Goal: Task Accomplishment & Management: Manage account settings

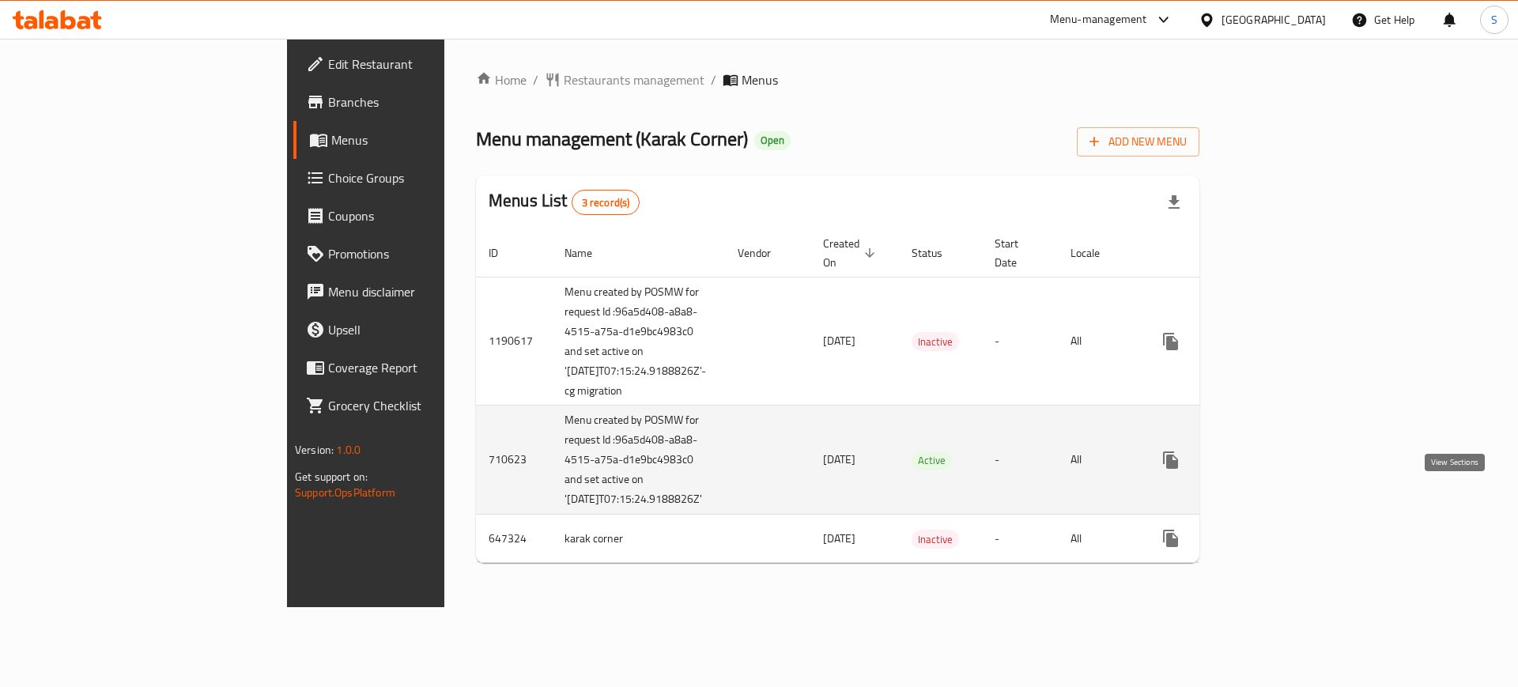
click at [1294, 470] on icon "enhanced table" at bounding box center [1284, 460] width 19 height 19
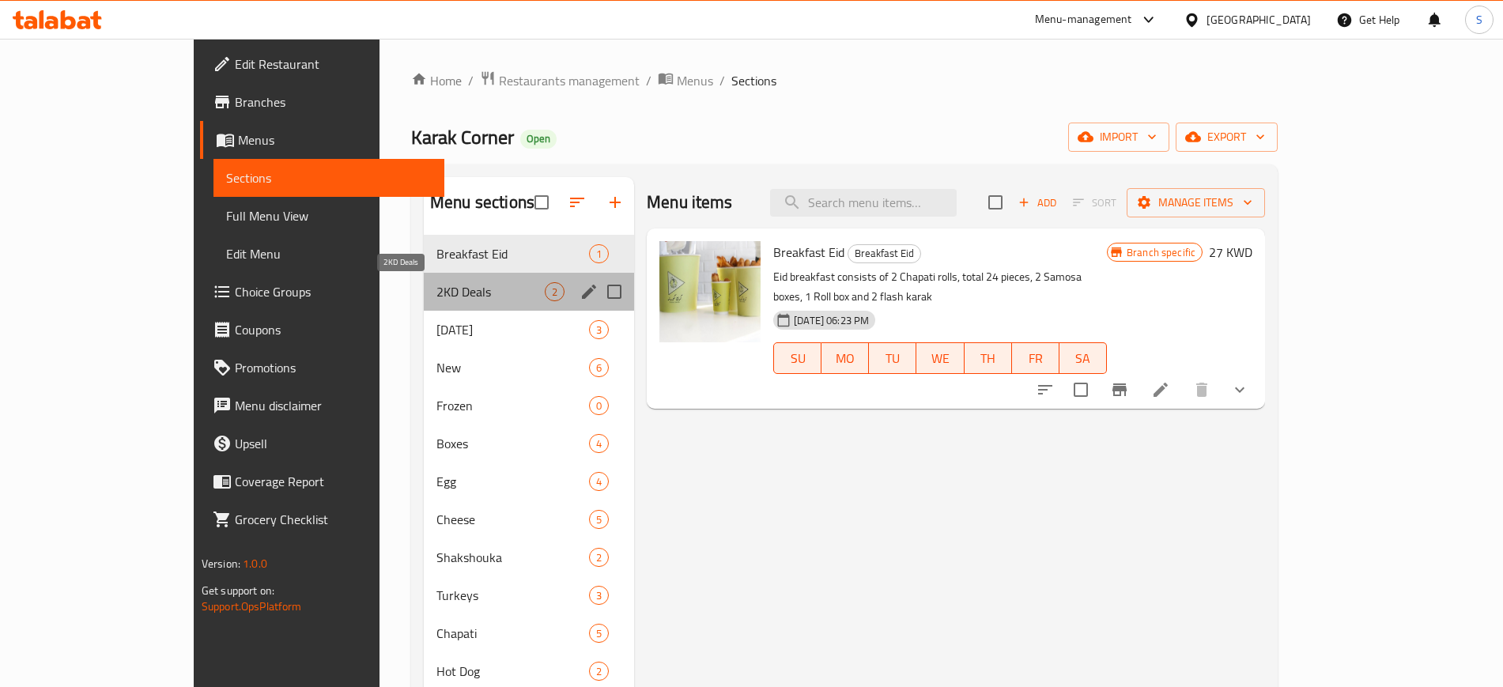
click at [448, 295] on span "2KD Deals" at bounding box center [490, 291] width 108 height 19
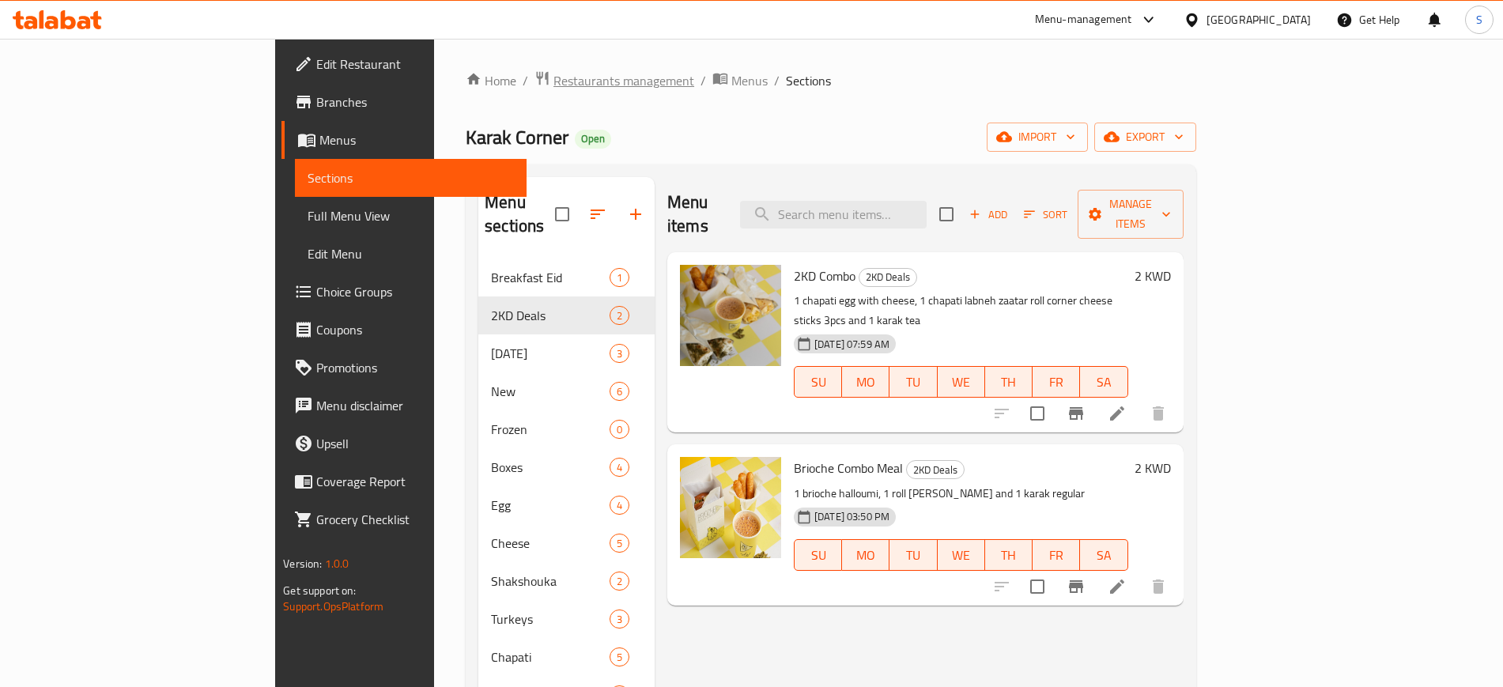
click at [553, 77] on span "Restaurants management" at bounding box center [623, 80] width 141 height 19
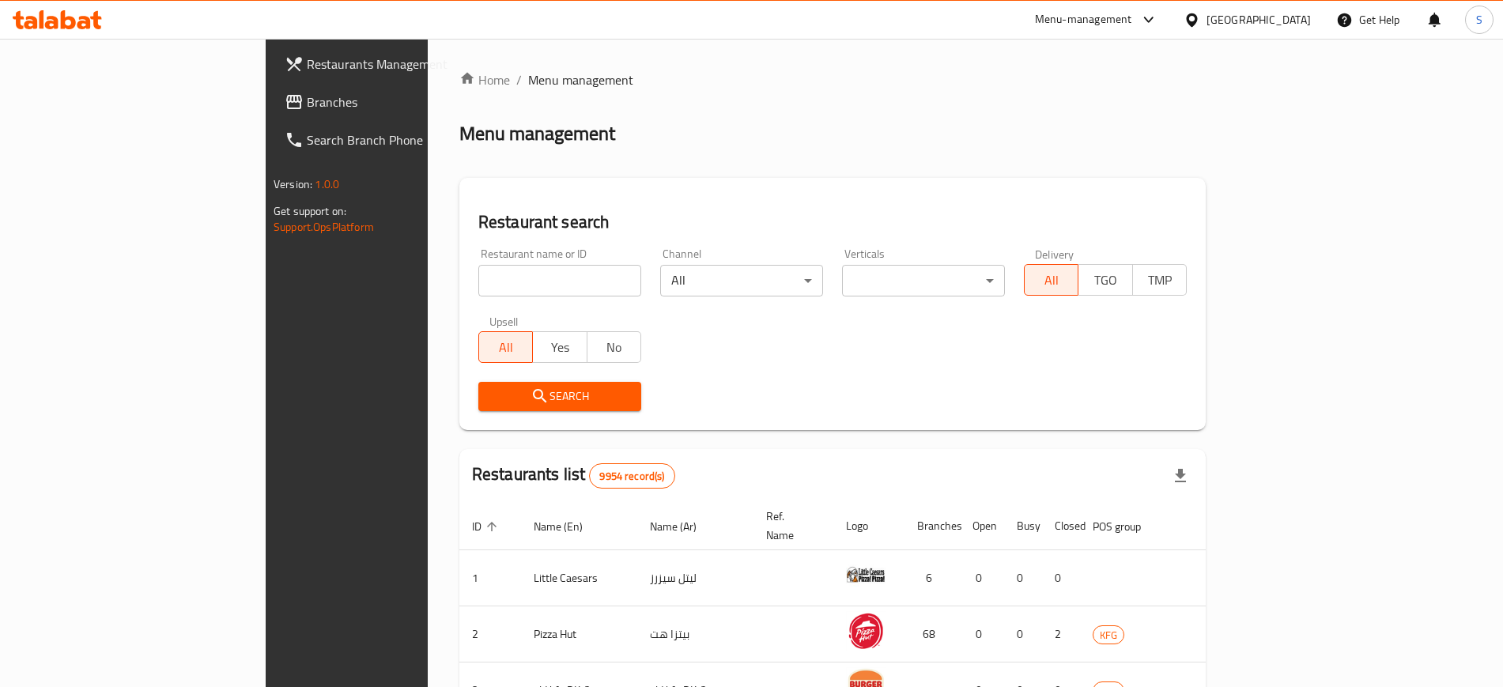
click at [307, 68] on span "Restaurants Management" at bounding box center [405, 64] width 197 height 19
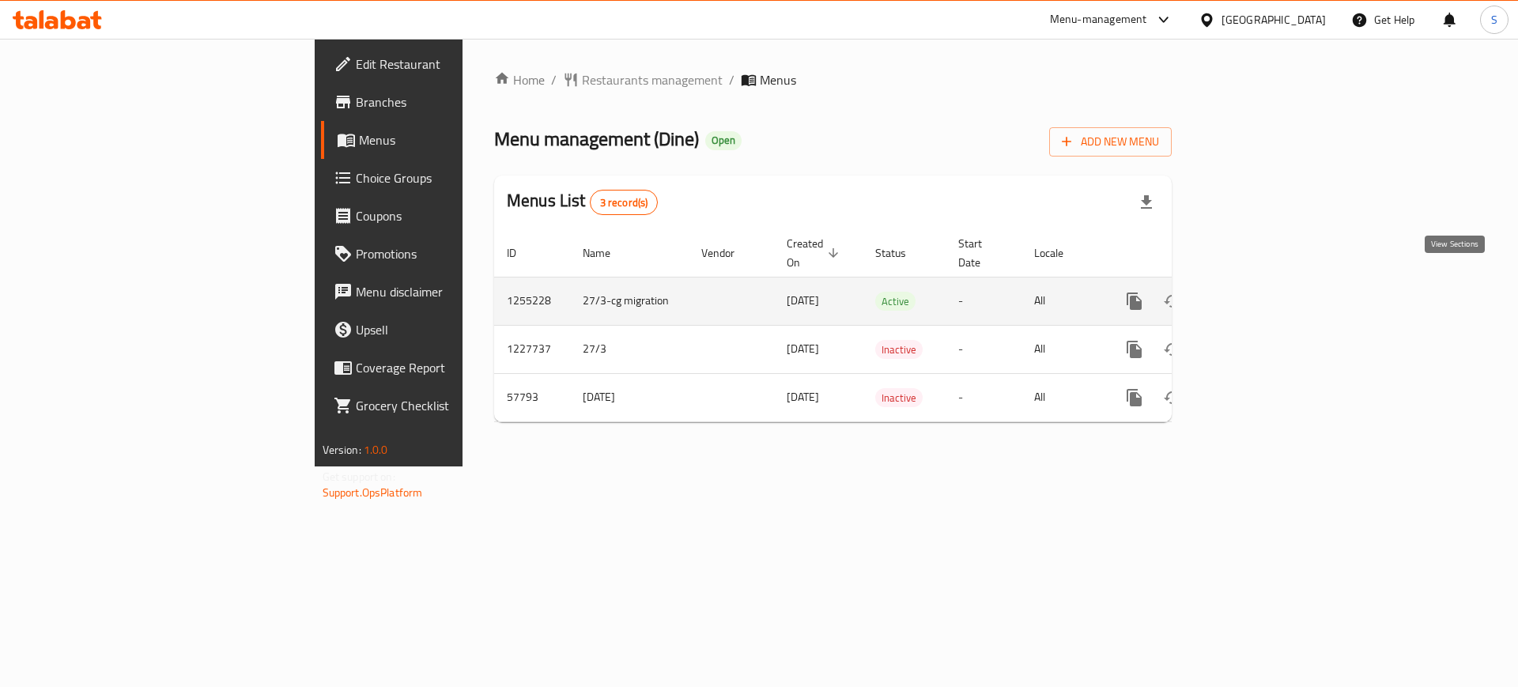
click at [1267, 282] on link "enhanced table" at bounding box center [1248, 301] width 38 height 38
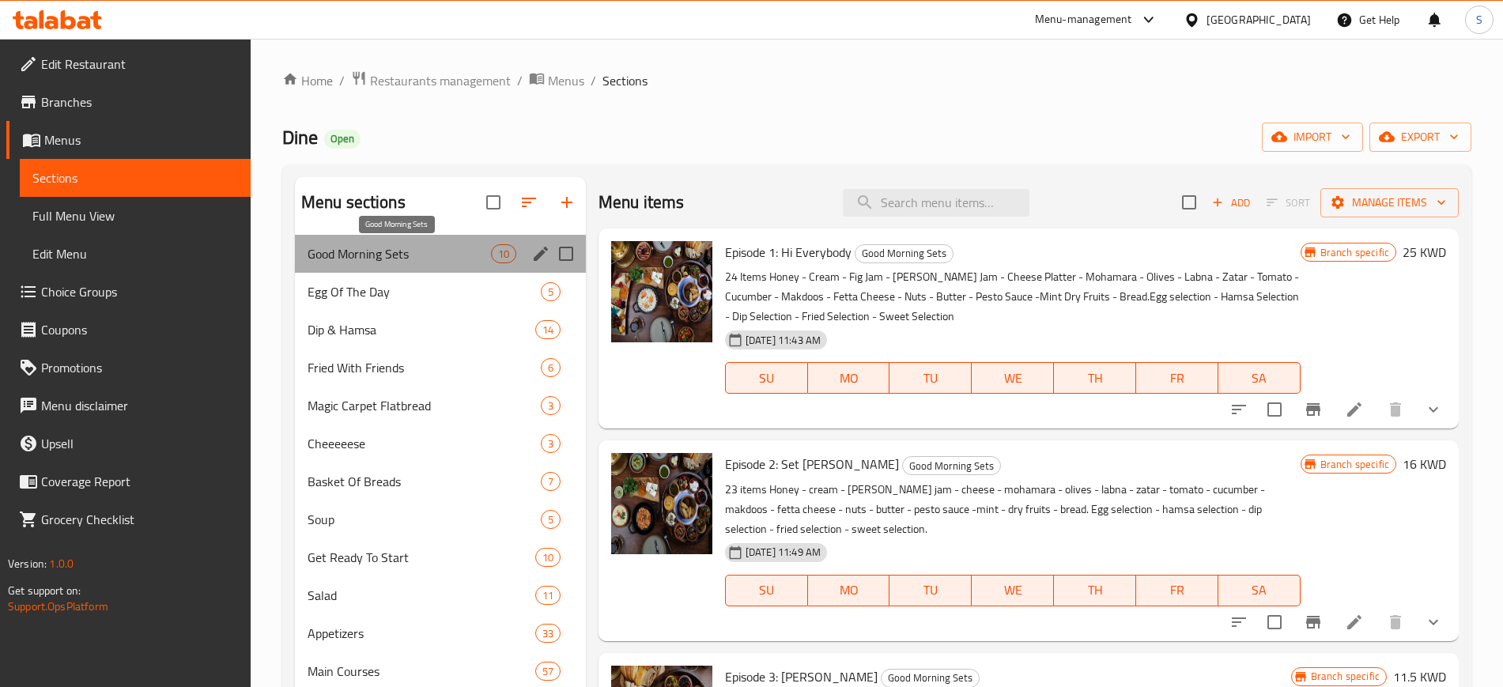
click at [458, 247] on span "Good Morning Sets" at bounding box center [398, 253] width 183 height 19
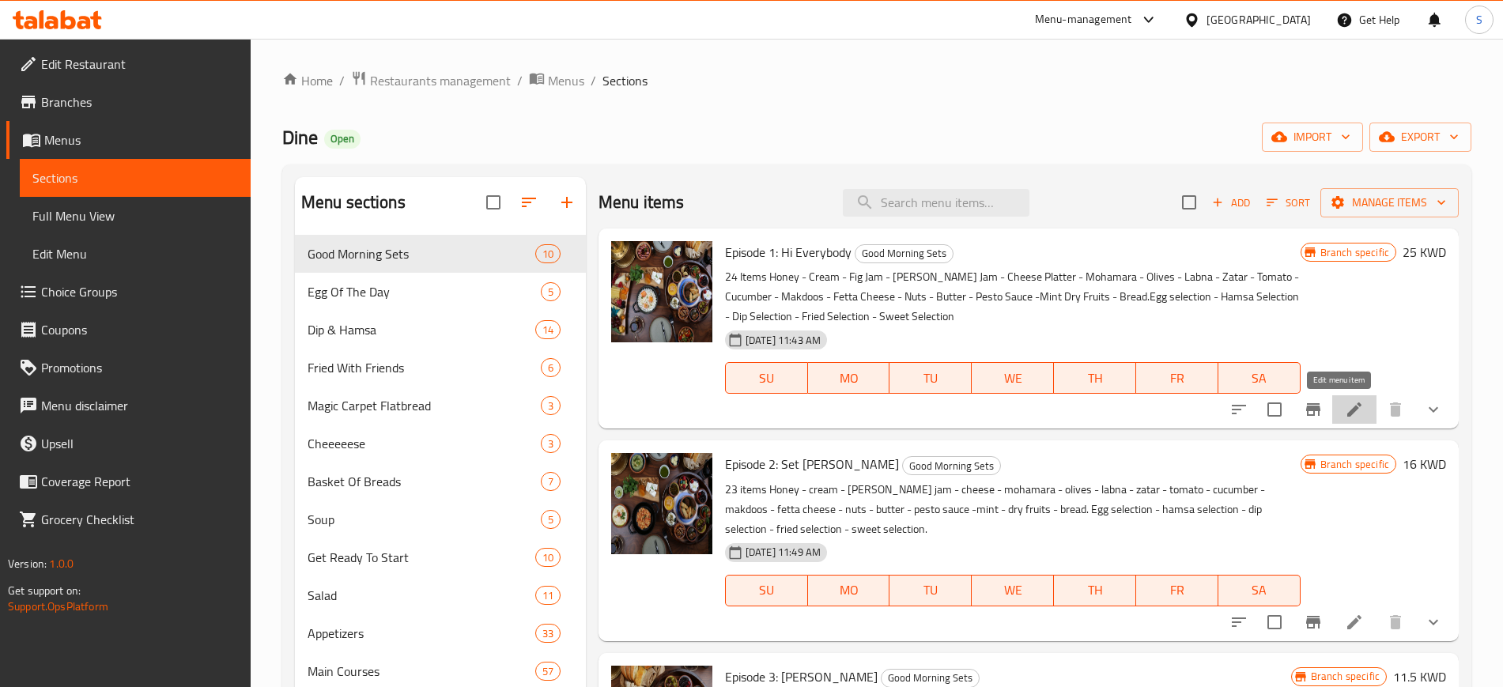
click at [1345, 407] on icon at bounding box center [1354, 409] width 19 height 19
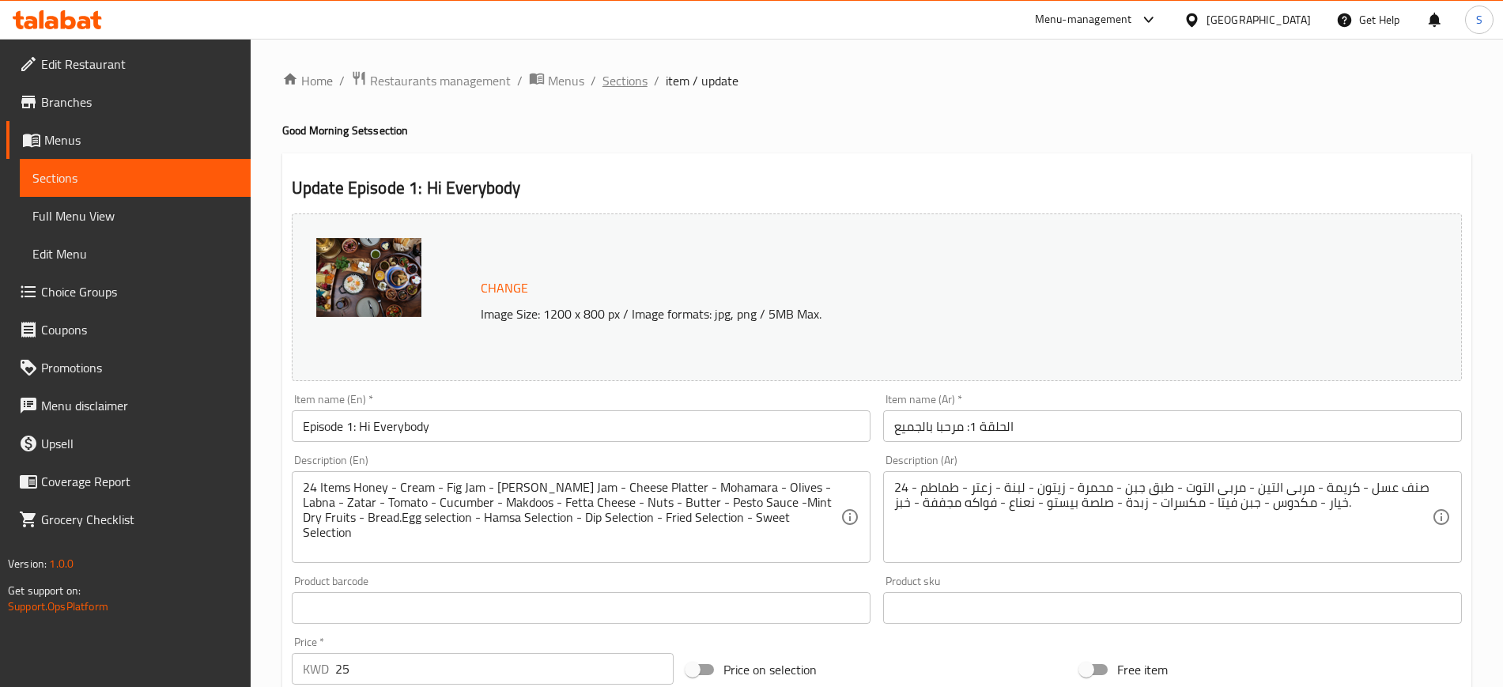
click at [608, 81] on span "Sections" at bounding box center [624, 80] width 45 height 19
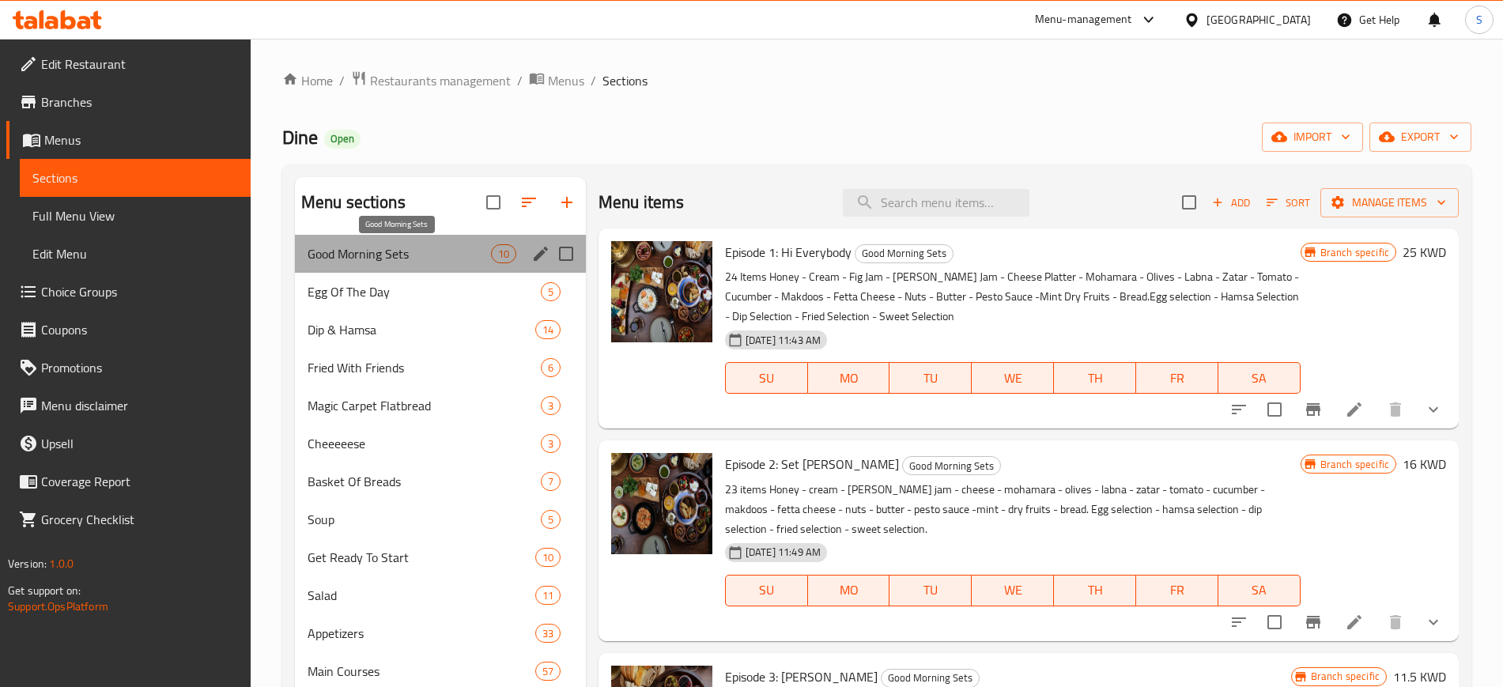
click at [435, 247] on span "Good Morning Sets" at bounding box center [398, 253] width 183 height 19
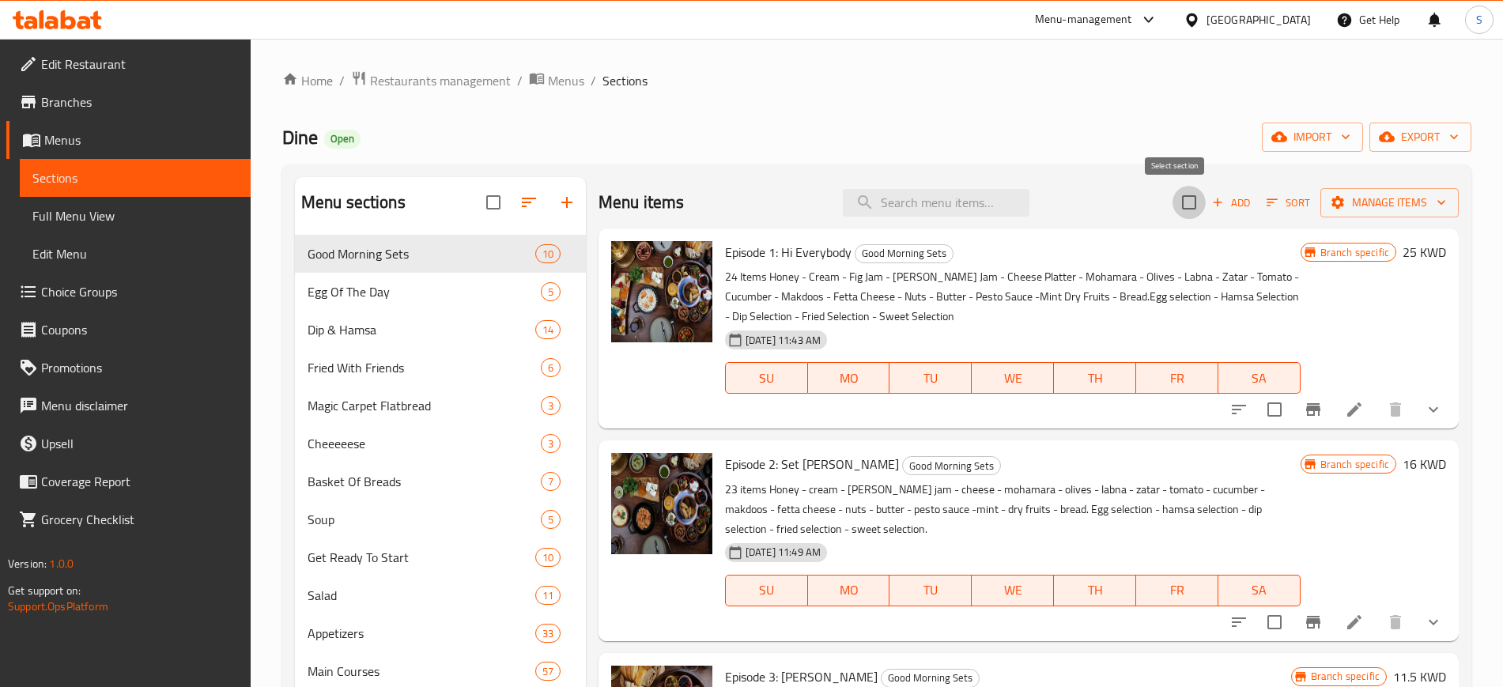
click at [1181, 202] on input "checkbox" at bounding box center [1188, 202] width 33 height 33
checkbox input "true"
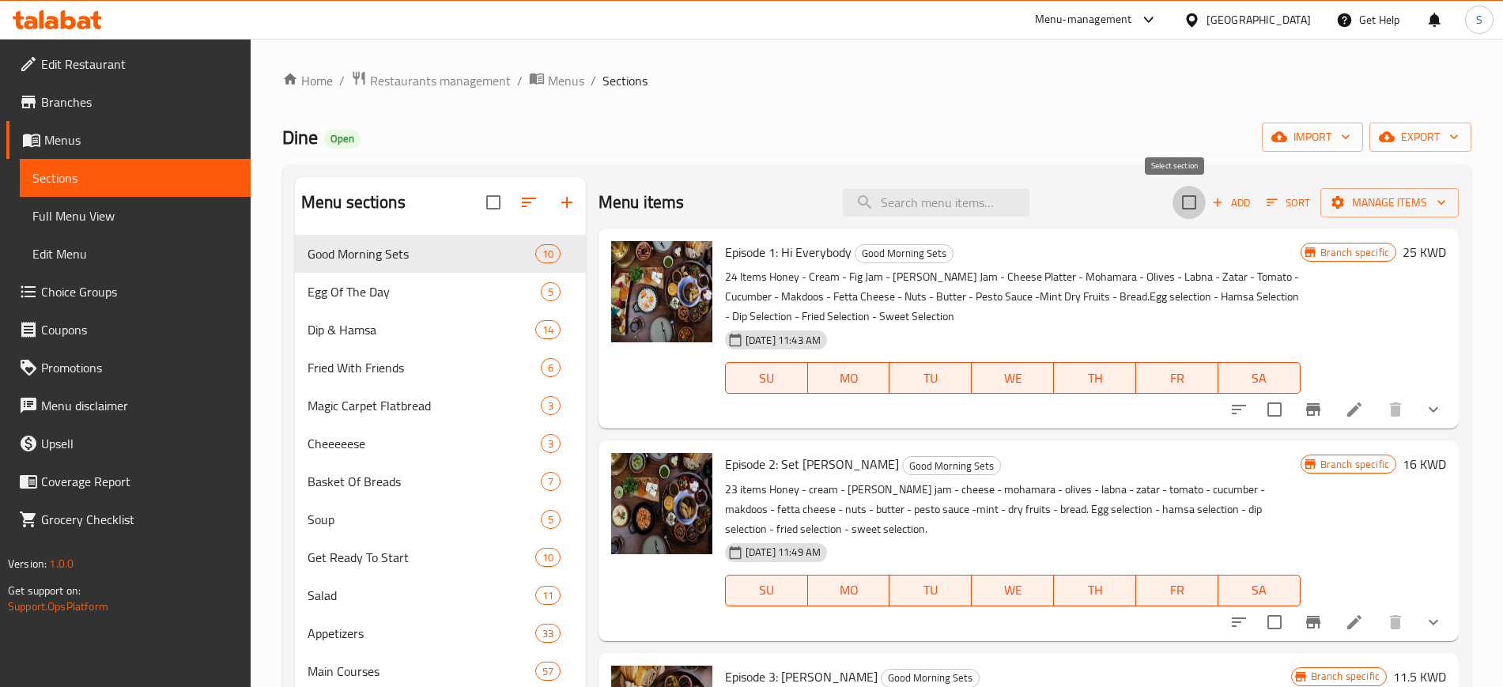
checkbox input "true"
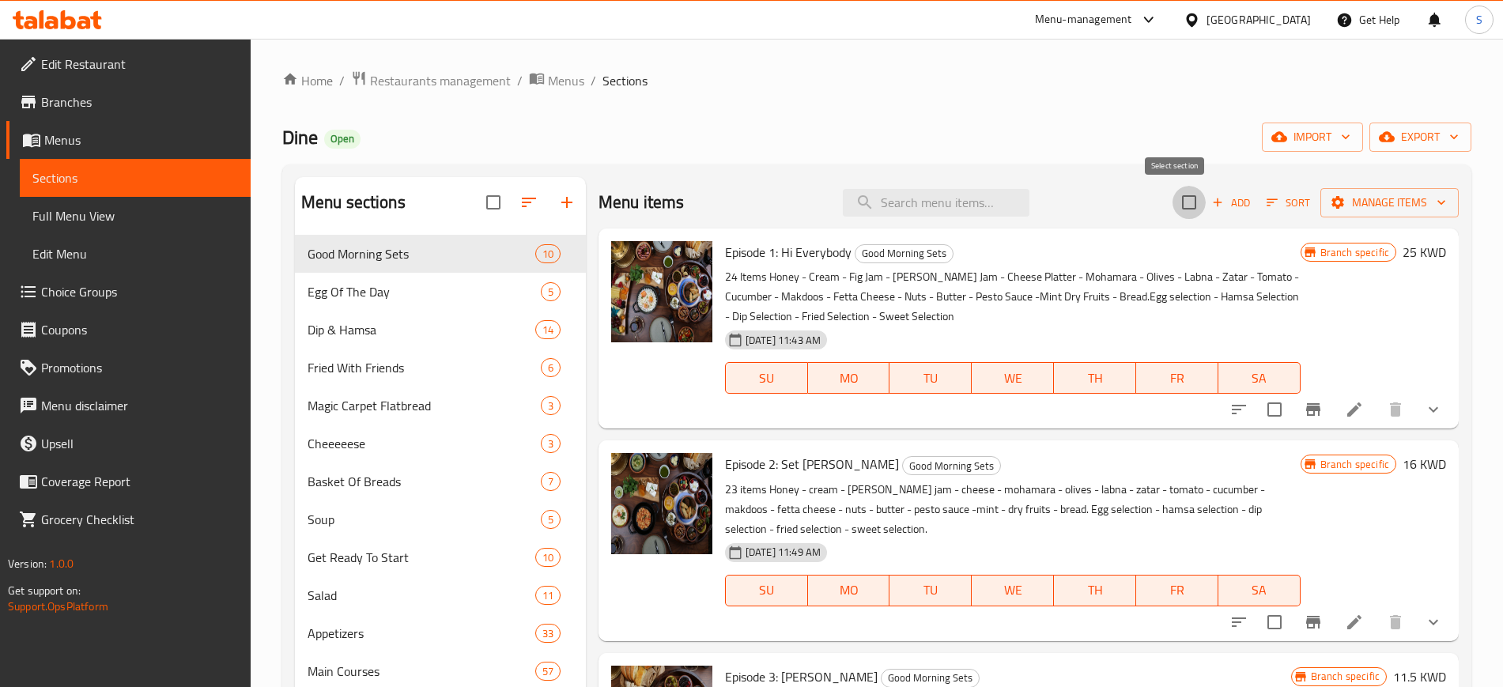
checkbox input "true"
click at [1437, 209] on button "Manage items" at bounding box center [1389, 202] width 138 height 29
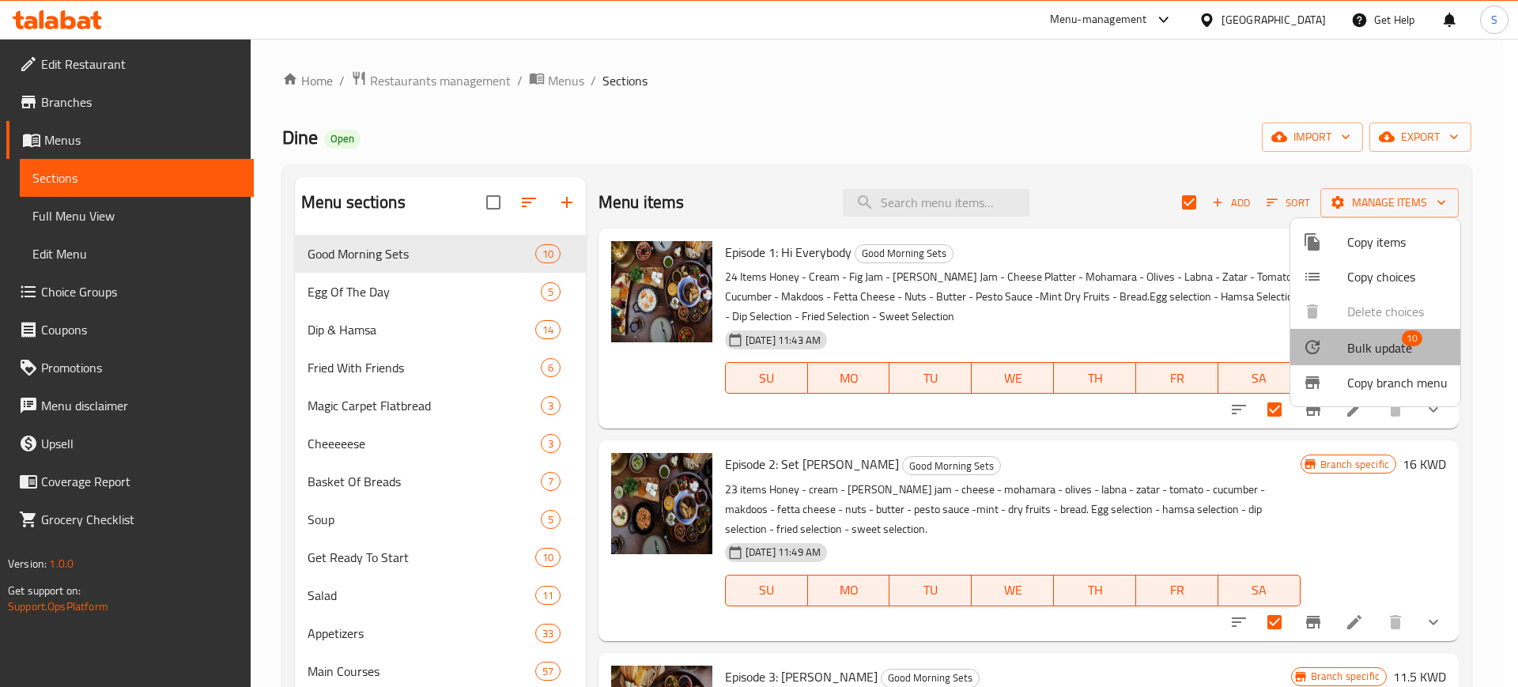
click at [1382, 356] on span "Bulk update" at bounding box center [1379, 347] width 65 height 19
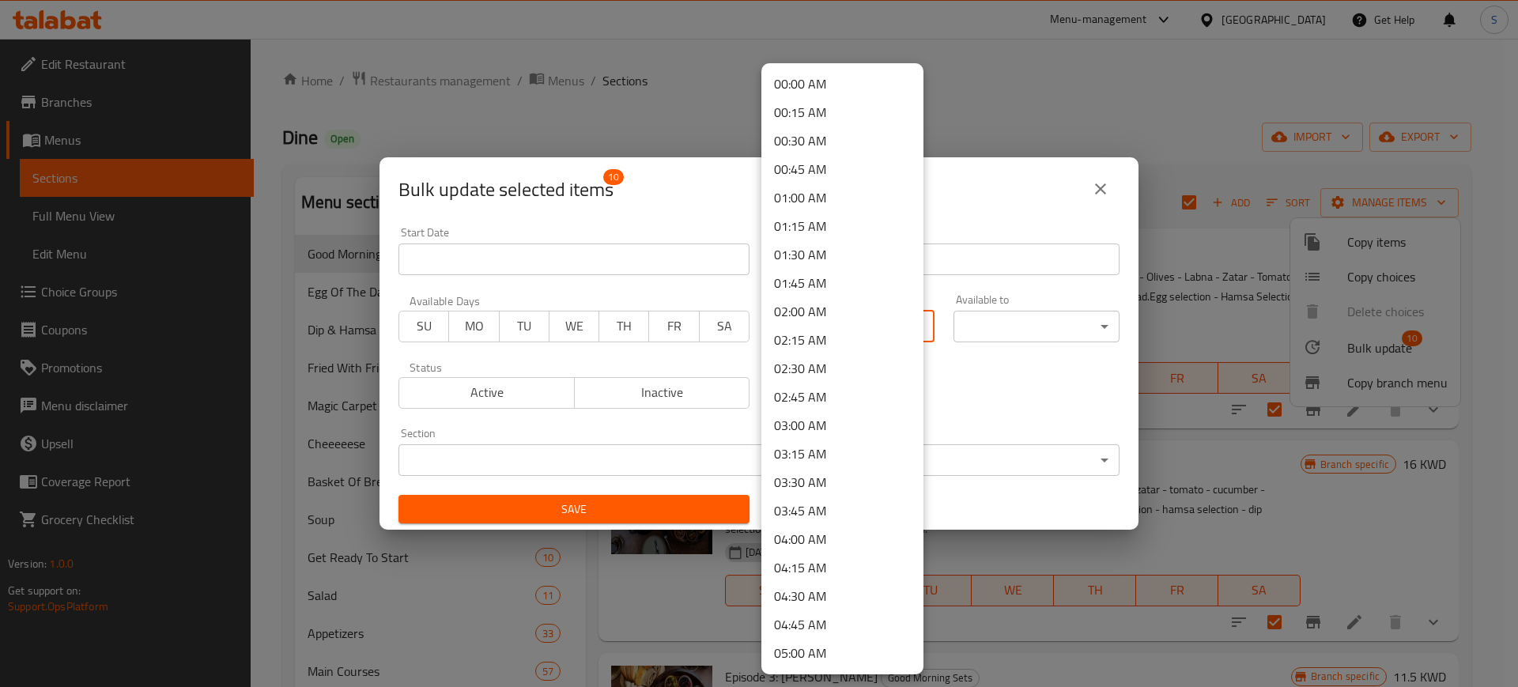
click at [909, 322] on body "​ Menu-management [GEOGRAPHIC_DATA] Get Help S Edit Restaurant Branches Menus S…" at bounding box center [759, 363] width 1518 height 648
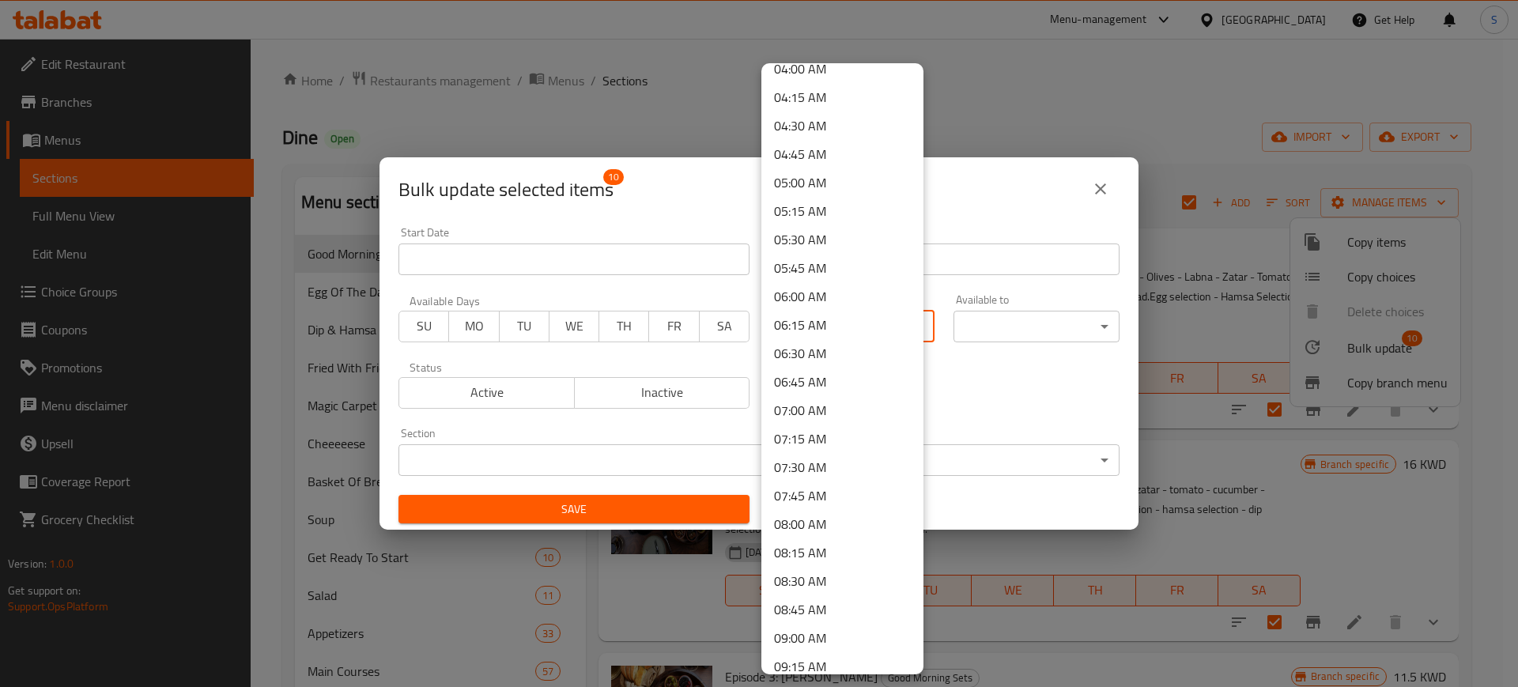
scroll to position [481, 0]
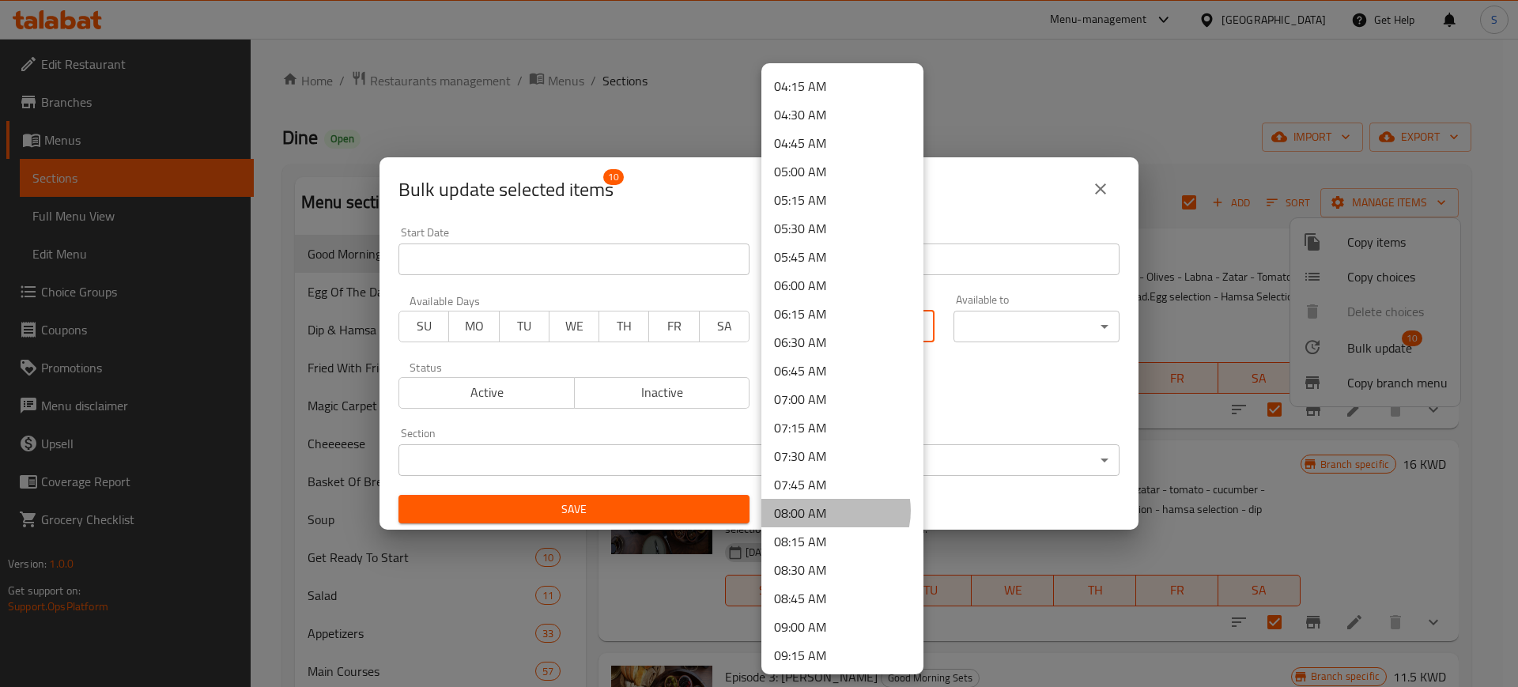
click at [831, 510] on li "08:00 AM" at bounding box center [842, 513] width 162 height 28
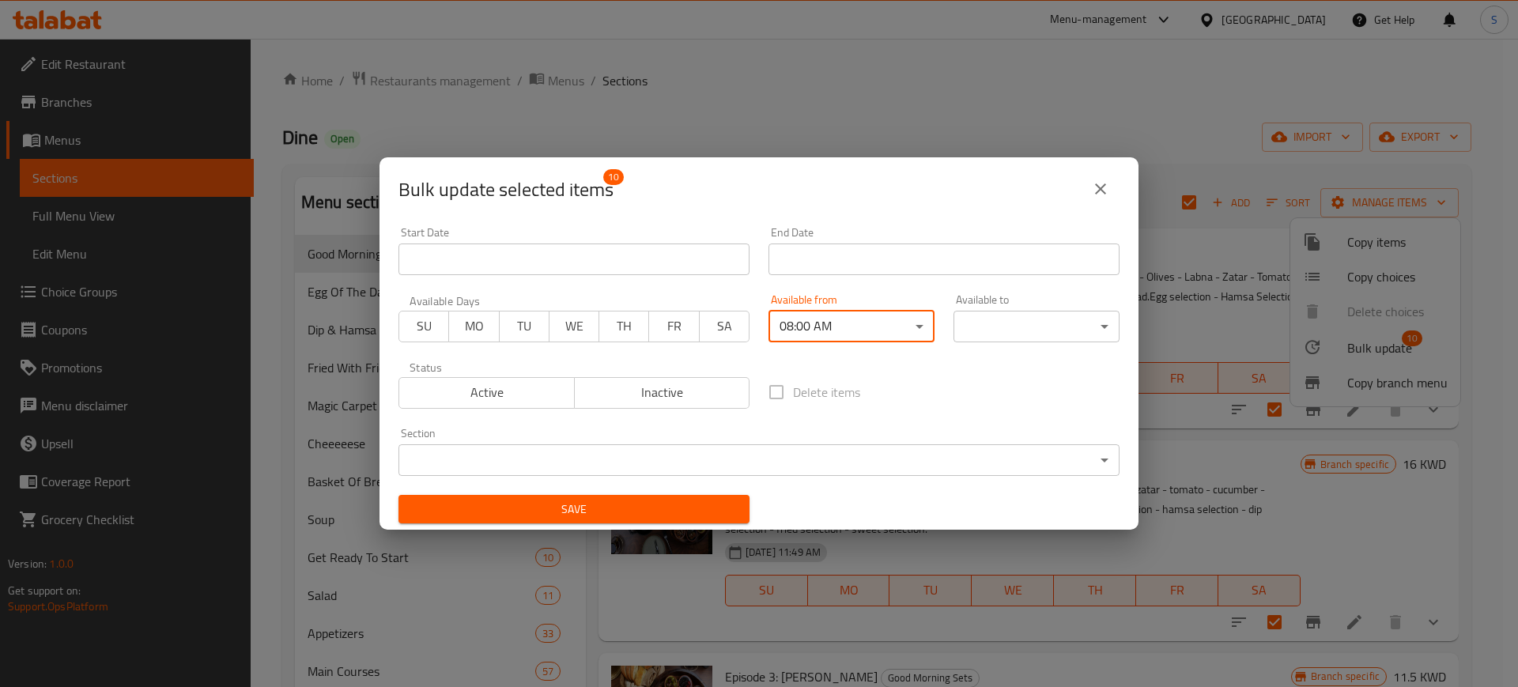
click at [1089, 325] on body "​ Menu-management [GEOGRAPHIC_DATA] Get Help S Edit Restaurant Branches Menus S…" at bounding box center [759, 363] width 1518 height 648
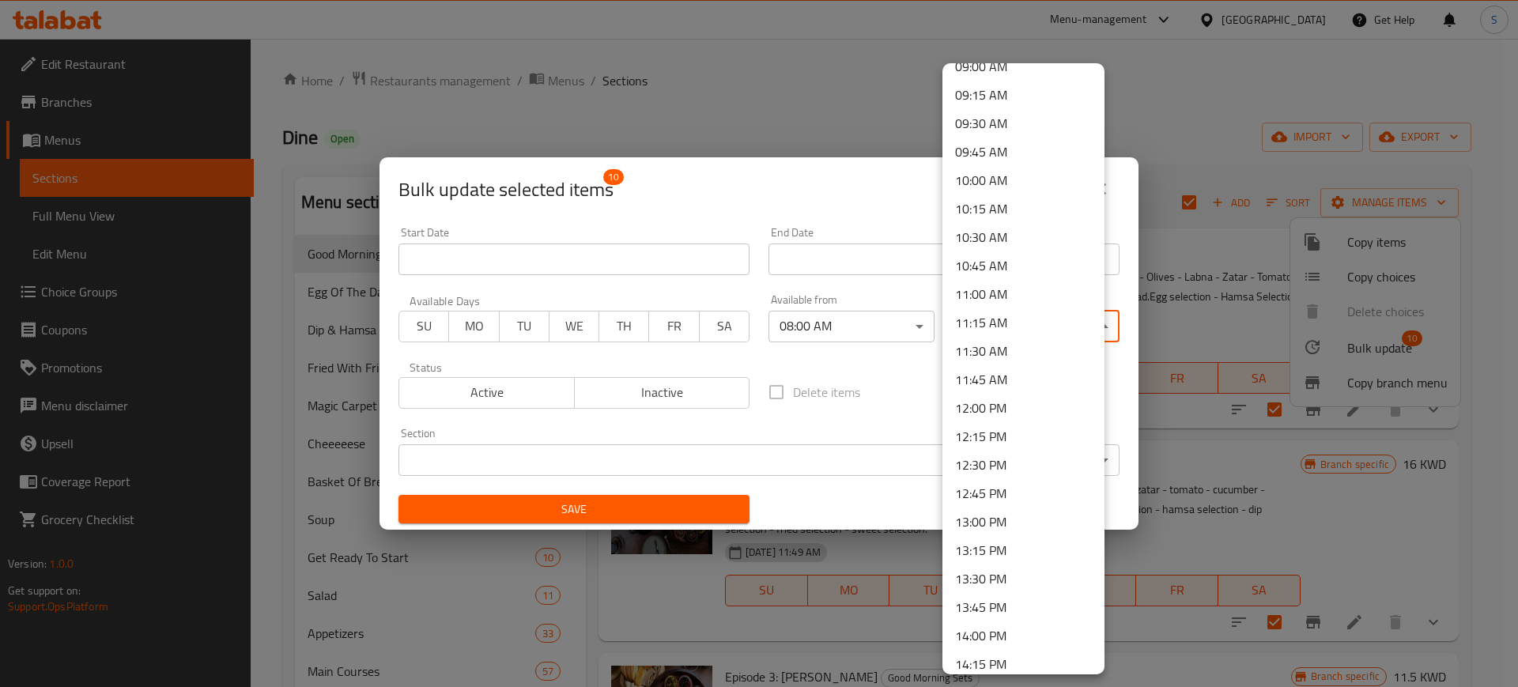
scroll to position [1065, 0]
click at [1028, 273] on li "11:00 AM" at bounding box center [1023, 271] width 162 height 28
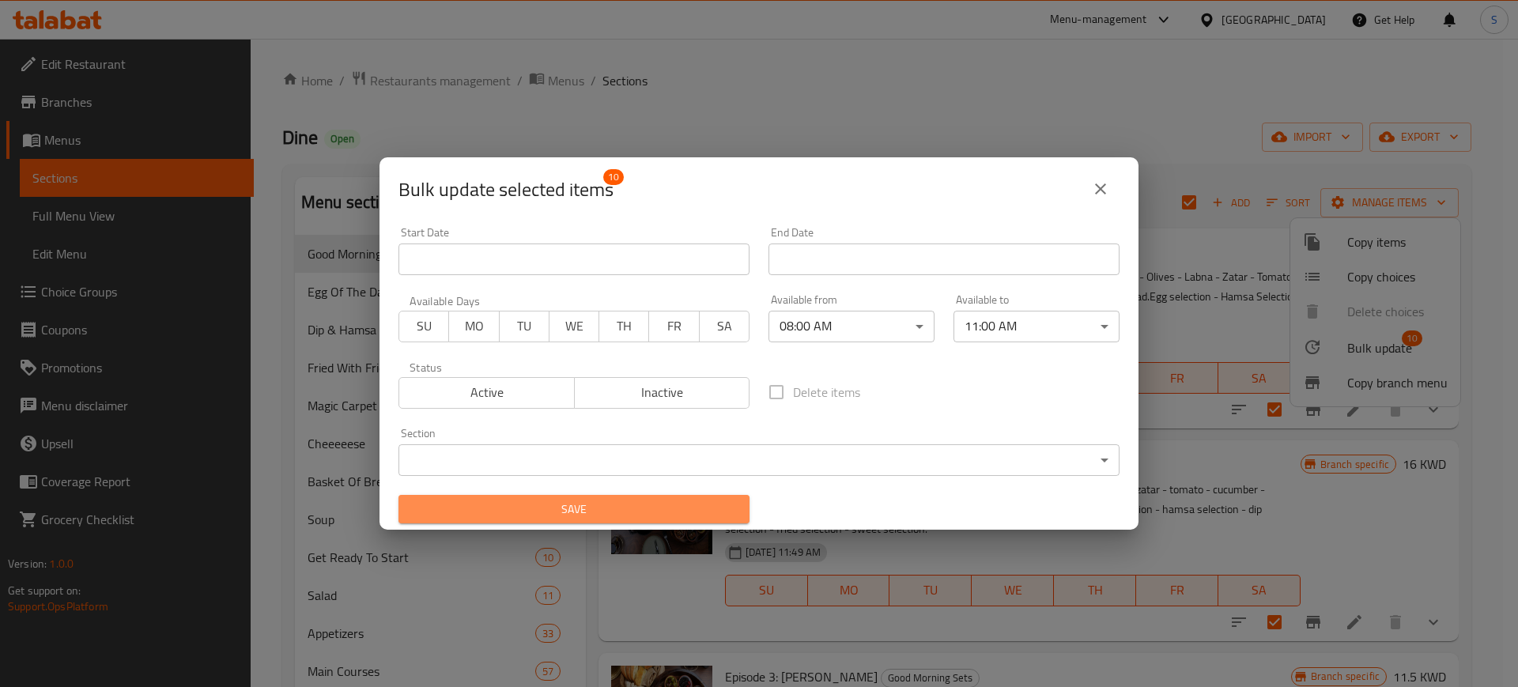
click at [689, 503] on span "Save" at bounding box center [574, 510] width 326 height 20
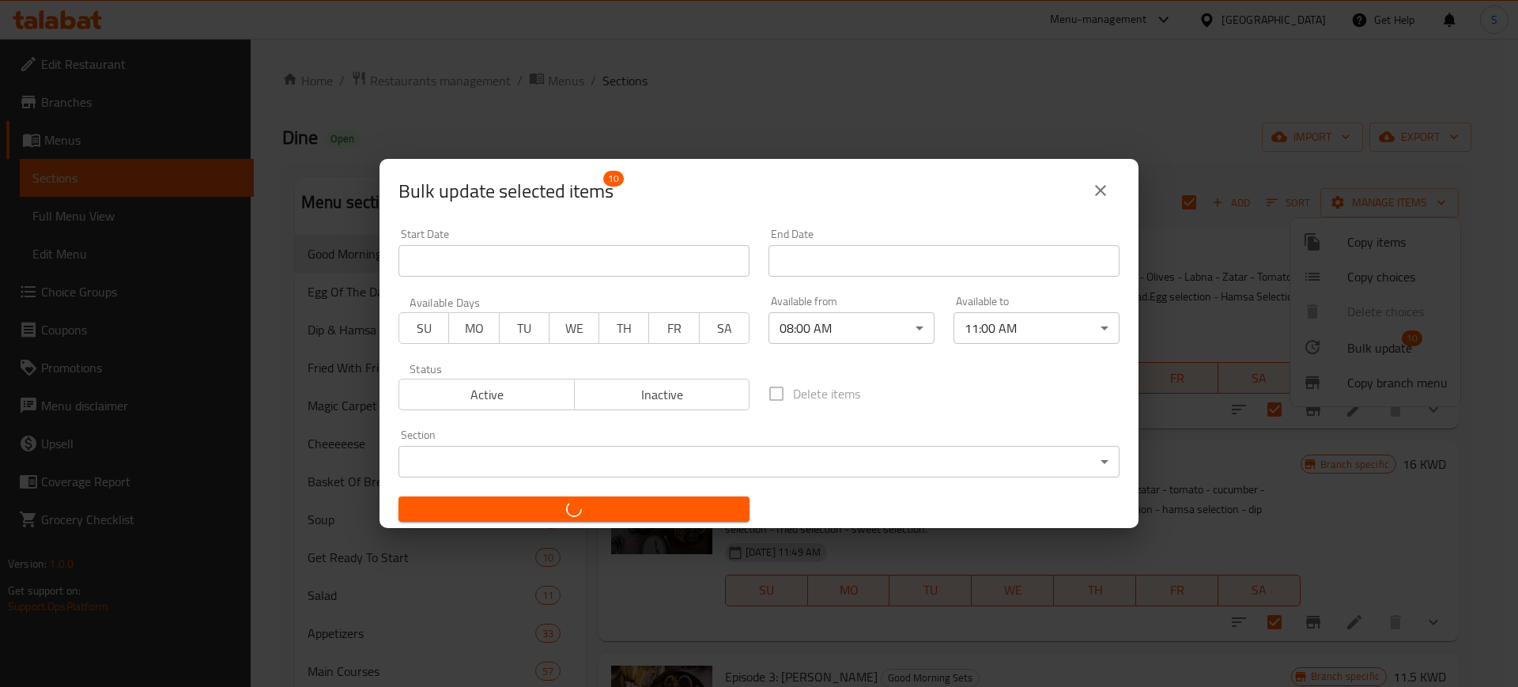
checkbox input "false"
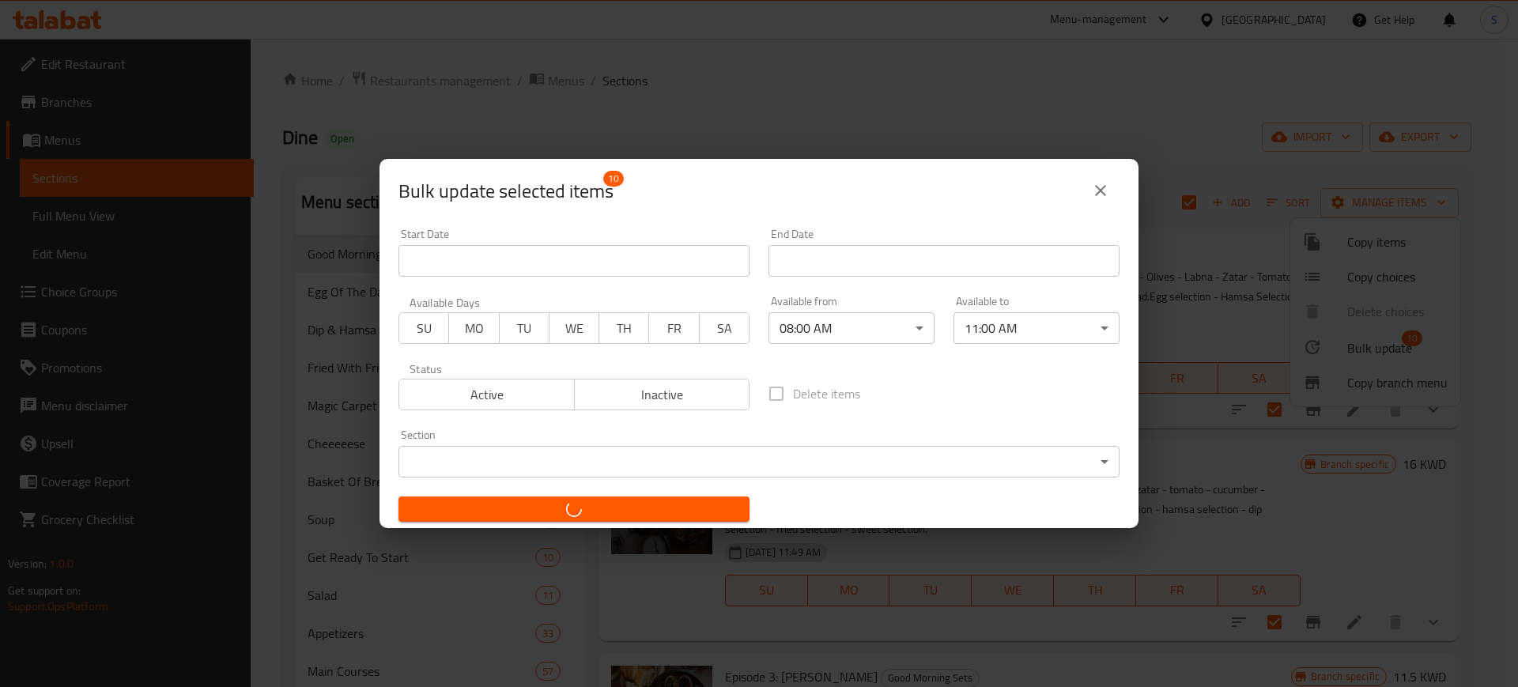
checkbox input "false"
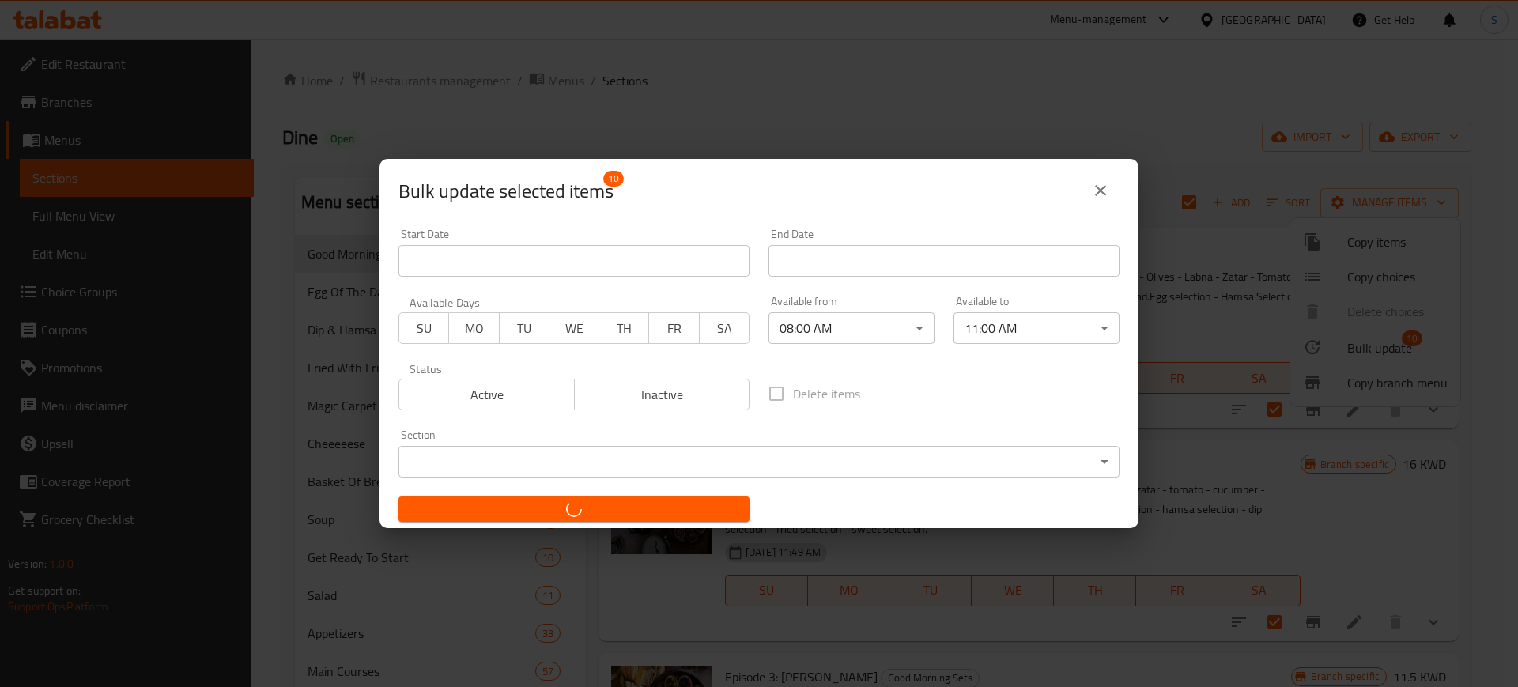
checkbox input "false"
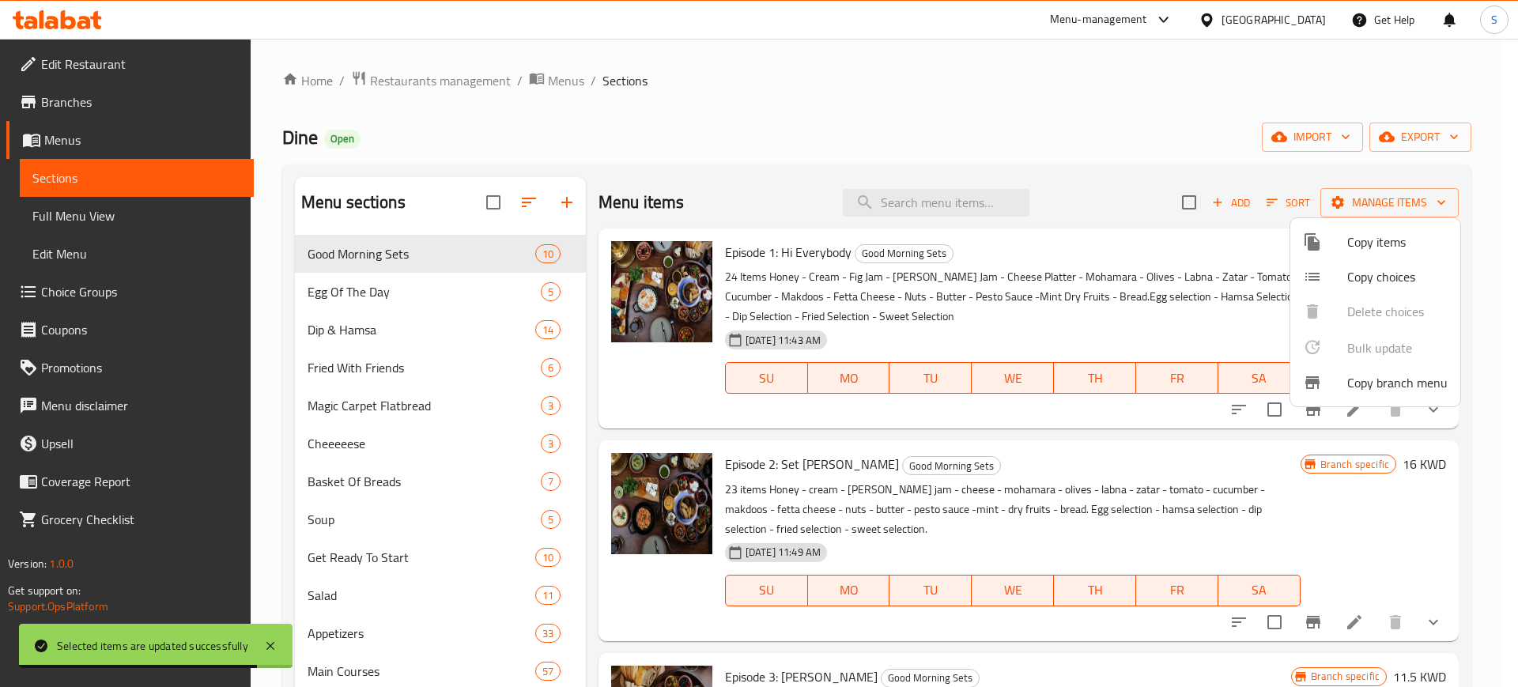
click at [433, 292] on div at bounding box center [759, 343] width 1518 height 687
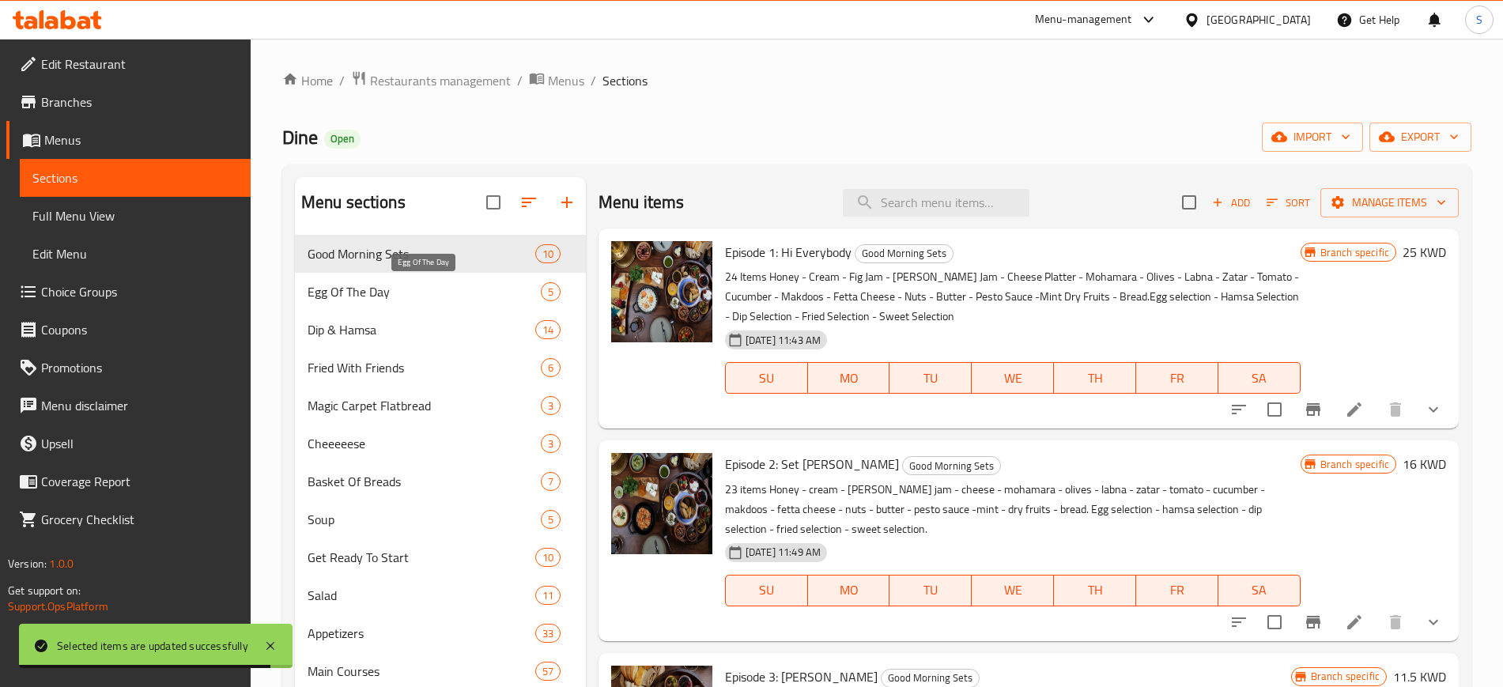
click at [433, 292] on span "Egg Of The Day" at bounding box center [423, 291] width 233 height 19
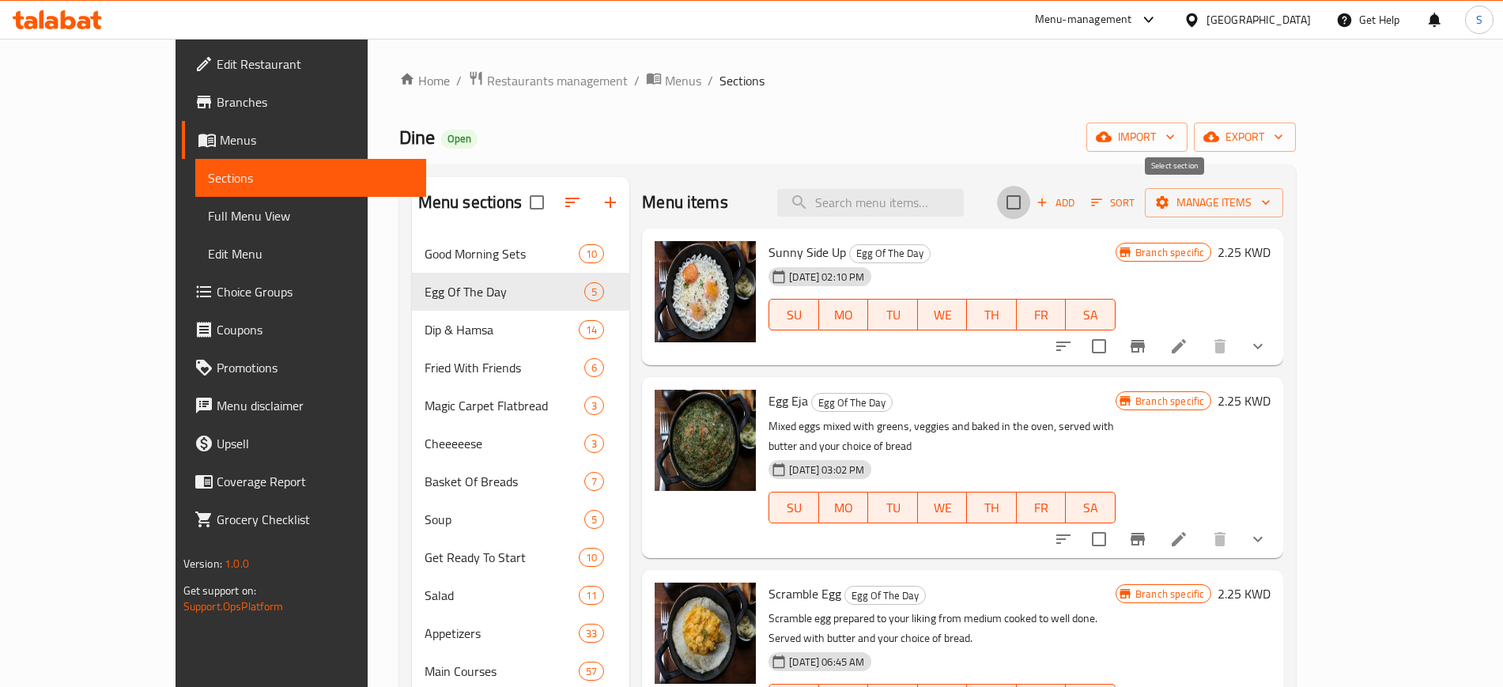
click at [1030, 210] on input "checkbox" at bounding box center [1013, 202] width 33 height 33
checkbox input "true"
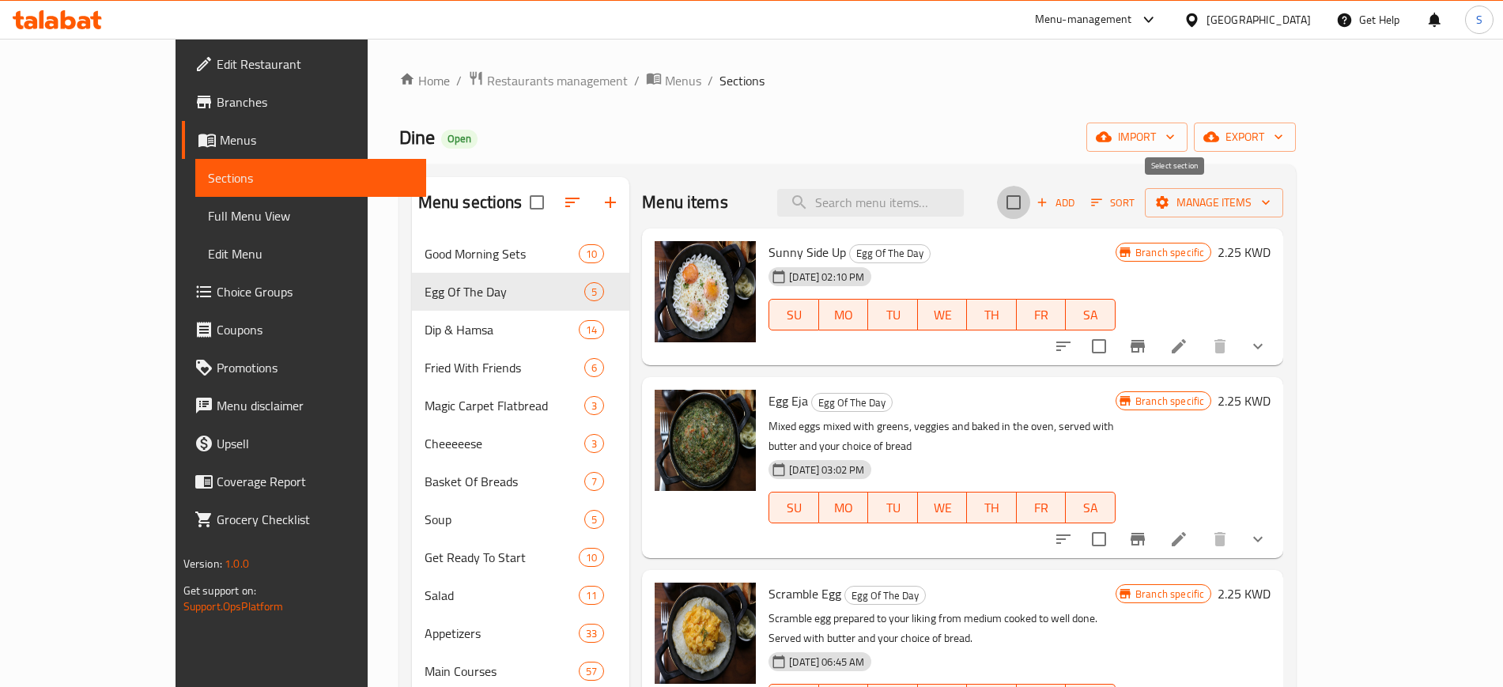
checkbox input "true"
click at [1273, 200] on icon "button" at bounding box center [1266, 202] width 16 height 16
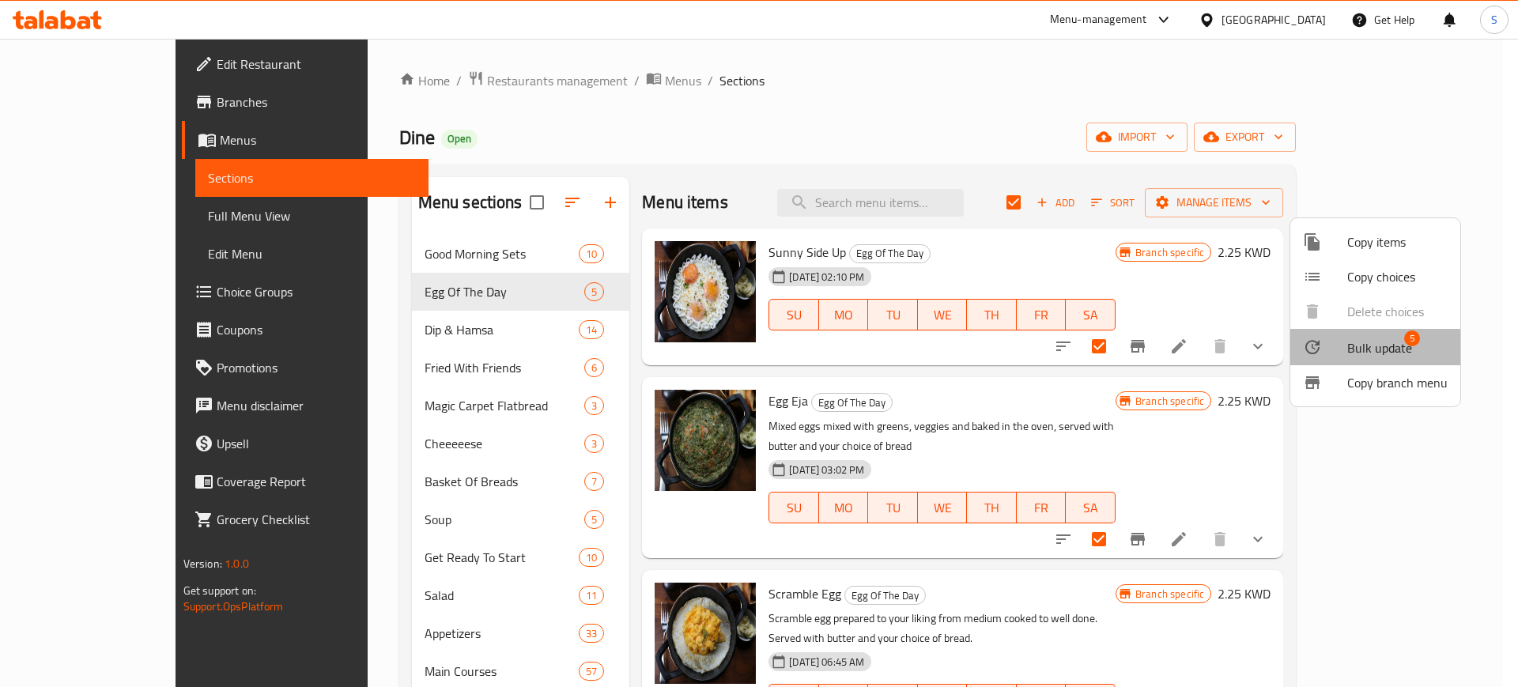
click at [1402, 346] on span "Bulk update" at bounding box center [1379, 347] width 65 height 19
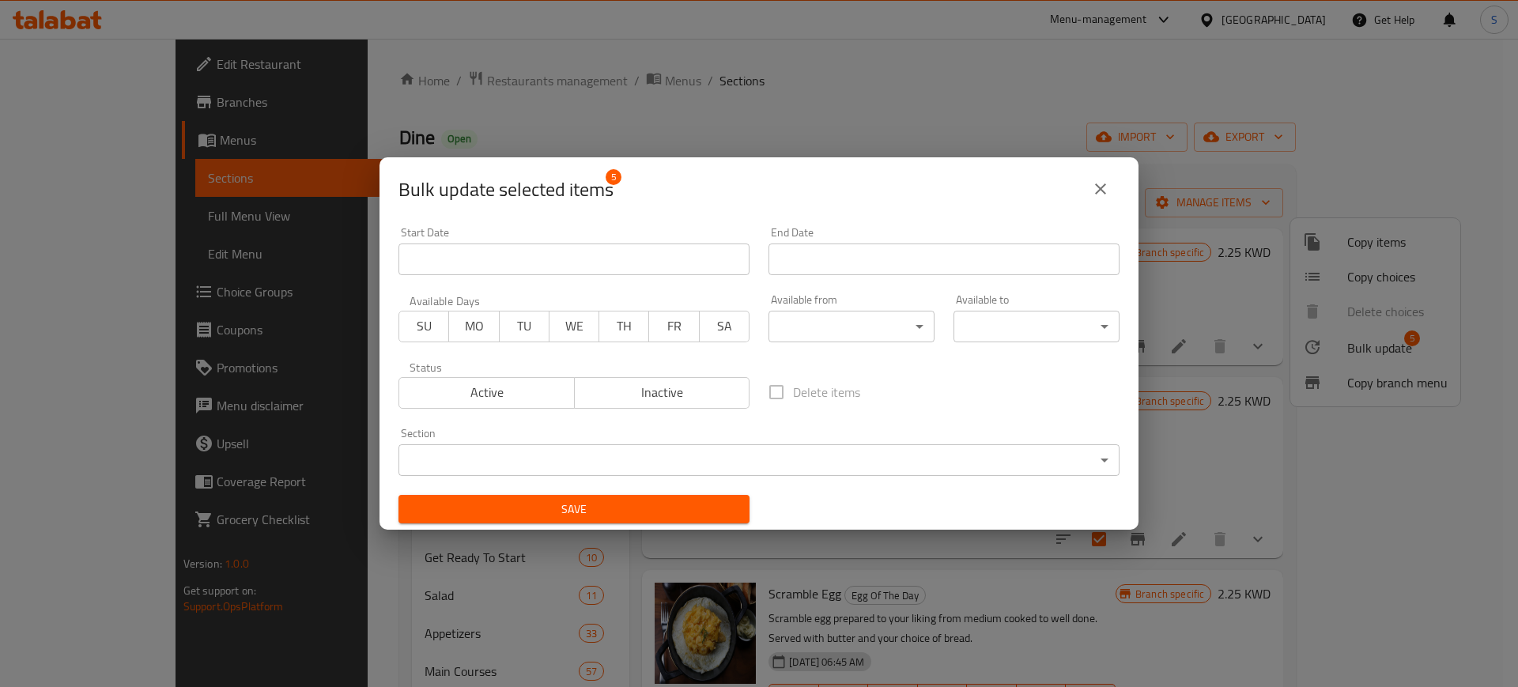
click at [903, 319] on body "​ Menu-management [GEOGRAPHIC_DATA] Get Help S Edit Restaurant Branches Menus S…" at bounding box center [759, 363] width 1518 height 648
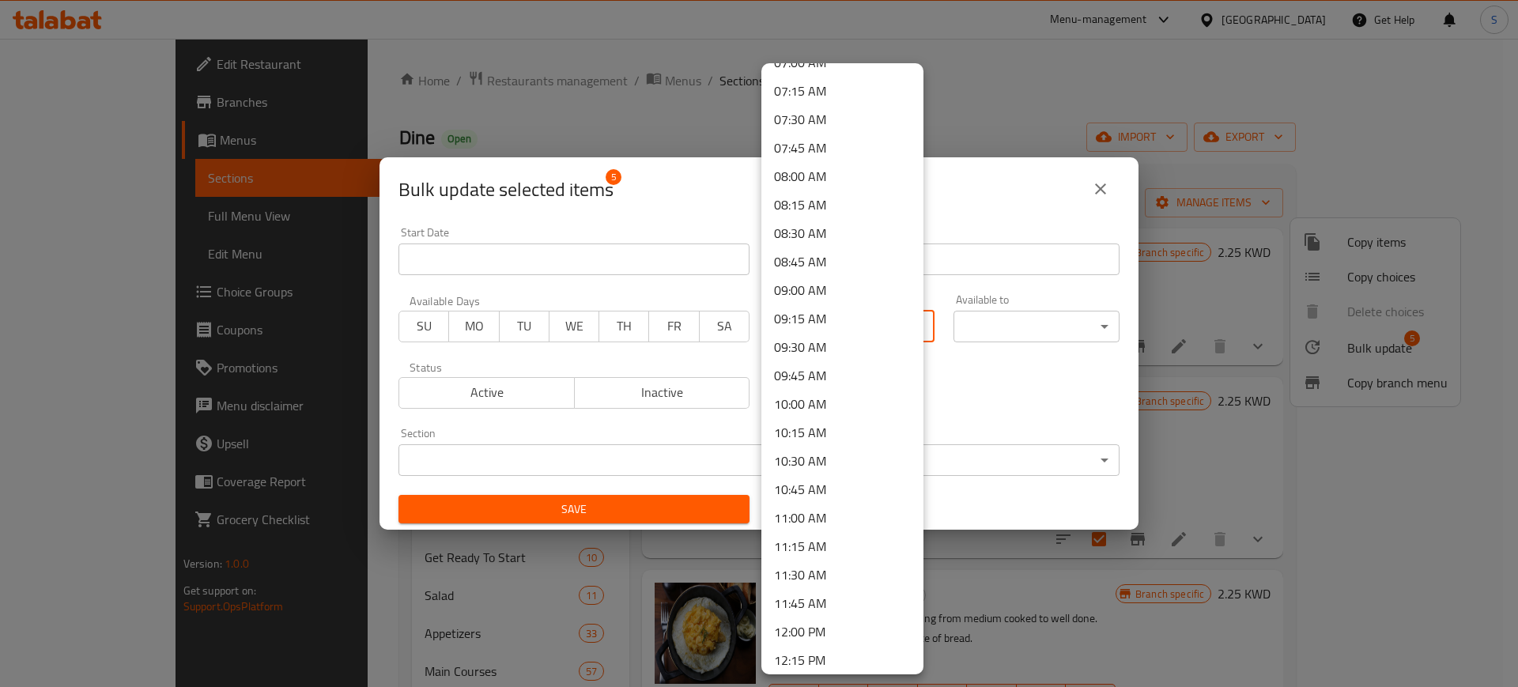
scroll to position [806, 0]
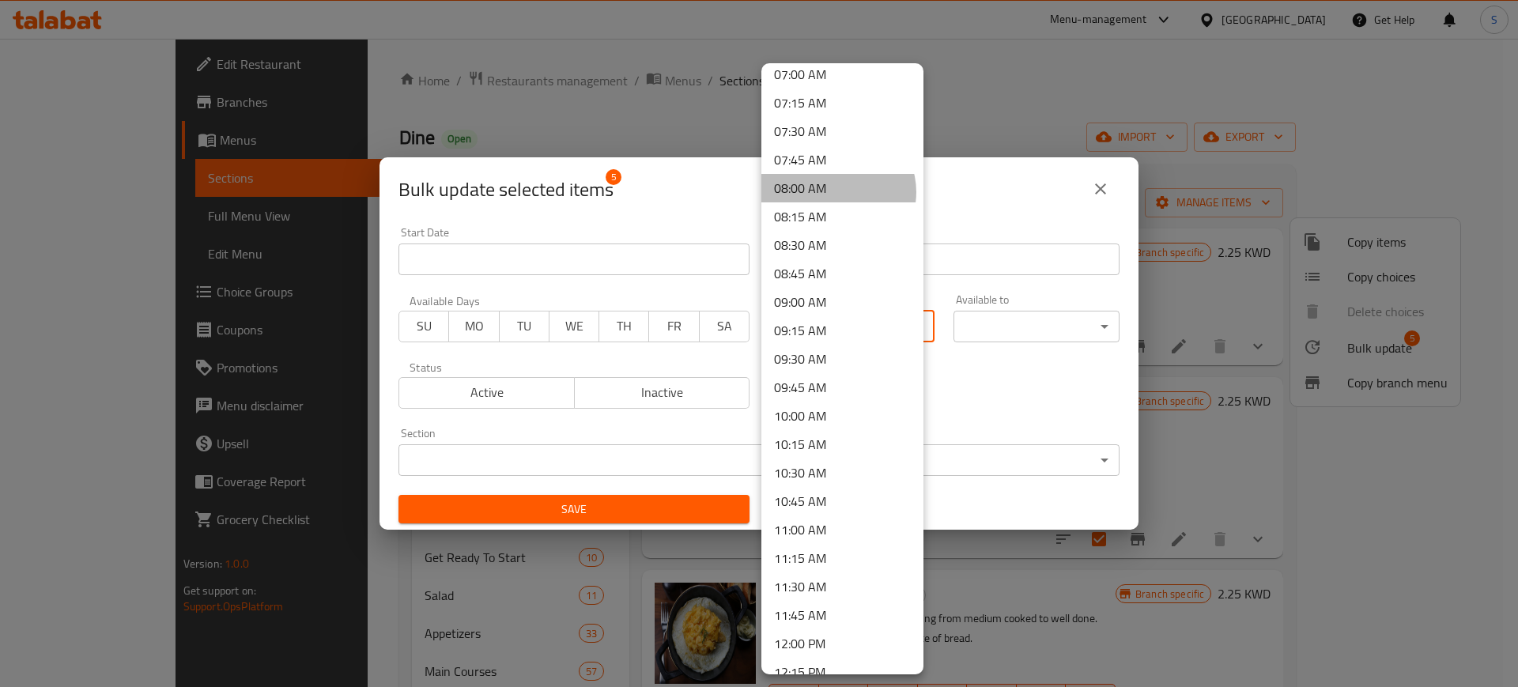
click at [837, 192] on li "08:00 AM" at bounding box center [842, 188] width 162 height 28
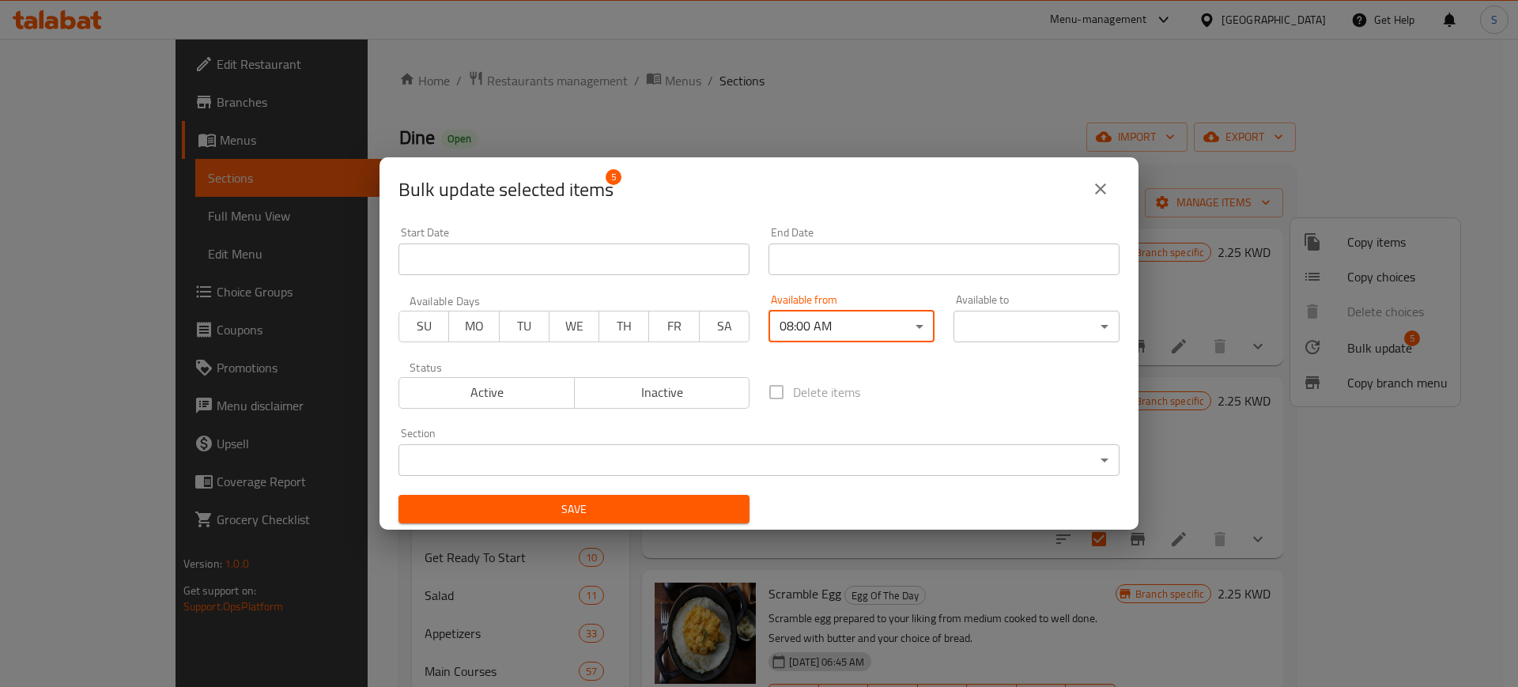
click at [1076, 337] on body "​ Menu-management [GEOGRAPHIC_DATA] Get Help S Edit Restaurant Branches Menus S…" at bounding box center [759, 363] width 1518 height 648
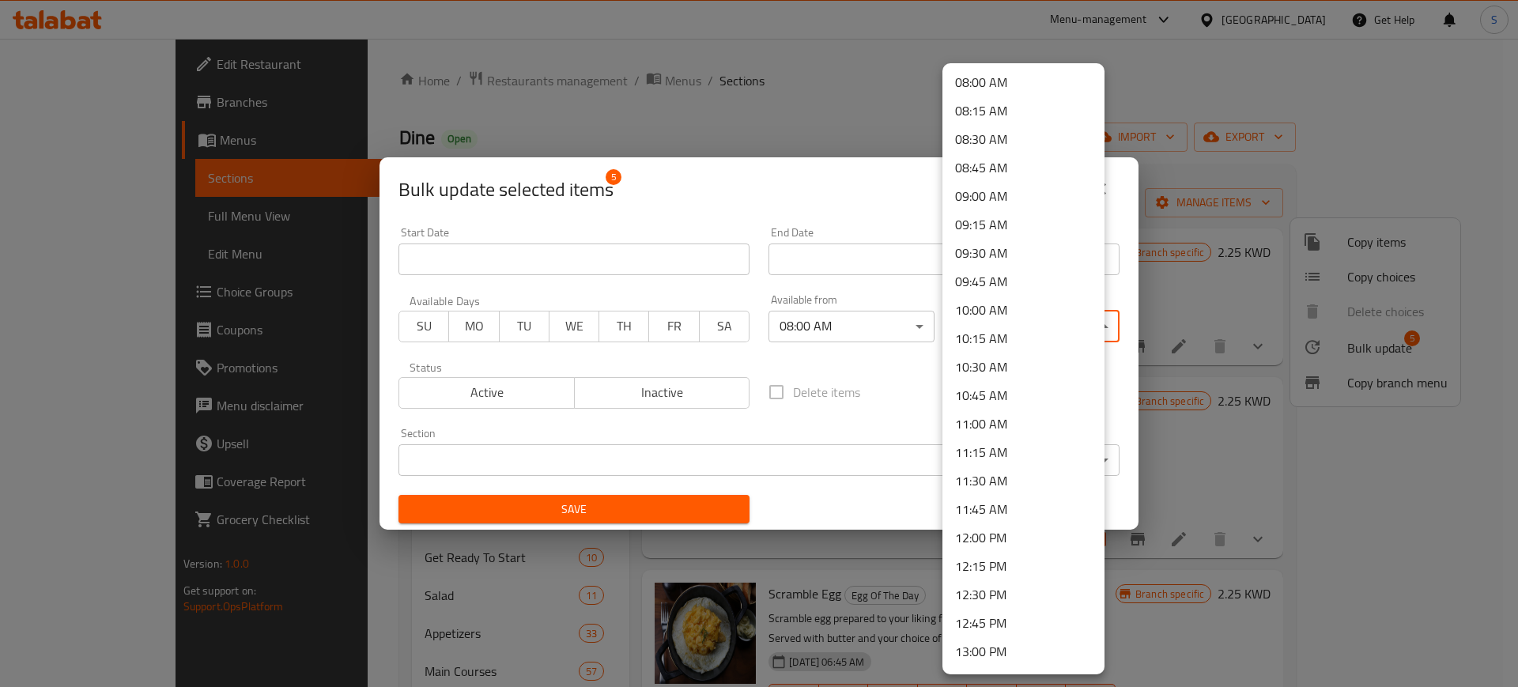
scroll to position [897, 0]
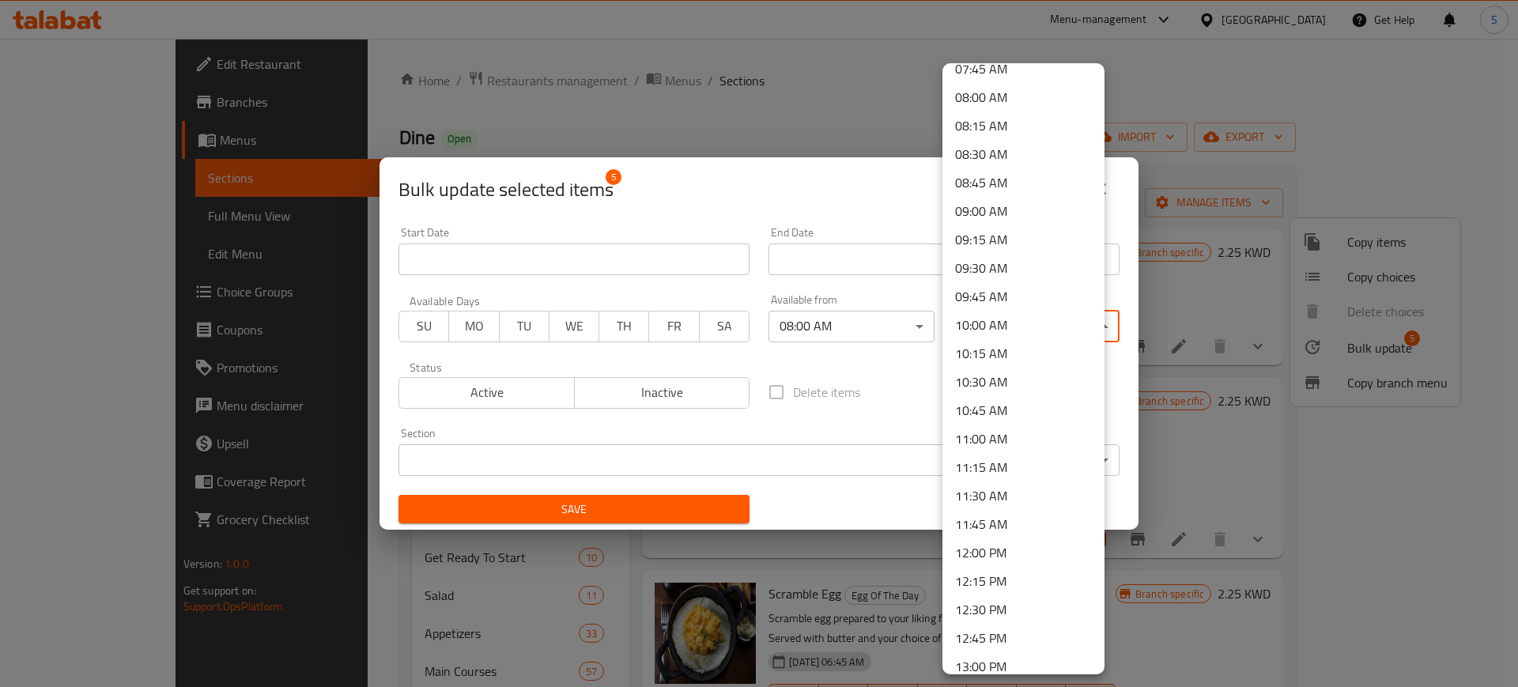
click at [1036, 439] on li "11:00 AM" at bounding box center [1023, 438] width 162 height 28
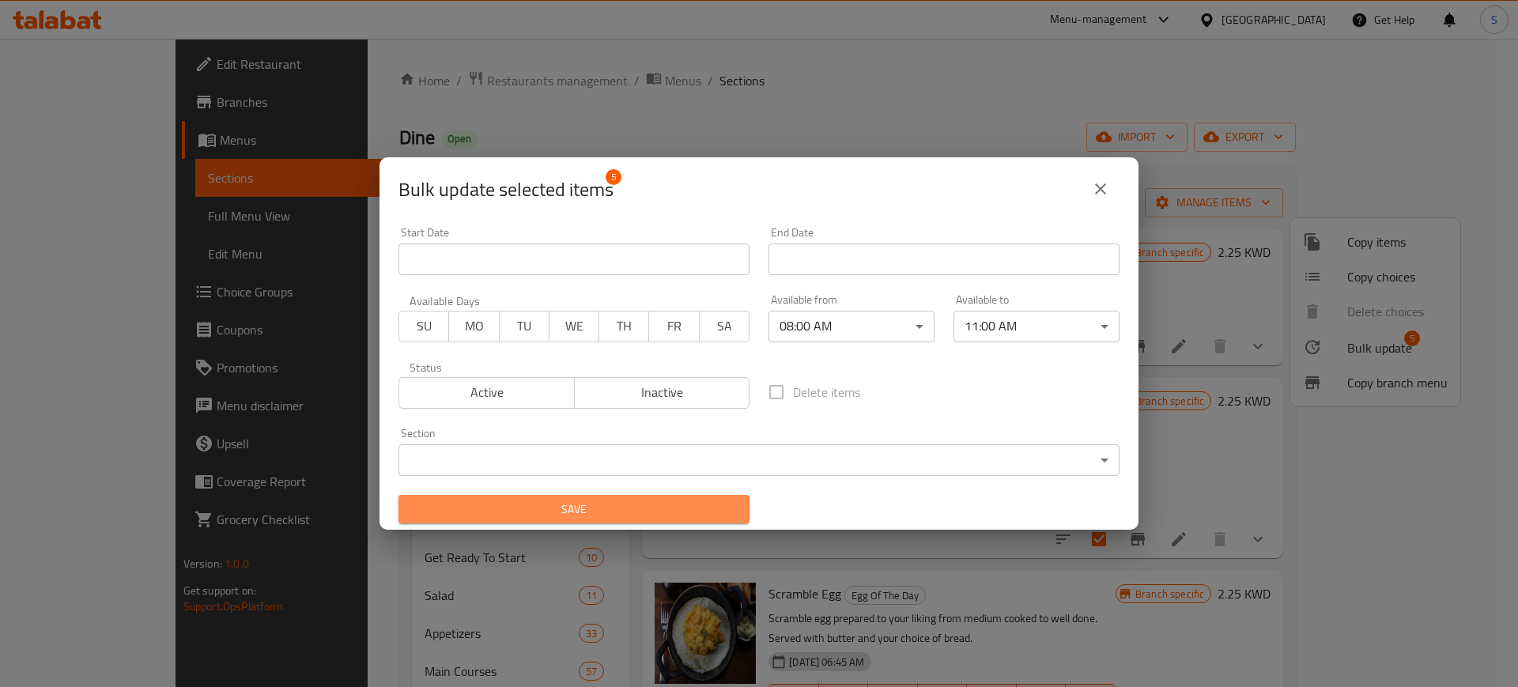
click at [703, 514] on span "Save" at bounding box center [574, 510] width 326 height 20
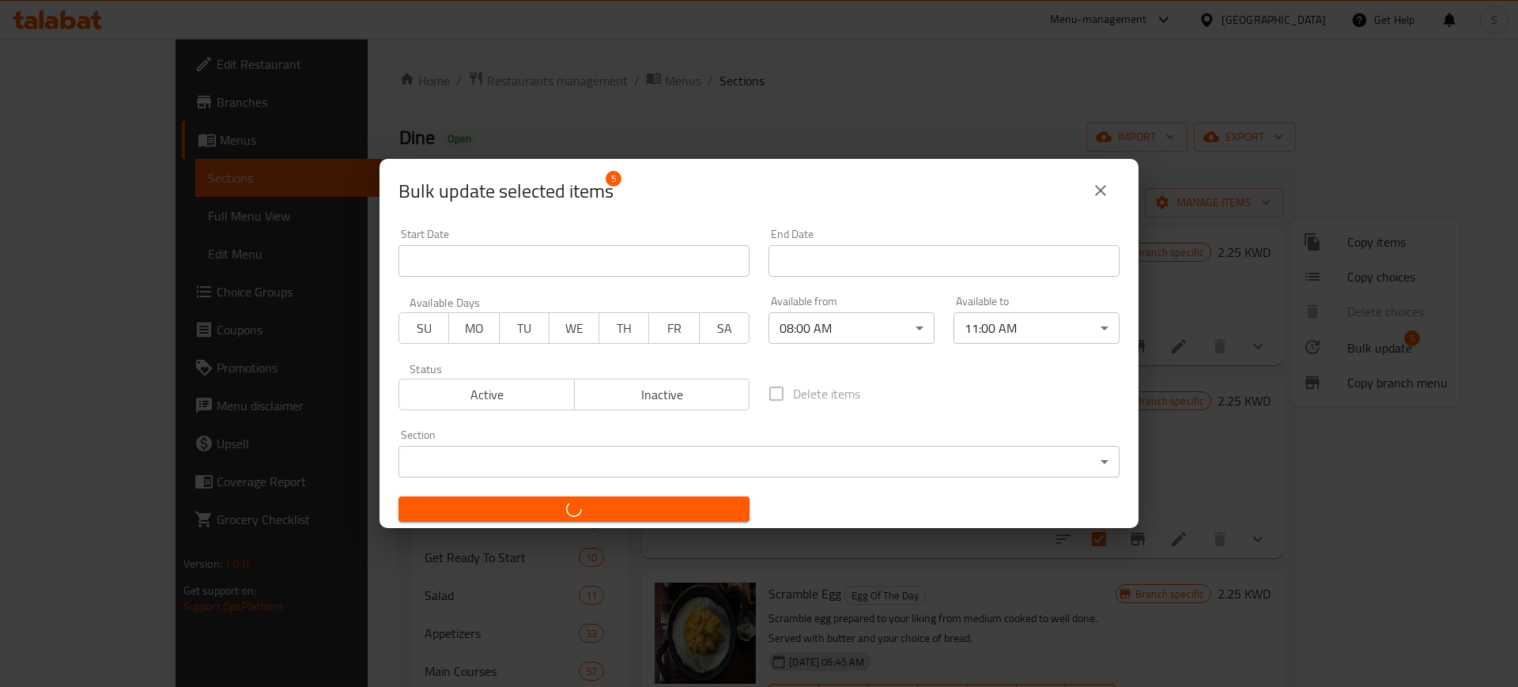
checkbox input "false"
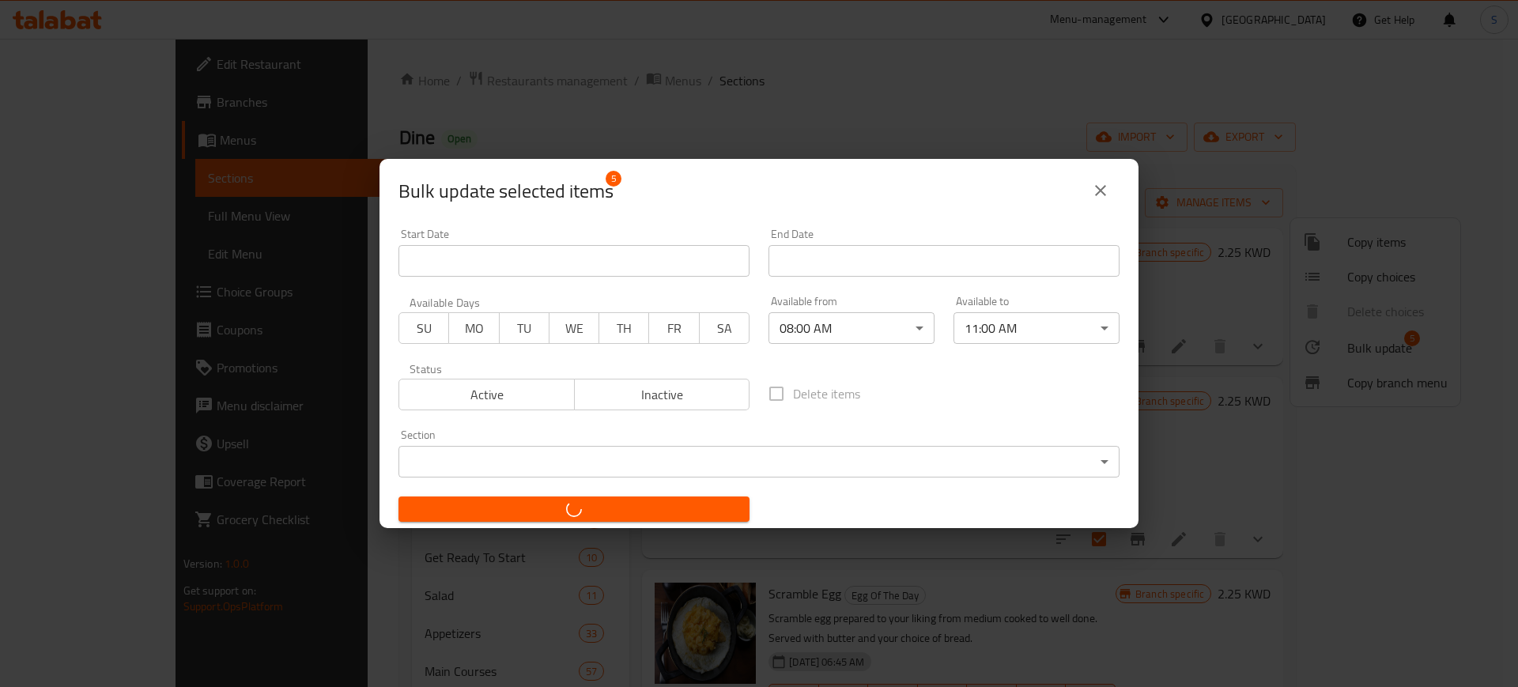
checkbox input "false"
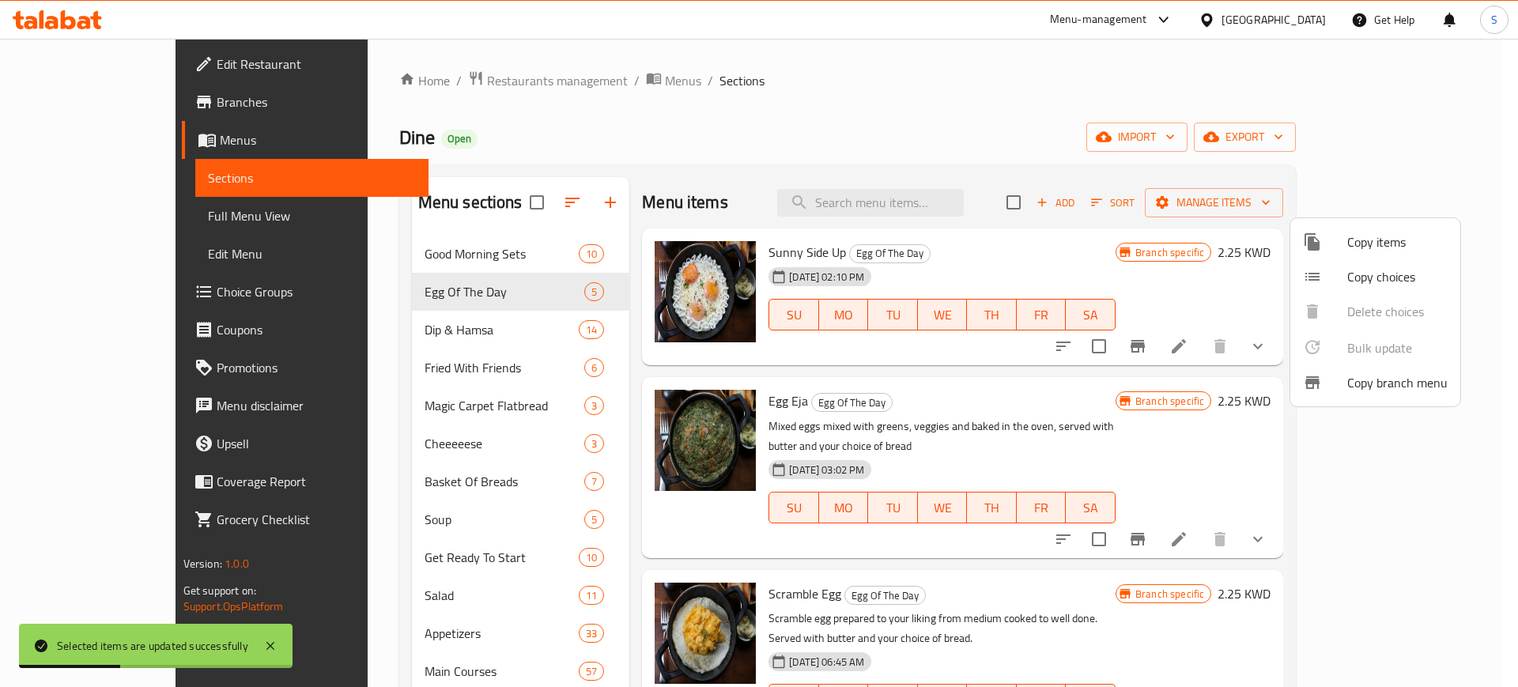
click at [419, 330] on div at bounding box center [759, 343] width 1518 height 687
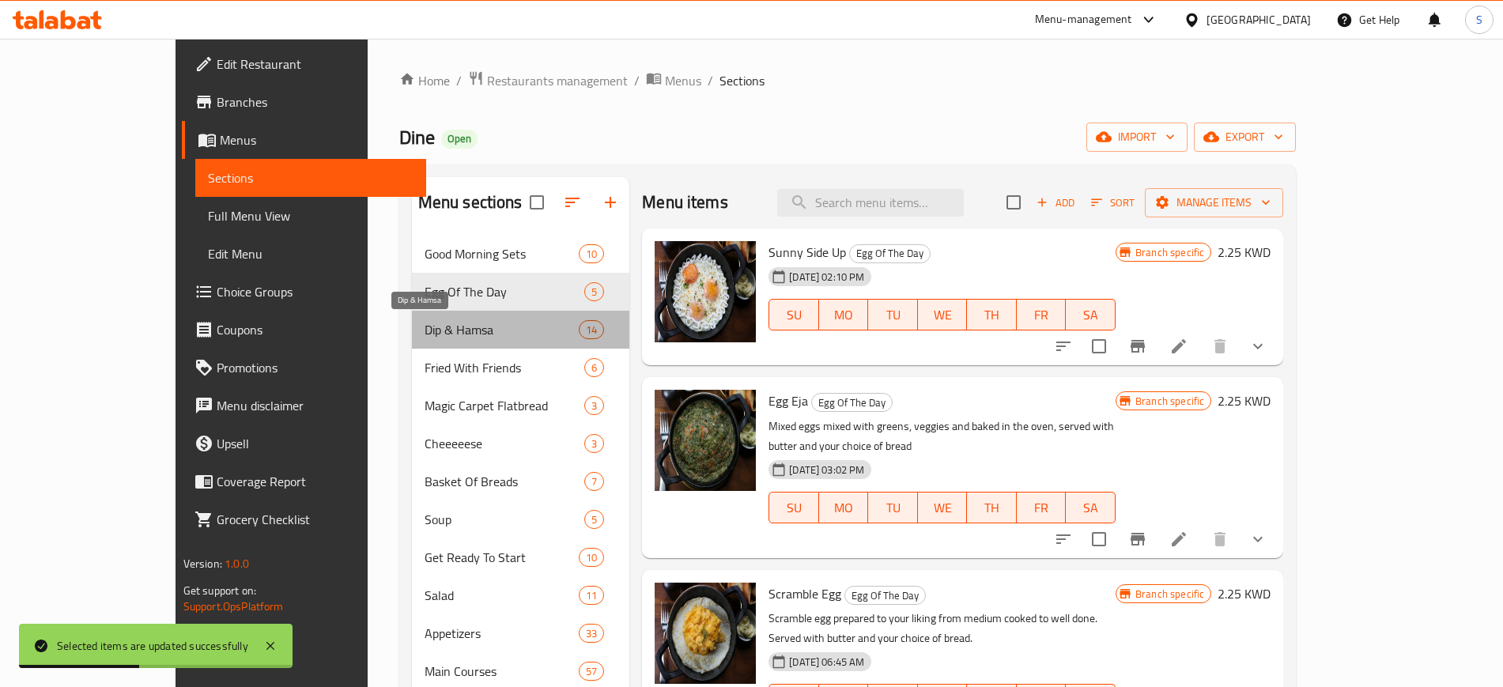
click at [424, 330] on span "Dip & Hamsa" at bounding box center [501, 329] width 154 height 19
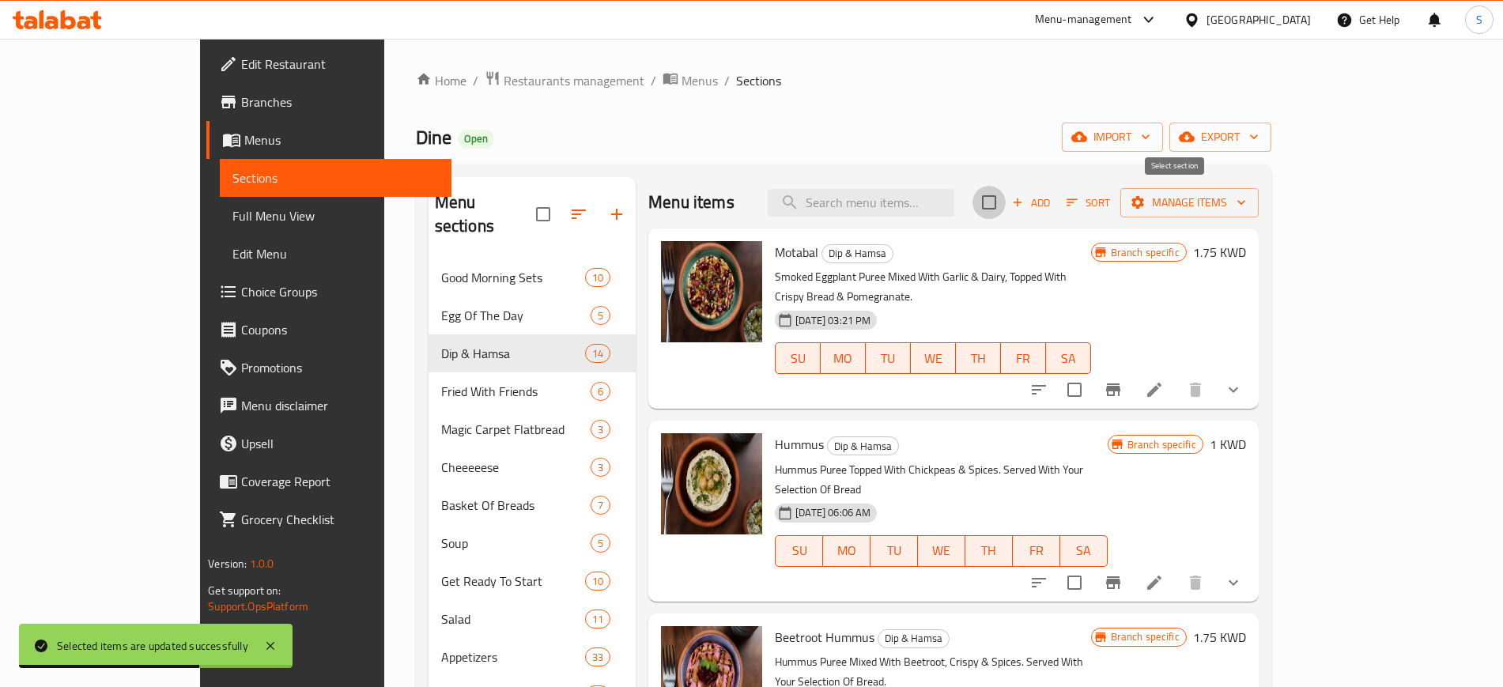
click at [1005, 200] on input "checkbox" at bounding box center [988, 202] width 33 height 33
checkbox input "true"
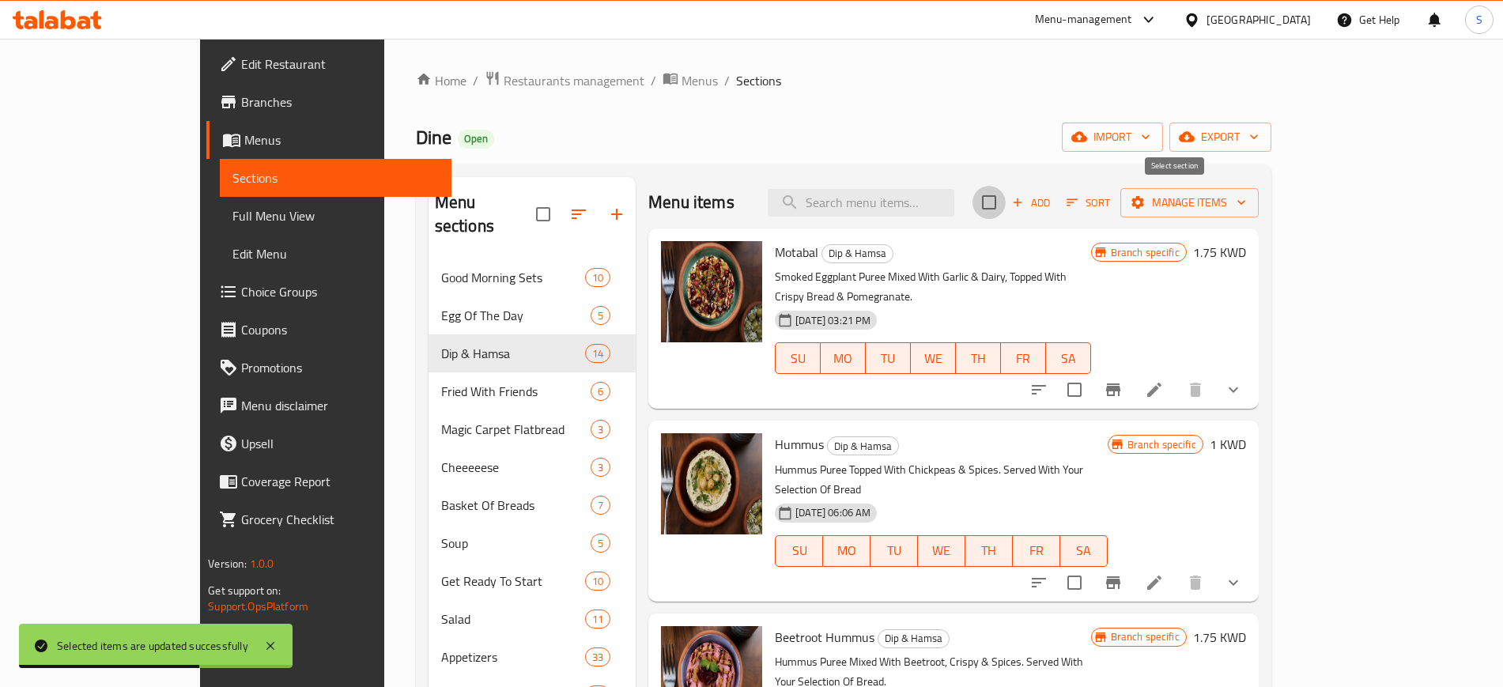
checkbox input "true"
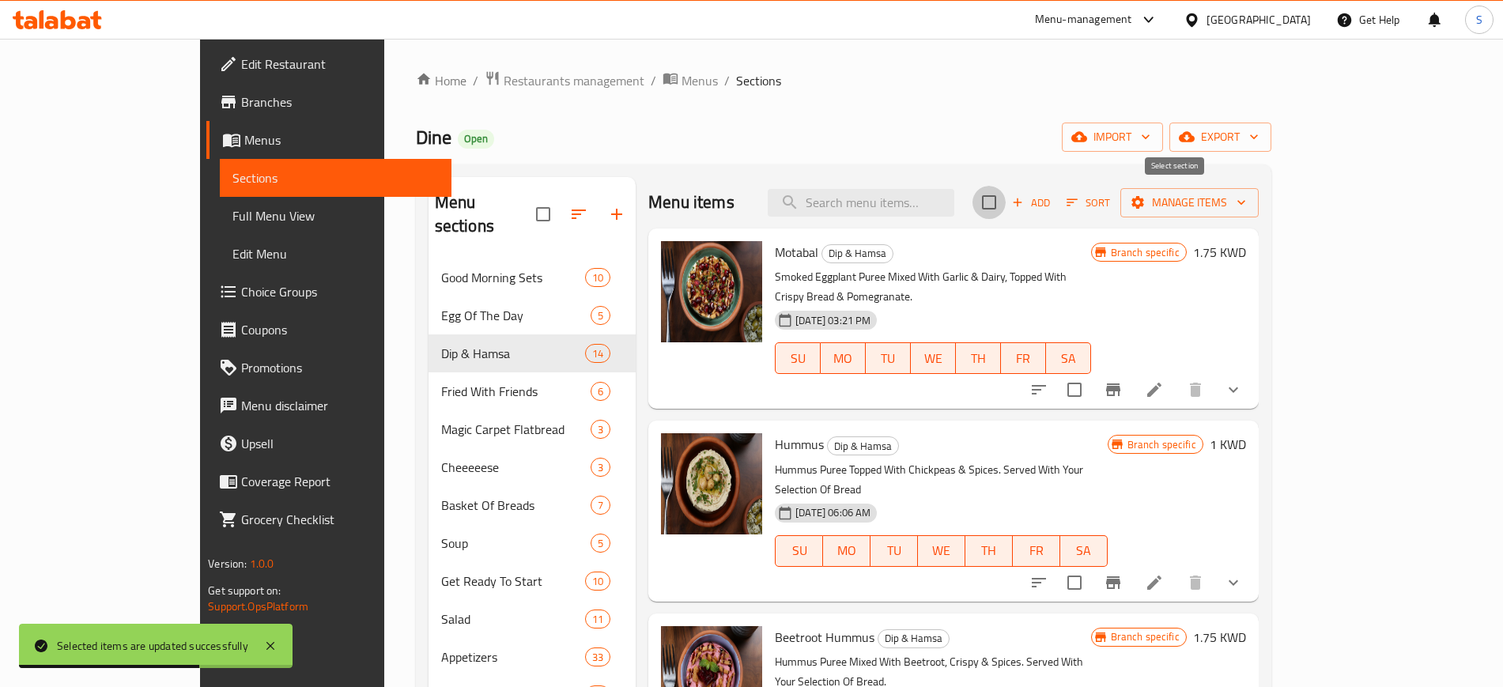
checkbox input "true"
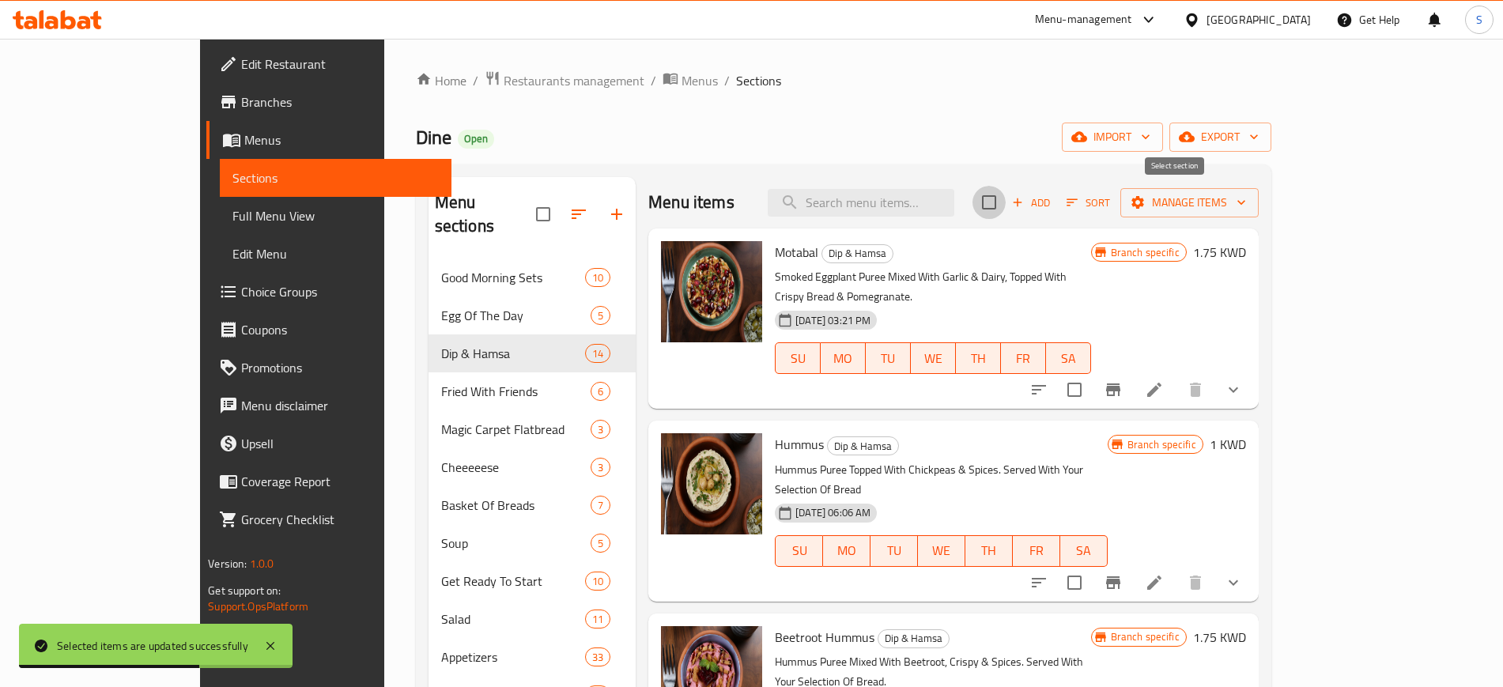
checkbox input "true"
click at [1249, 202] on icon "button" at bounding box center [1241, 202] width 16 height 16
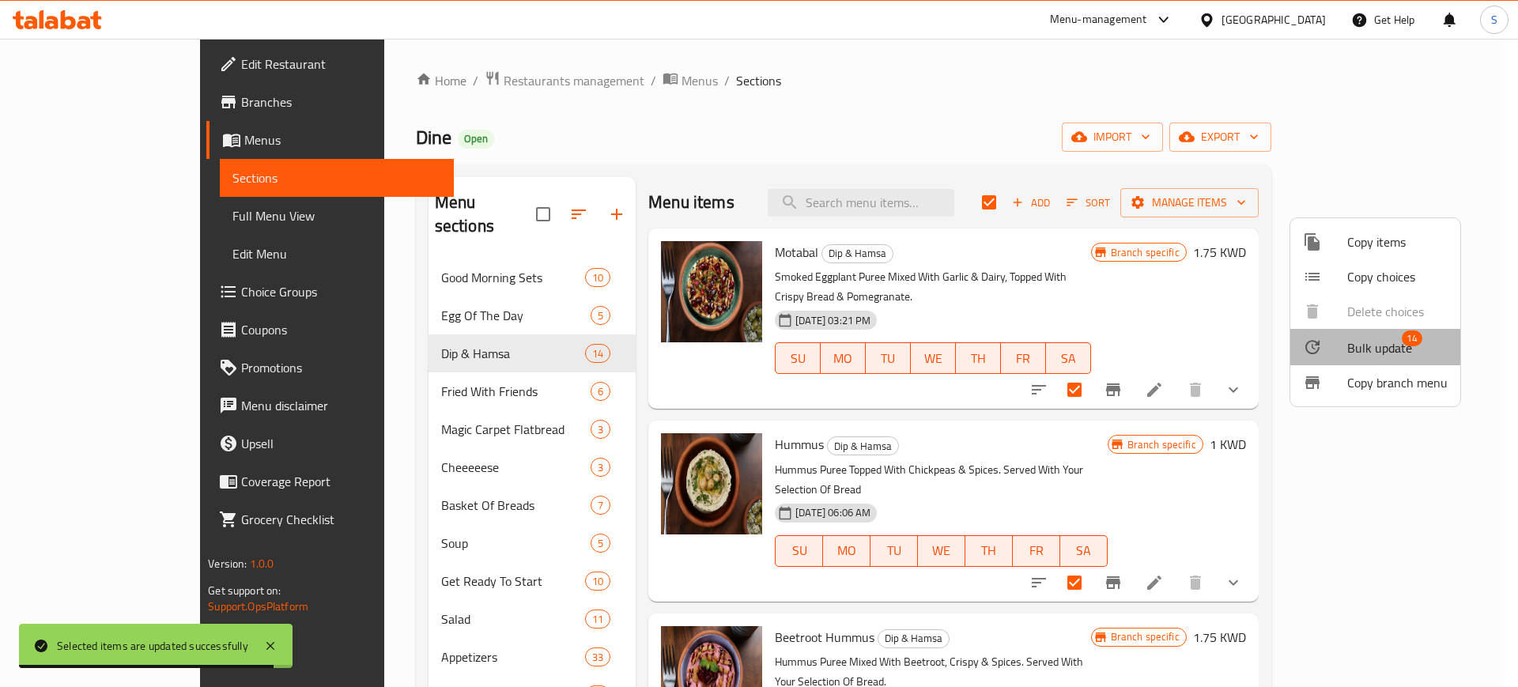
click at [1385, 347] on span "Bulk update" at bounding box center [1379, 347] width 65 height 19
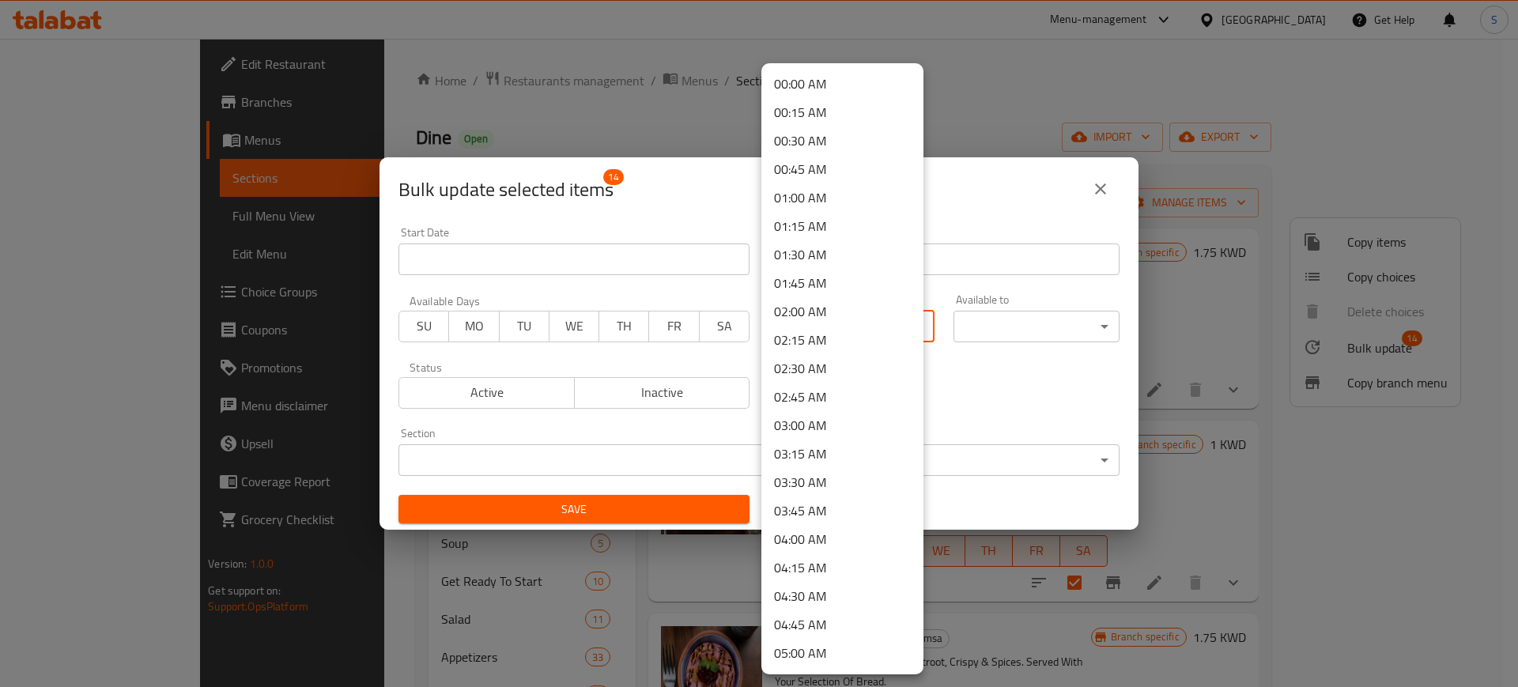
click at [908, 334] on body "​ Menu-management [GEOGRAPHIC_DATA] Get Help S Edit Restaurant Branches Menus S…" at bounding box center [759, 363] width 1518 height 648
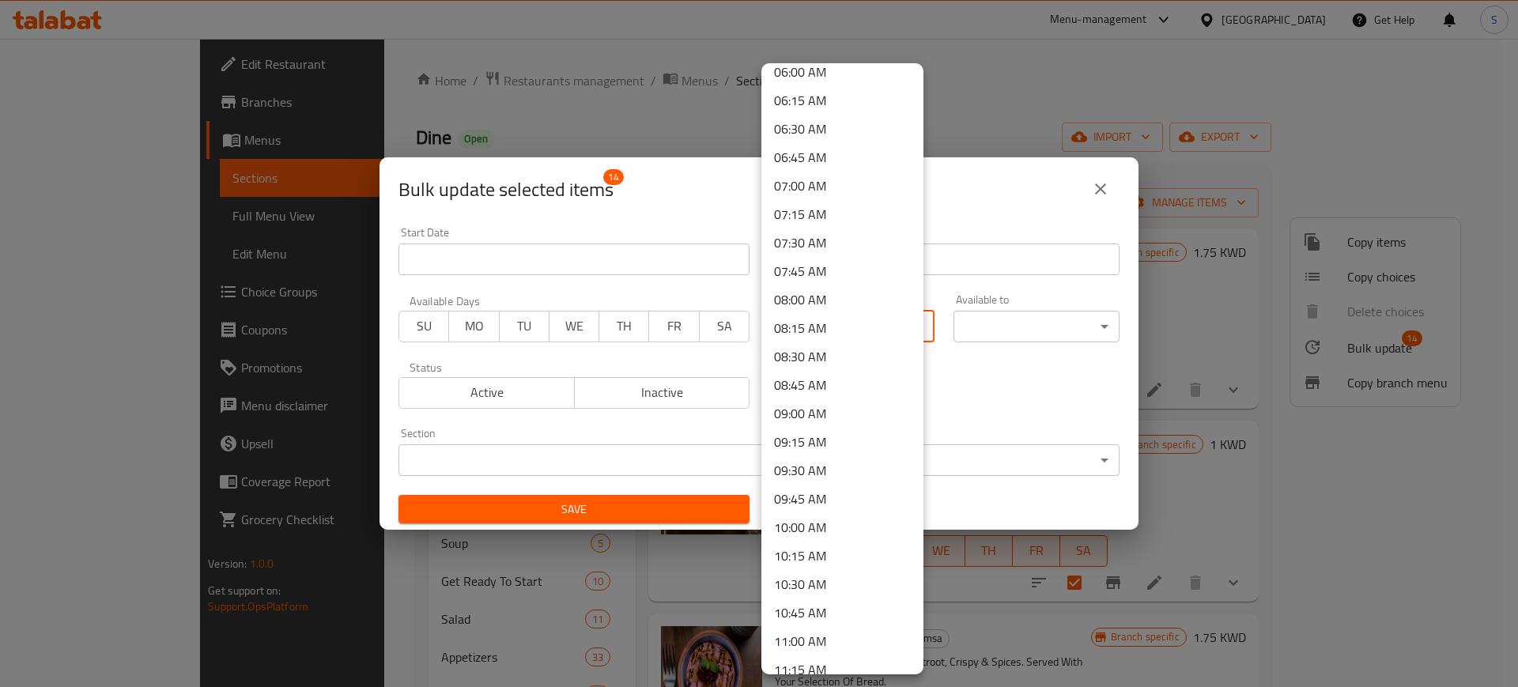
click at [869, 292] on li "08:00 AM" at bounding box center [842, 299] width 162 height 28
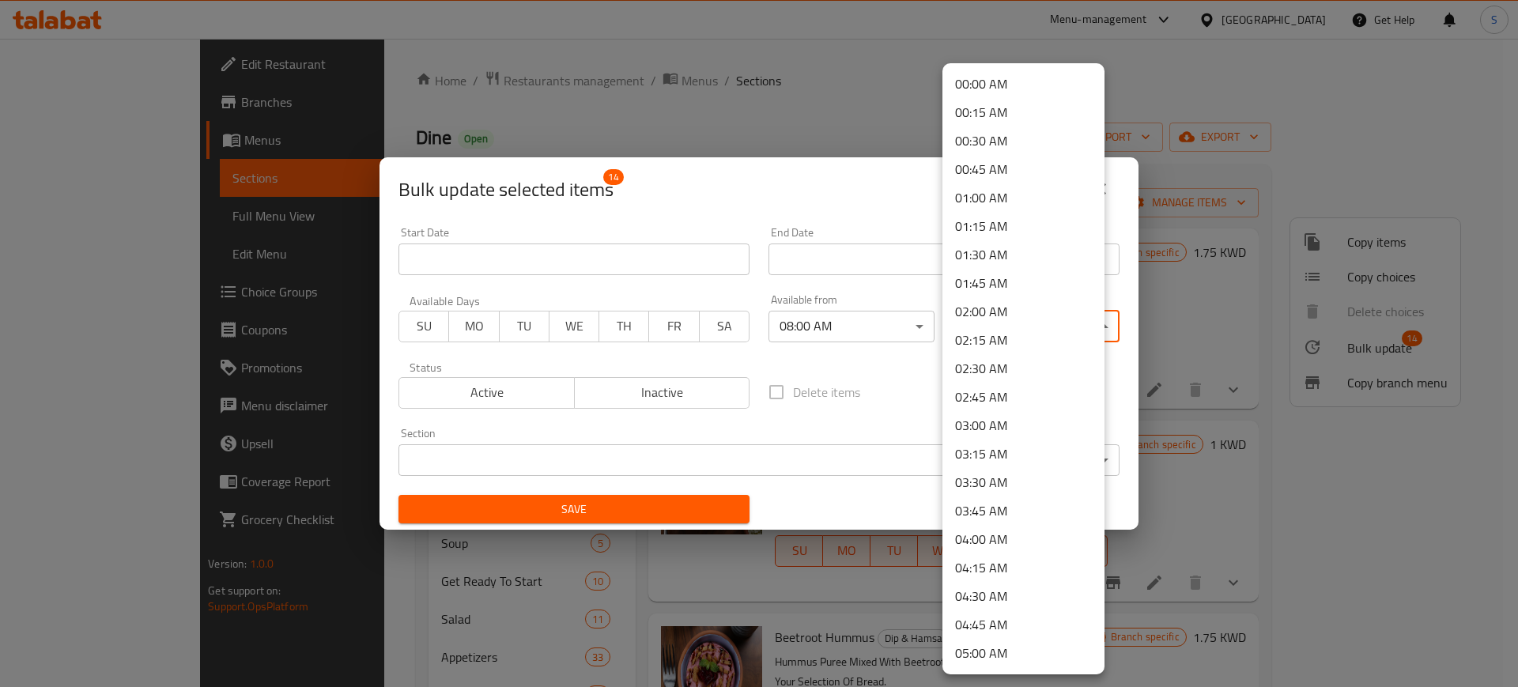
click at [1100, 322] on body "​ Menu-management [GEOGRAPHIC_DATA] Get Help S Edit Restaurant Branches Menus S…" at bounding box center [759, 363] width 1518 height 648
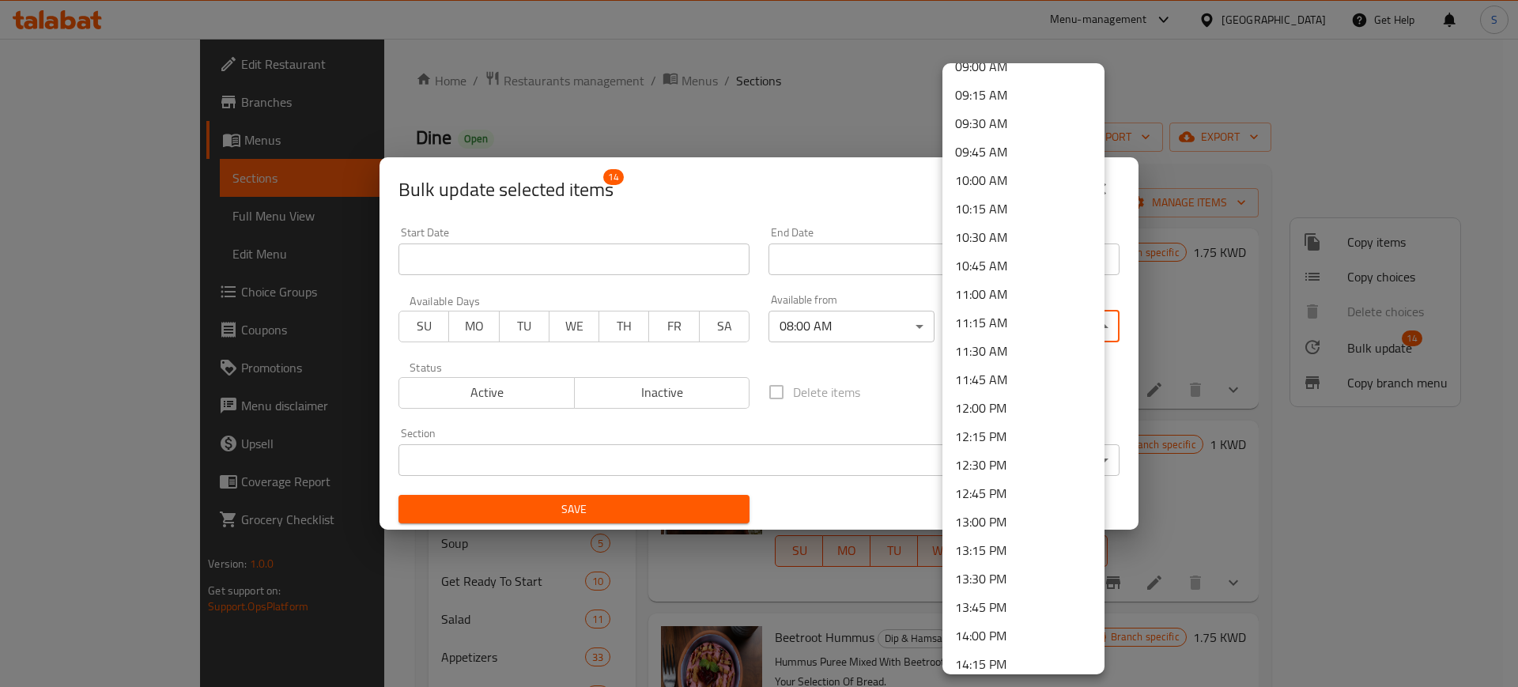
click at [1013, 285] on li "11:00 AM" at bounding box center [1023, 294] width 162 height 28
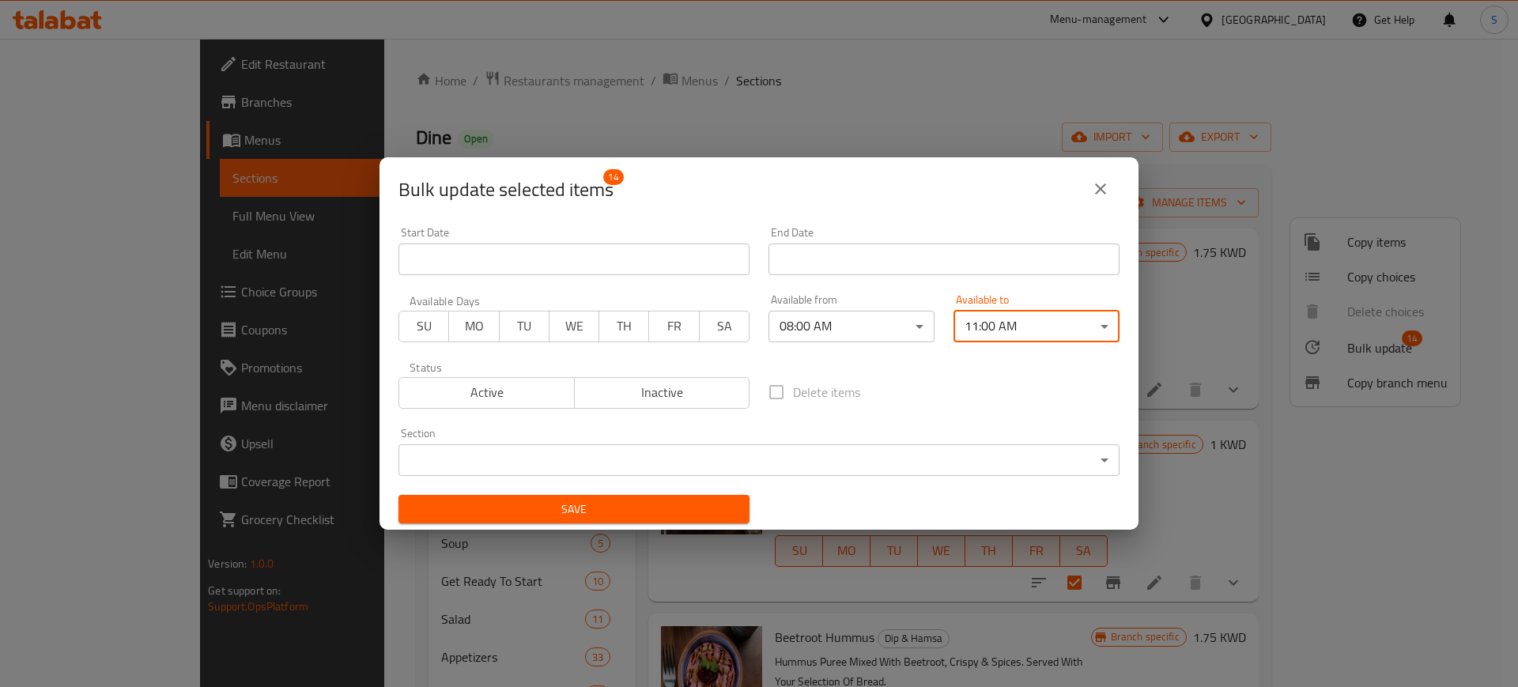
click at [707, 506] on span "Save" at bounding box center [574, 510] width 326 height 20
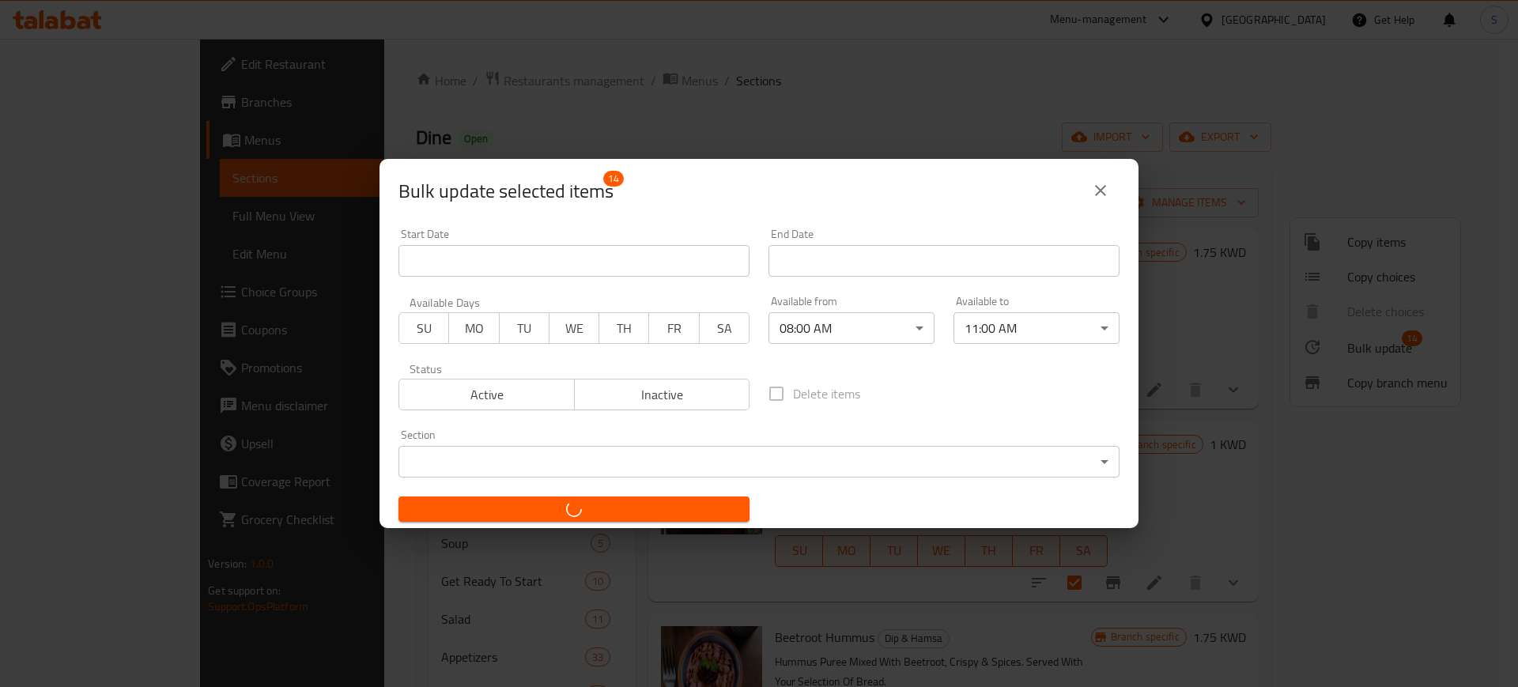
checkbox input "false"
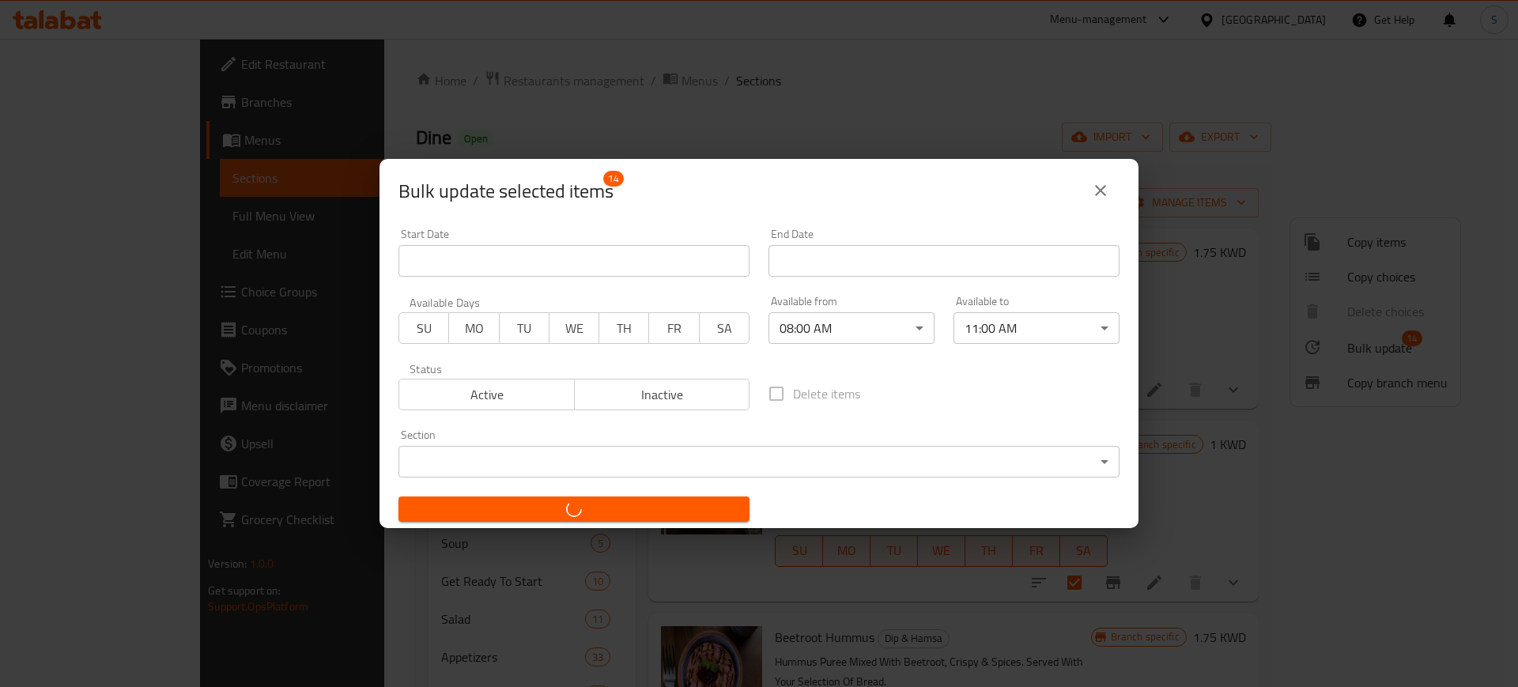
checkbox input "false"
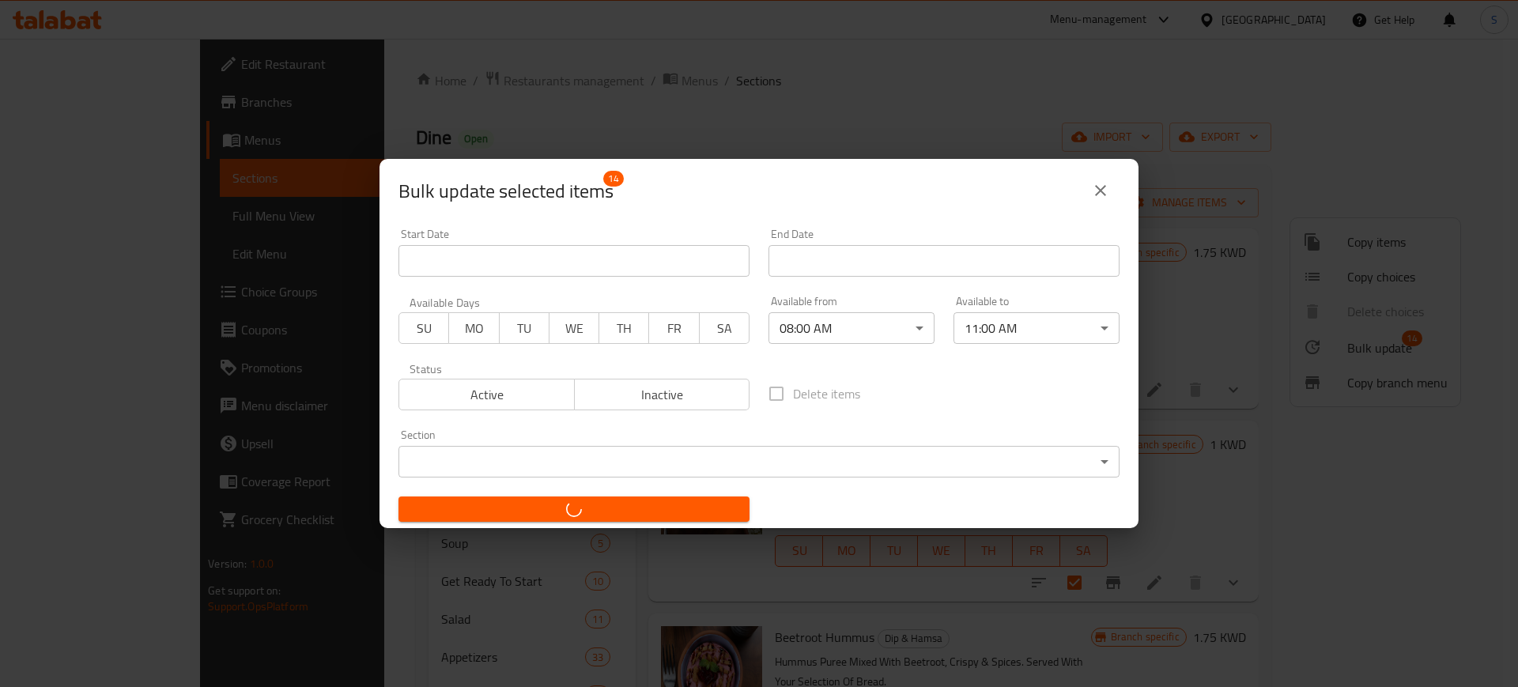
checkbox input "false"
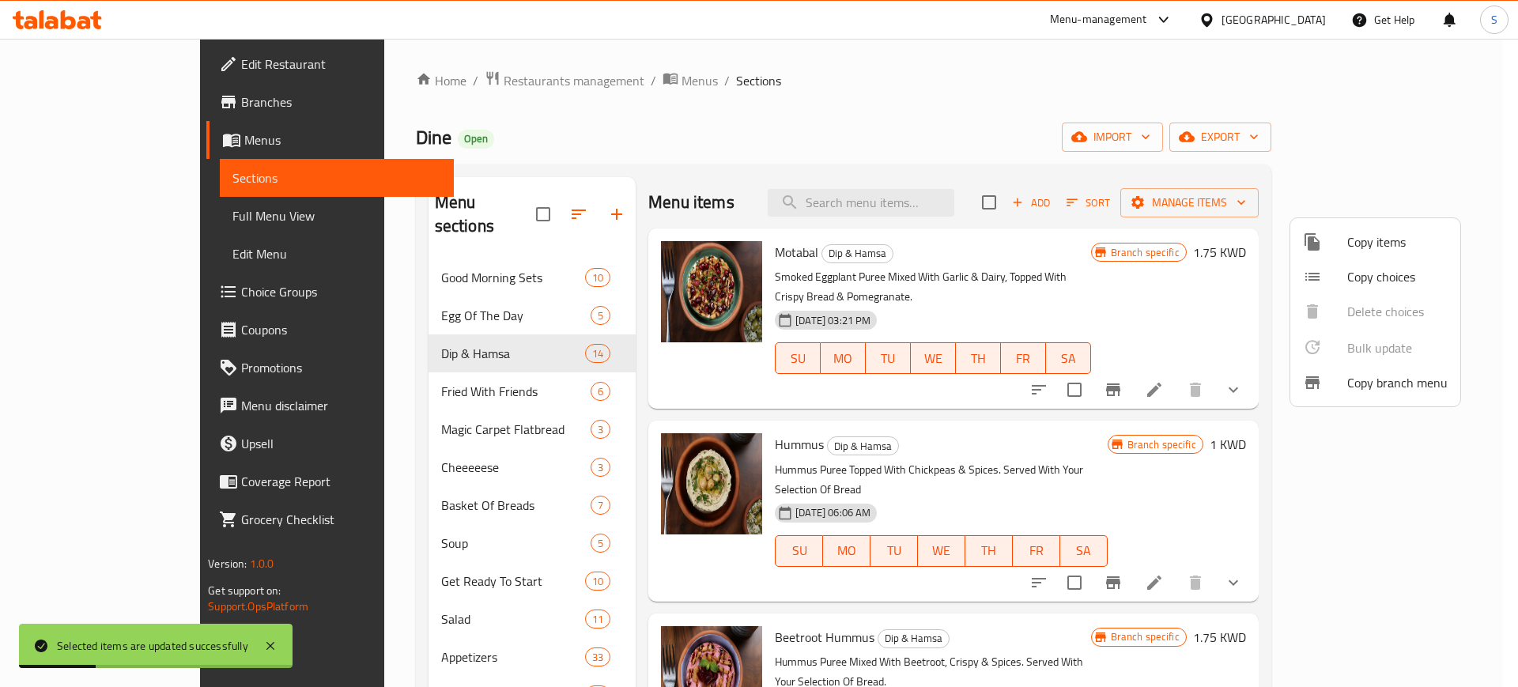
click at [435, 367] on div at bounding box center [759, 343] width 1518 height 687
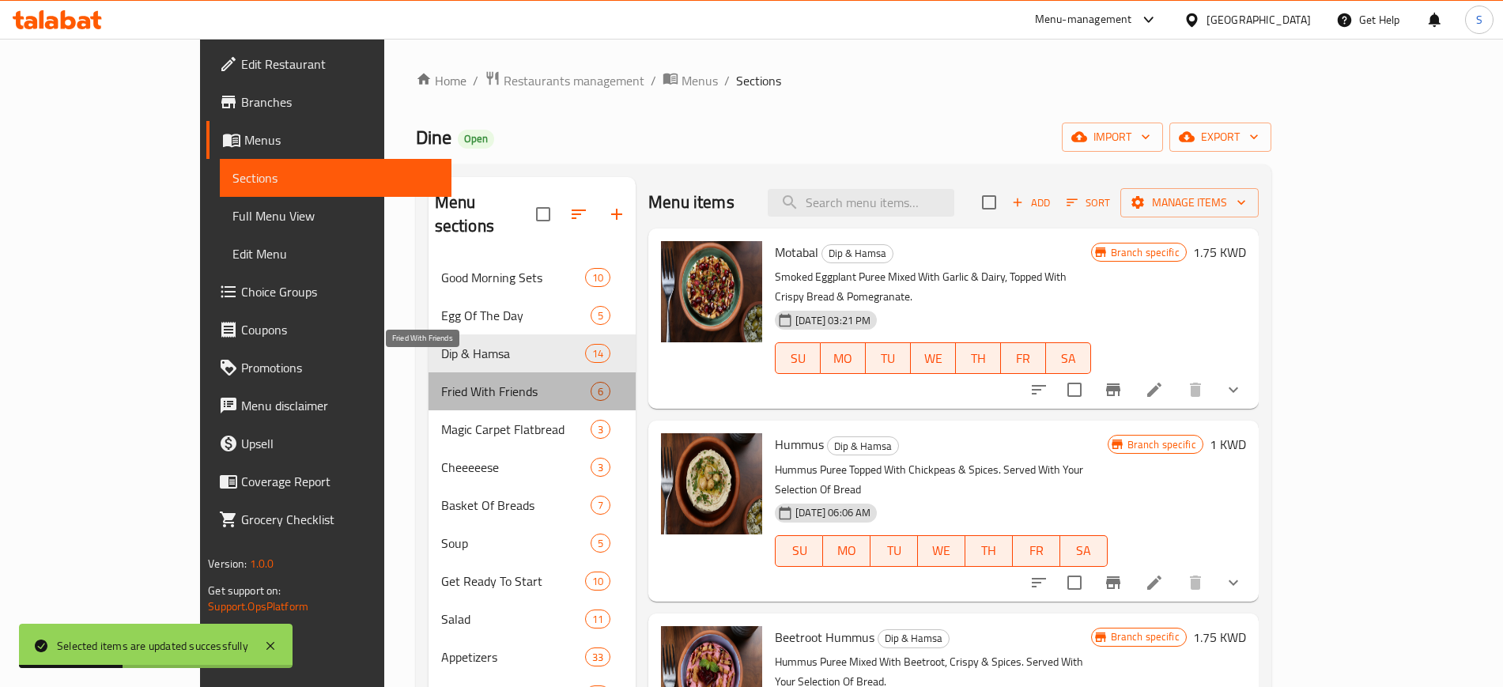
click at [441, 382] on span "Fried With Friends" at bounding box center [515, 391] width 149 height 19
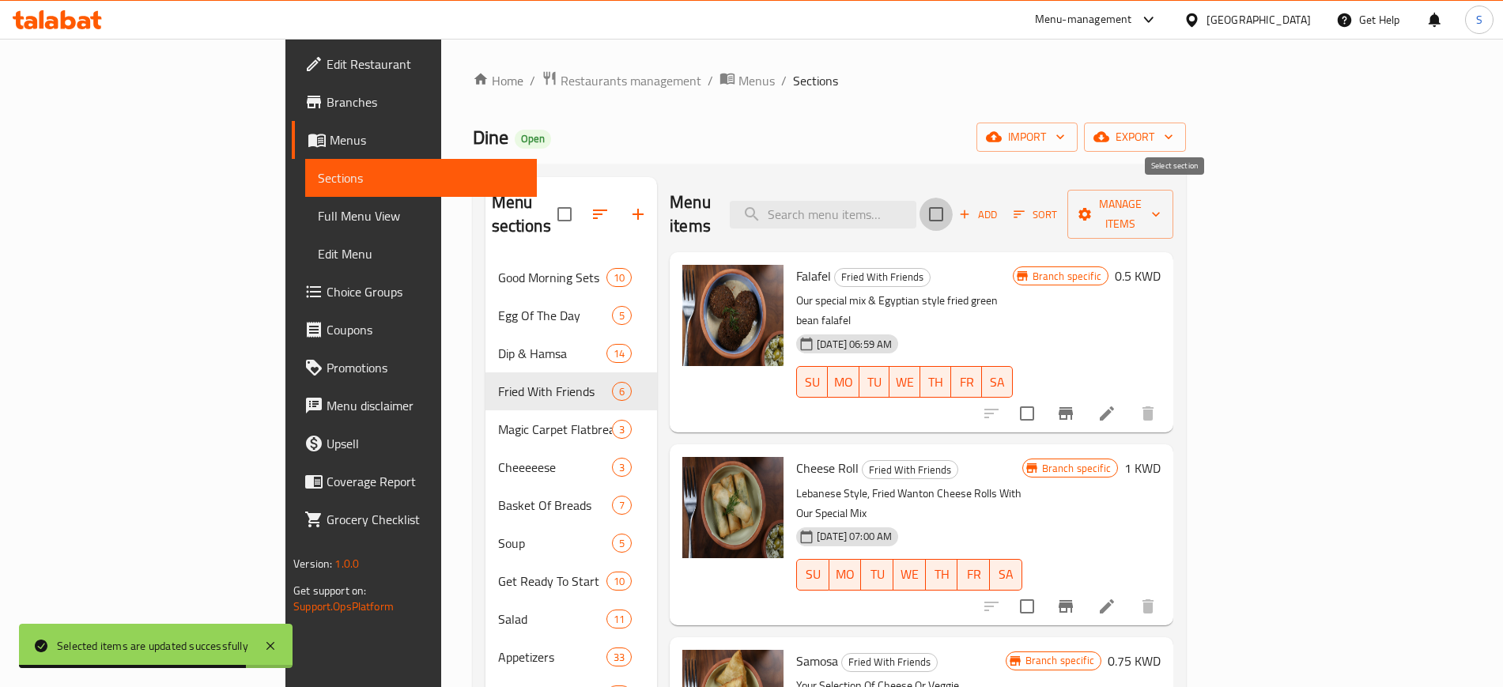
click at [952, 202] on input "checkbox" at bounding box center [935, 214] width 33 height 33
checkbox input "true"
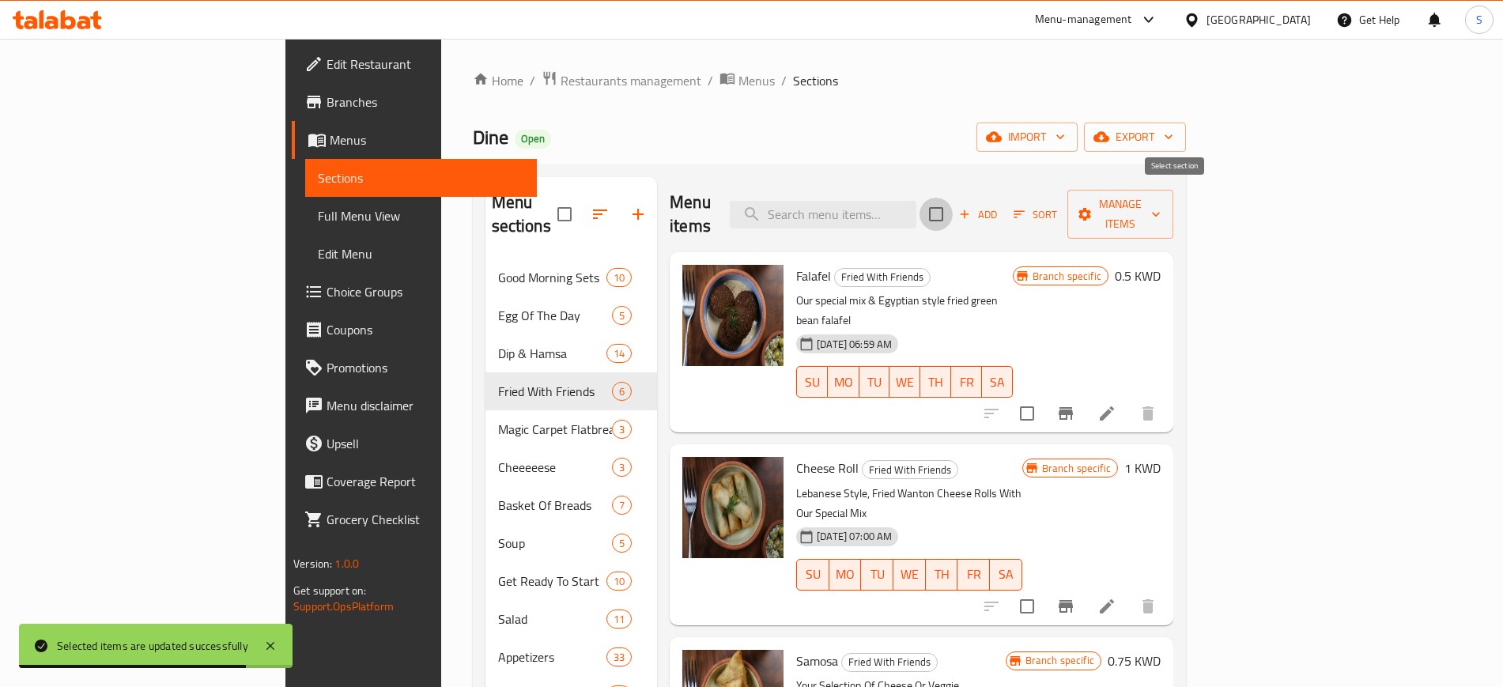
checkbox input "true"
click at [1164, 206] on icon "button" at bounding box center [1156, 214] width 16 height 16
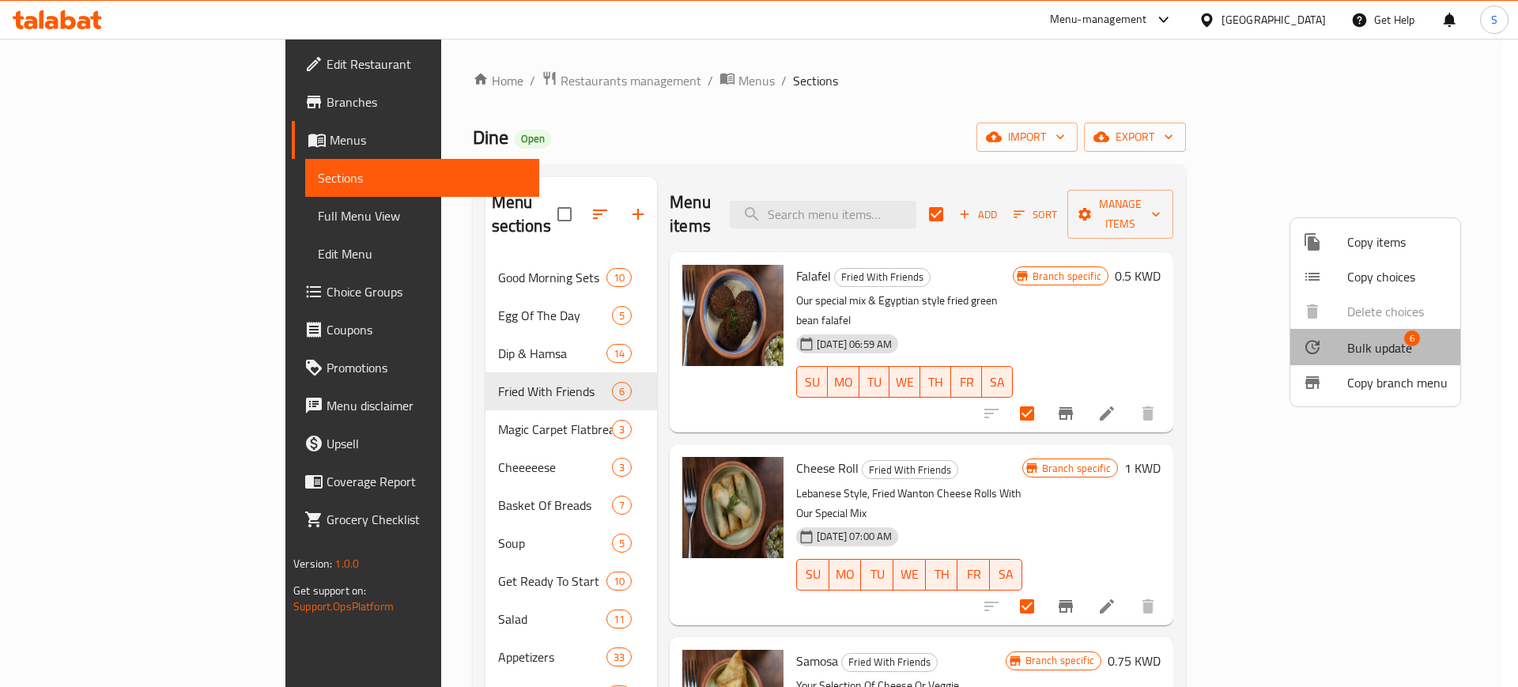
click at [1391, 352] on span "Bulk update" at bounding box center [1379, 347] width 65 height 19
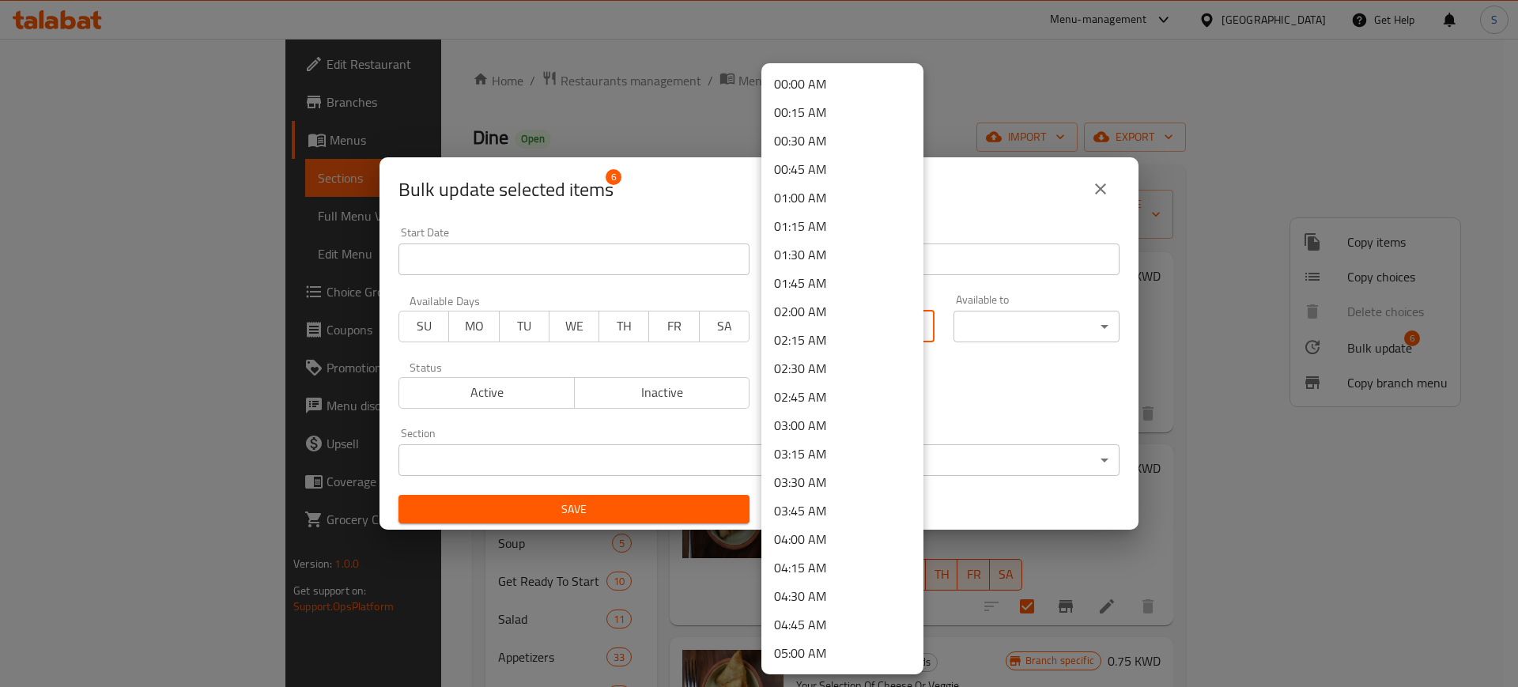
click at [907, 331] on body "​ Menu-management [GEOGRAPHIC_DATA] Get Help S Edit Restaurant Branches Menus S…" at bounding box center [759, 363] width 1518 height 648
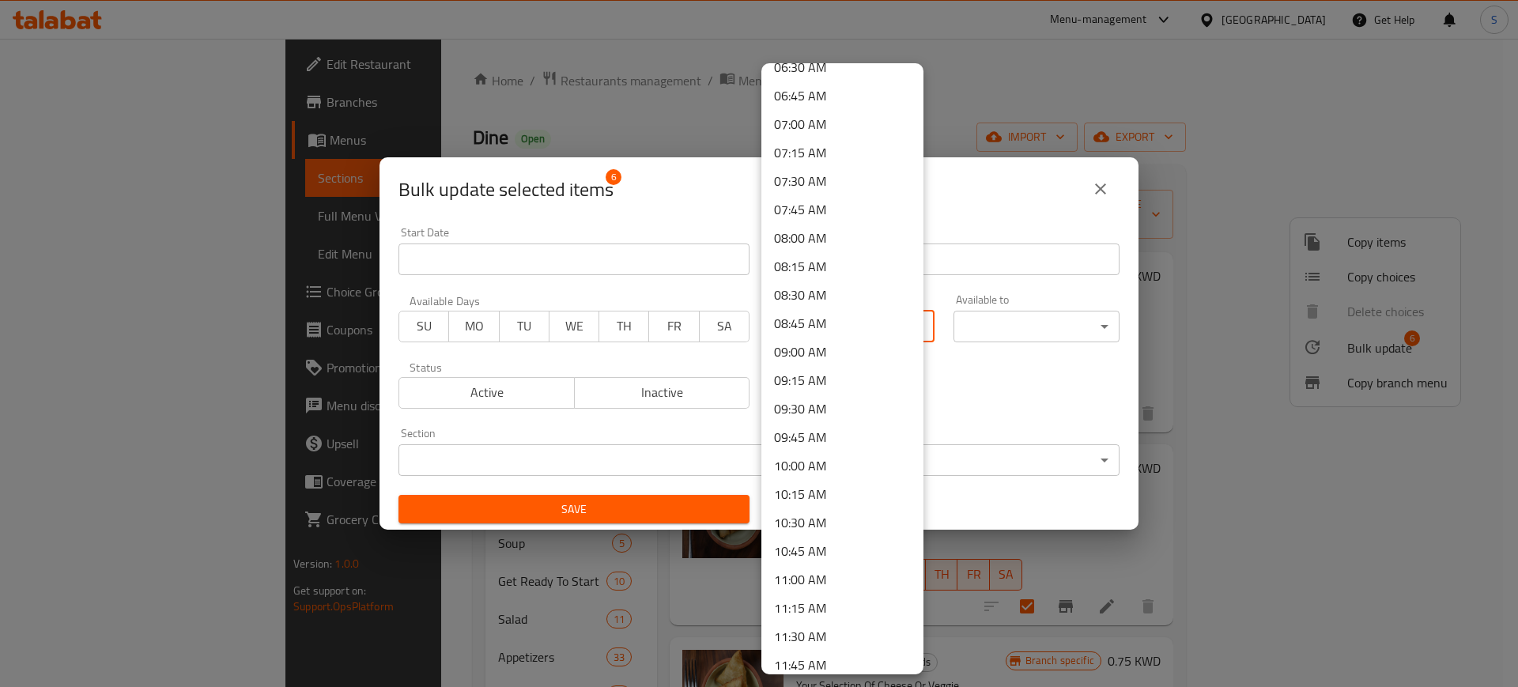
scroll to position [745, 0]
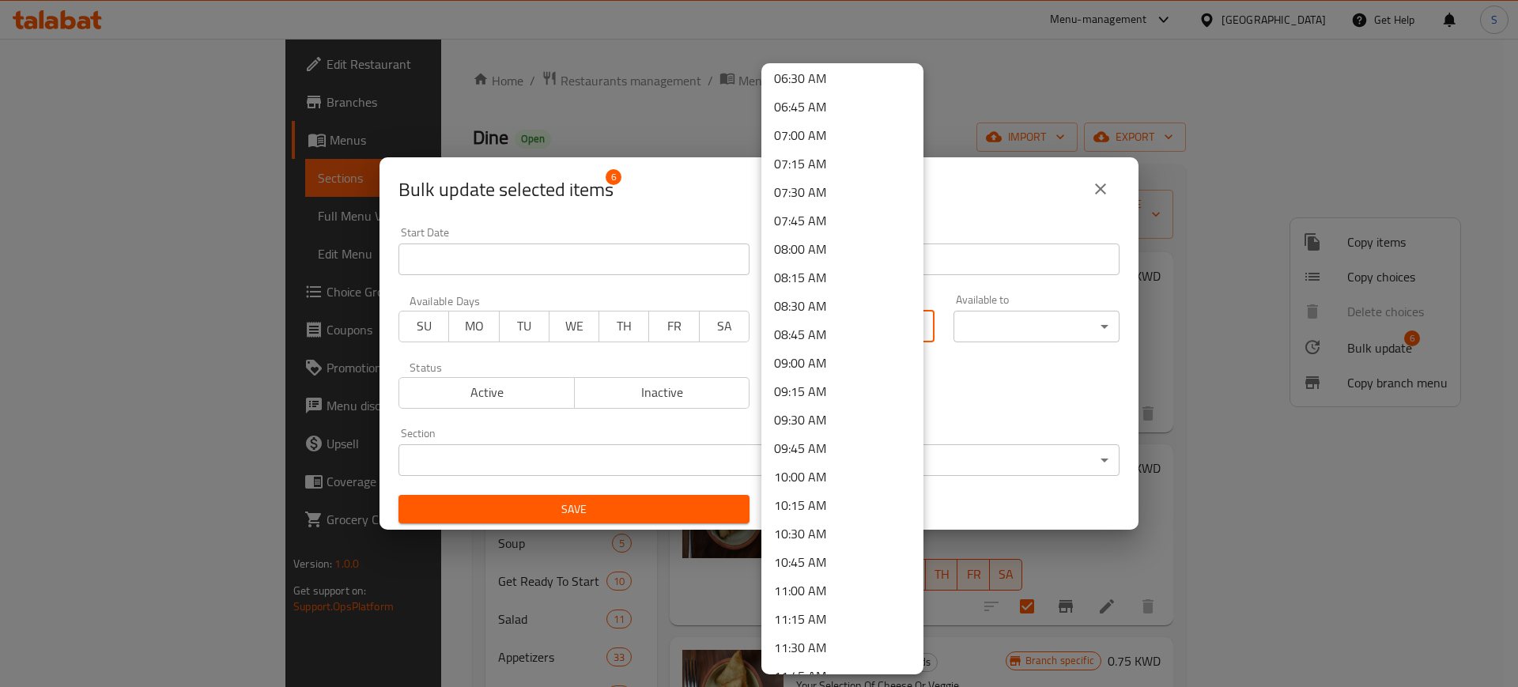
click at [841, 238] on li "08:00 AM" at bounding box center [842, 249] width 162 height 28
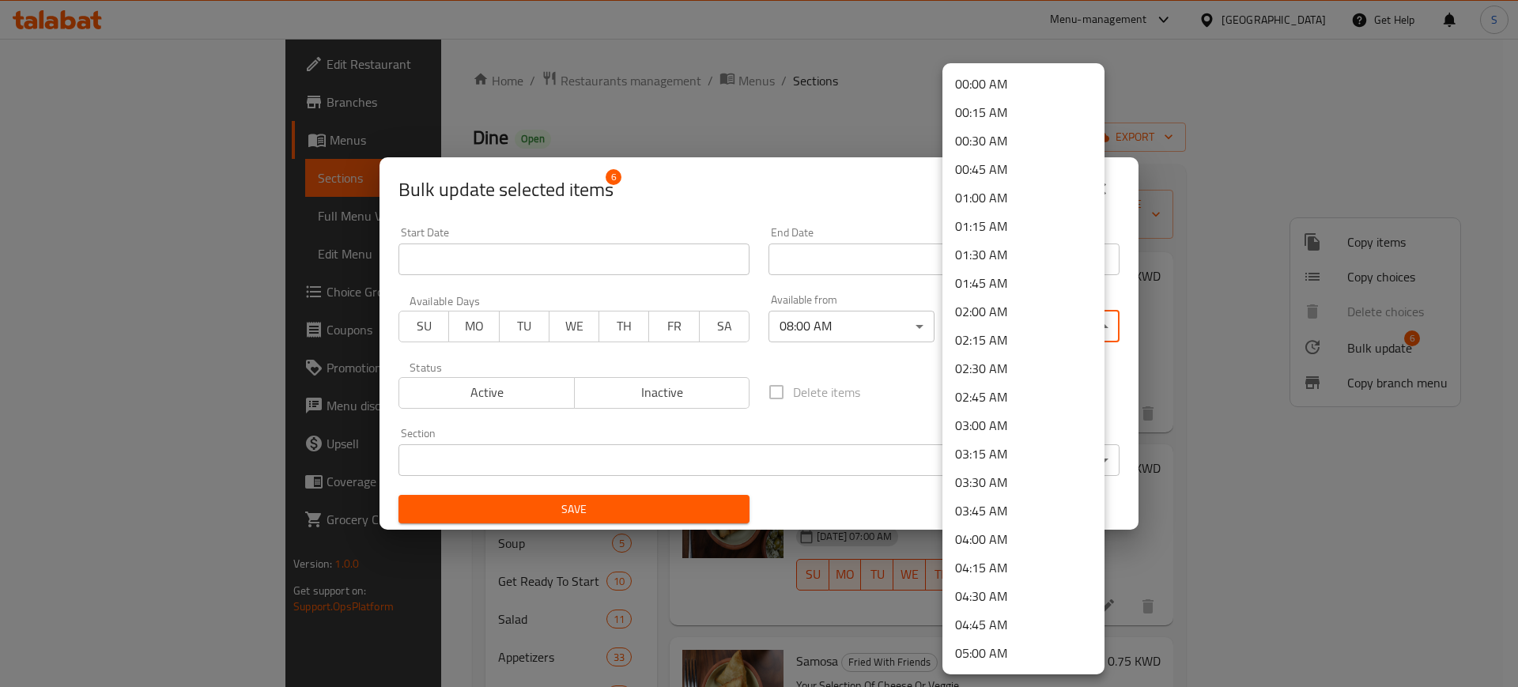
click at [1085, 324] on body "​ Menu-management [GEOGRAPHIC_DATA] Get Help S Edit Restaurant Branches Menus S…" at bounding box center [759, 363] width 1518 height 648
click at [1032, 390] on li "11:00 AM" at bounding box center [1023, 393] width 162 height 28
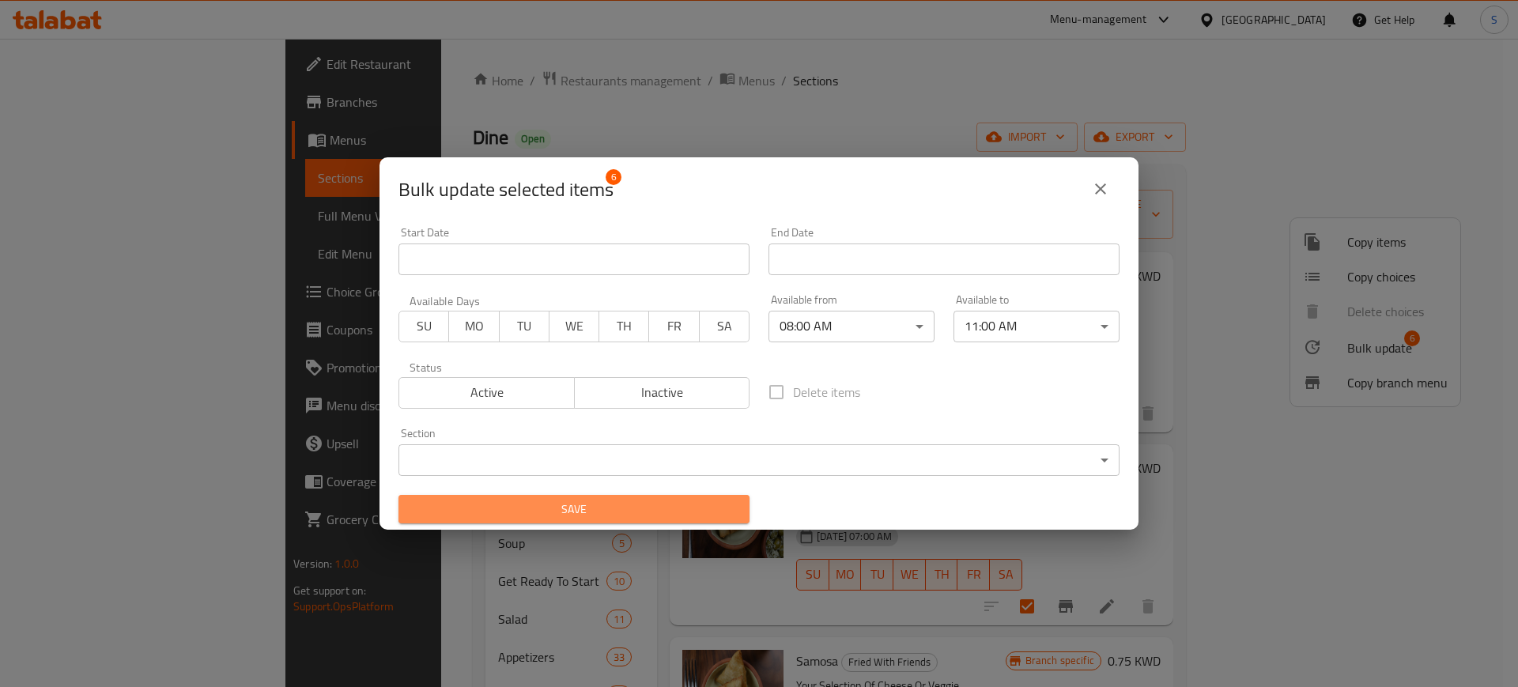
click at [727, 510] on span "Save" at bounding box center [574, 510] width 326 height 20
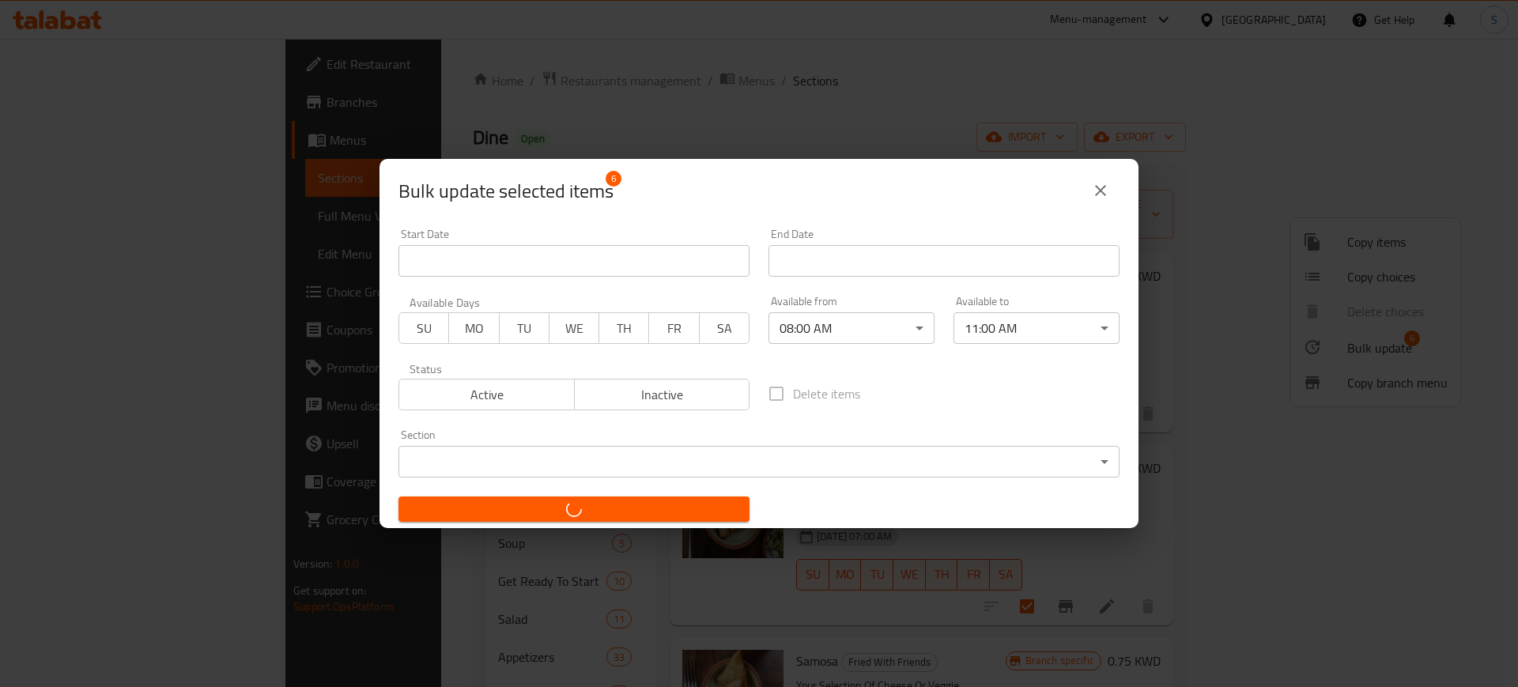
checkbox input "false"
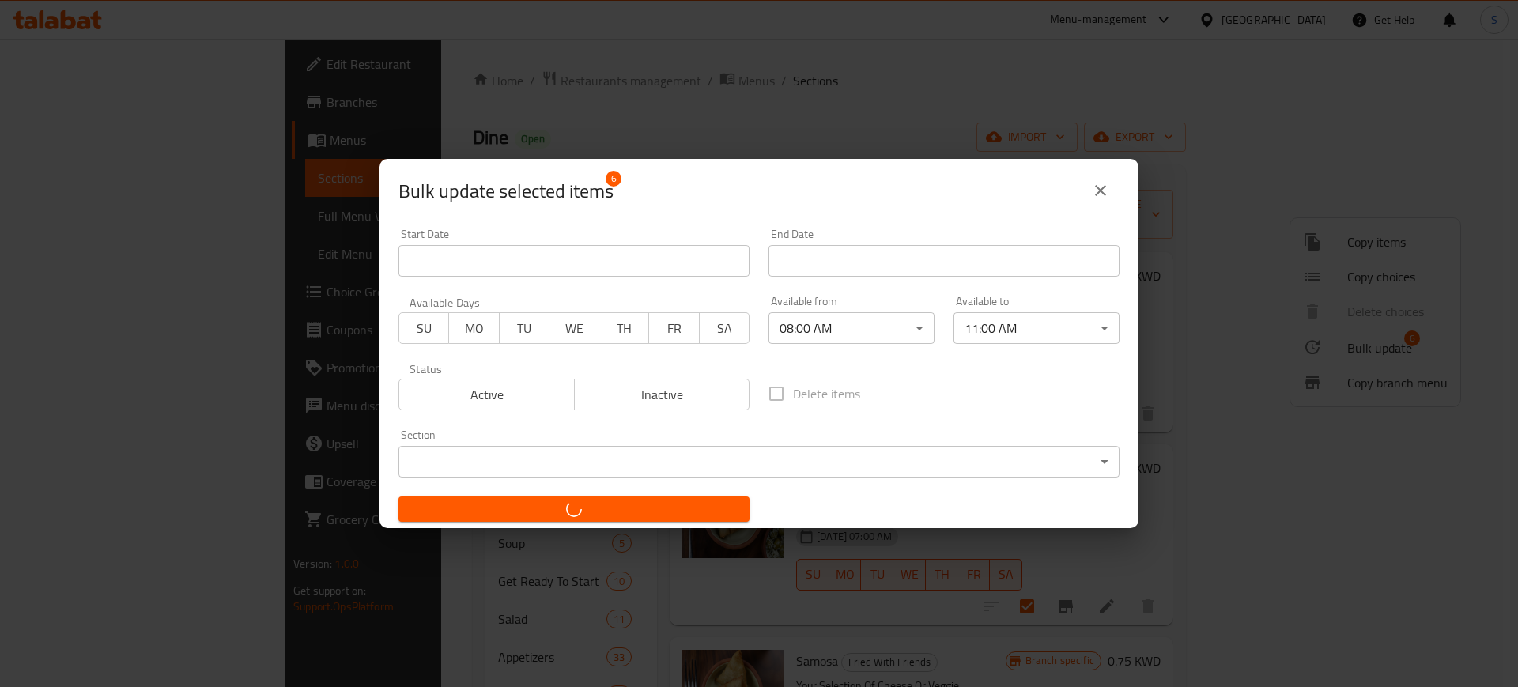
checkbox input "false"
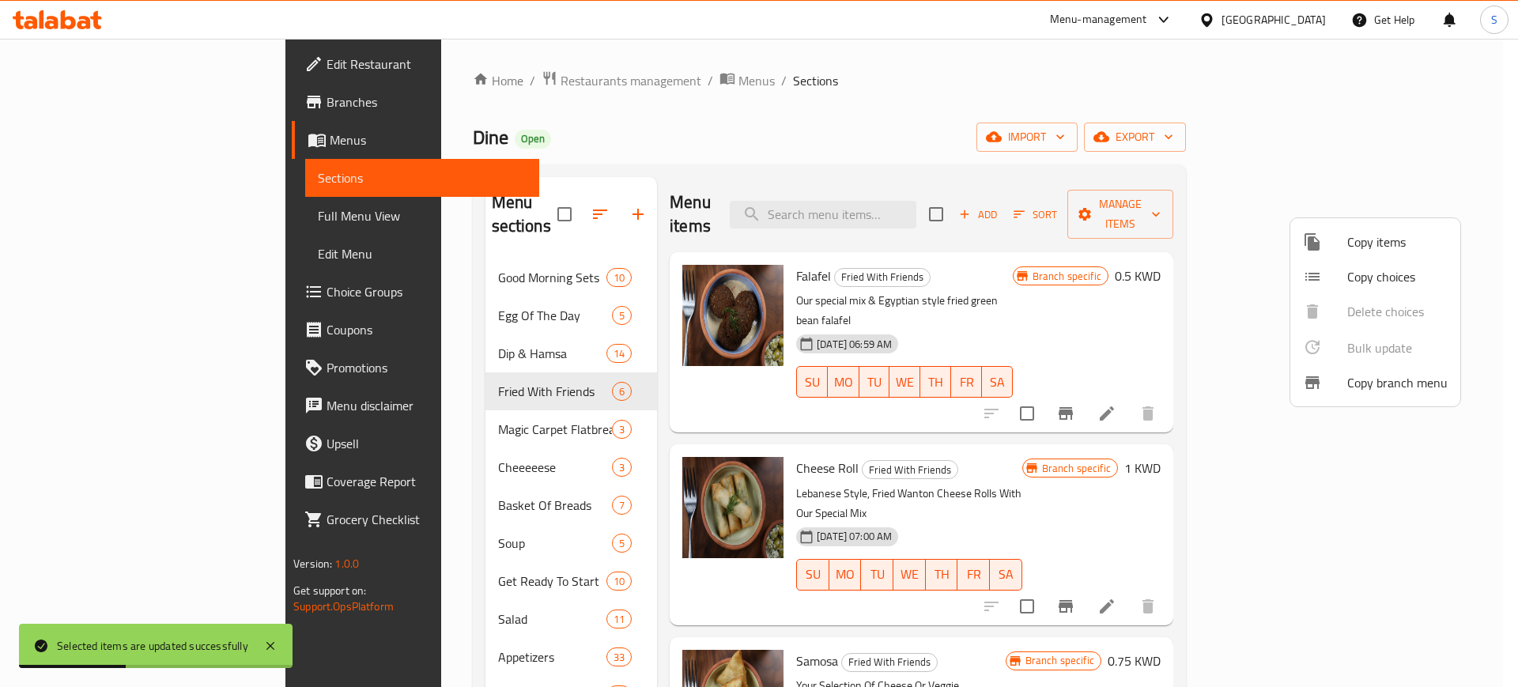
click at [454, 405] on div at bounding box center [759, 343] width 1518 height 687
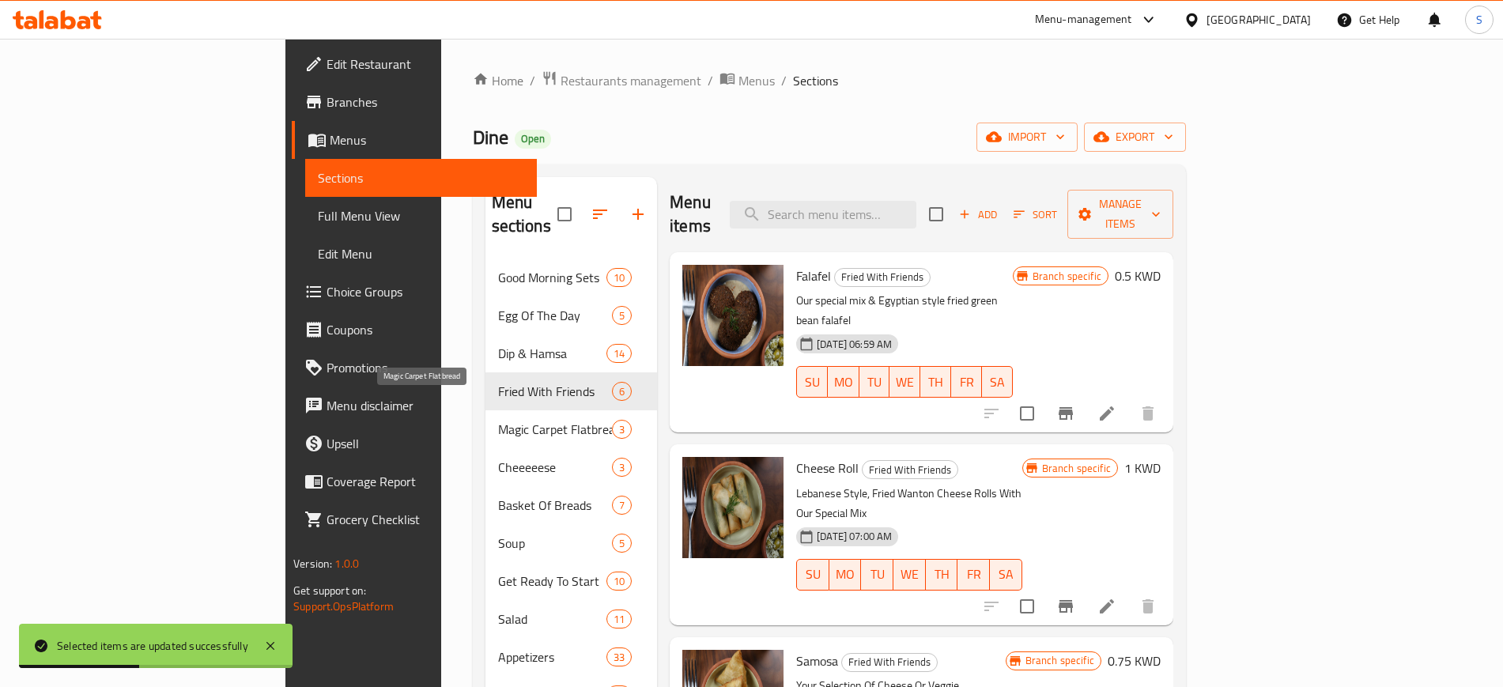
click at [498, 420] on span "Magic Carpet Flatbread" at bounding box center [555, 429] width 114 height 19
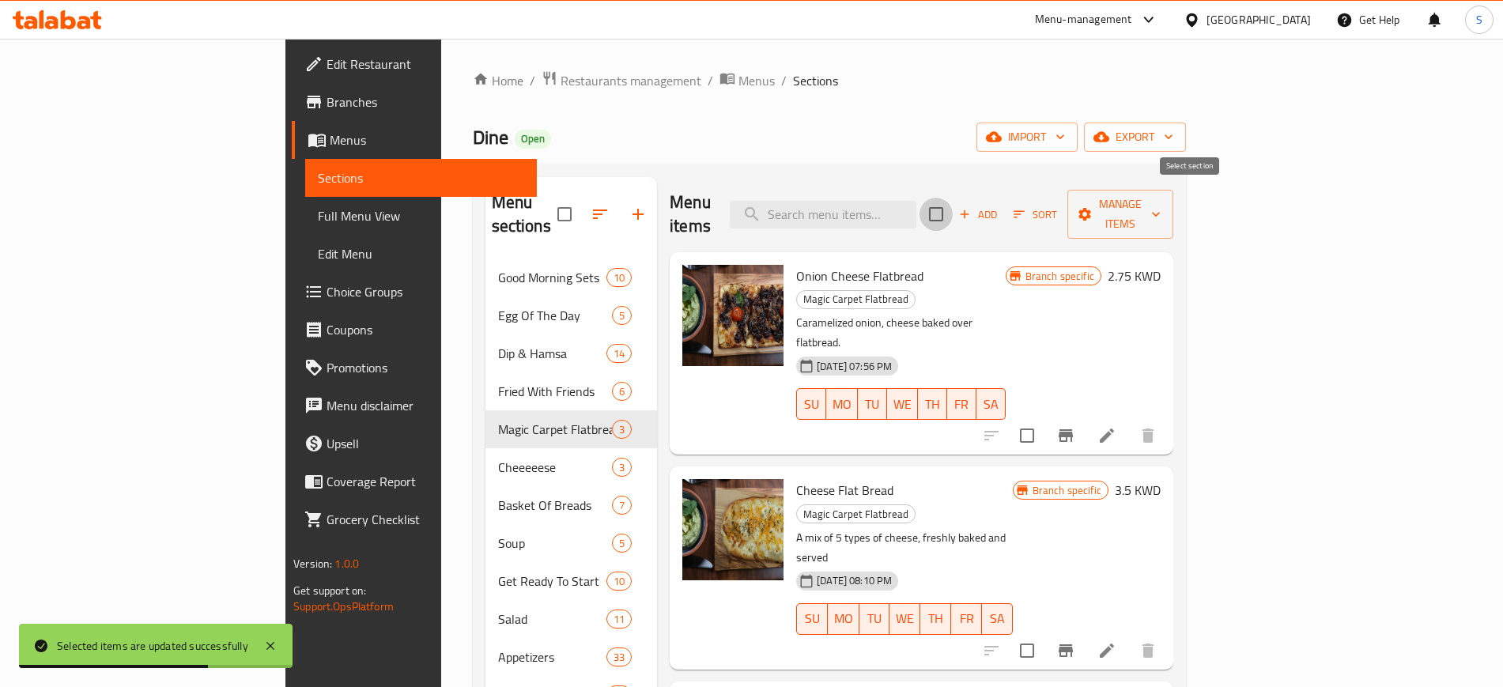
click at [952, 206] on input "checkbox" at bounding box center [935, 214] width 33 height 33
checkbox input "true"
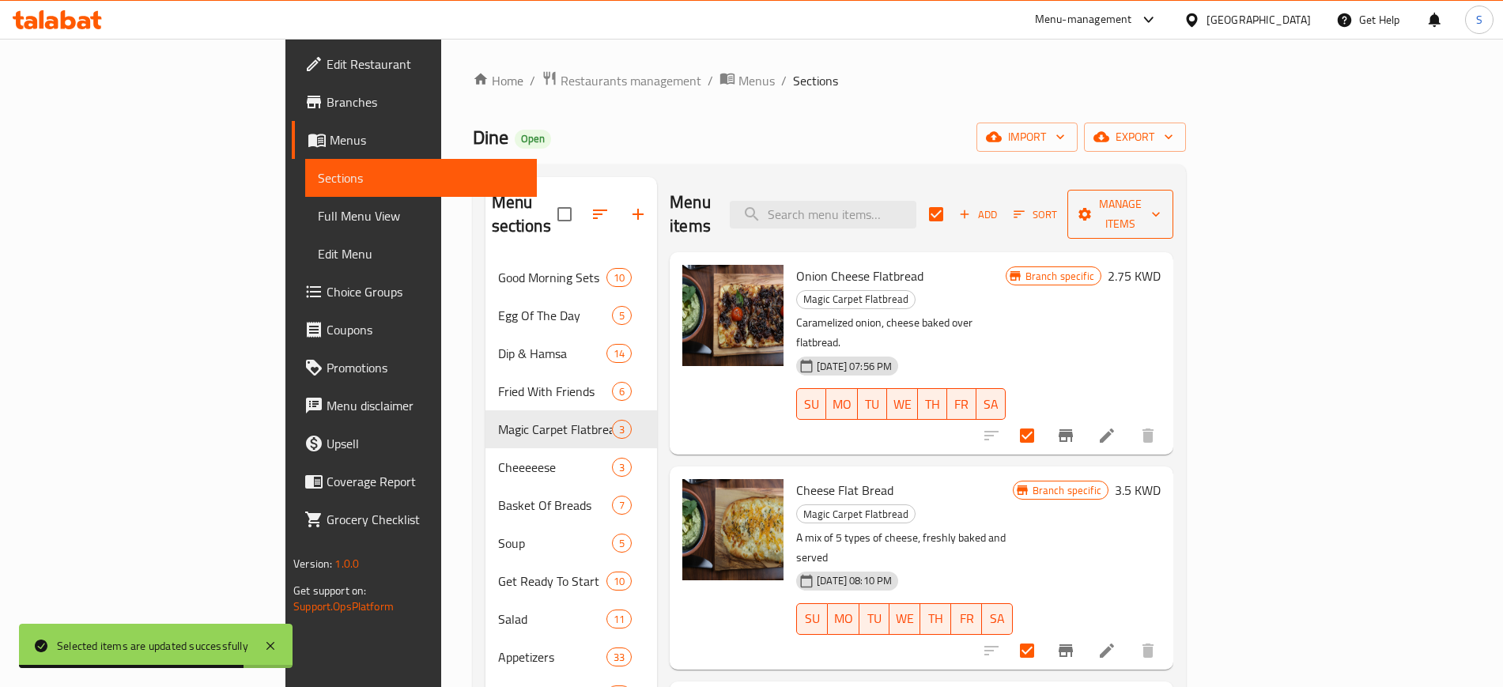
click at [1164, 206] on icon "button" at bounding box center [1156, 214] width 16 height 16
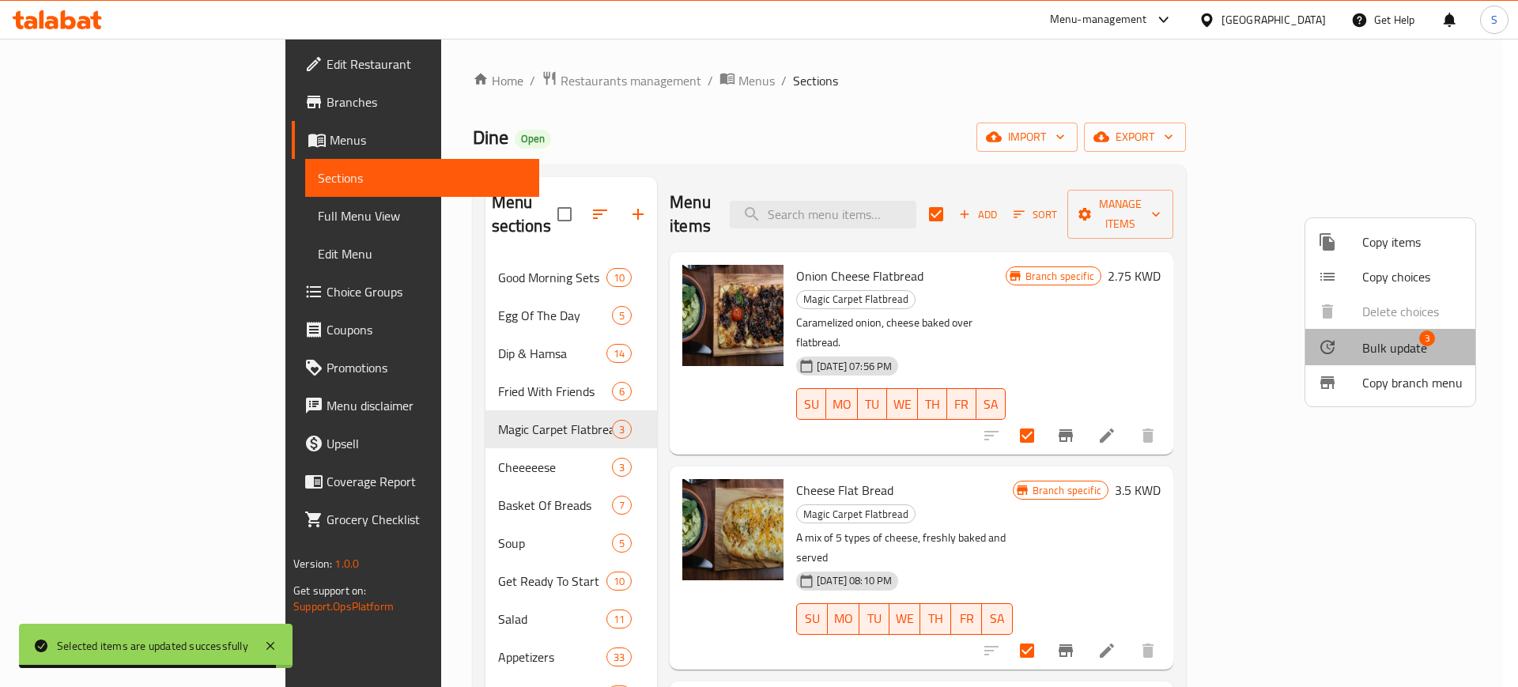
click at [1380, 348] on span "Bulk update" at bounding box center [1394, 347] width 65 height 19
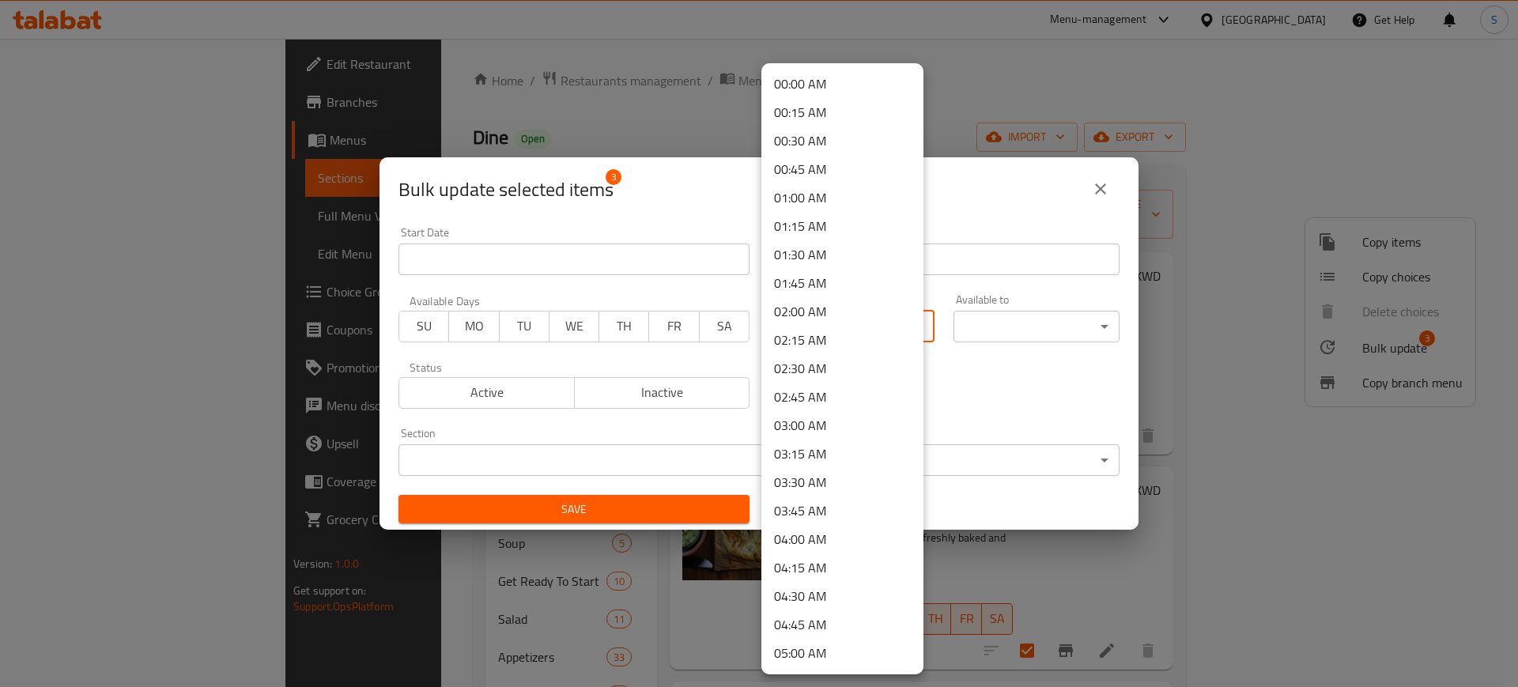
click at [894, 319] on body "​ Menu-management [GEOGRAPHIC_DATA] Get Help S Edit Restaurant Branches Menus S…" at bounding box center [759, 363] width 1518 height 648
click at [839, 116] on li "08:00 AM" at bounding box center [842, 120] width 162 height 28
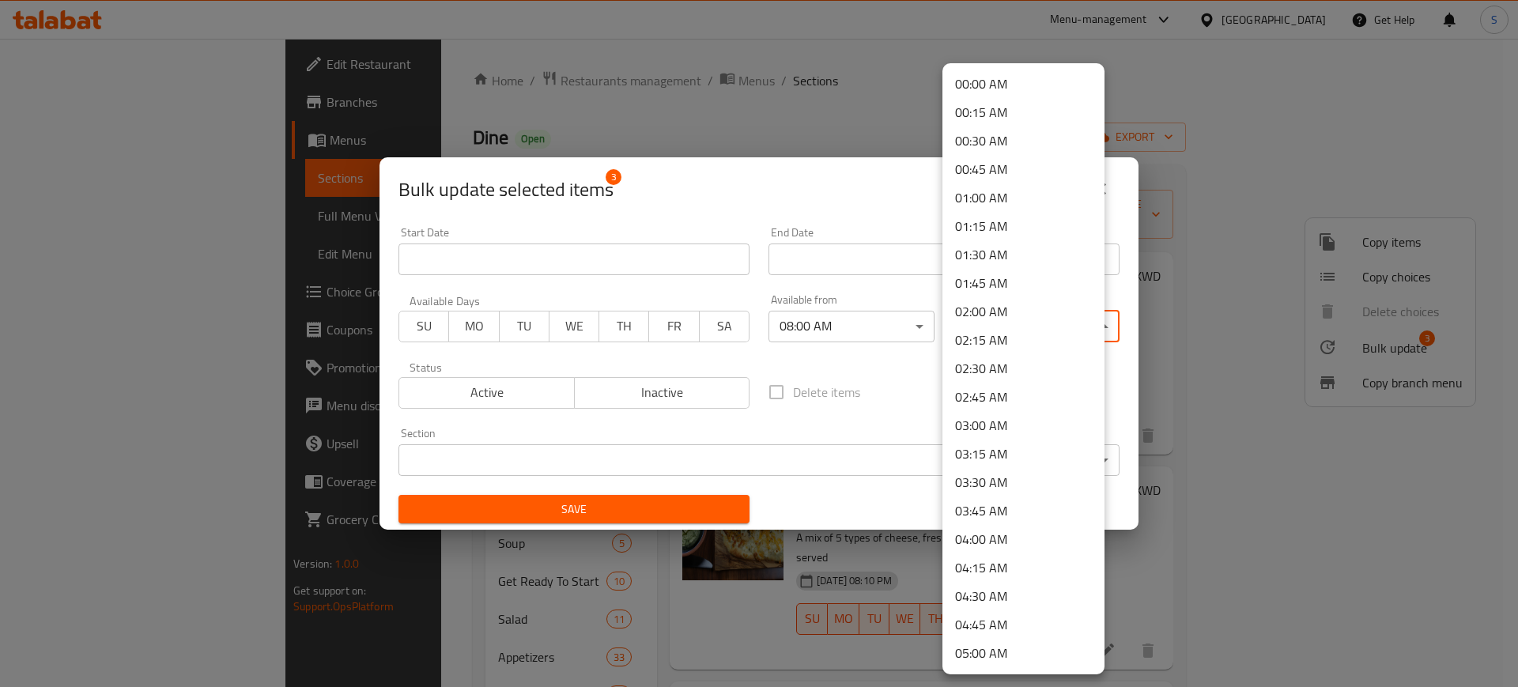
click at [1098, 326] on body "​ Menu-management [GEOGRAPHIC_DATA] Get Help S Edit Restaurant Branches Menus S…" at bounding box center [759, 363] width 1518 height 648
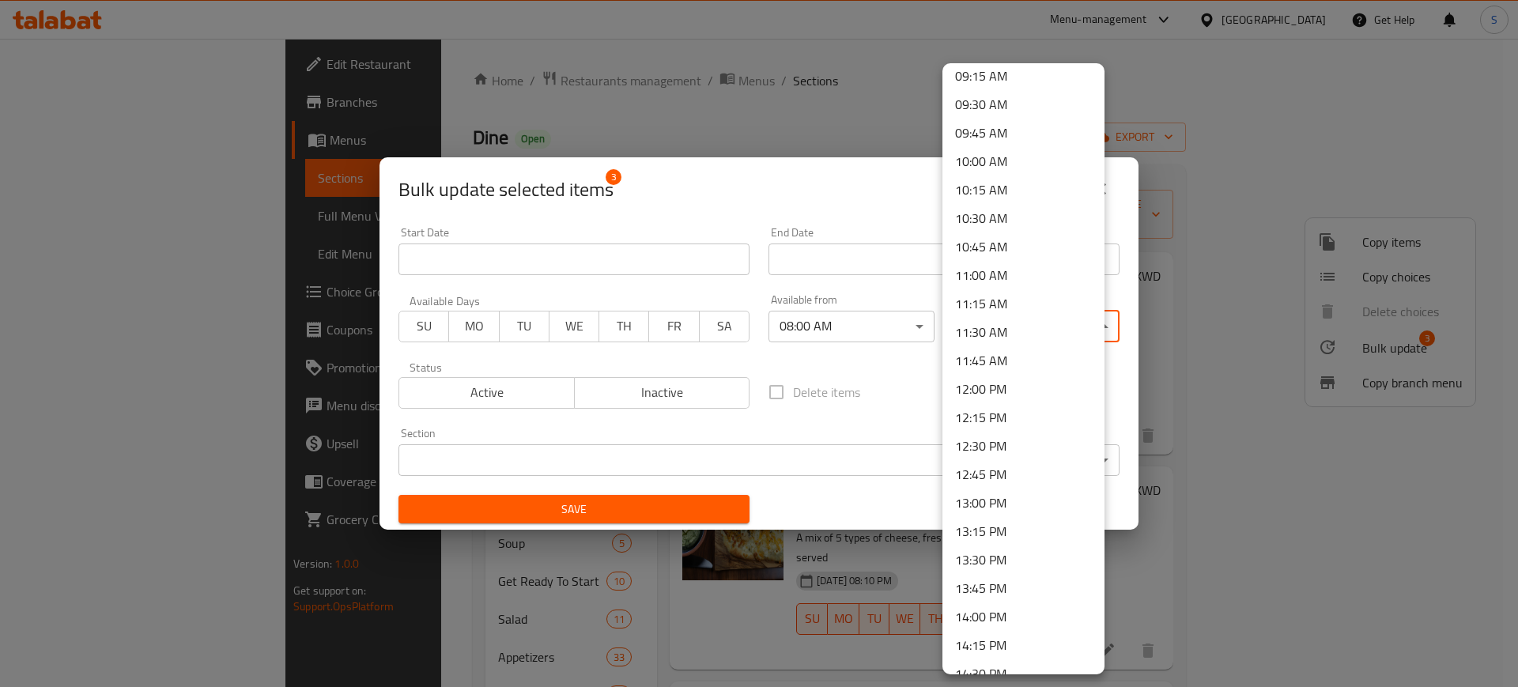
scroll to position [1038, 0]
click at [1012, 300] on li "11:00 AM" at bounding box center [1023, 298] width 162 height 28
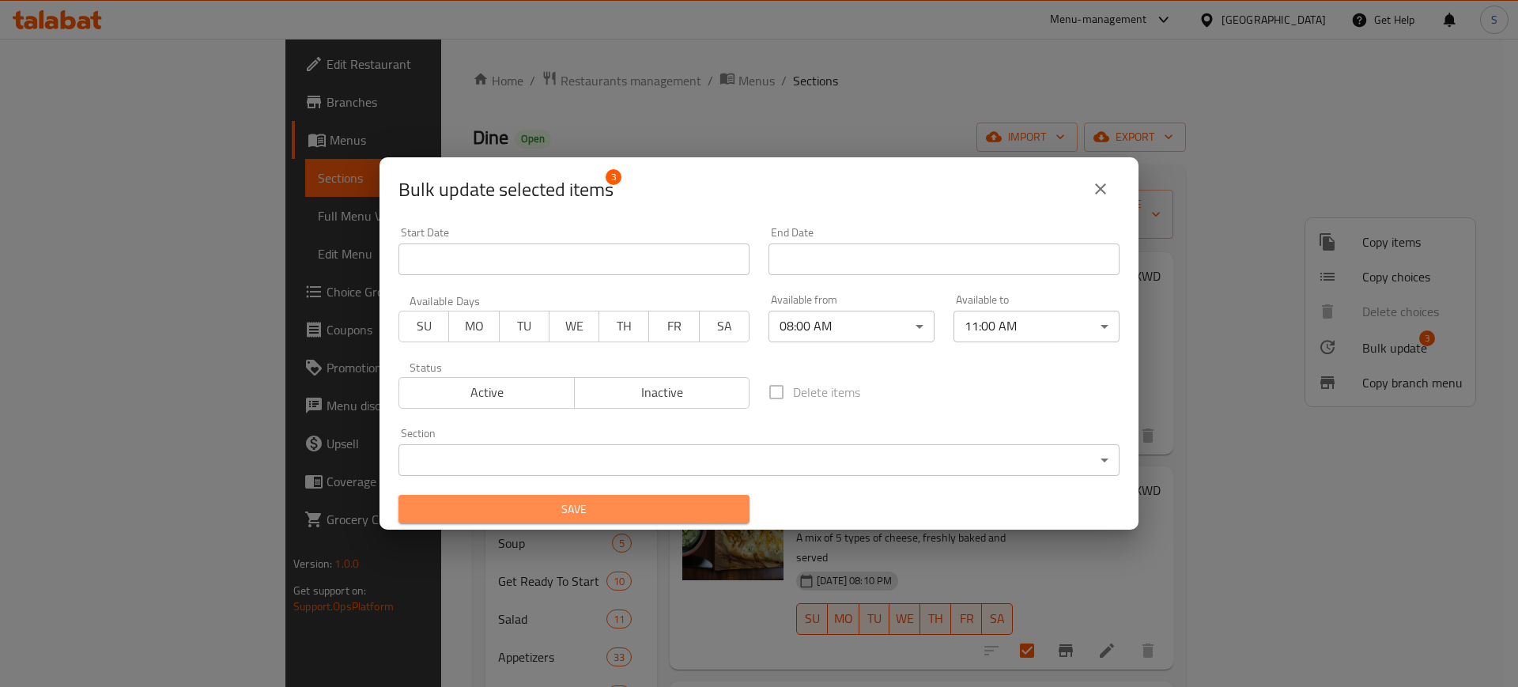
click at [692, 504] on span "Save" at bounding box center [574, 510] width 326 height 20
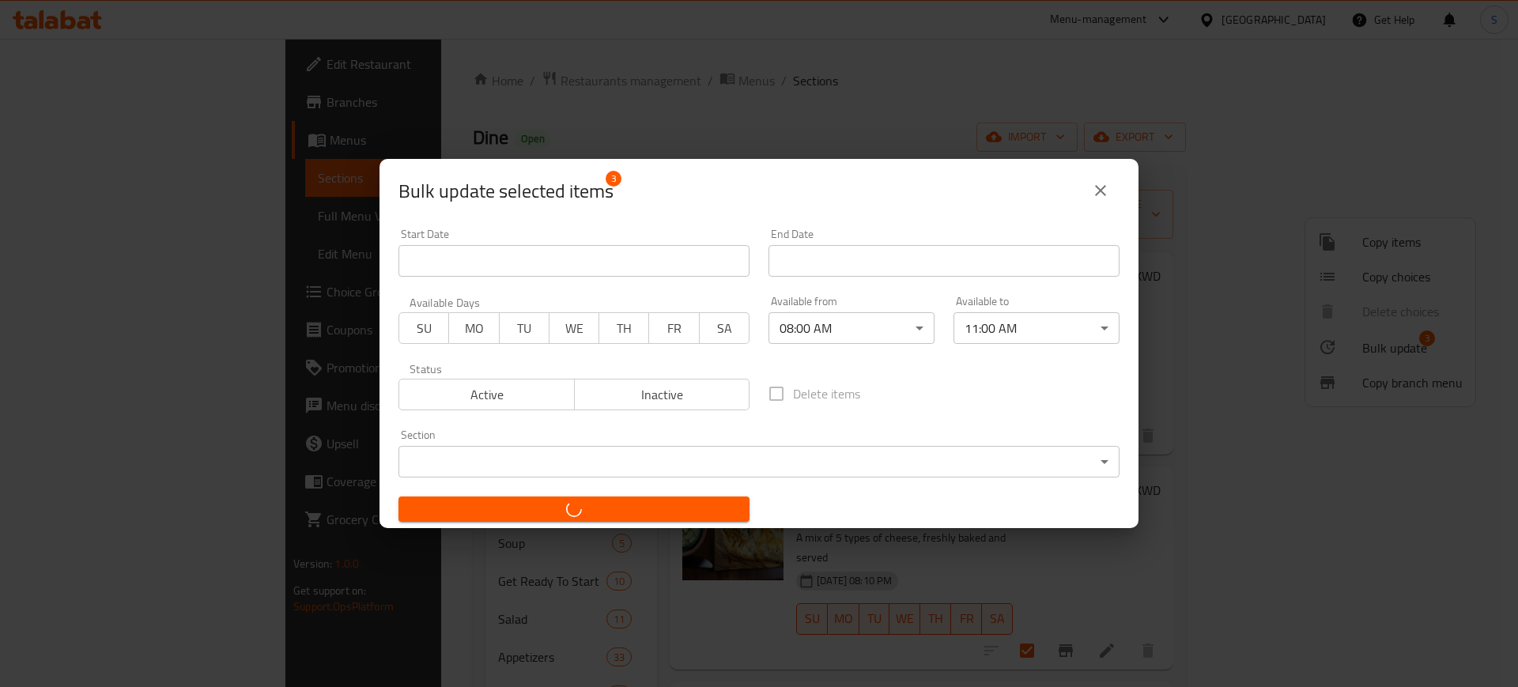
checkbox input "false"
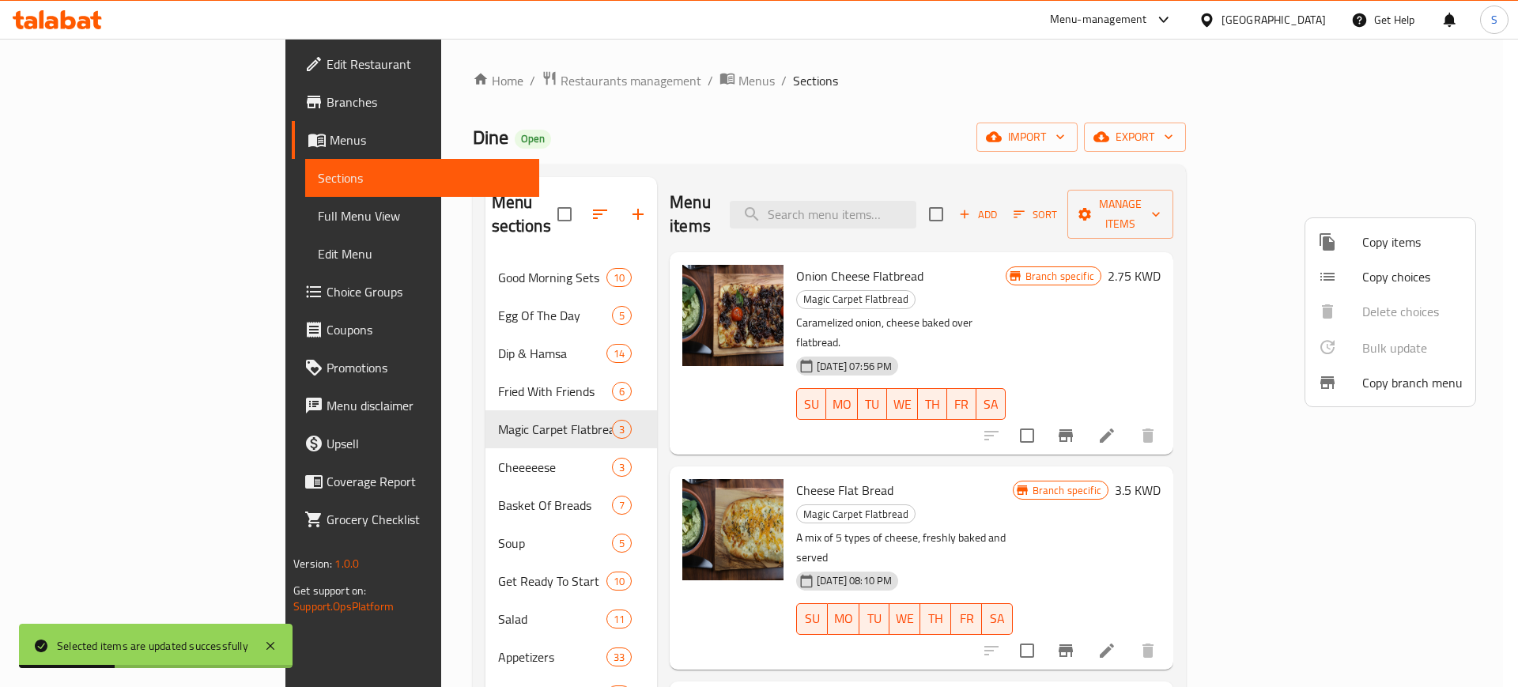
click at [402, 450] on div at bounding box center [759, 343] width 1518 height 687
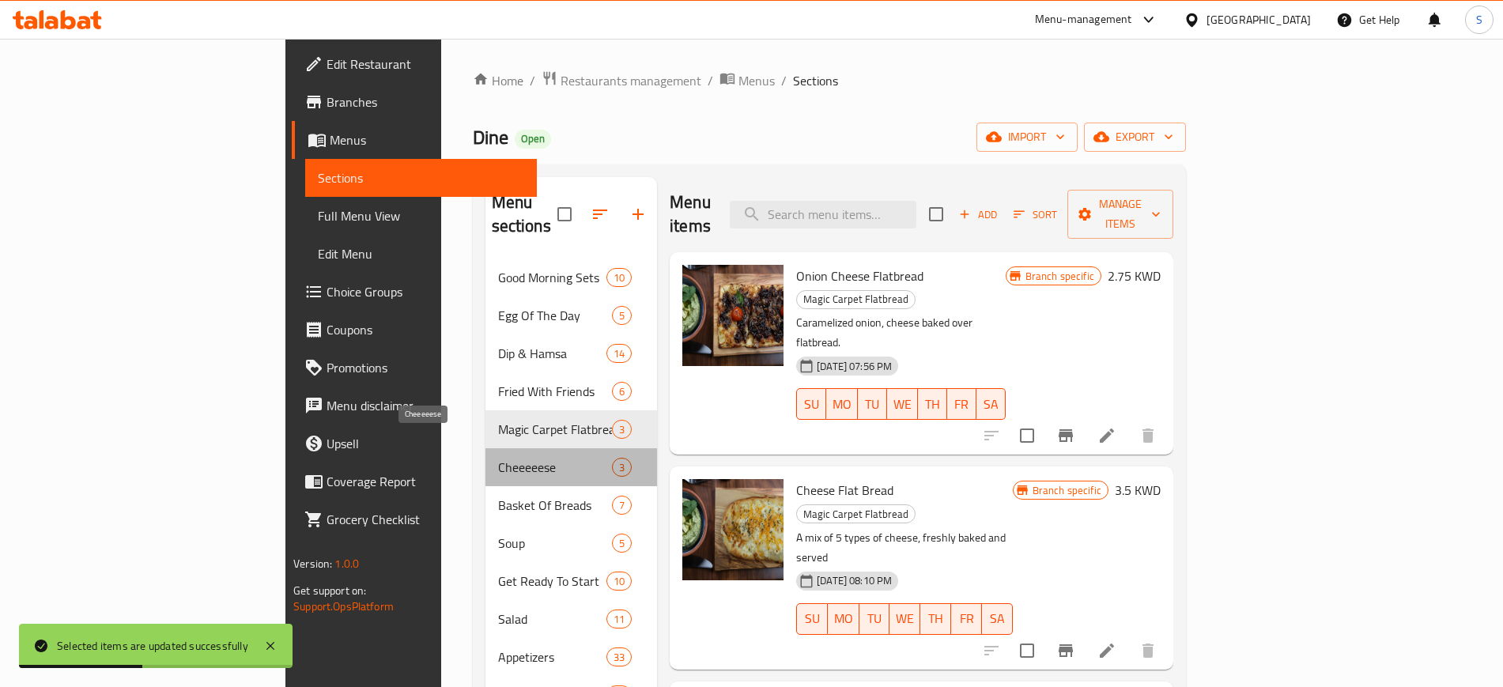
click at [498, 458] on span "Cheeeeese" at bounding box center [555, 467] width 114 height 19
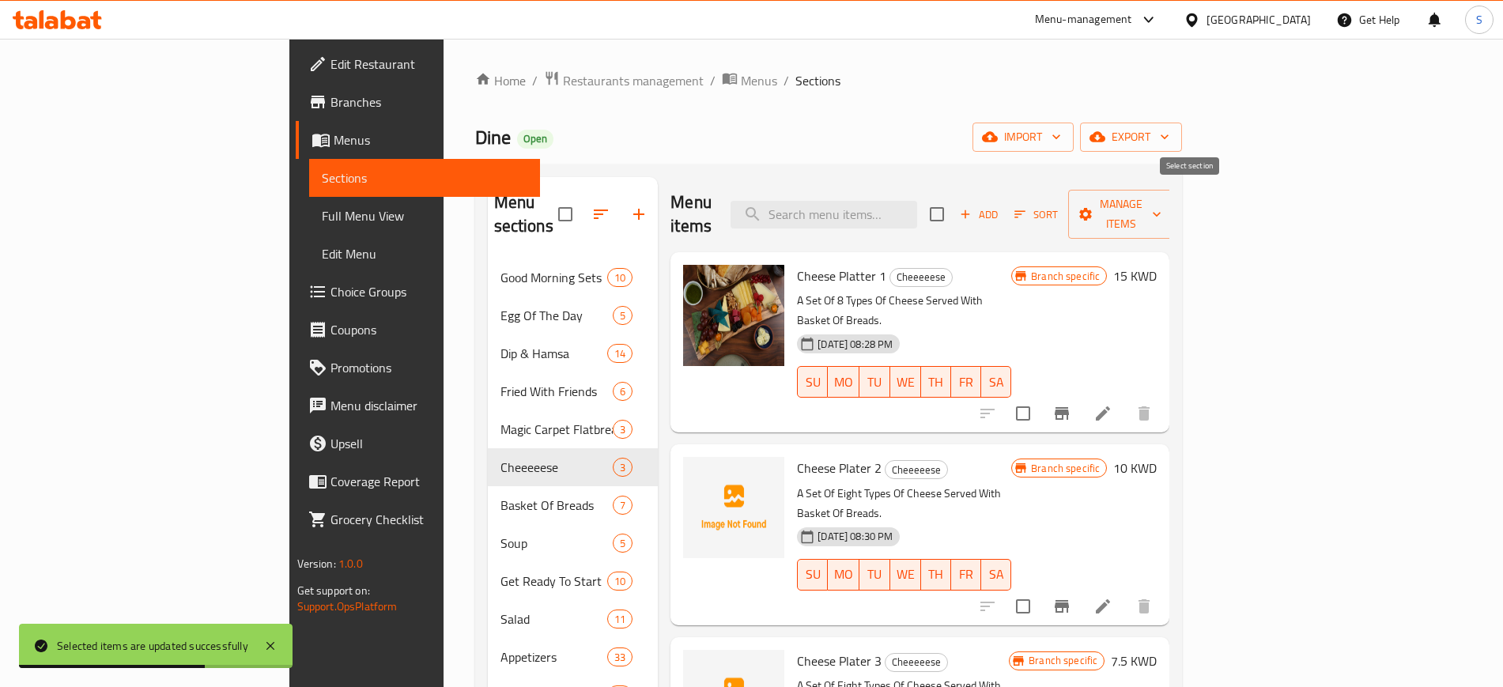
click at [953, 199] on input "checkbox" at bounding box center [936, 214] width 33 height 33
checkbox input "true"
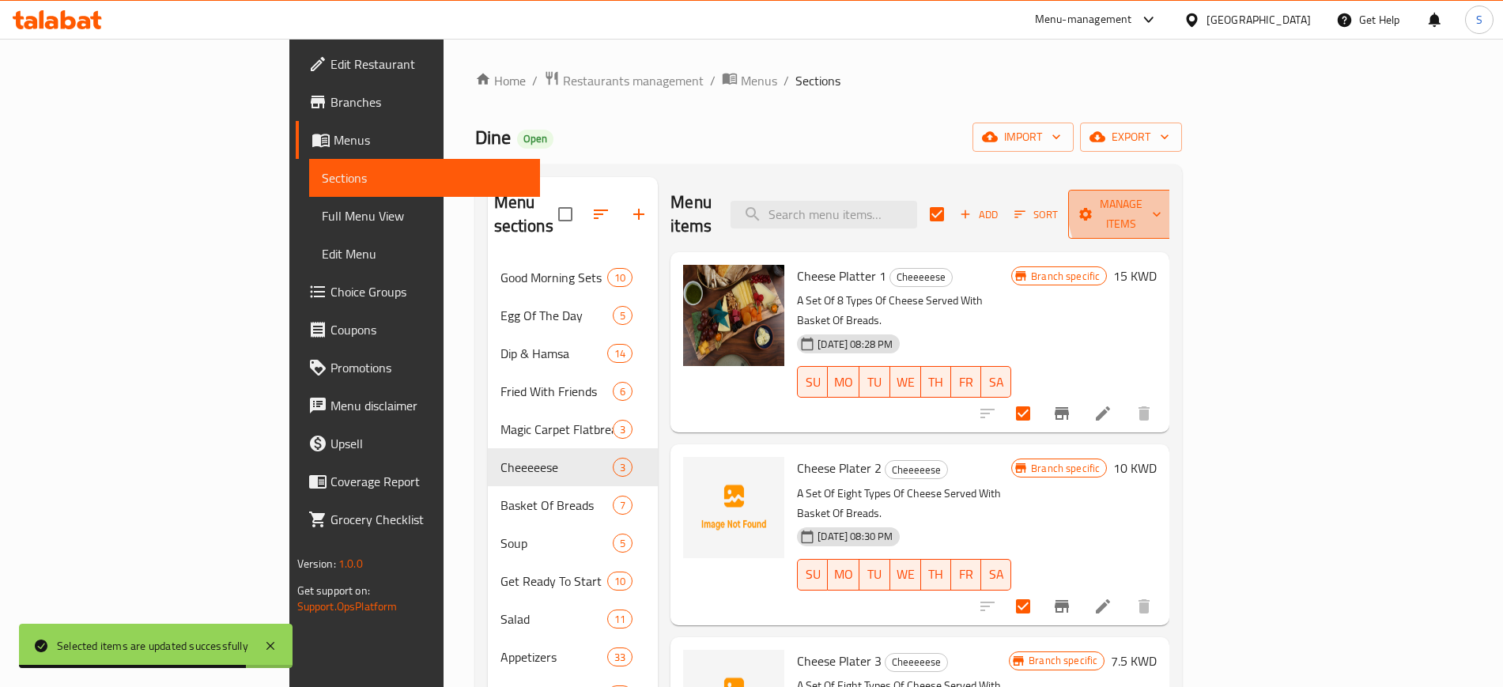
click at [1164, 206] on icon "button" at bounding box center [1156, 214] width 16 height 16
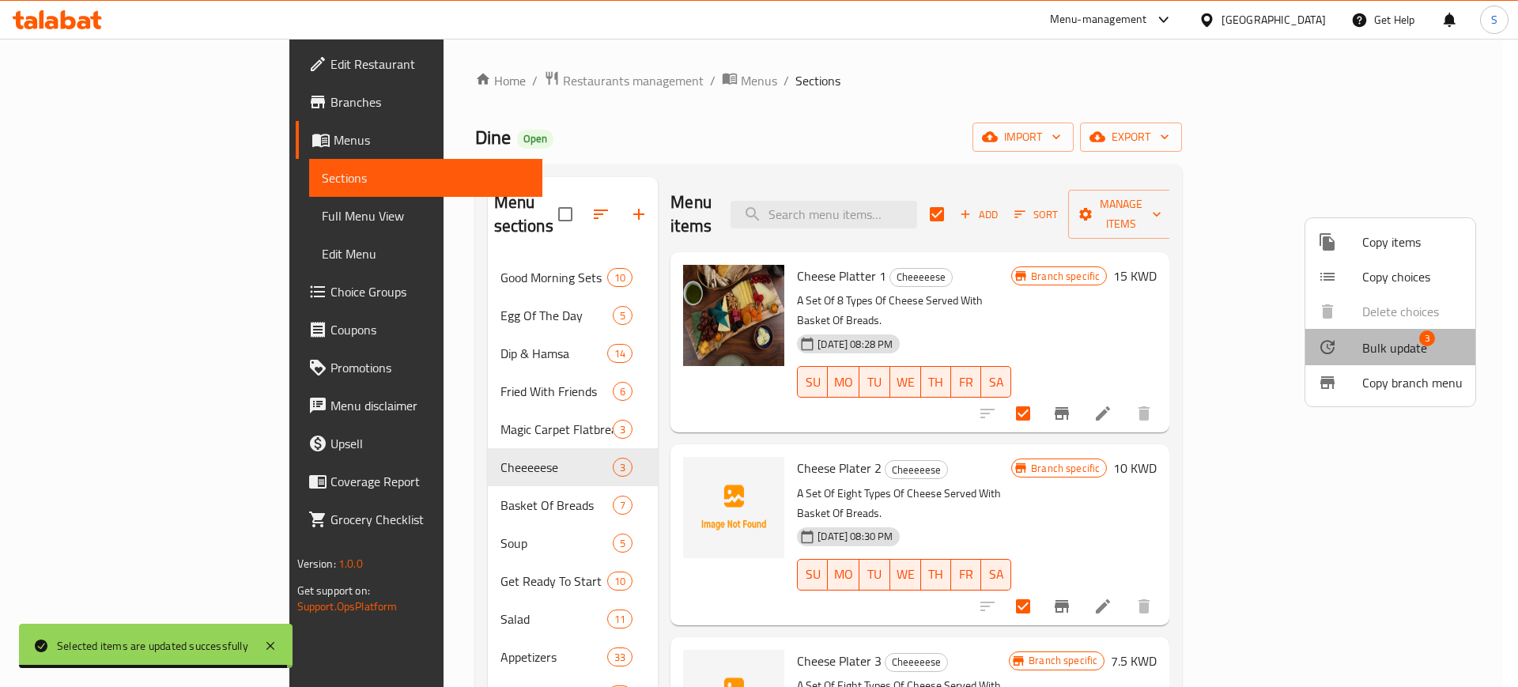
drag, startPoint x: 1392, startPoint y: 349, endPoint x: 1401, endPoint y: 313, distance: 36.6
click at [1399, 319] on ul "Copy items Copy choices Delete choices Bulk update 3 Copy branch menu" at bounding box center [1390, 312] width 170 height 188
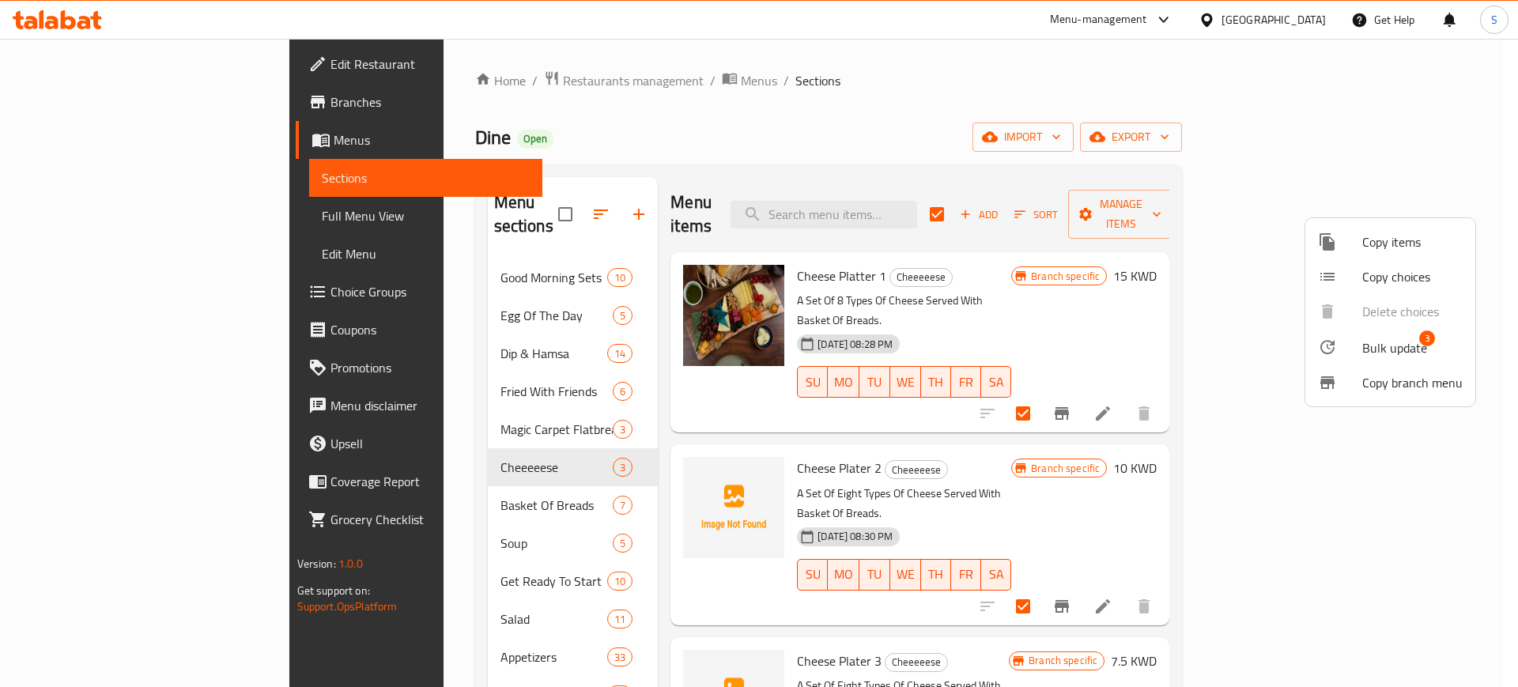
click at [1415, 350] on span "Bulk update" at bounding box center [1394, 347] width 65 height 19
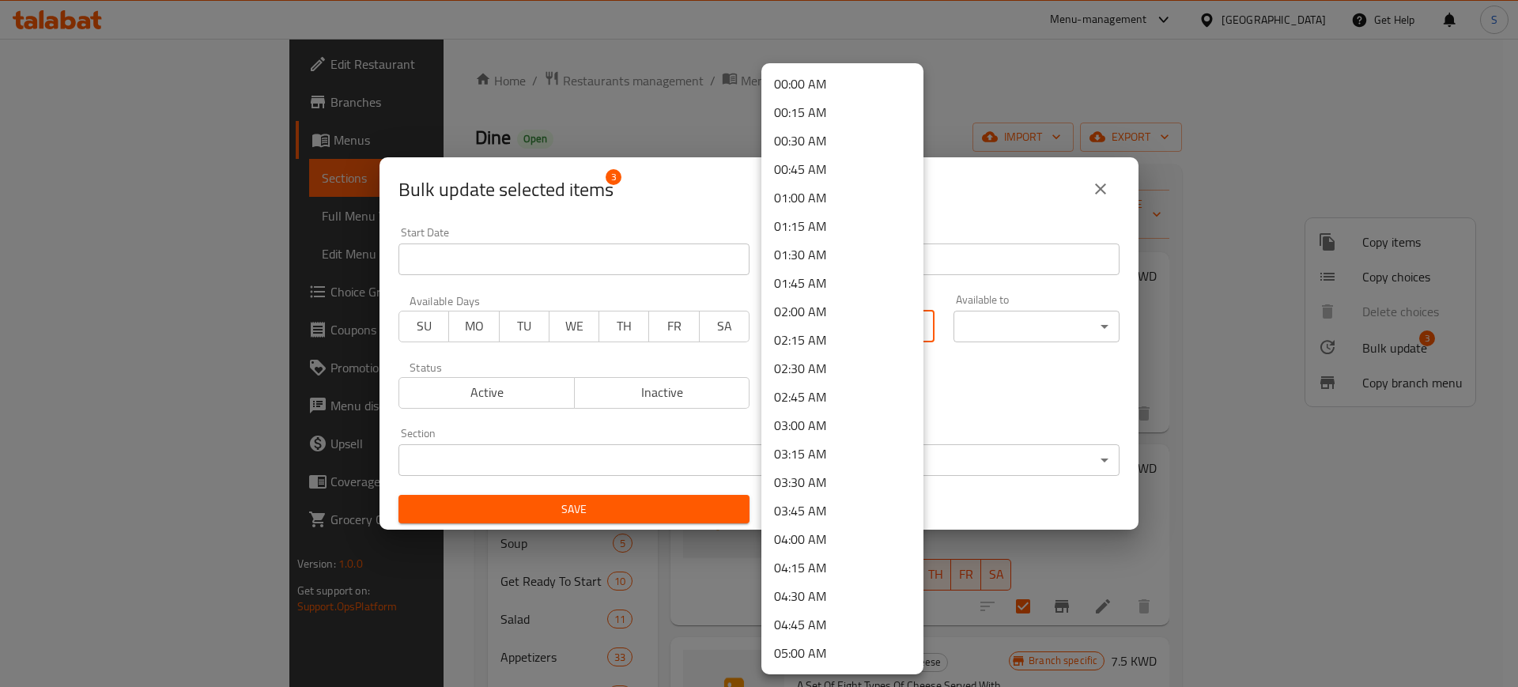
click at [908, 334] on body "​ Menu-management [GEOGRAPHIC_DATA] Get Help S Edit Restaurant Branches Menus S…" at bounding box center [759, 363] width 1518 height 648
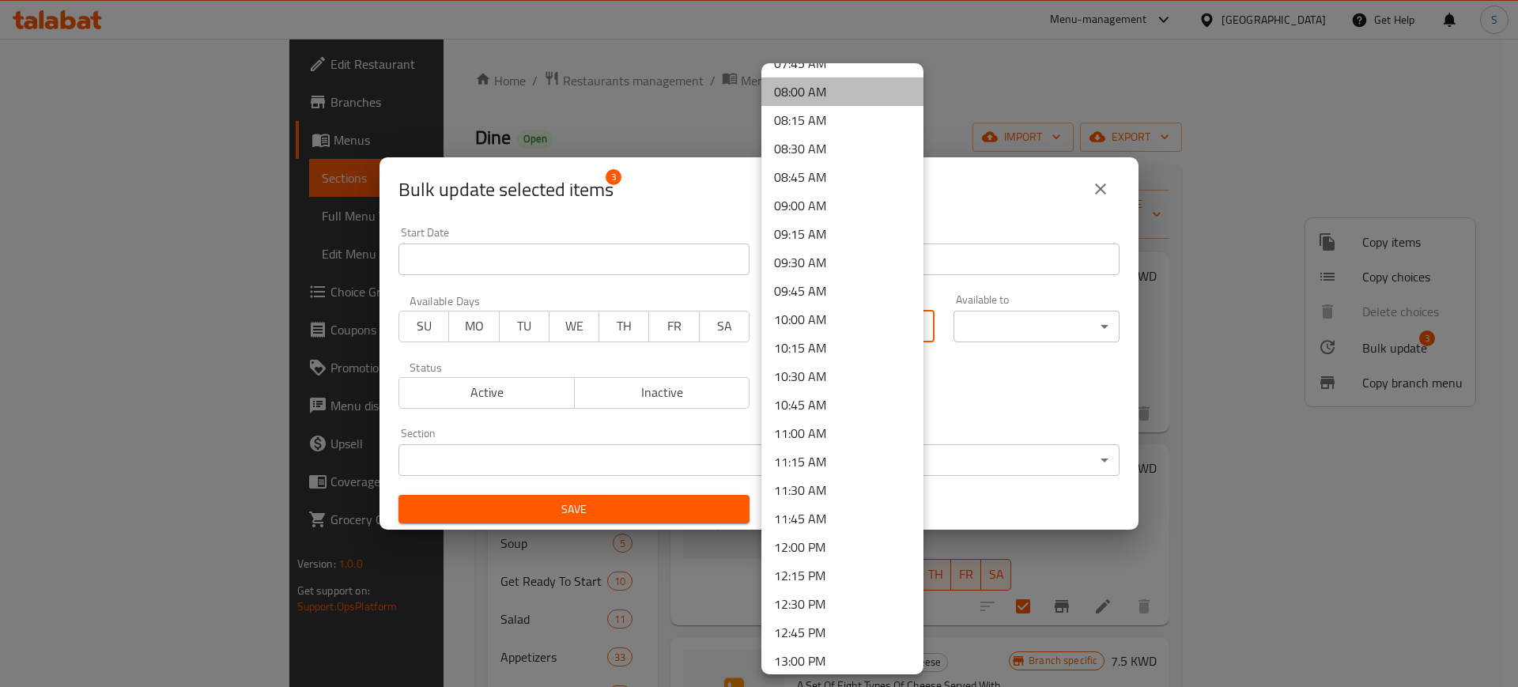
click at [851, 89] on li "08:00 AM" at bounding box center [842, 91] width 162 height 28
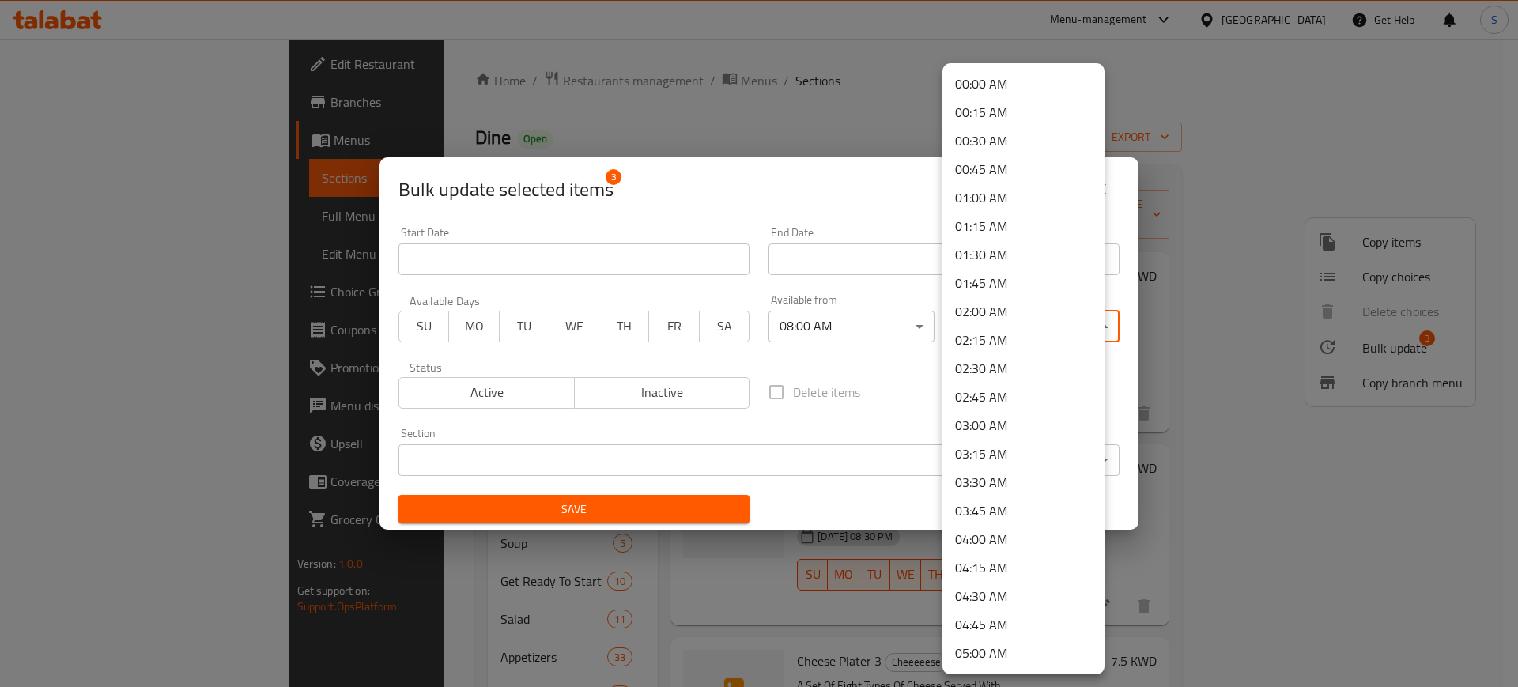
click at [1094, 329] on body "​ Menu-management [GEOGRAPHIC_DATA] Get Help S Edit Restaurant Branches Menus S…" at bounding box center [759, 363] width 1518 height 648
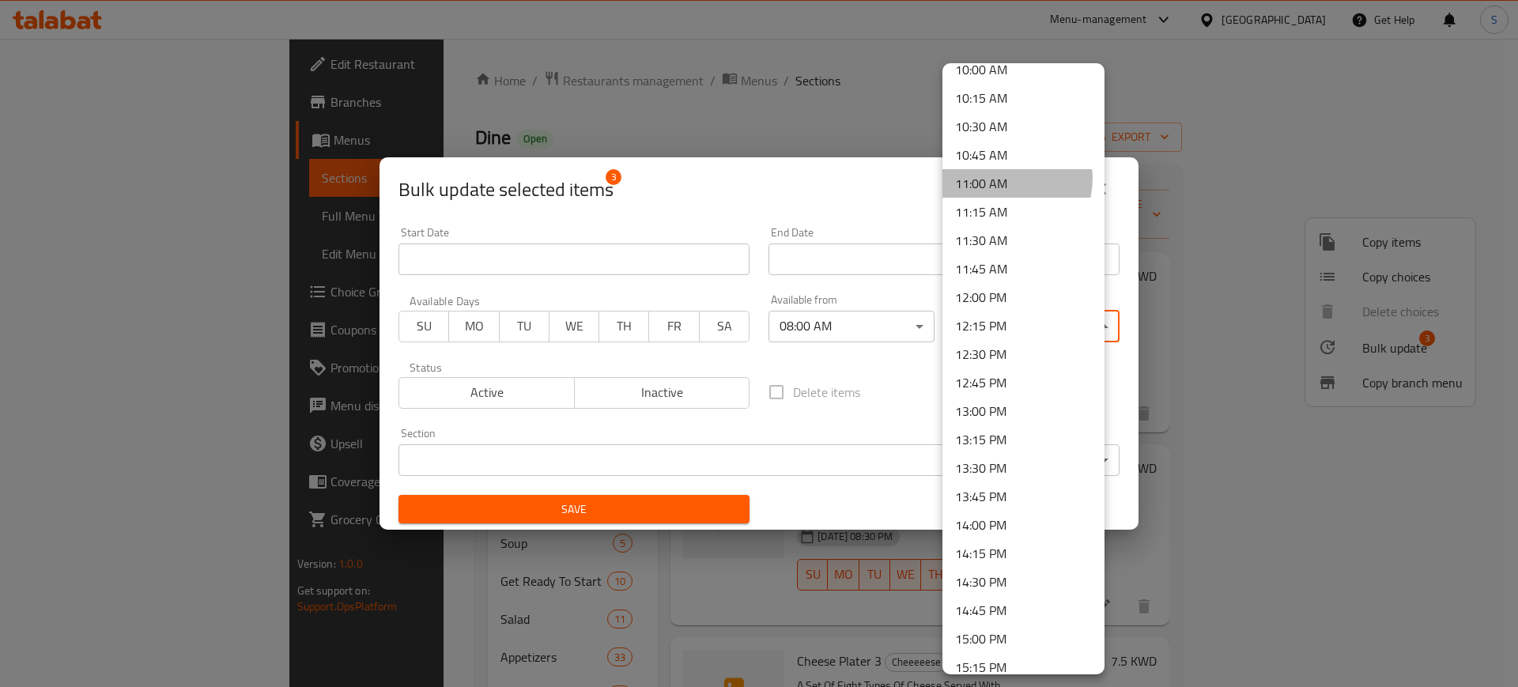
click at [1008, 179] on li "11:00 AM" at bounding box center [1023, 183] width 162 height 28
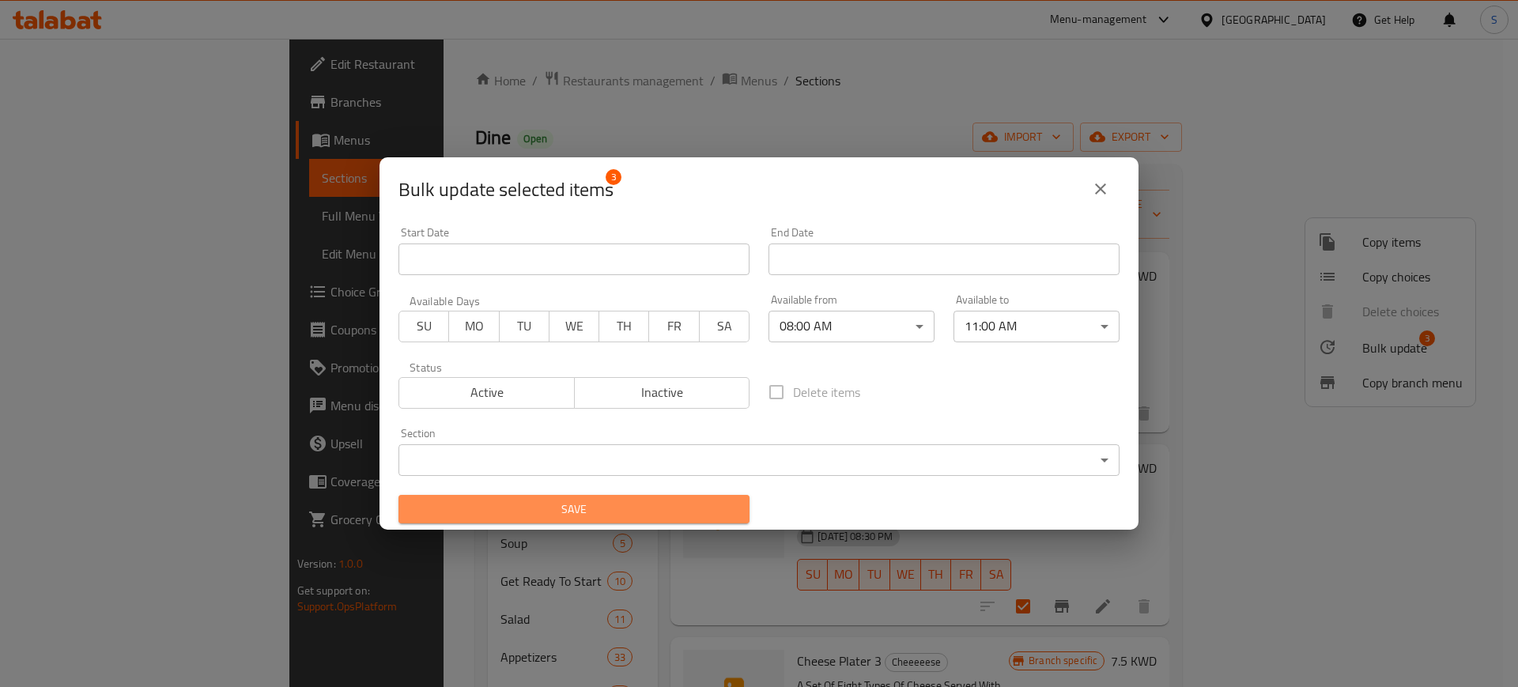
click at [730, 511] on button "Save" at bounding box center [573, 509] width 351 height 29
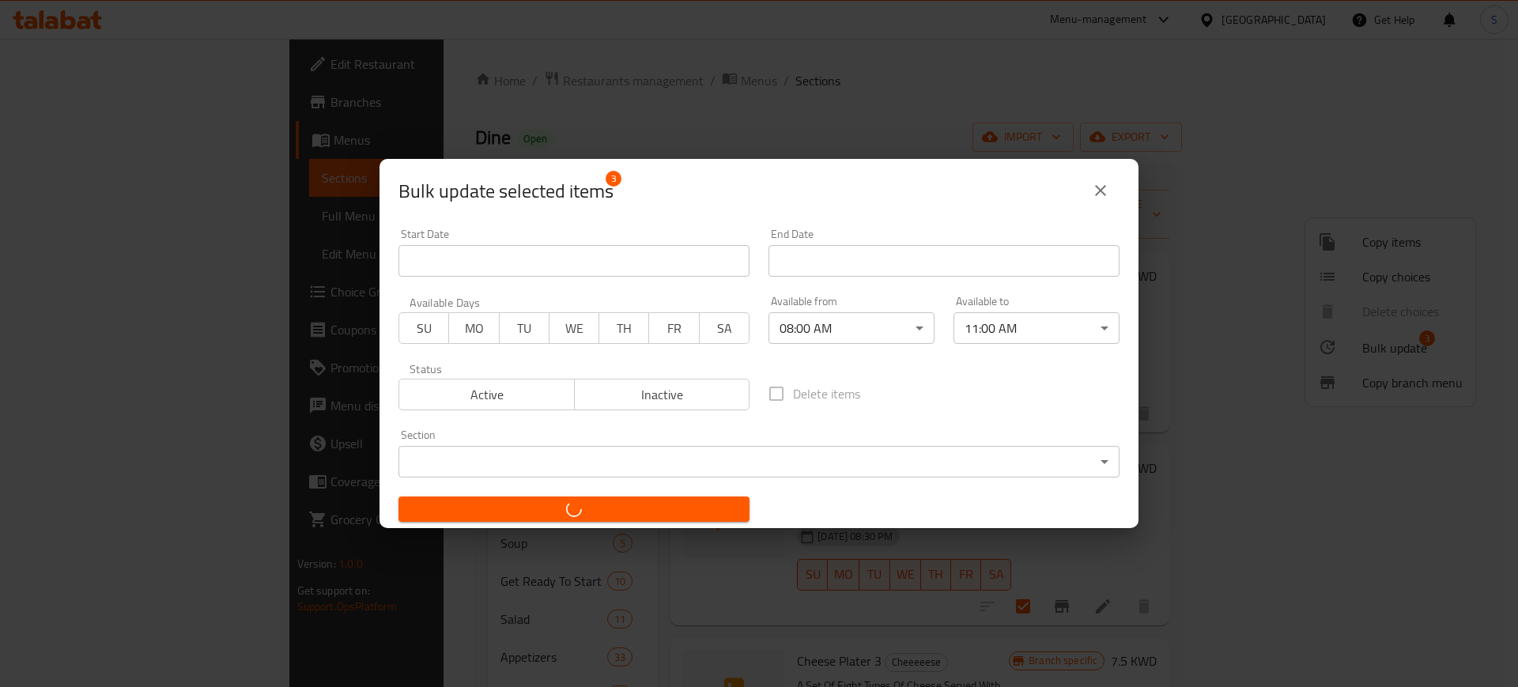
checkbox input "false"
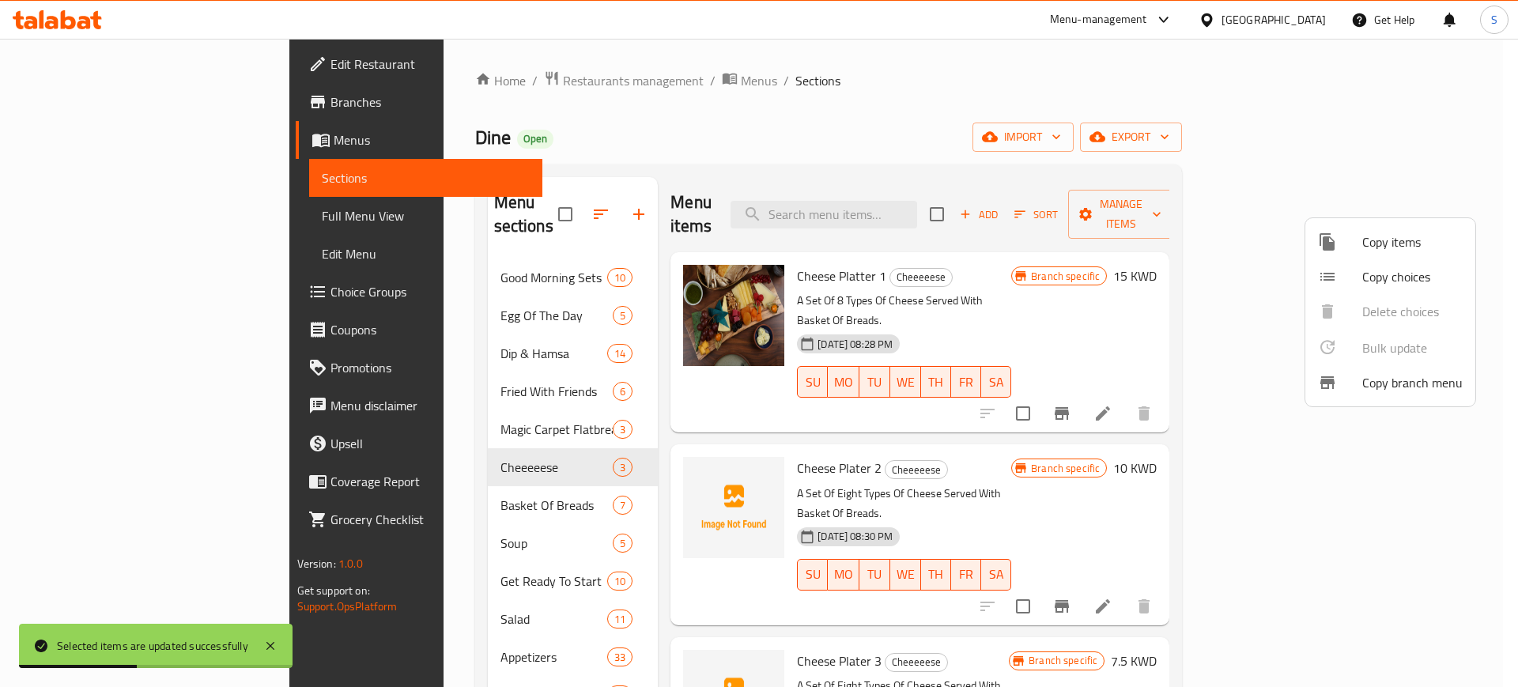
click at [419, 486] on div at bounding box center [759, 343] width 1518 height 687
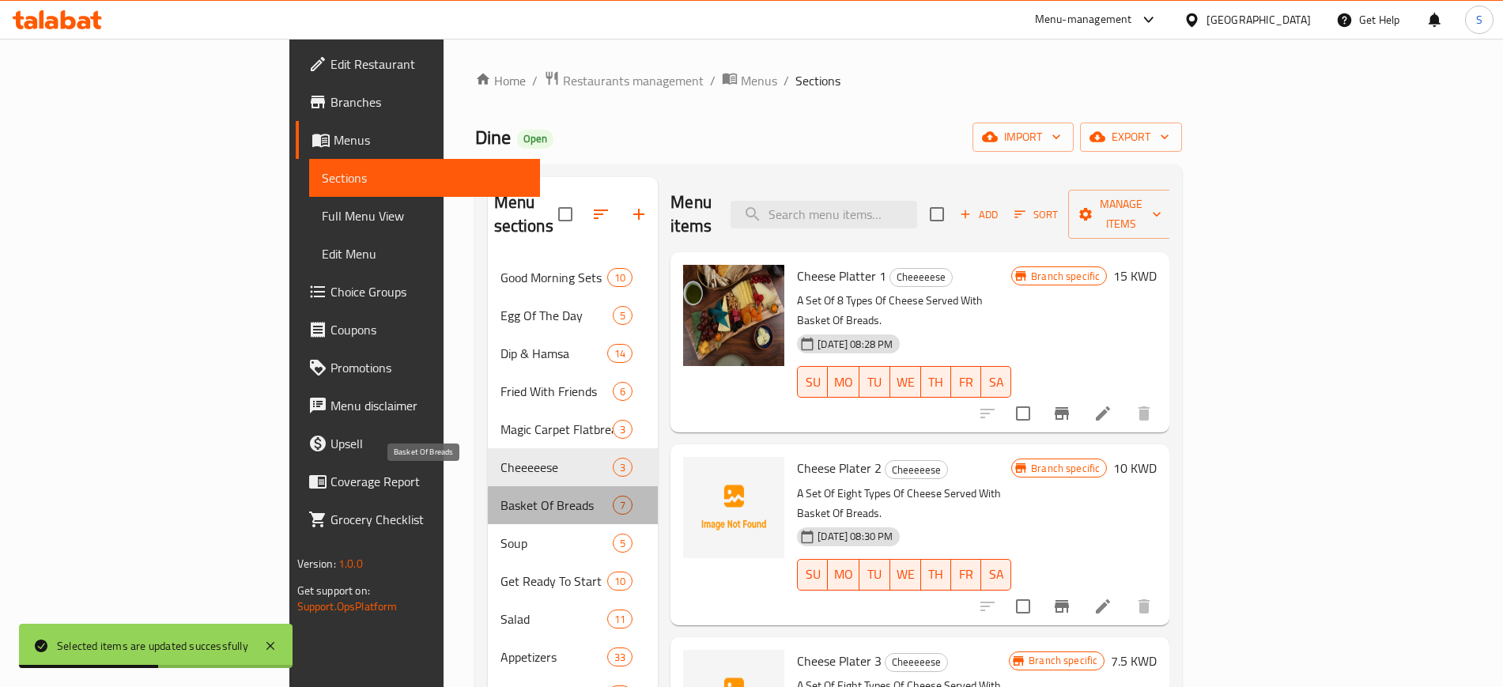
click at [500, 496] on span "Basket Of Breads" at bounding box center [556, 505] width 113 height 19
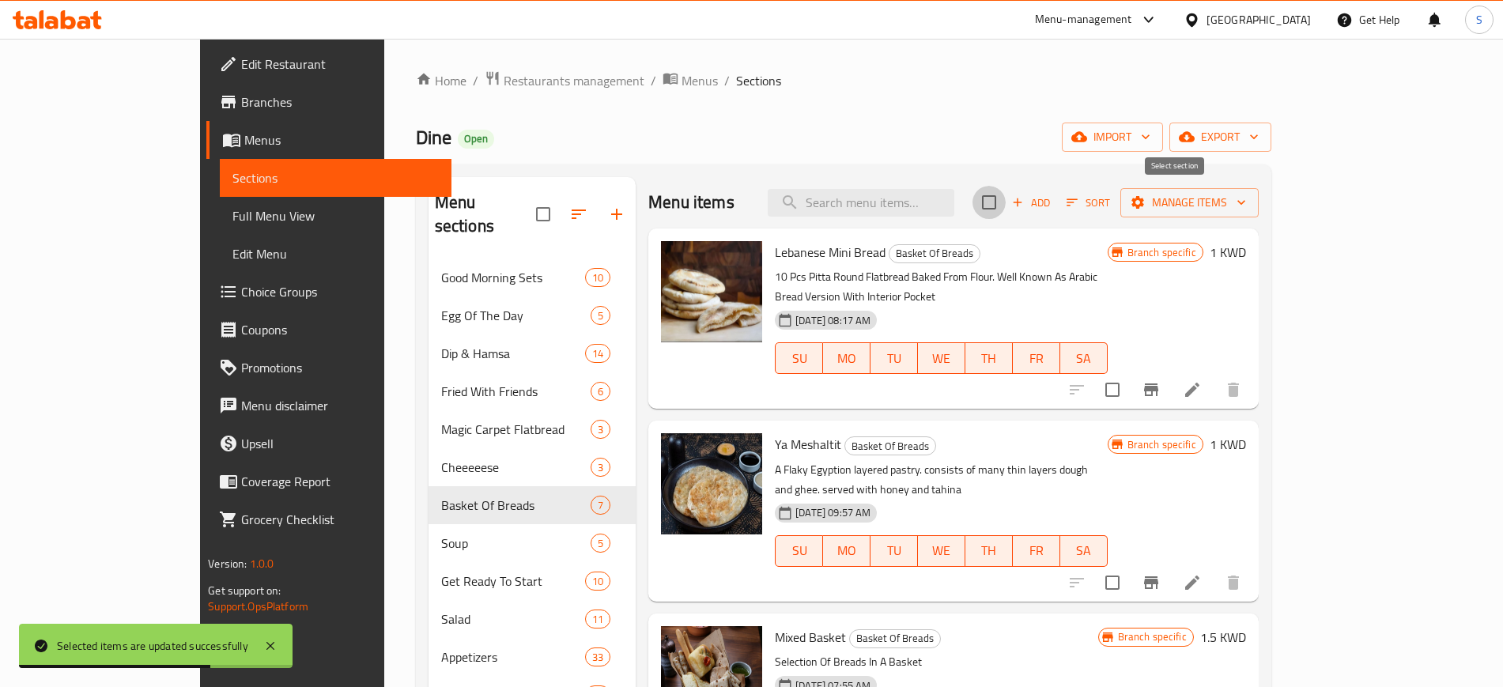
click at [1005, 204] on input "checkbox" at bounding box center [988, 202] width 33 height 33
checkbox input "true"
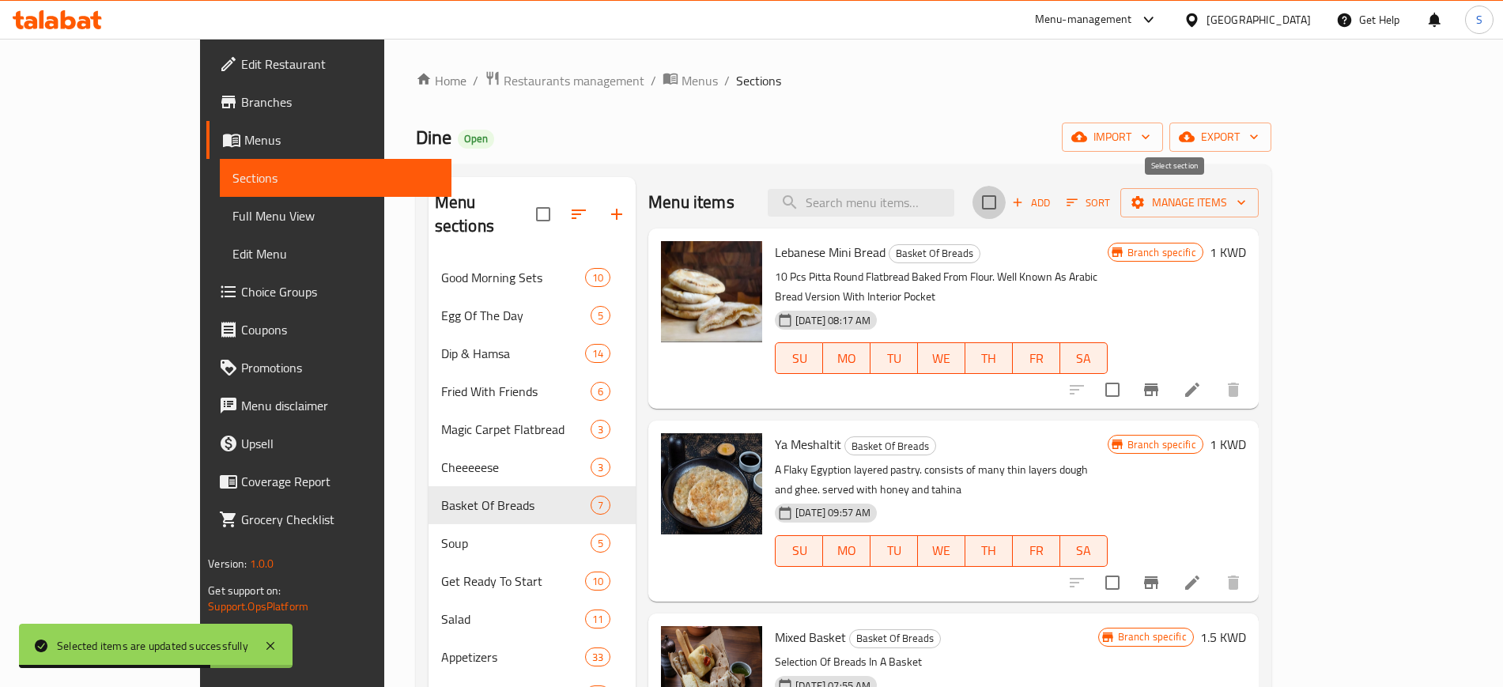
checkbox input "true"
click at [1249, 202] on icon "button" at bounding box center [1241, 202] width 16 height 16
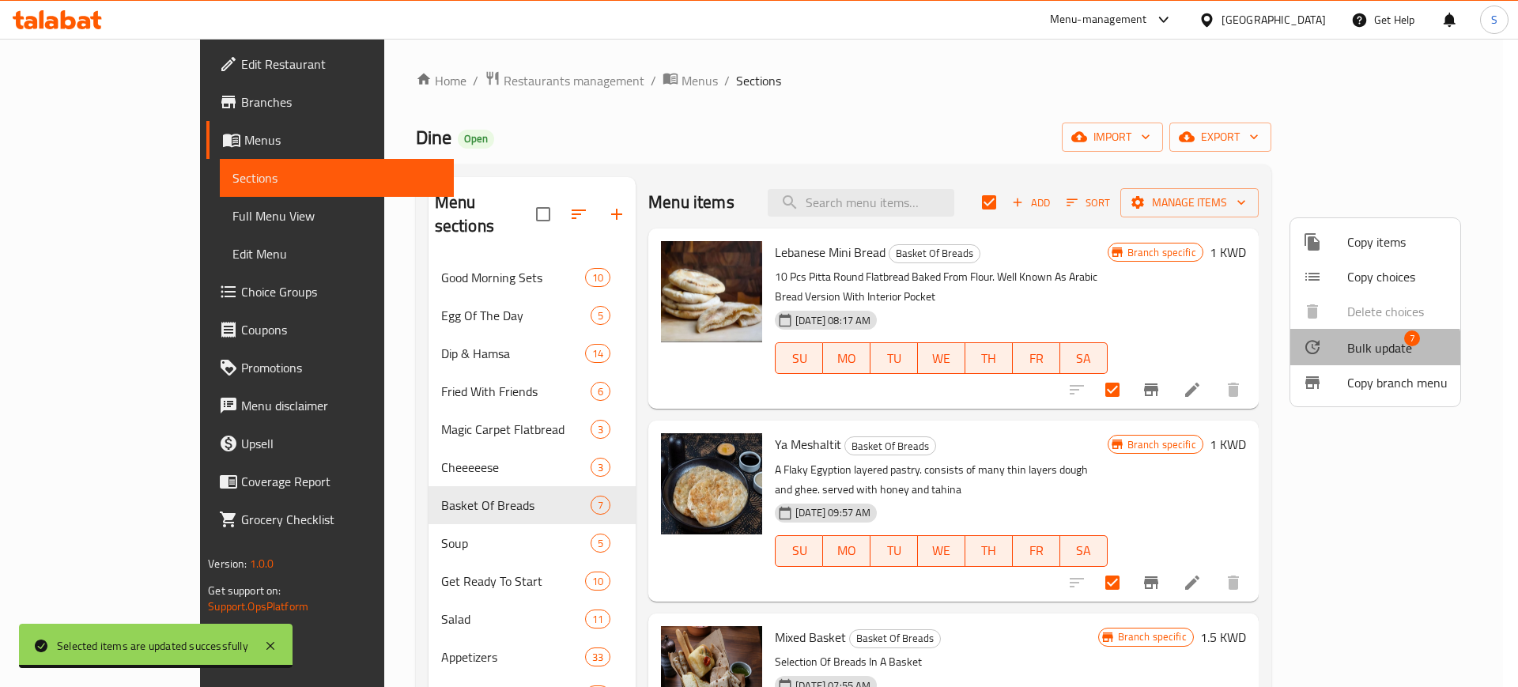
click at [1373, 355] on span "Bulk update" at bounding box center [1379, 347] width 65 height 19
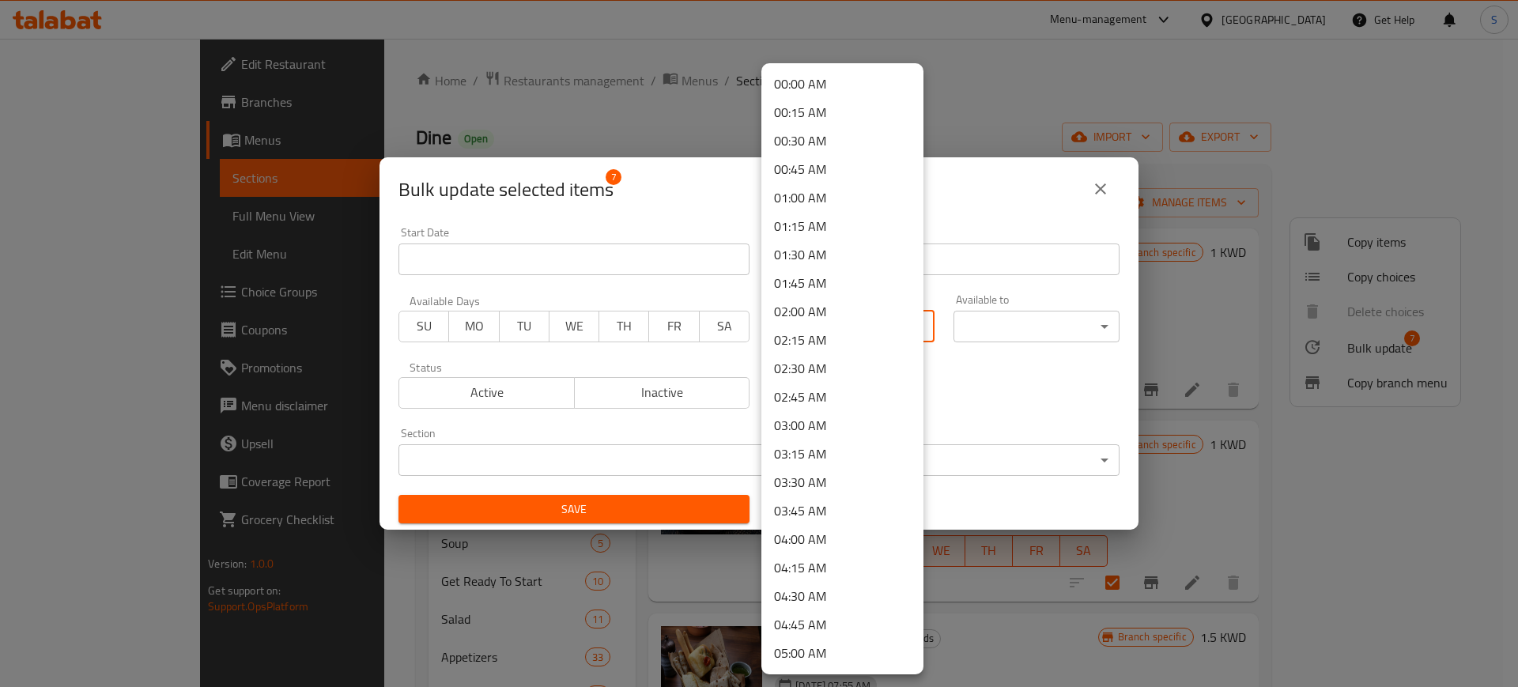
click at [896, 328] on body "​ Menu-management [GEOGRAPHIC_DATA] Get Help S Edit Restaurant Branches Menus S…" at bounding box center [759, 363] width 1518 height 648
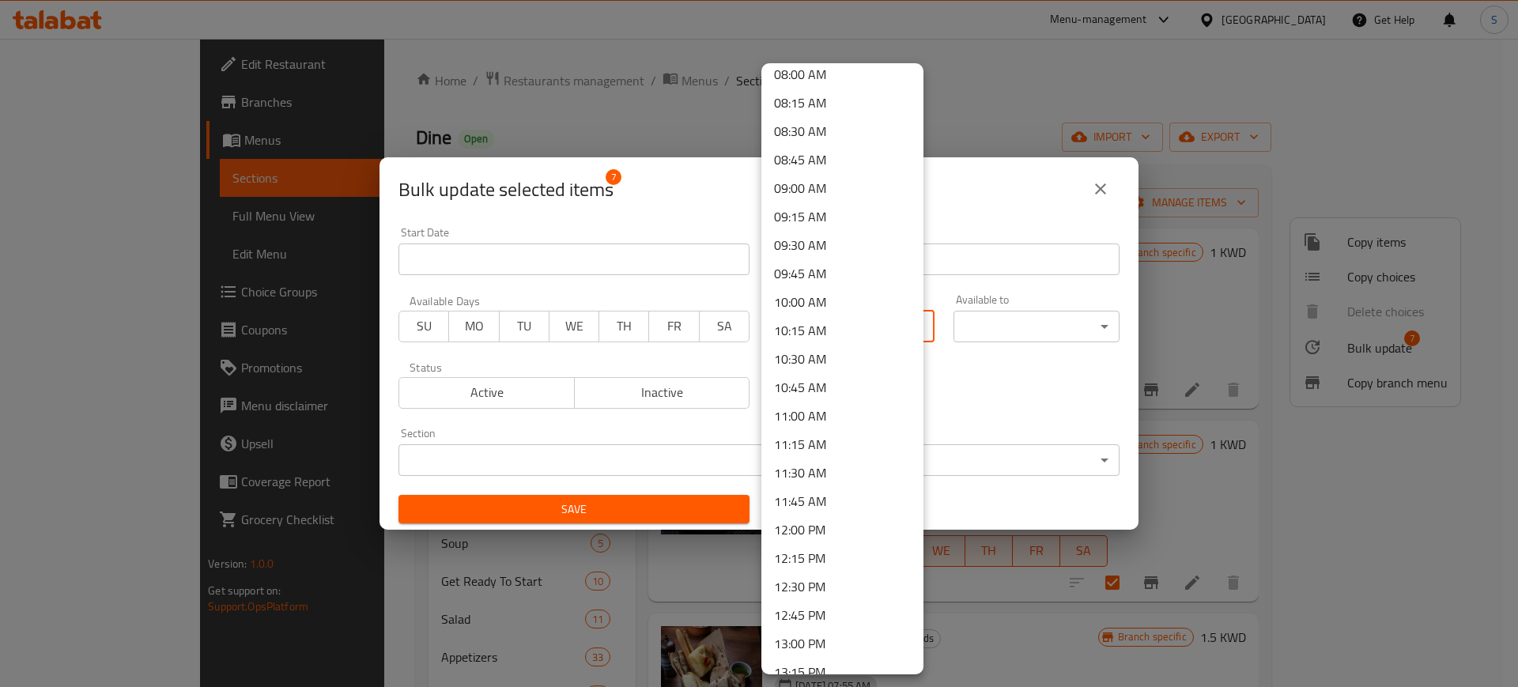
scroll to position [912, 0]
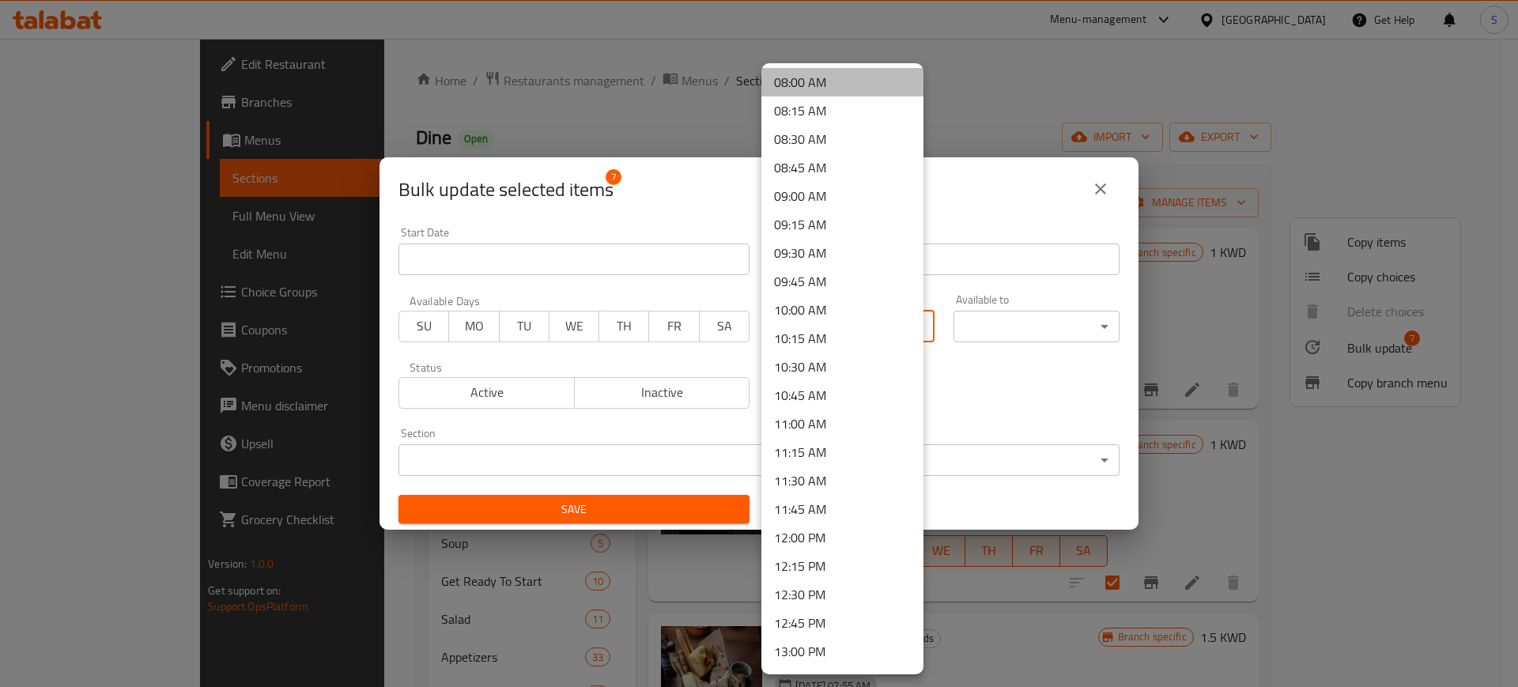
click at [853, 82] on li "08:00 AM" at bounding box center [842, 82] width 162 height 28
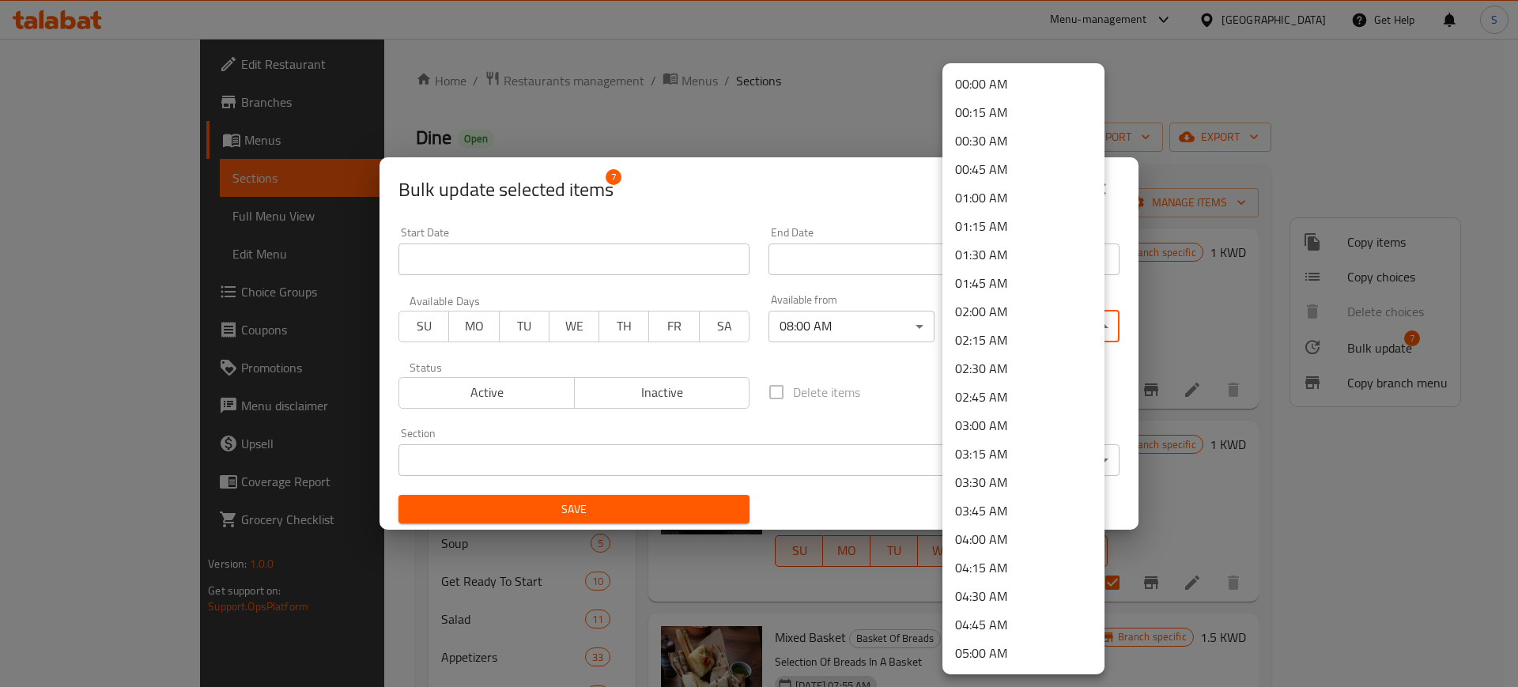
click at [1084, 318] on body "​ Menu-management [GEOGRAPHIC_DATA] Get Help S Edit Restaurant Branches Menus S…" at bounding box center [759, 363] width 1518 height 648
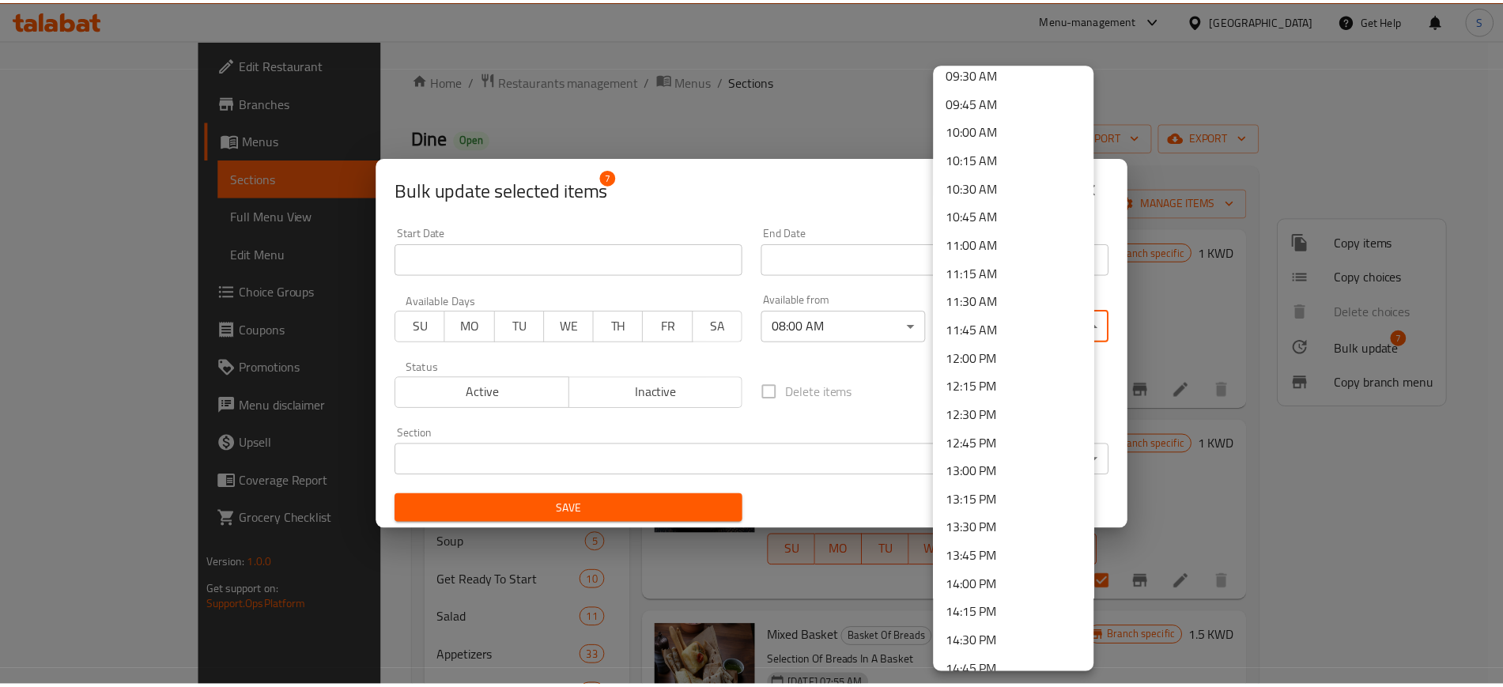
scroll to position [1088, 0]
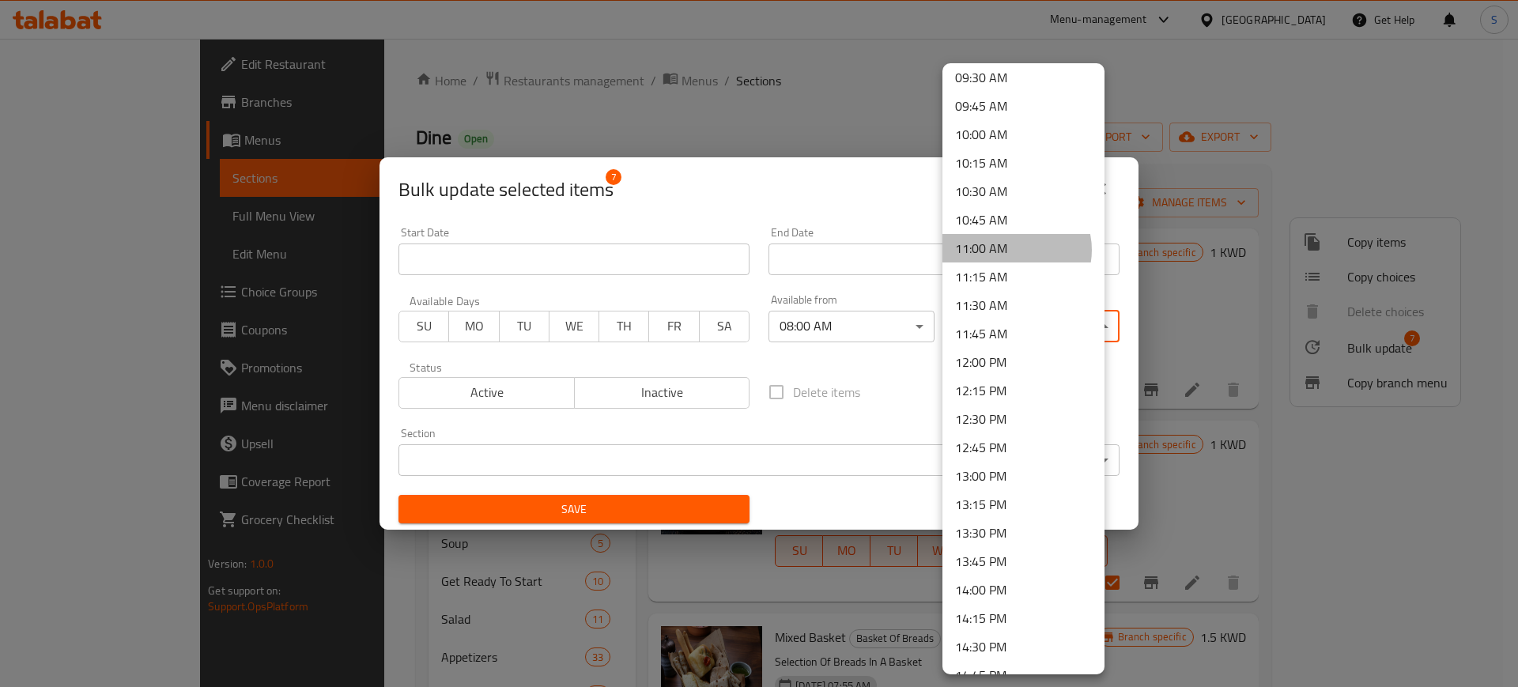
click at [1014, 250] on li "11:00 AM" at bounding box center [1023, 248] width 162 height 28
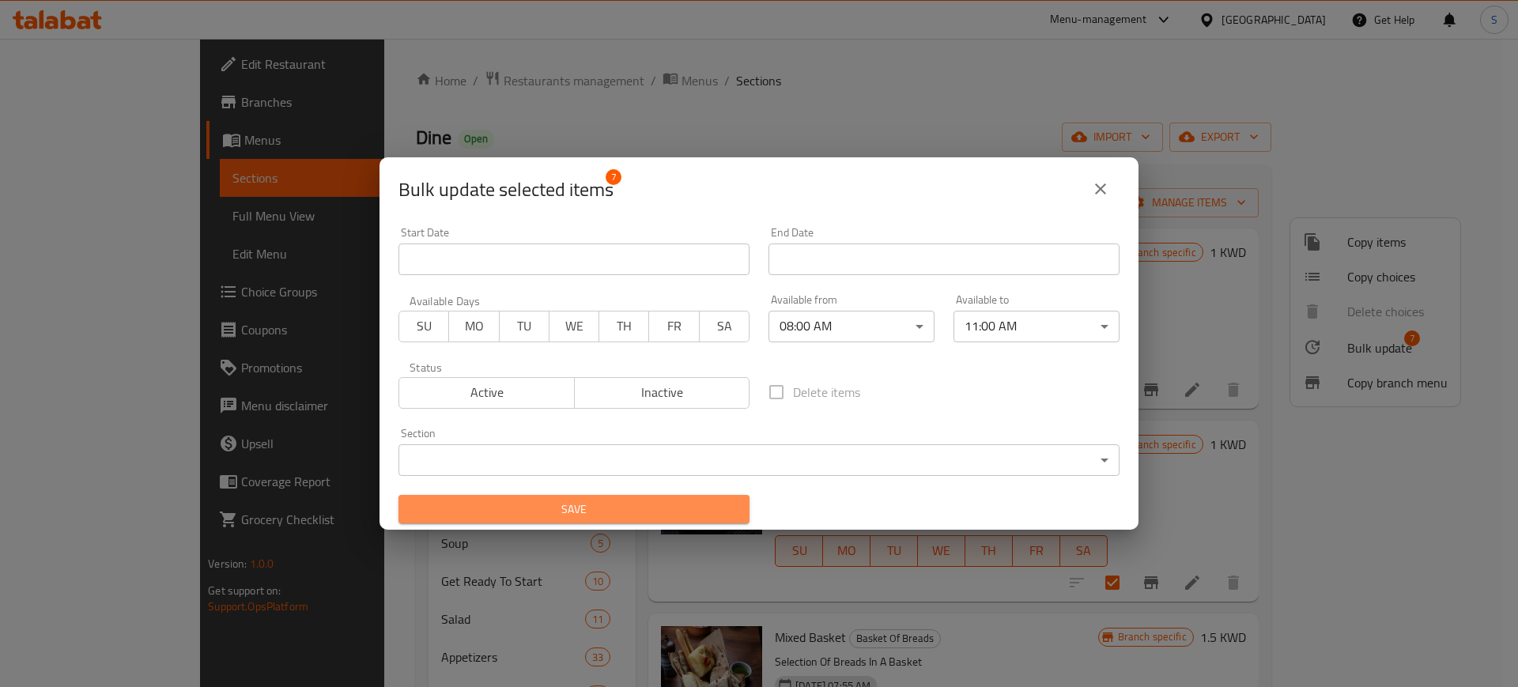
click at [726, 507] on span "Save" at bounding box center [574, 510] width 326 height 20
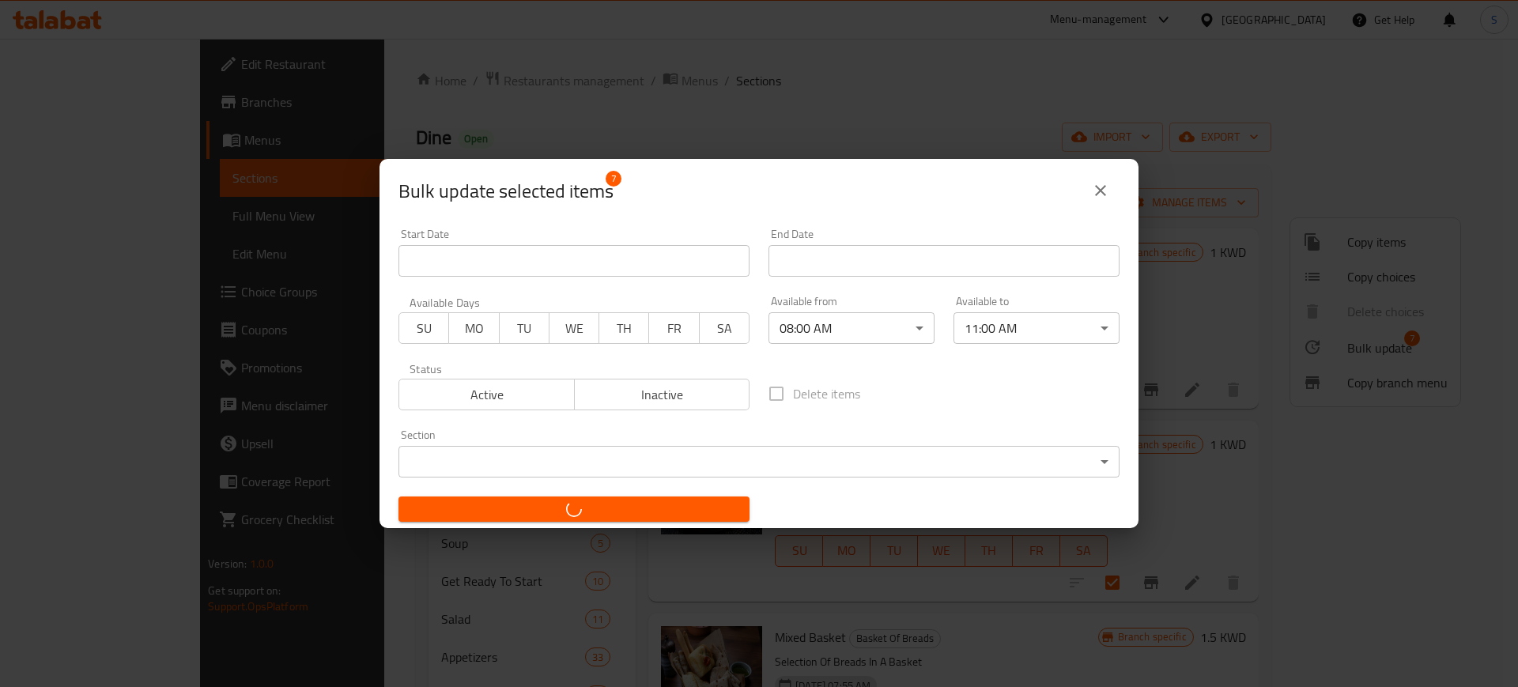
checkbox input "false"
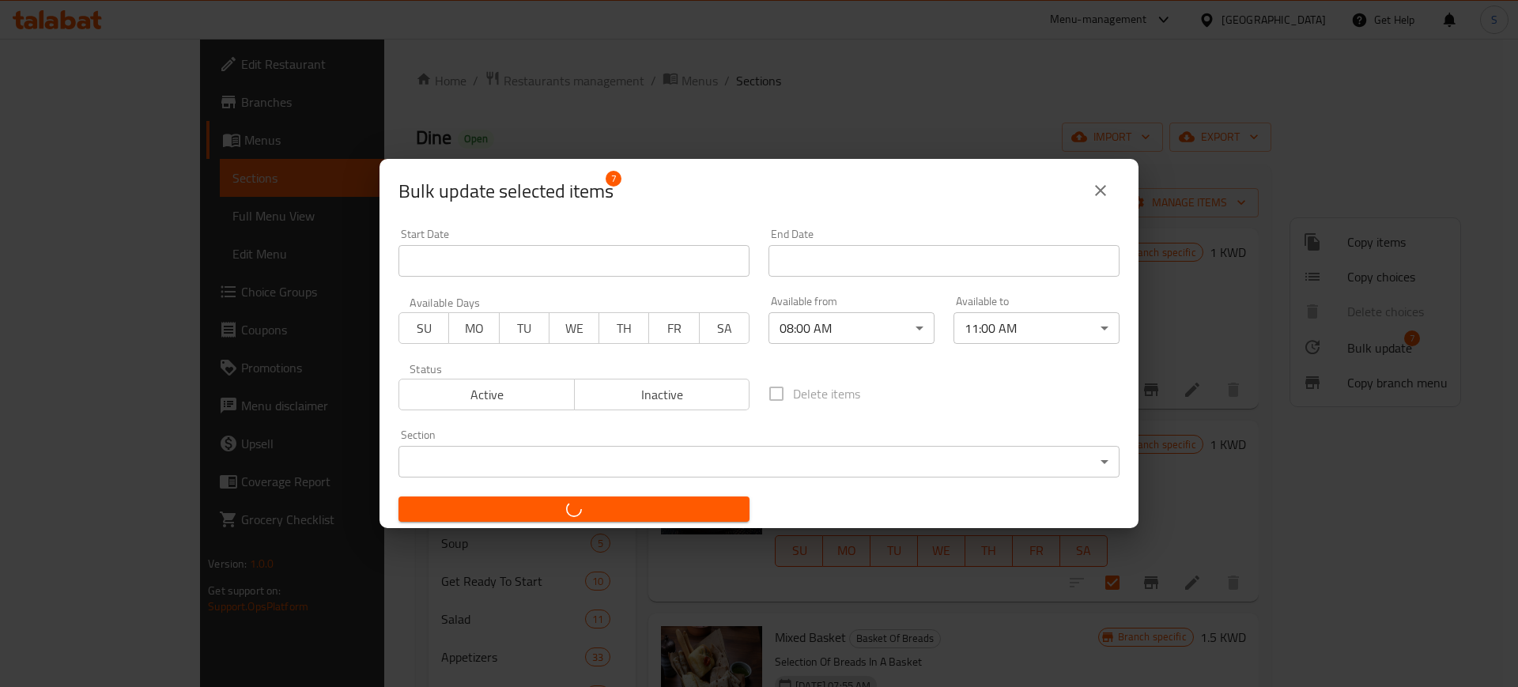
checkbox input "false"
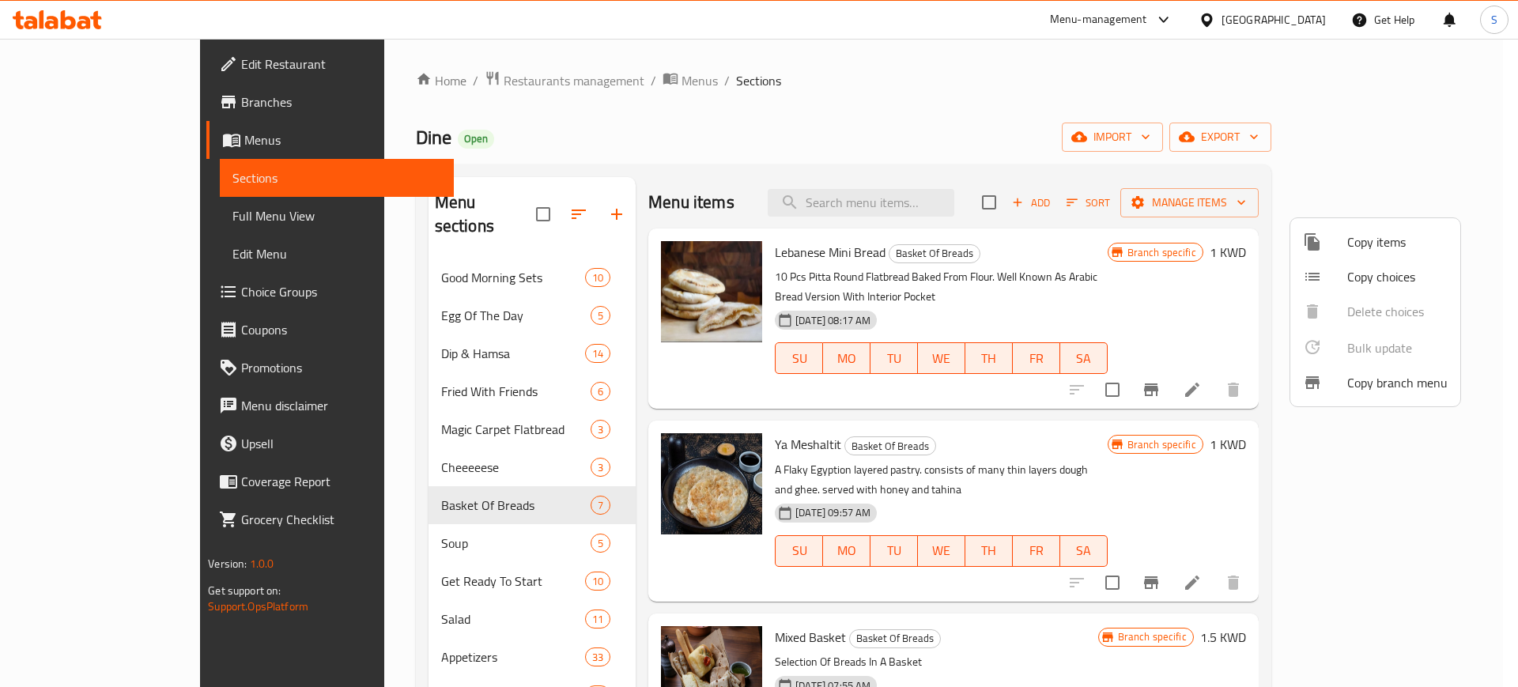
click at [808, 79] on div at bounding box center [759, 343] width 1518 height 687
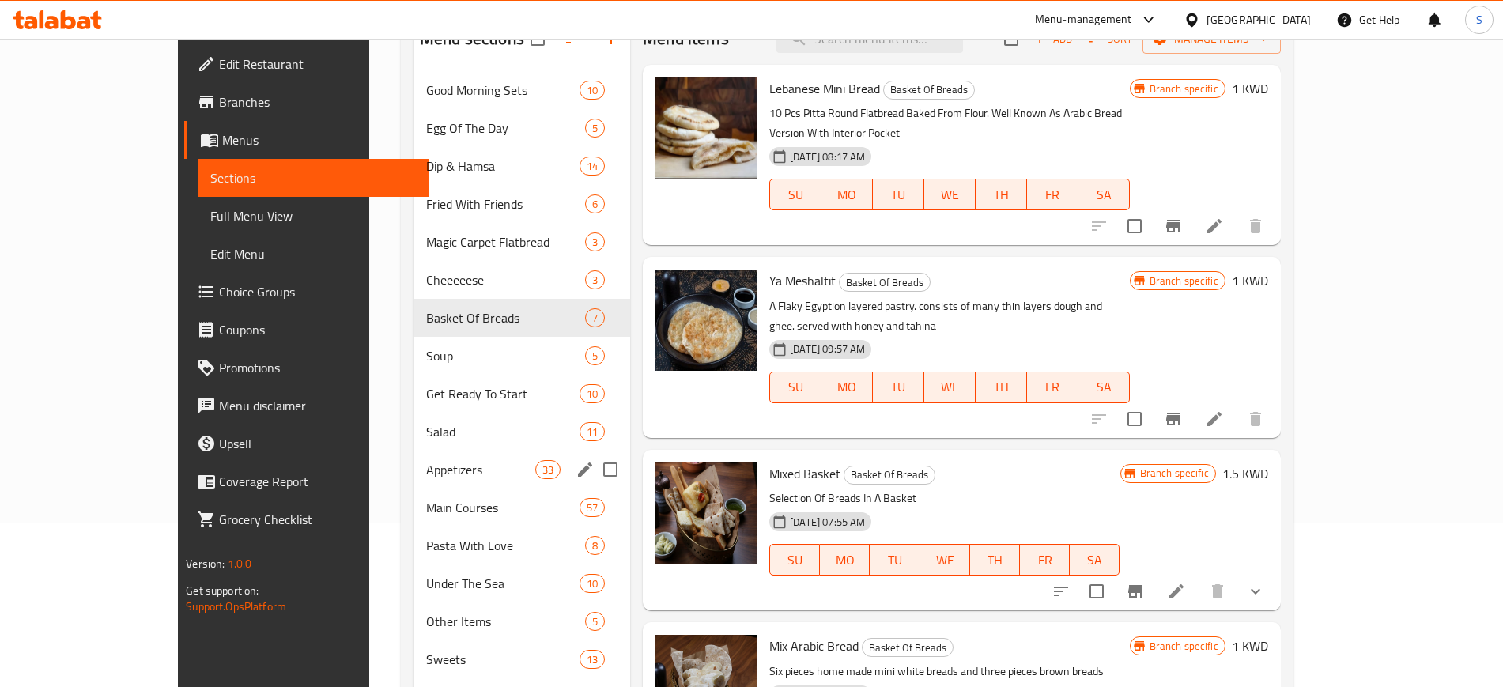
scroll to position [198, 0]
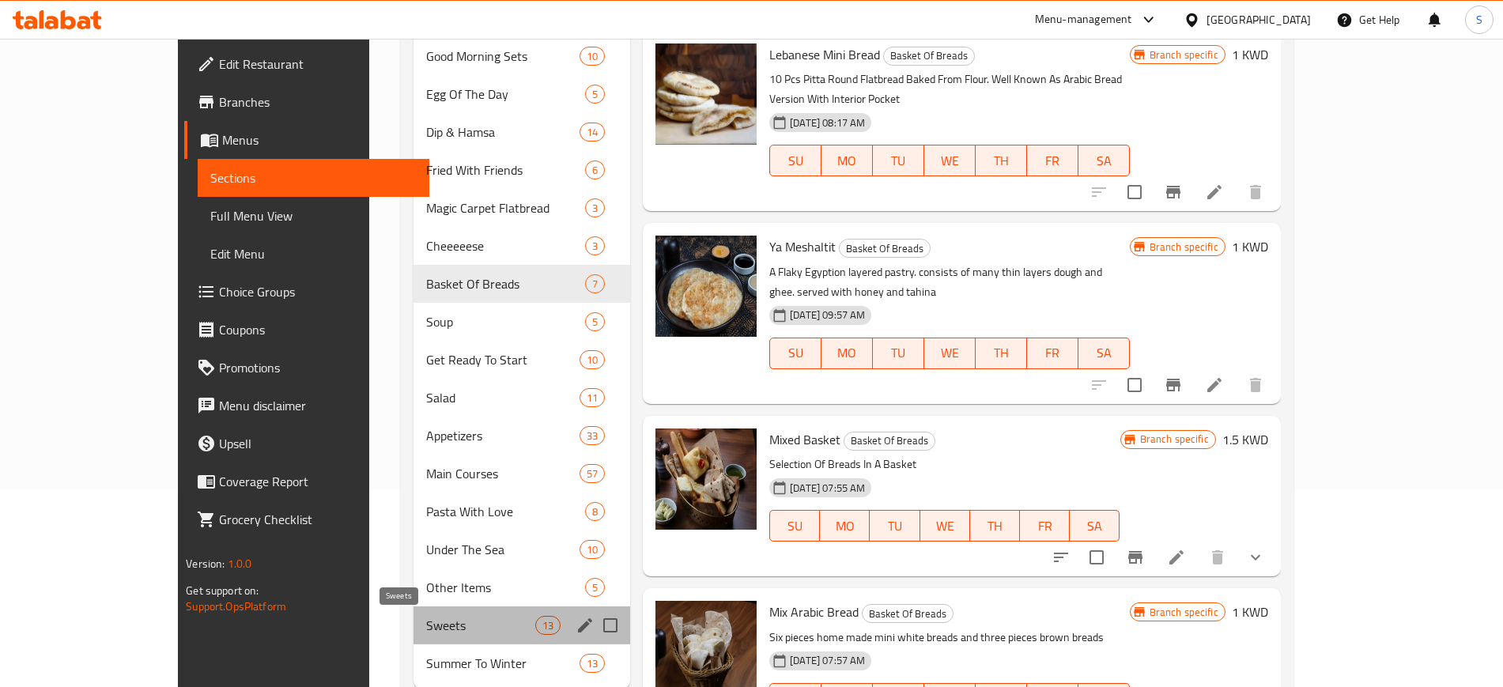
click at [426, 617] on span "Sweets" at bounding box center [480, 625] width 109 height 19
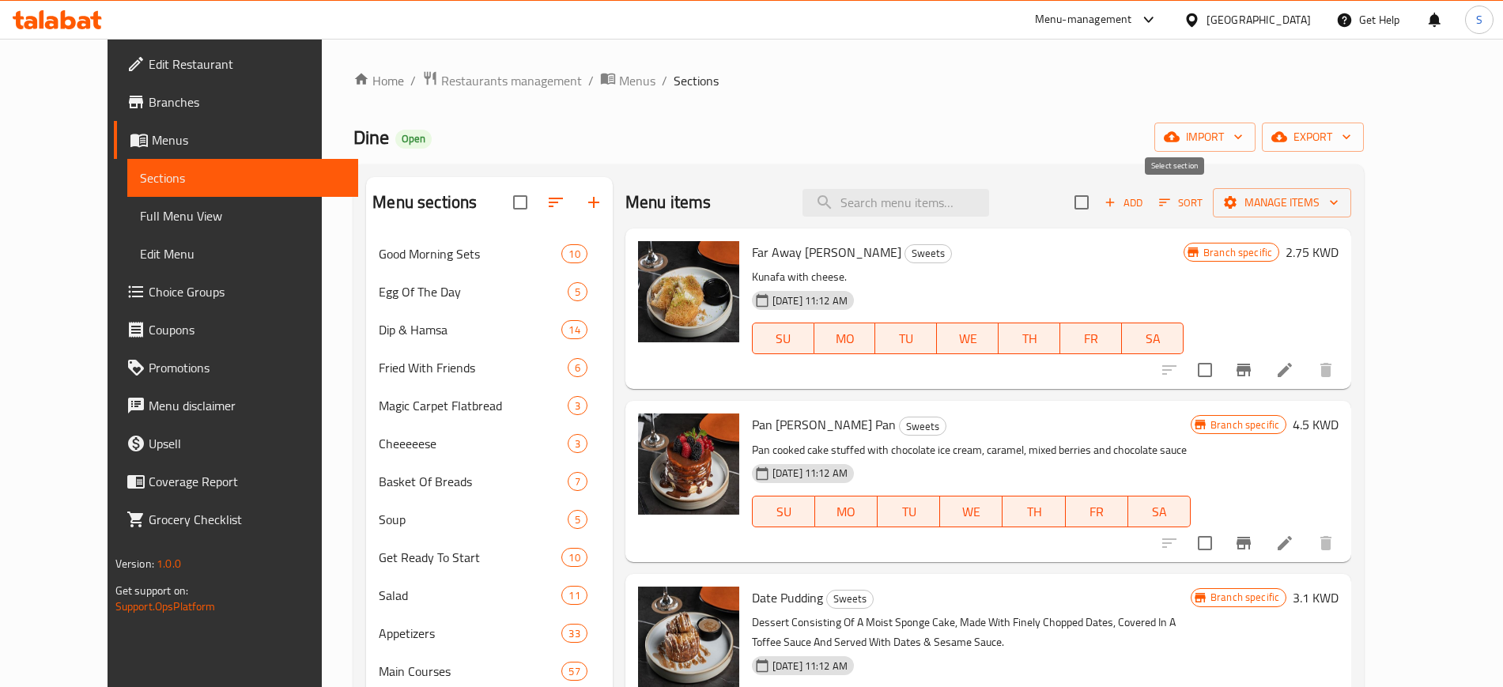
click at [1098, 202] on input "checkbox" at bounding box center [1081, 202] width 33 height 33
checkbox input "true"
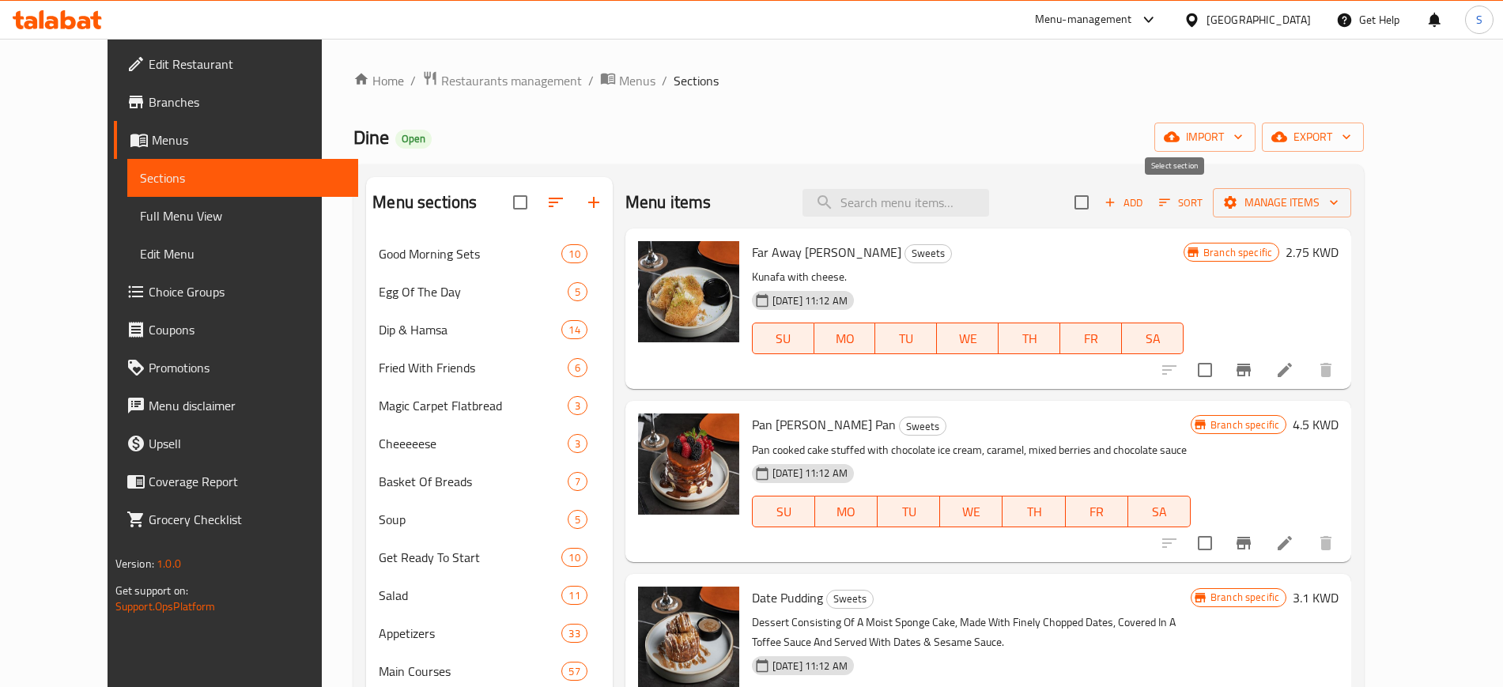
checkbox input "true"
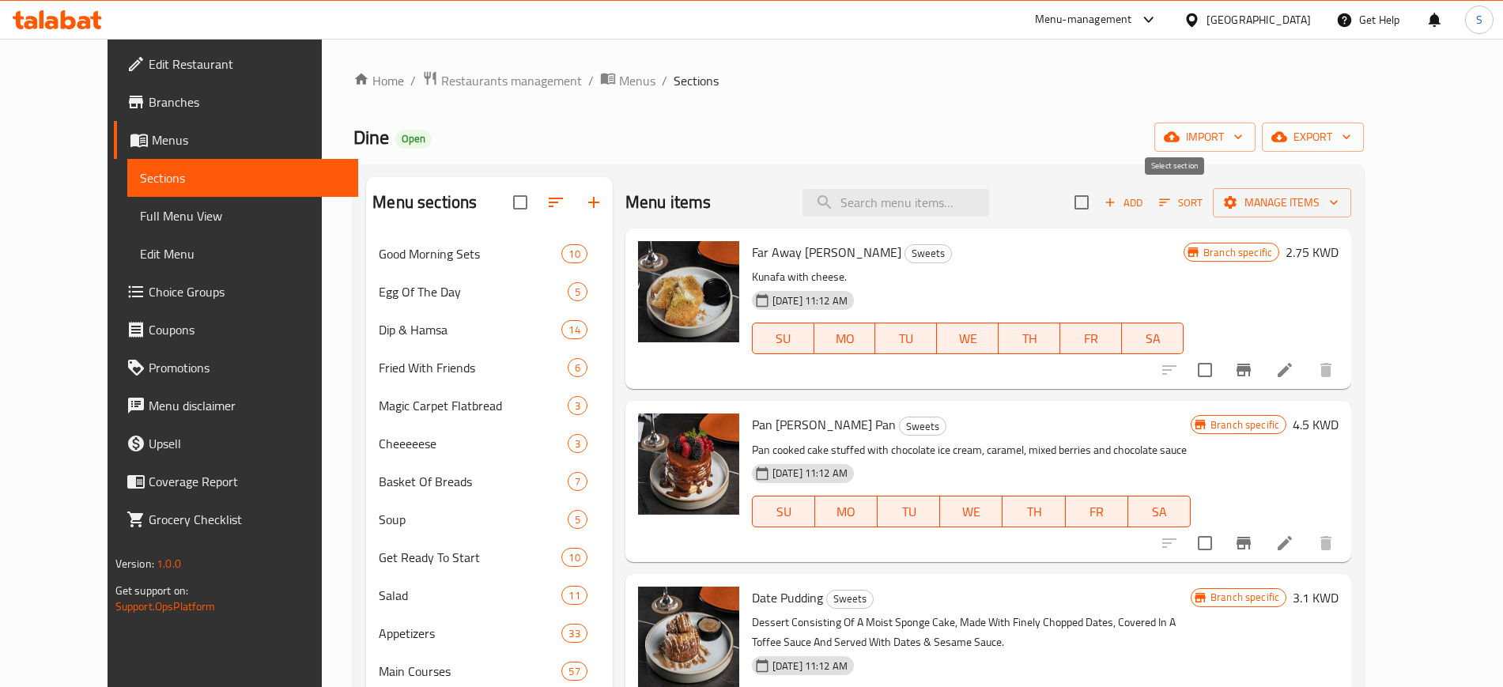
checkbox input "true"
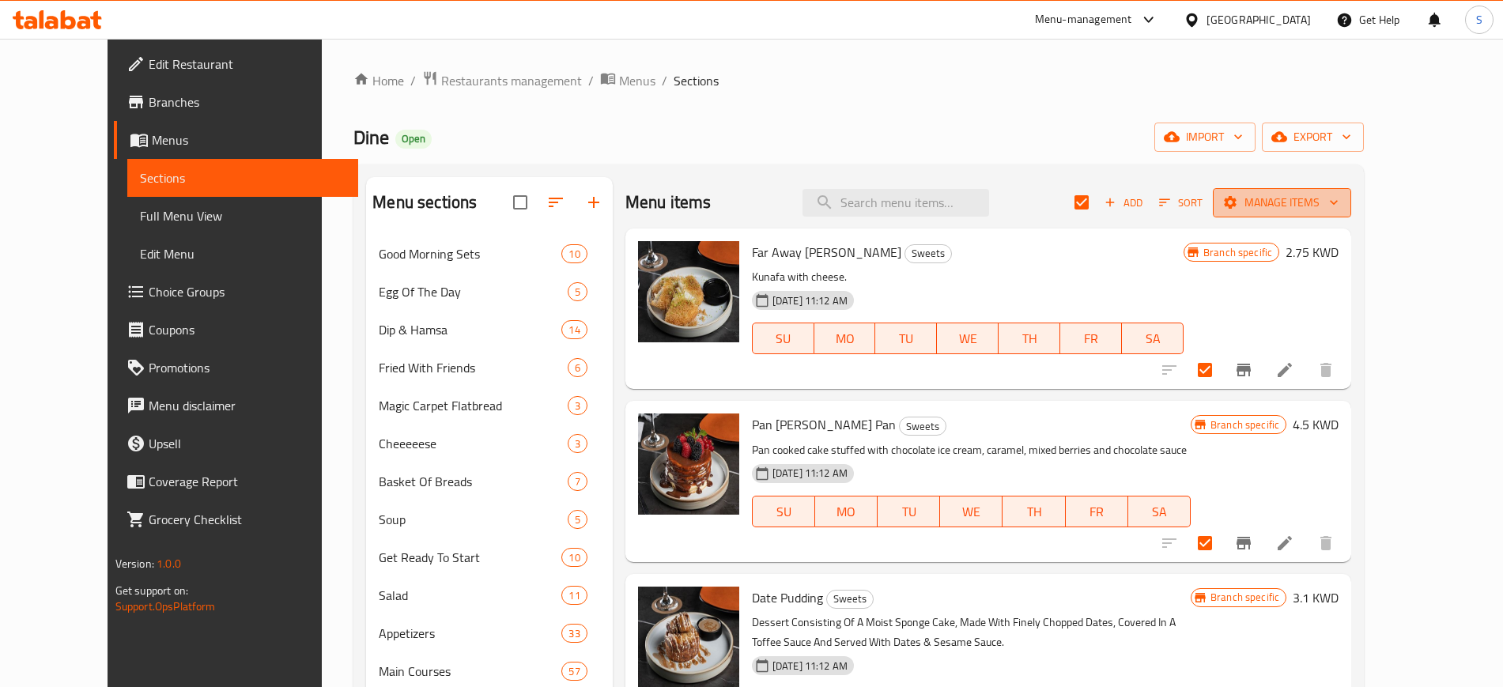
click at [1341, 206] on icon "button" at bounding box center [1334, 202] width 16 height 16
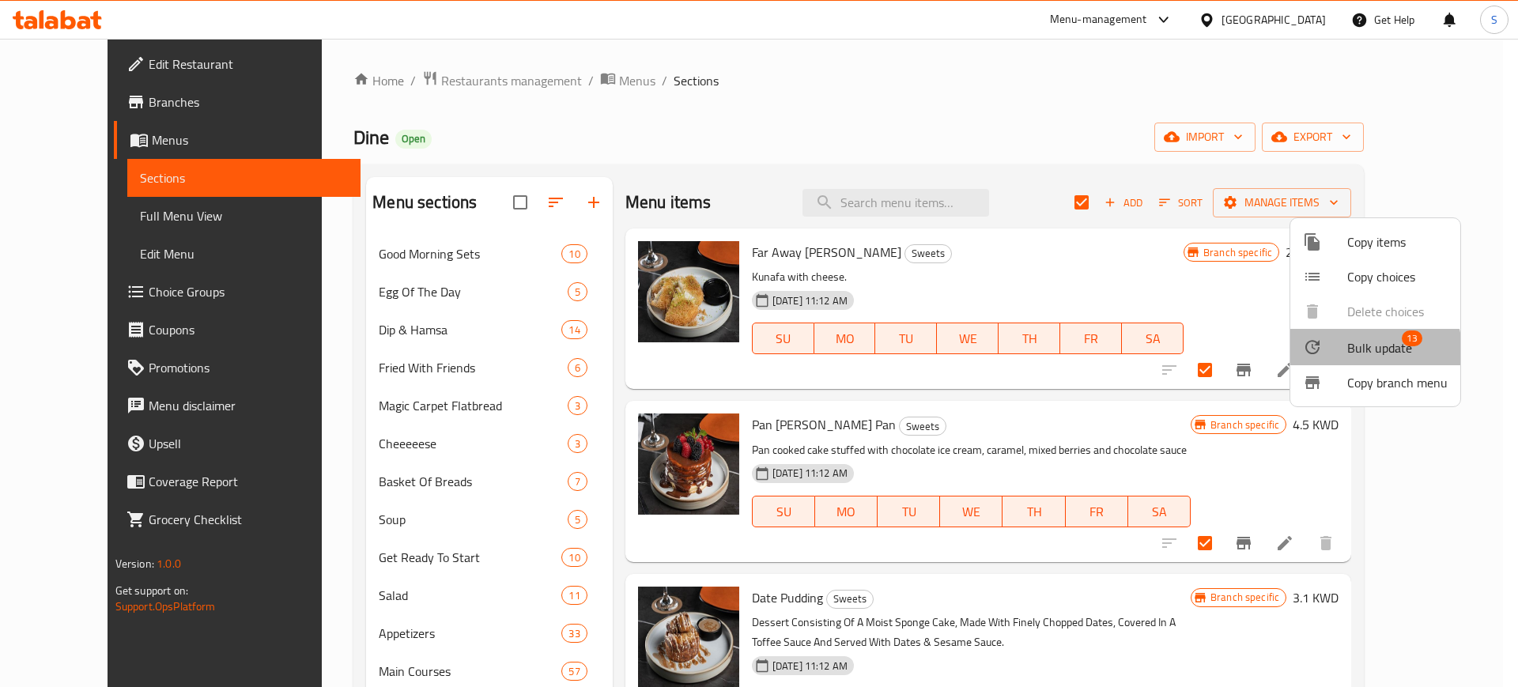
click at [1355, 354] on span "Bulk update" at bounding box center [1379, 347] width 65 height 19
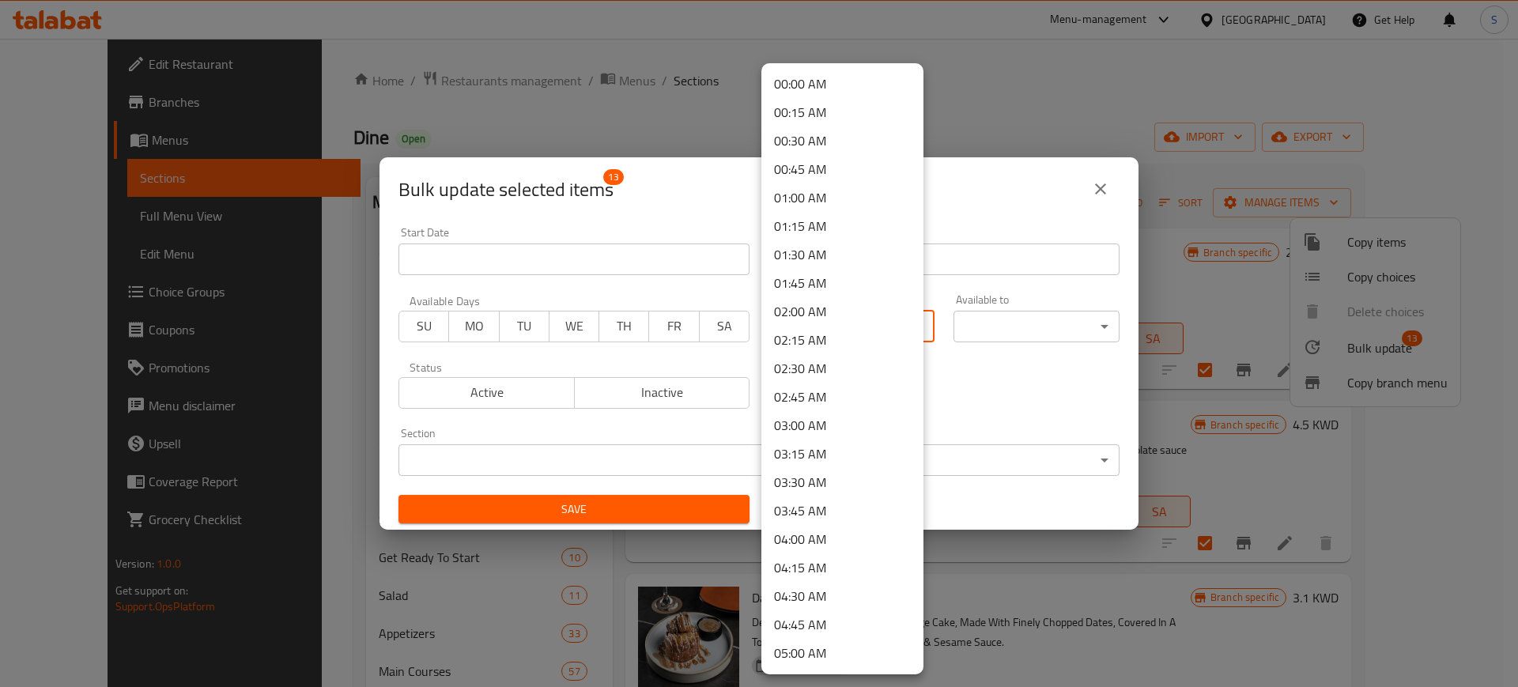
click at [902, 319] on body "​ Menu-management [GEOGRAPHIC_DATA] Get Help S Edit Restaurant Branches Menus S…" at bounding box center [759, 363] width 1518 height 648
click at [822, 486] on li "08:00 AM" at bounding box center [842, 482] width 162 height 28
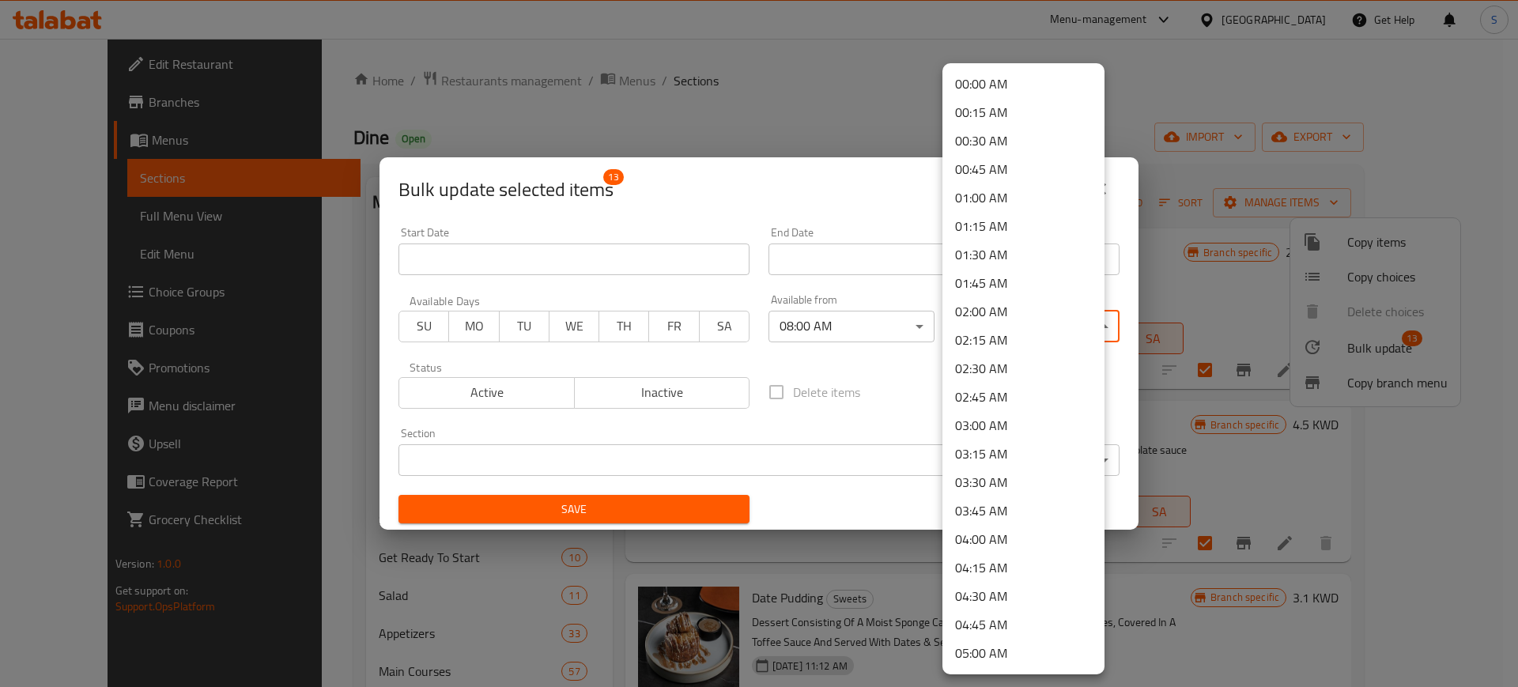
click at [1084, 321] on body "​ Menu-management [GEOGRAPHIC_DATA] Get Help S Edit Restaurant Branches Menus S…" at bounding box center [759, 363] width 1518 height 648
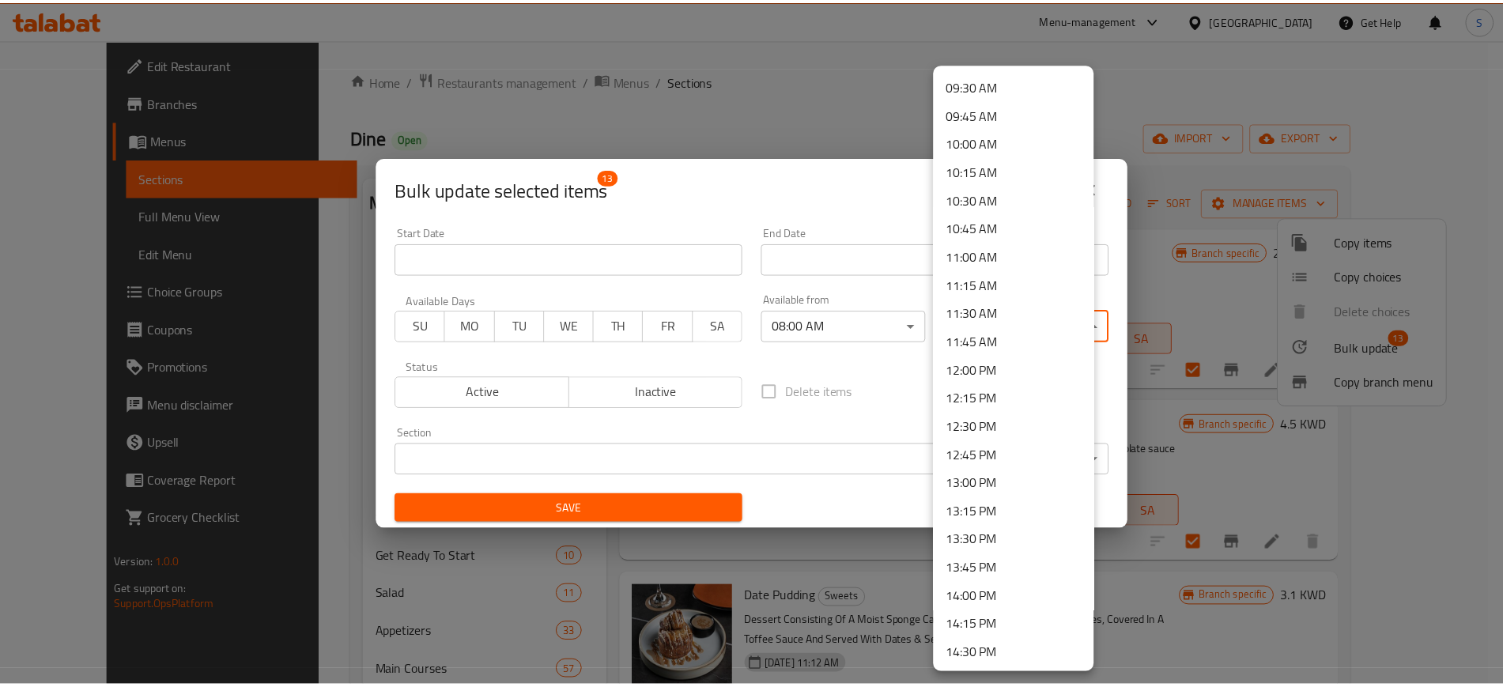
scroll to position [1076, 0]
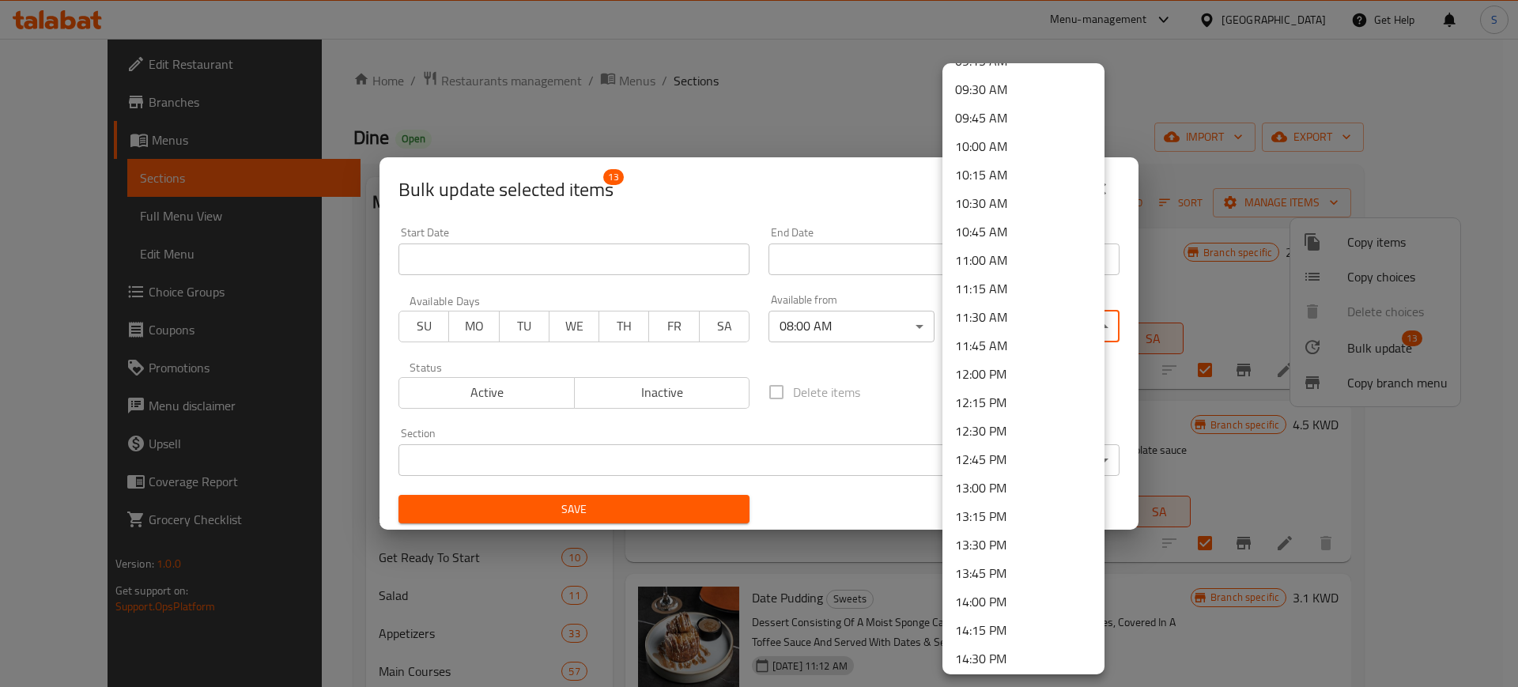
click at [1028, 250] on li "11:00 AM" at bounding box center [1023, 260] width 162 height 28
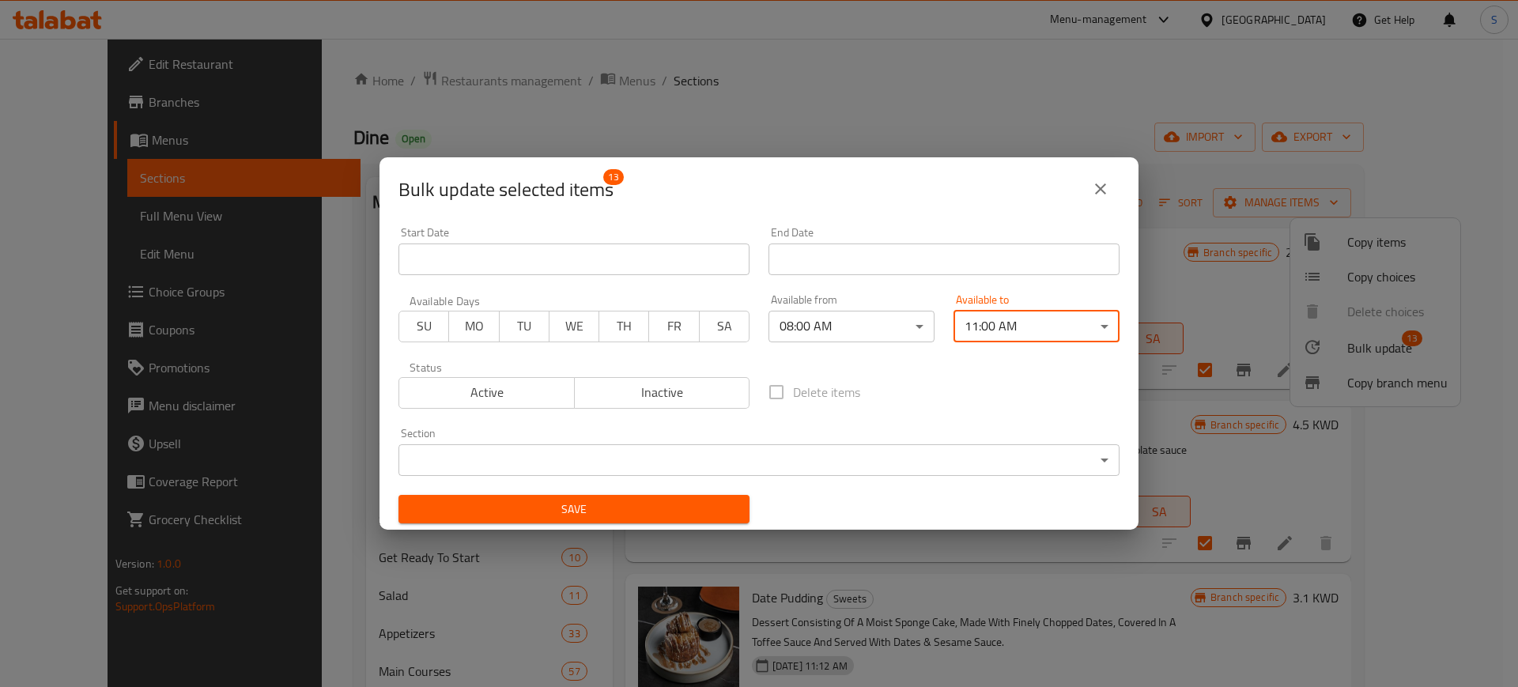
click at [729, 500] on span "Save" at bounding box center [574, 510] width 326 height 20
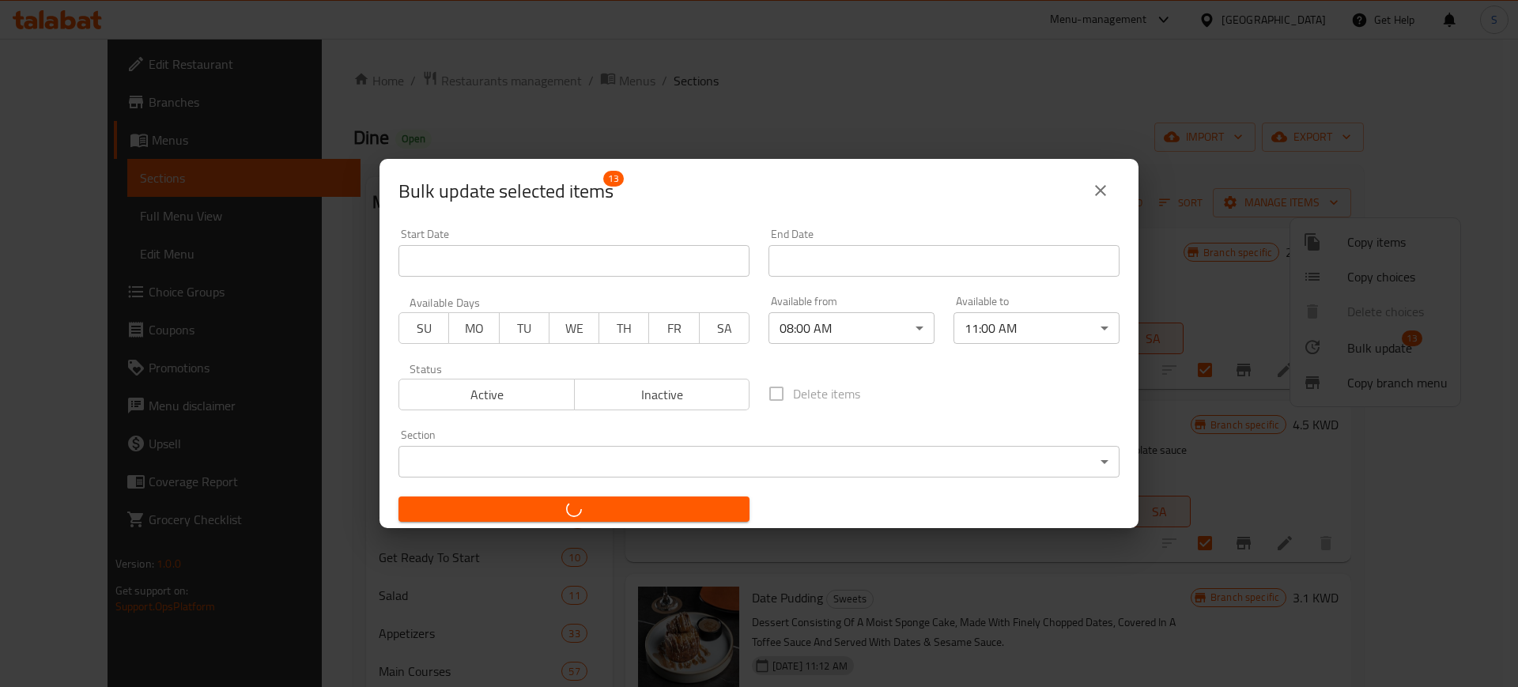
checkbox input "false"
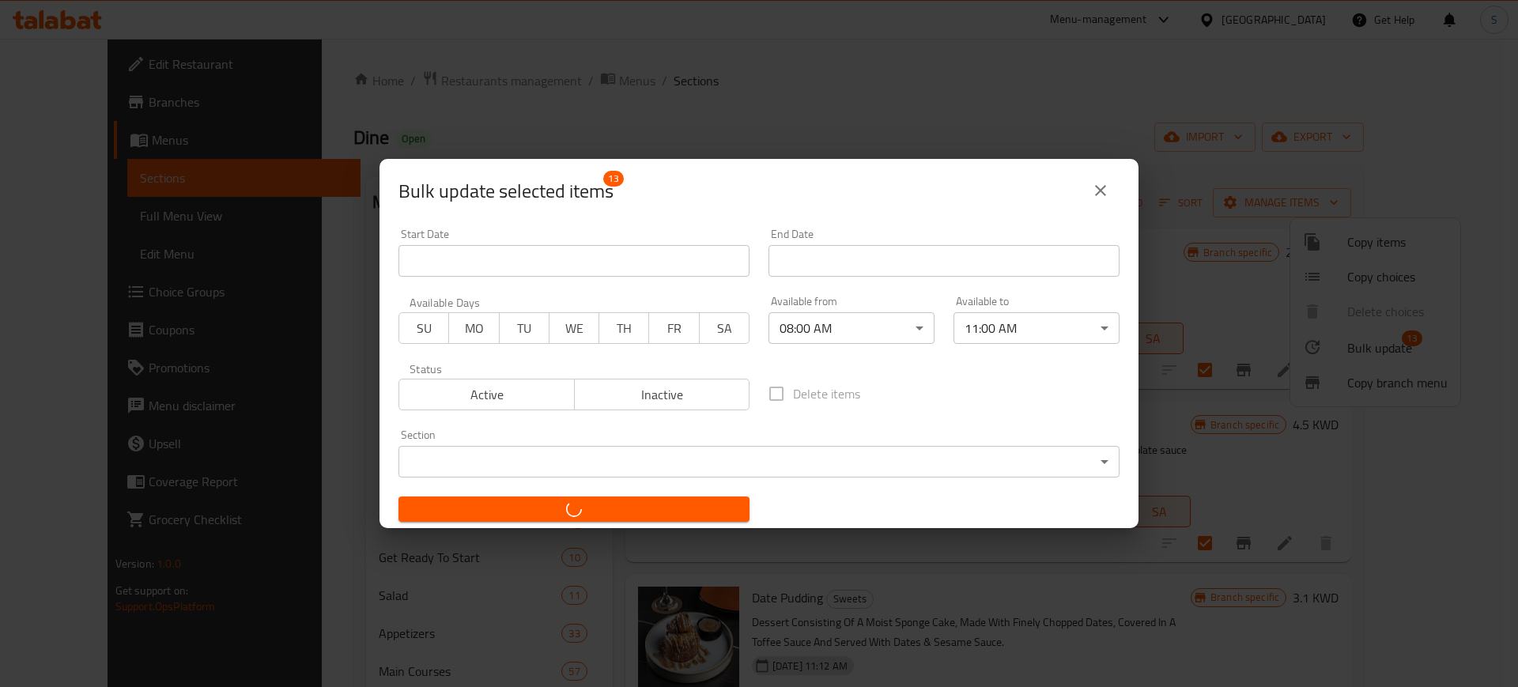
checkbox input "false"
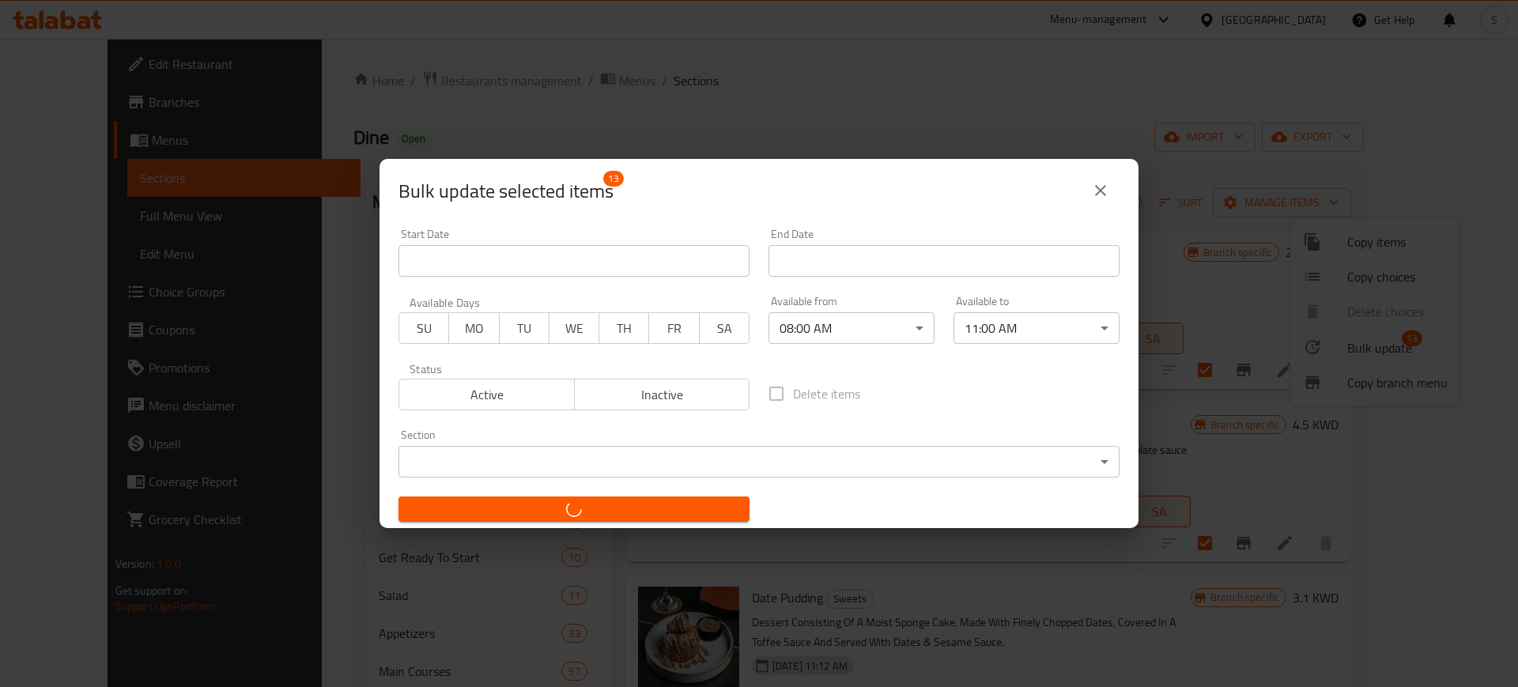
checkbox input "false"
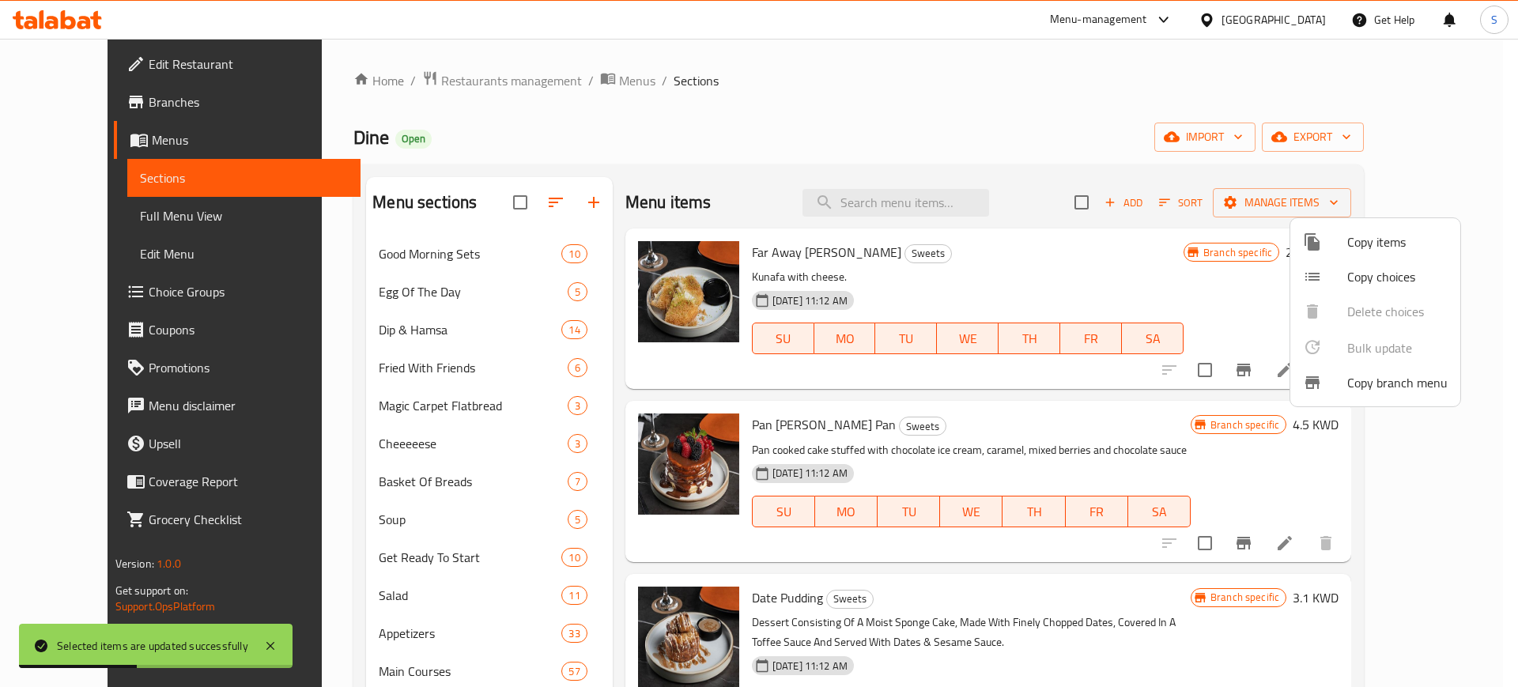
click at [976, 76] on div at bounding box center [759, 343] width 1518 height 687
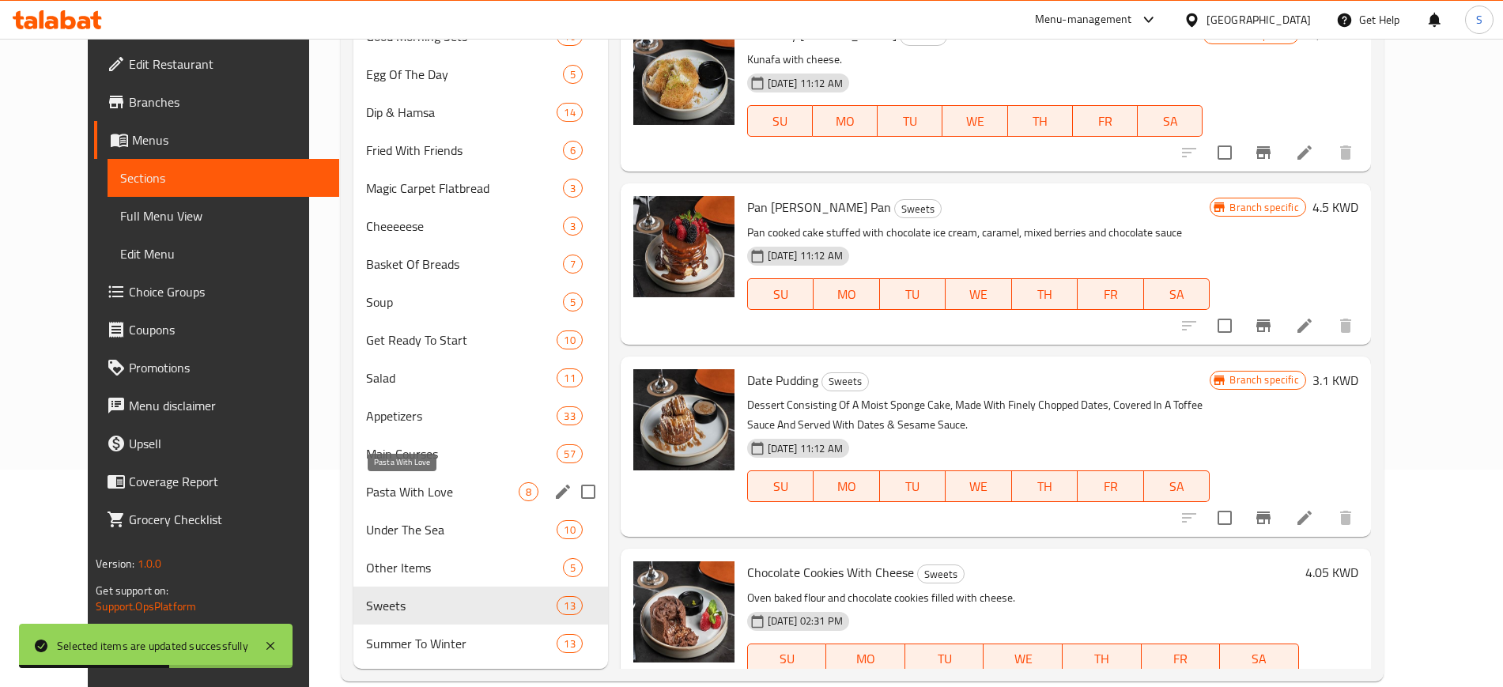
scroll to position [243, 0]
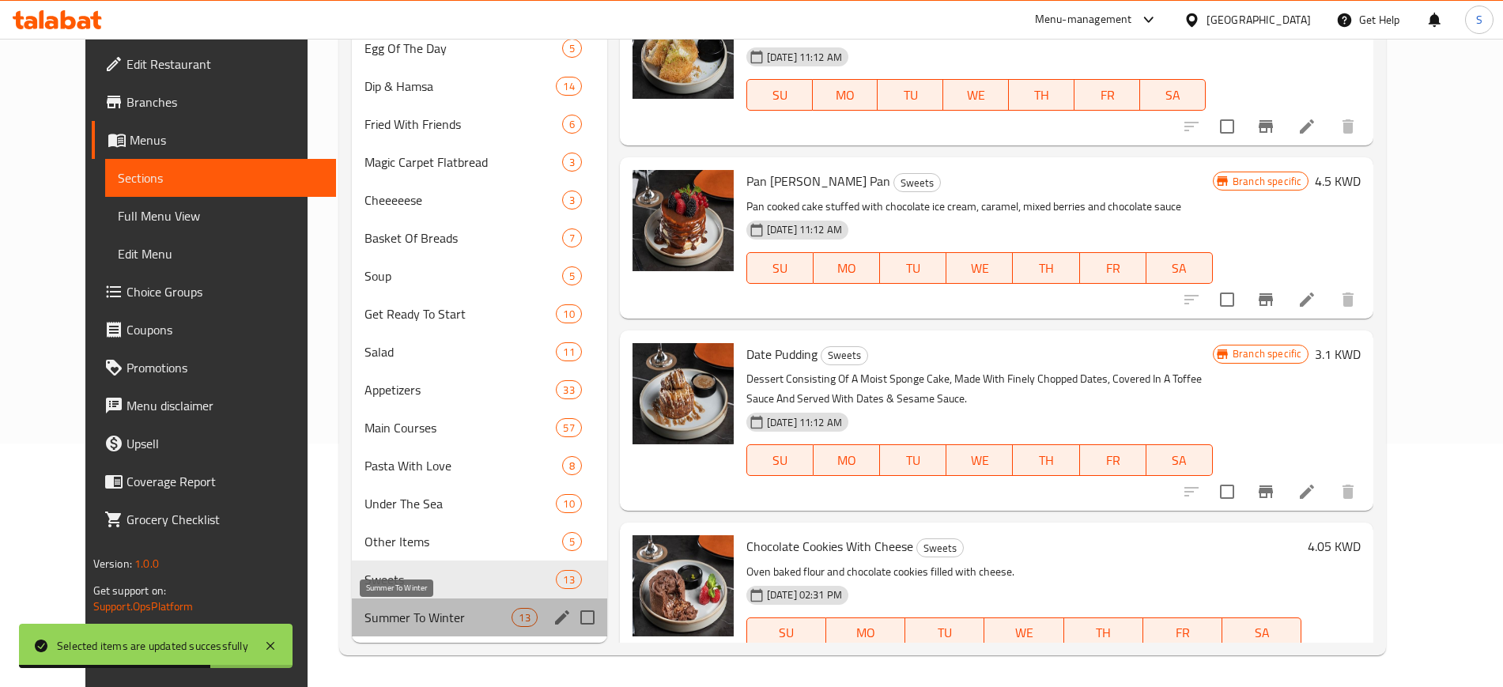
click at [420, 623] on span "Summer To Winter" at bounding box center [438, 617] width 148 height 19
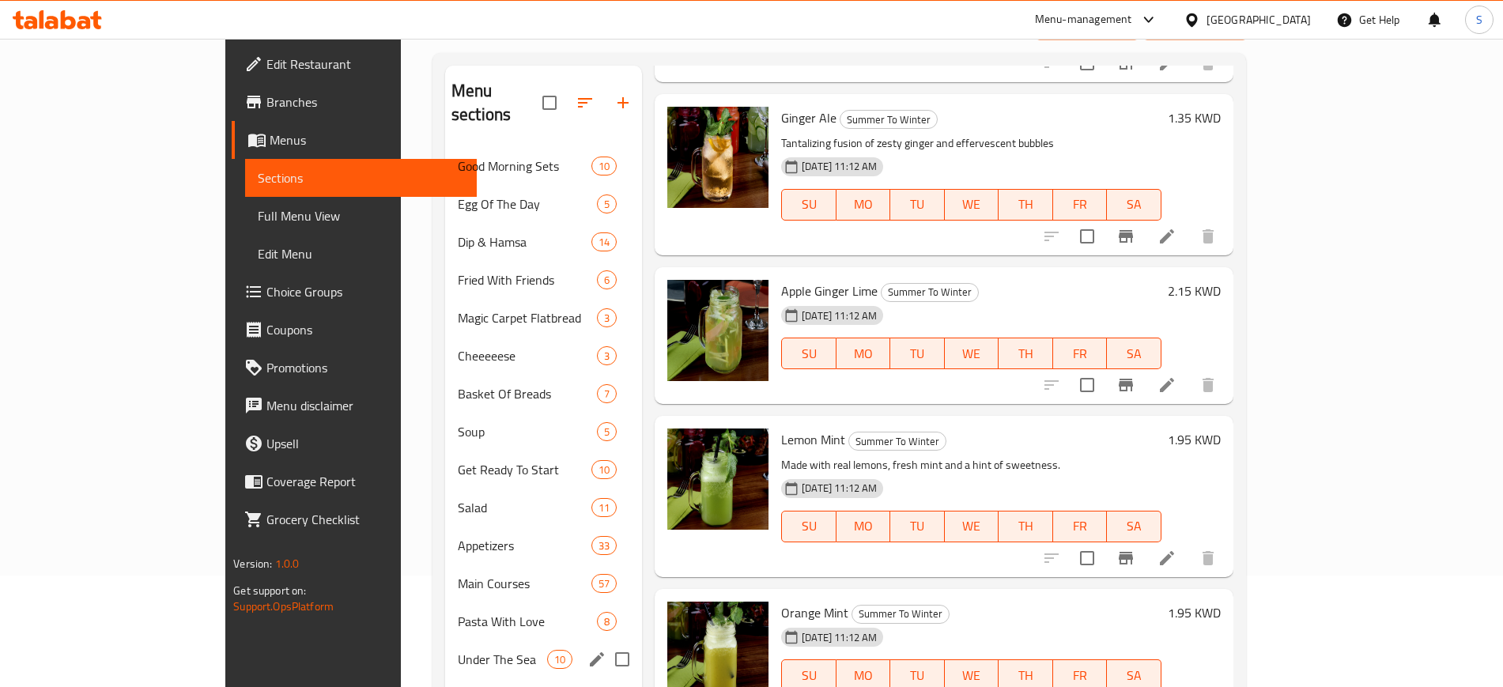
scroll to position [243, 0]
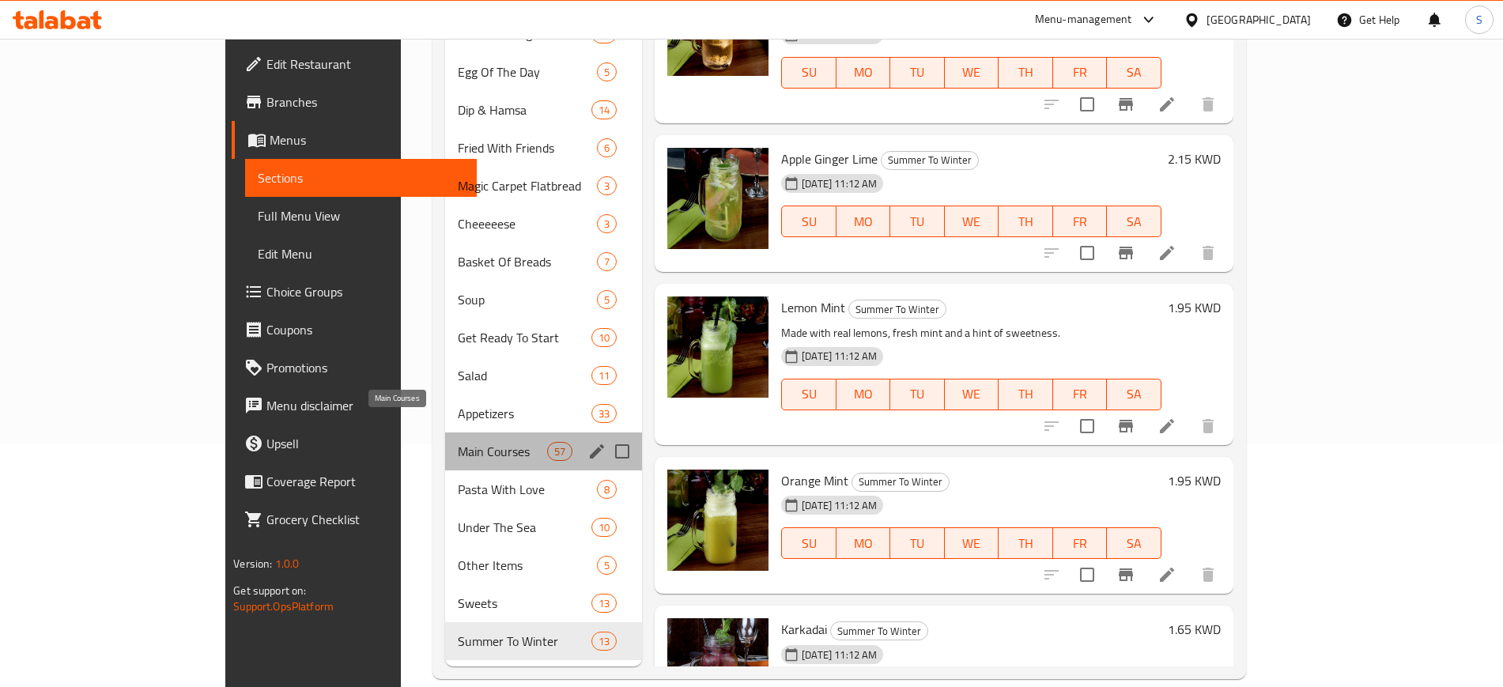
click at [458, 442] on span "Main Courses" at bounding box center [502, 451] width 89 height 19
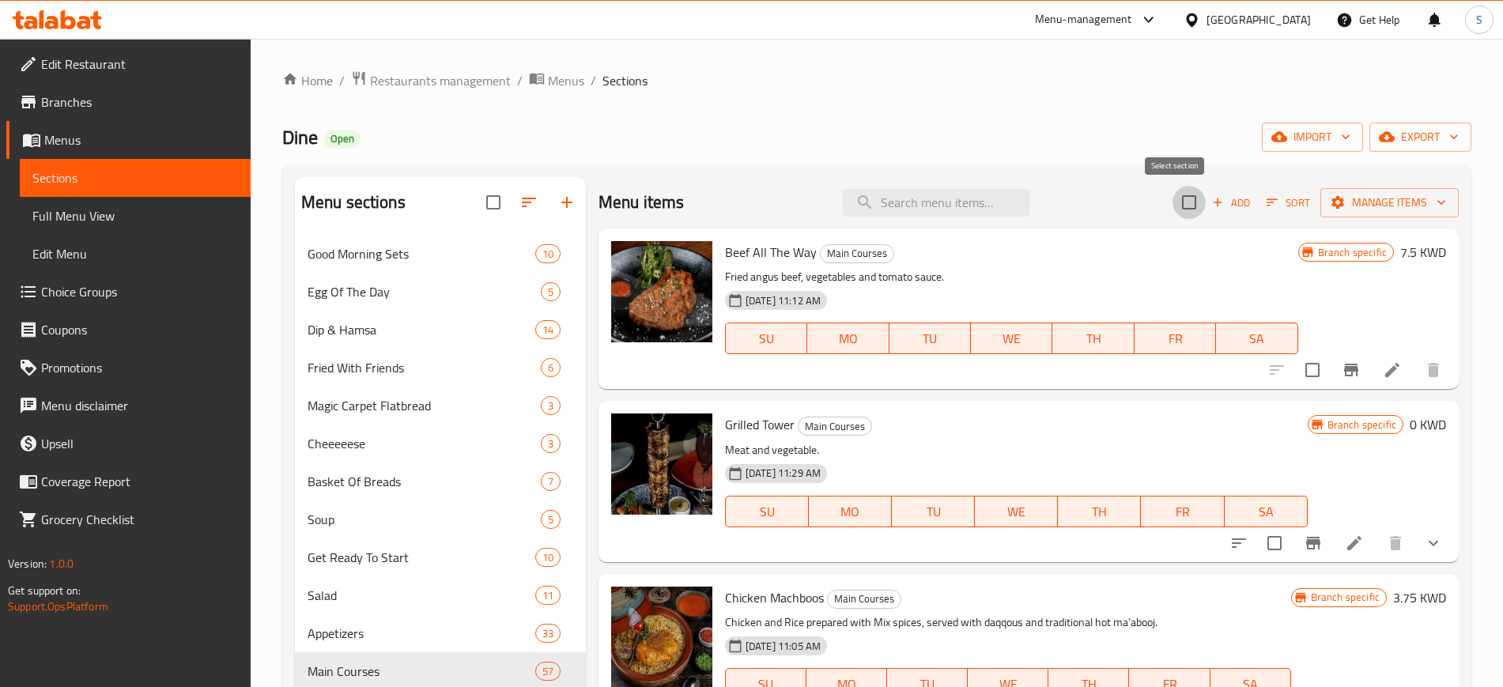
click at [1174, 202] on input "checkbox" at bounding box center [1188, 202] width 33 height 33
checkbox input "true"
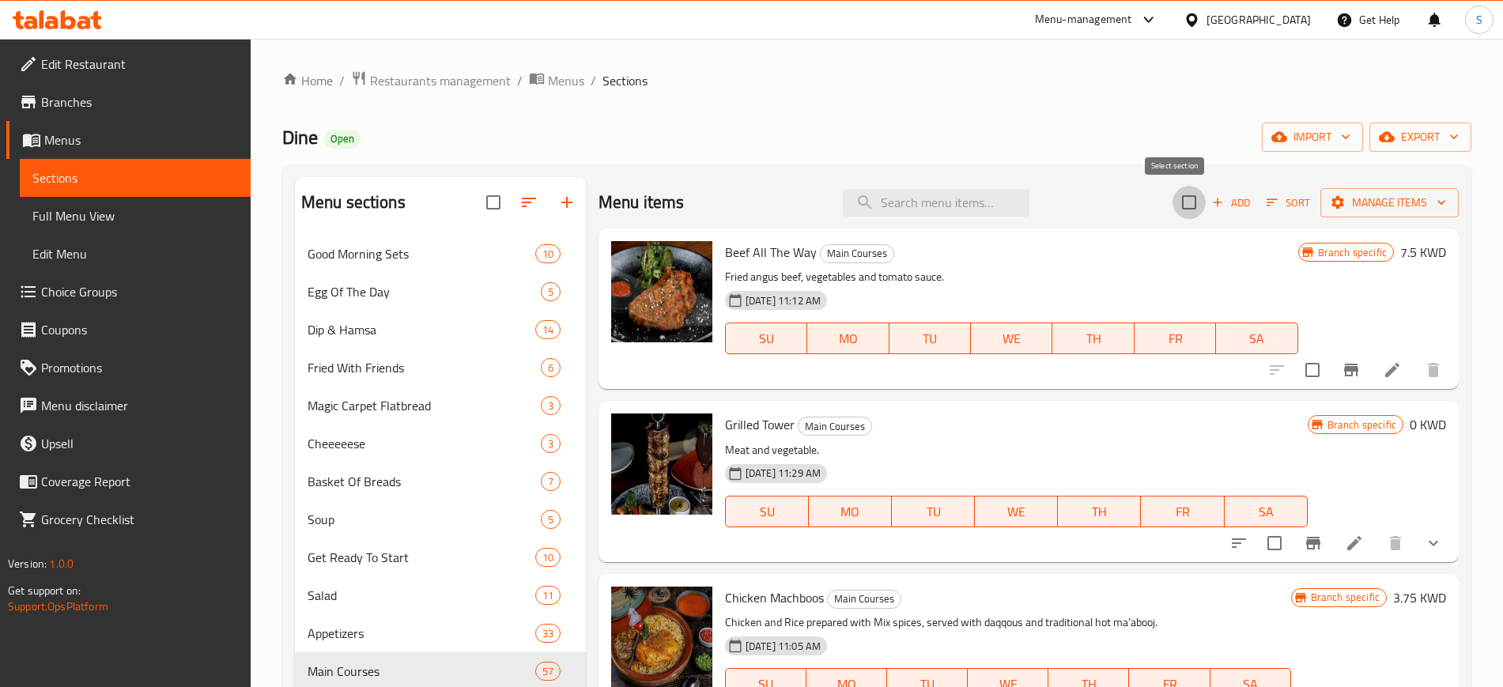
checkbox input "true"
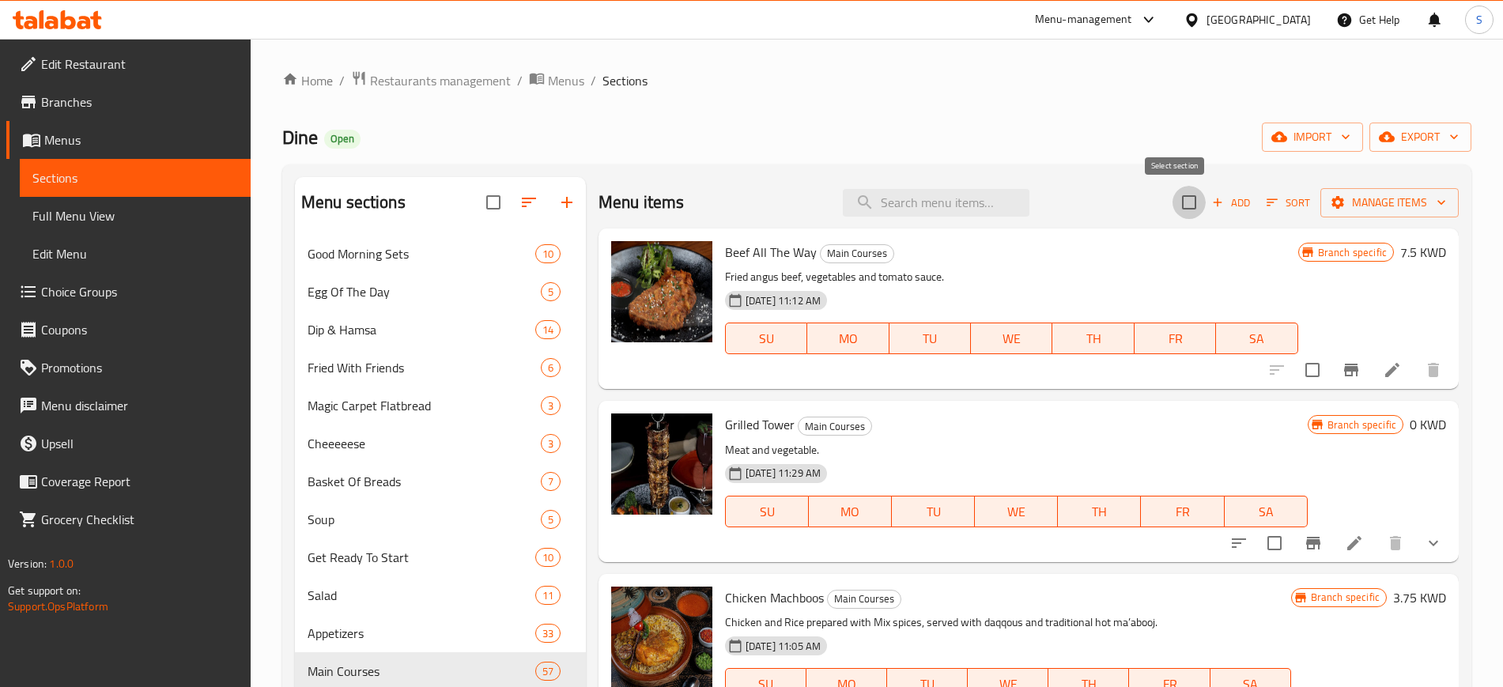
checkbox input "true"
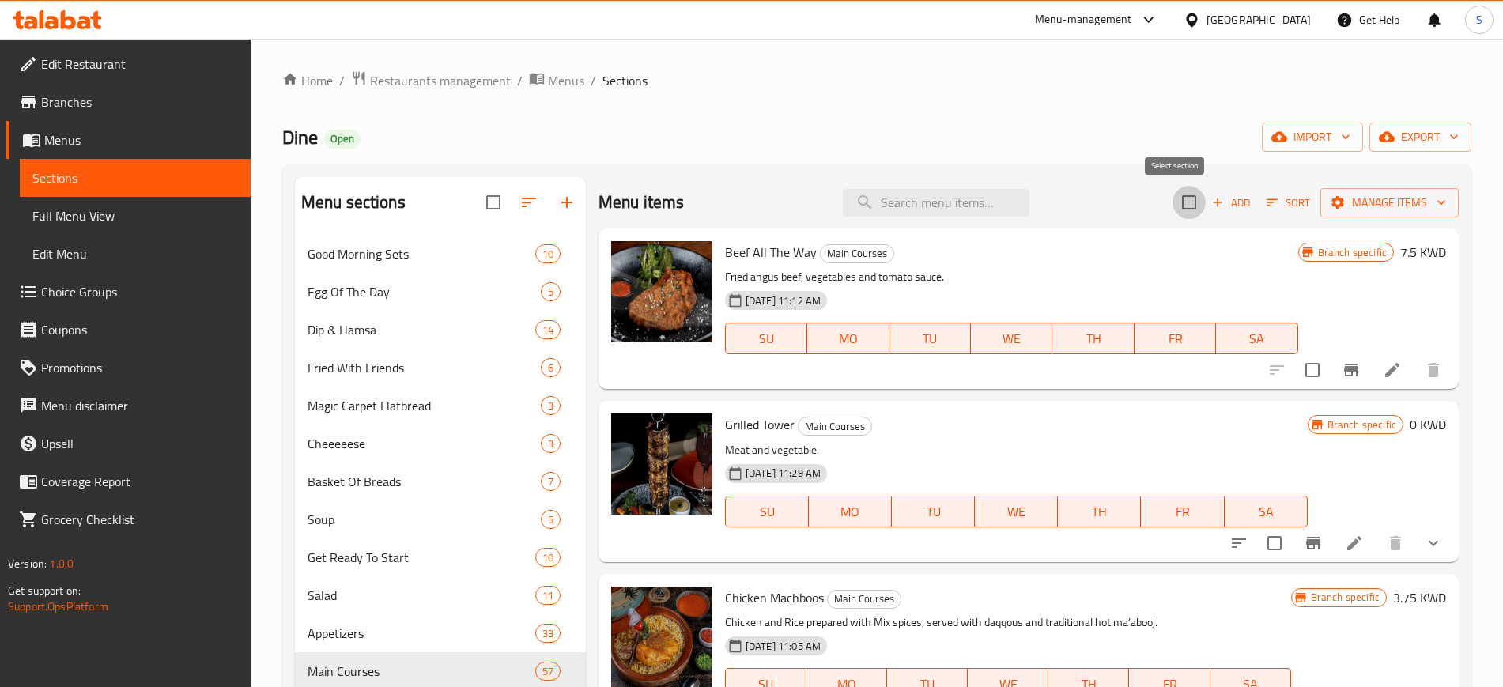
checkbox input "true"
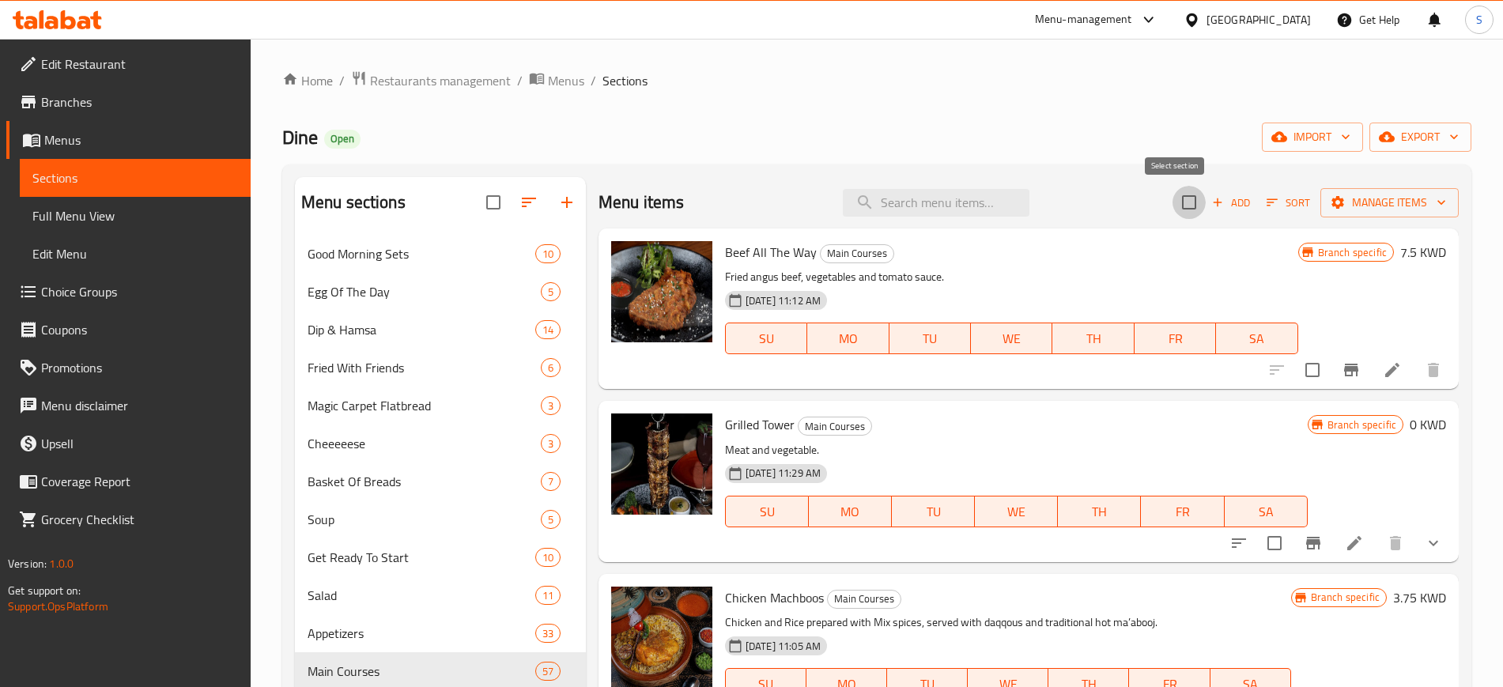
checkbox input "true"
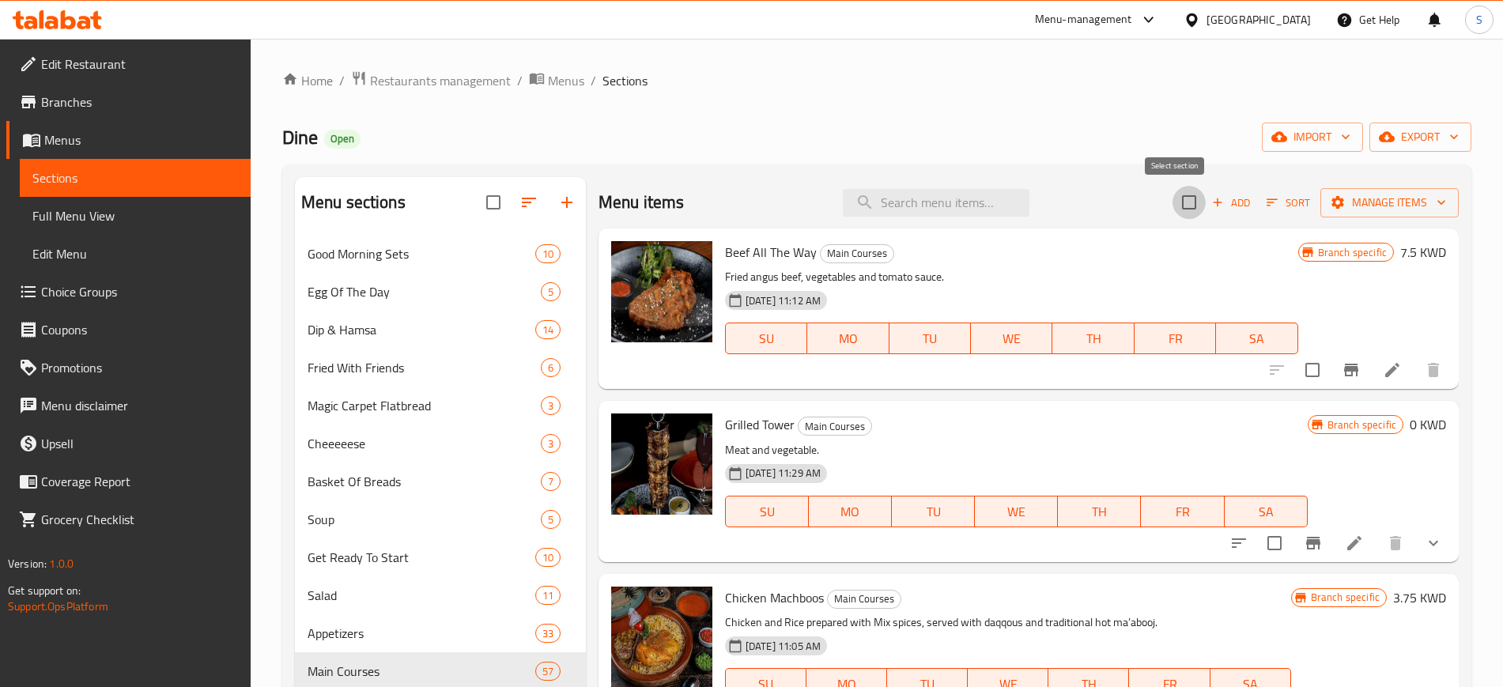
checkbox input "true"
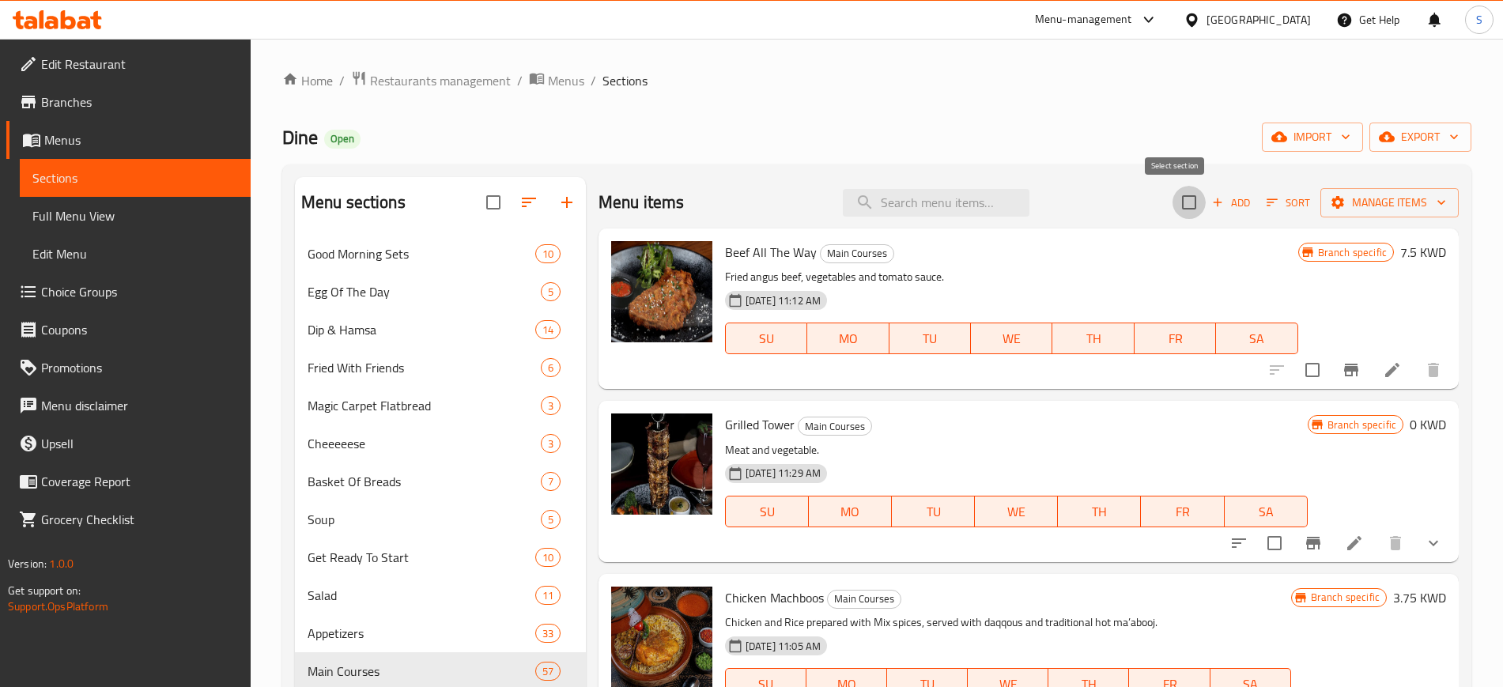
checkbox input "true"
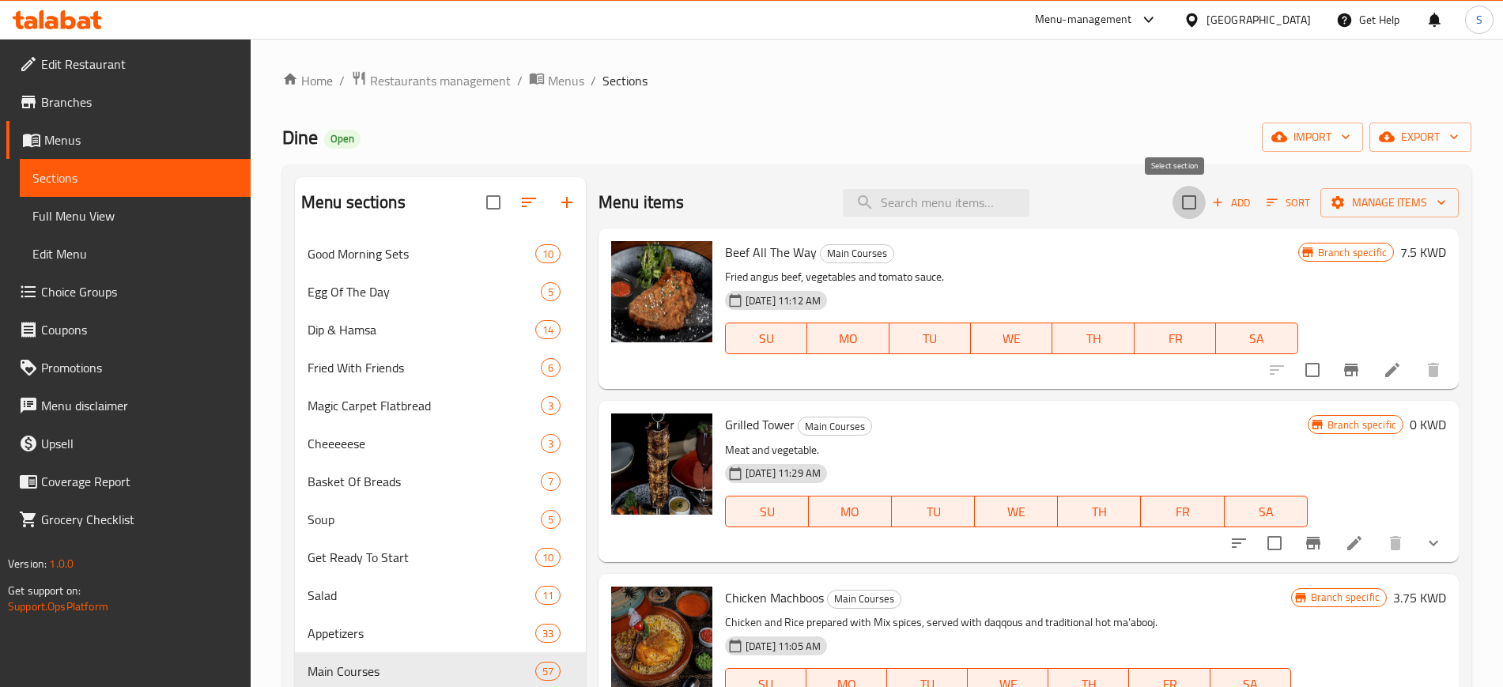
checkbox input "true"
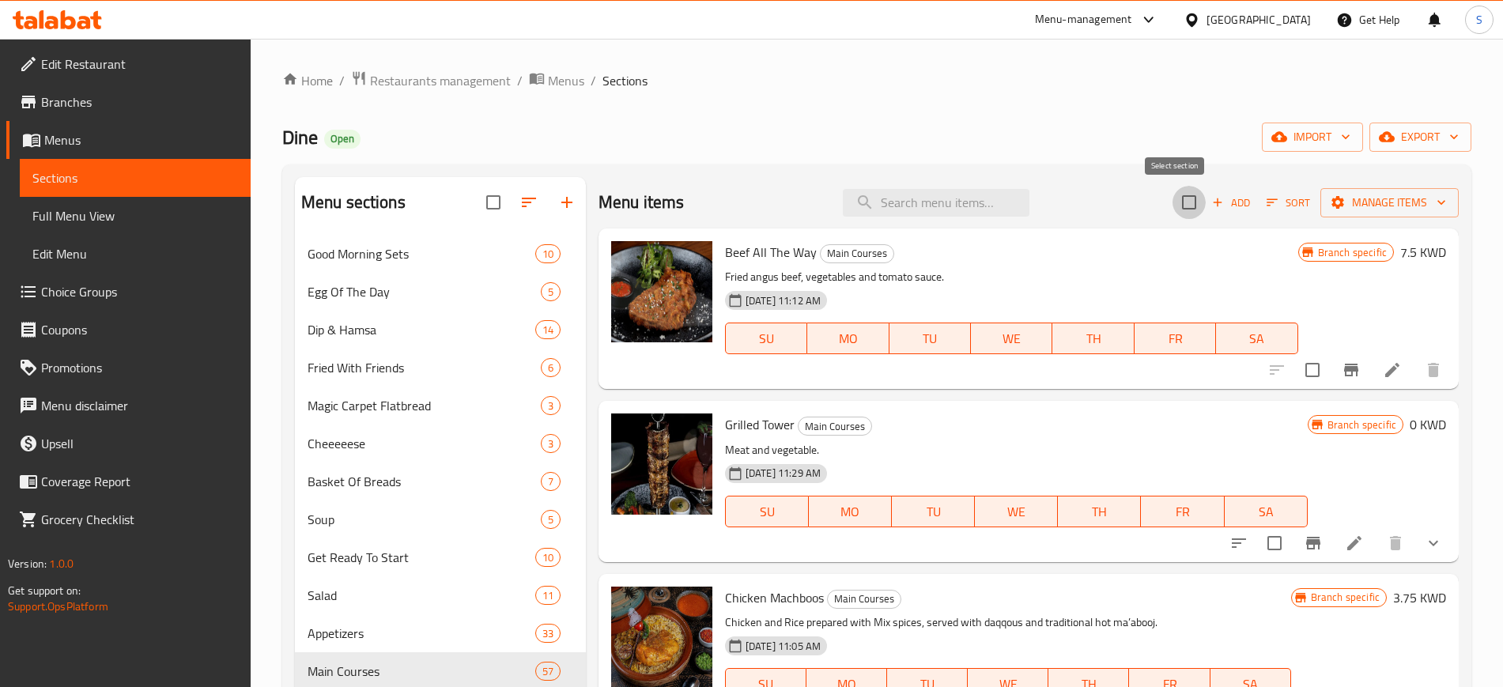
checkbox input "true"
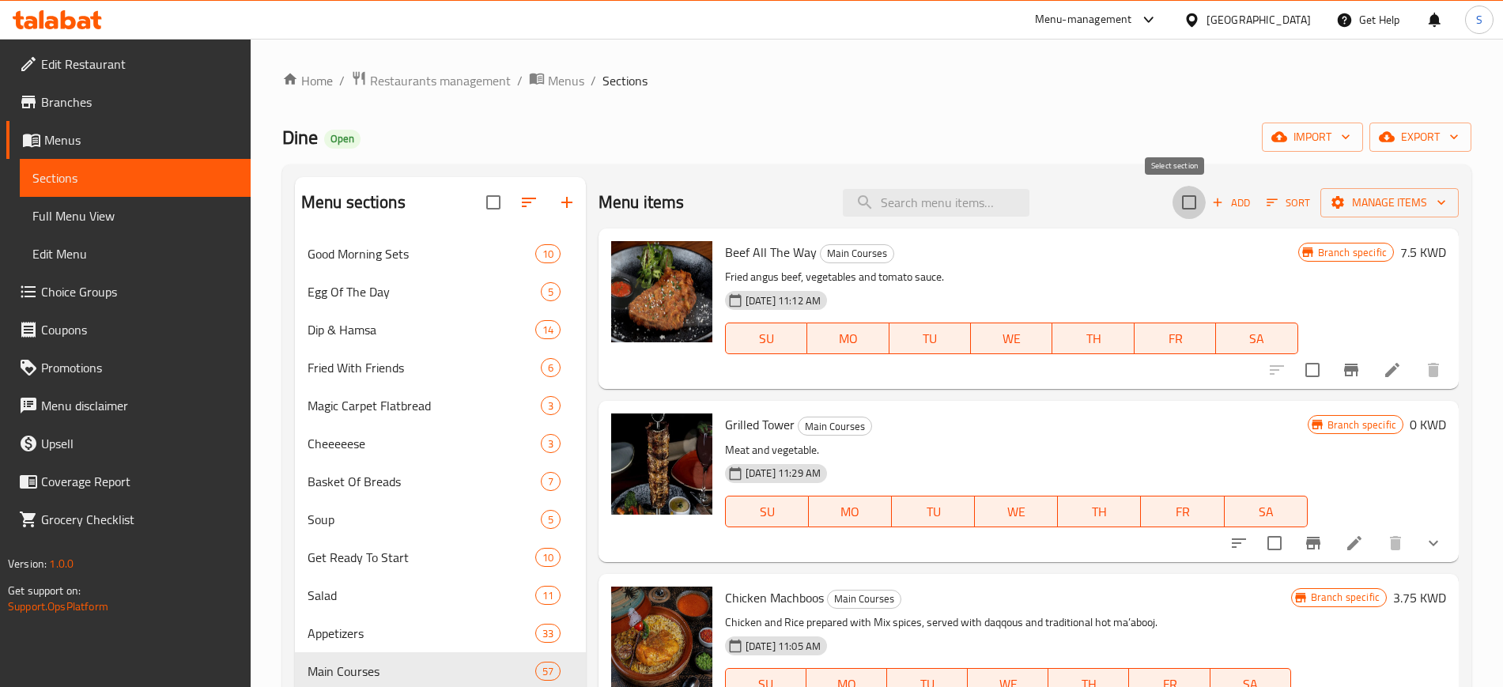
checkbox input "true"
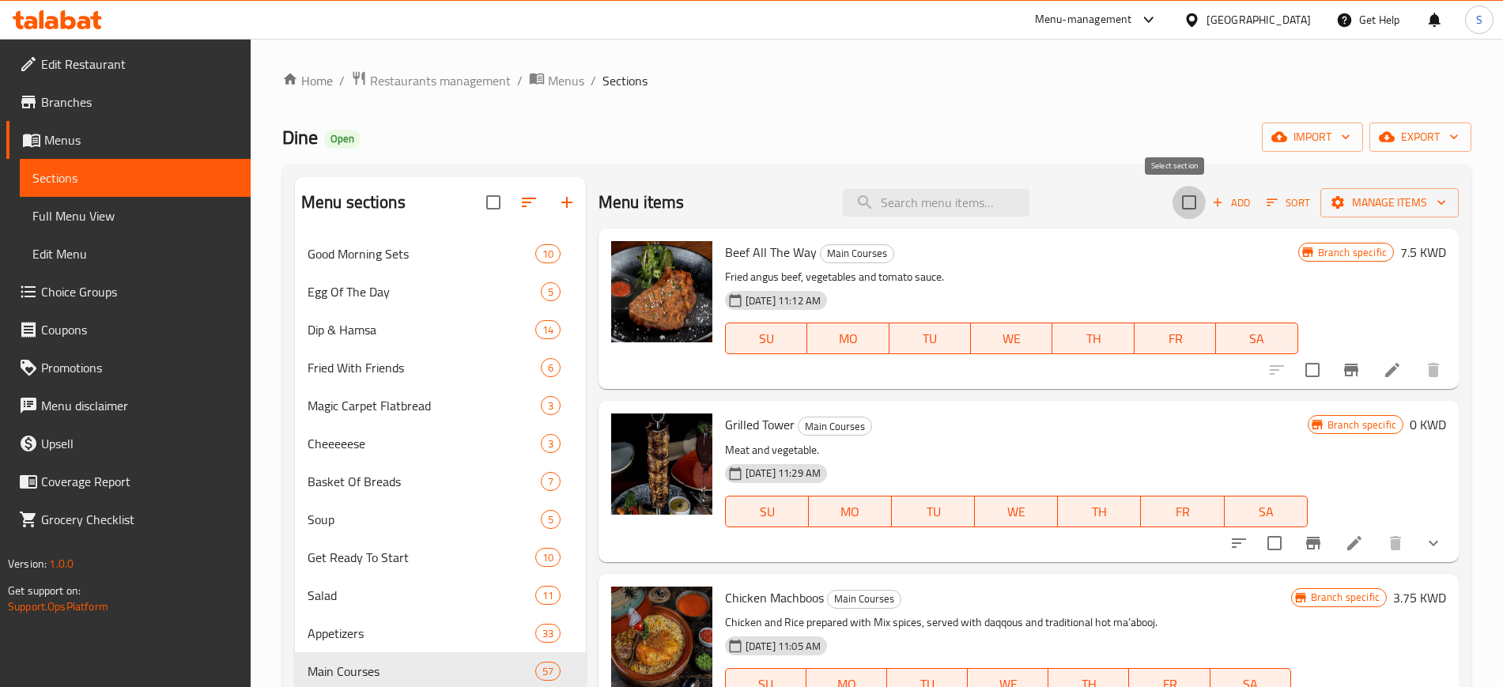
checkbox input "true"
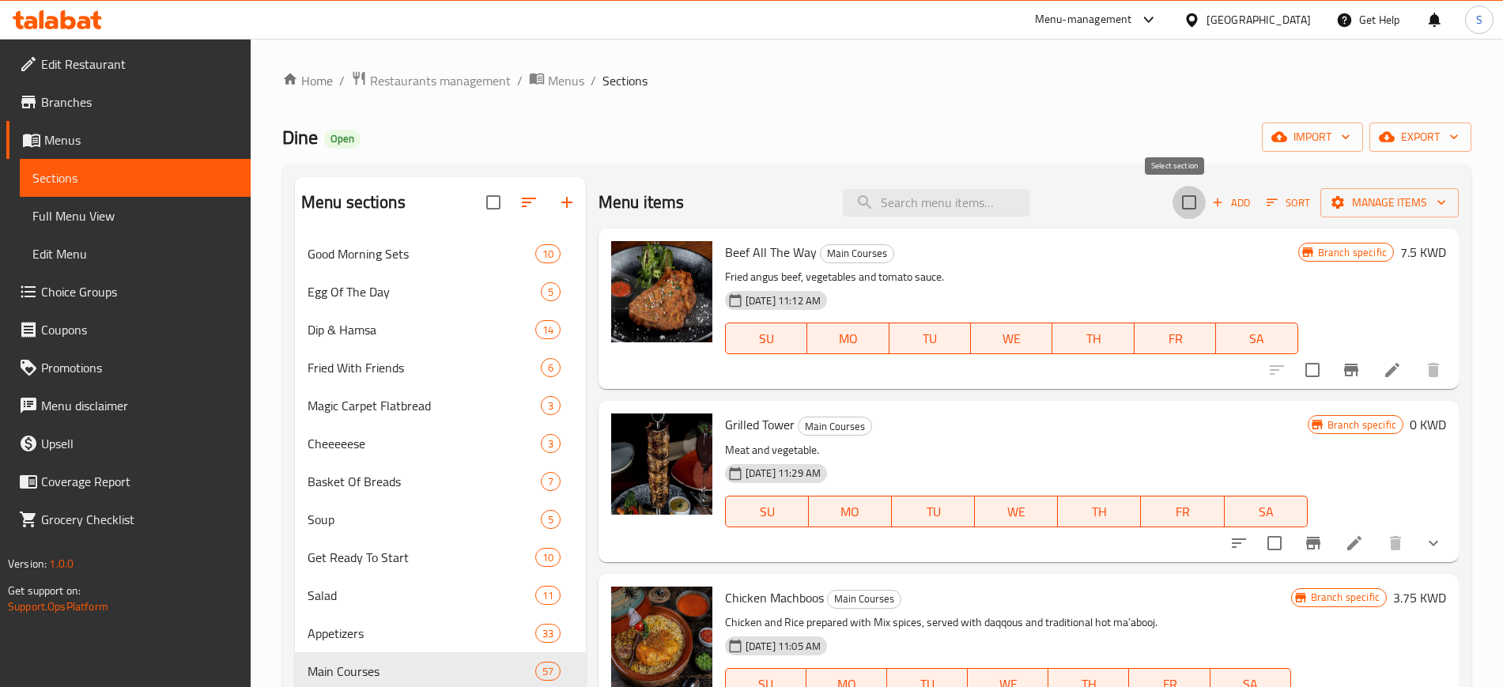
checkbox input "true"
click at [1433, 200] on icon "button" at bounding box center [1441, 202] width 16 height 16
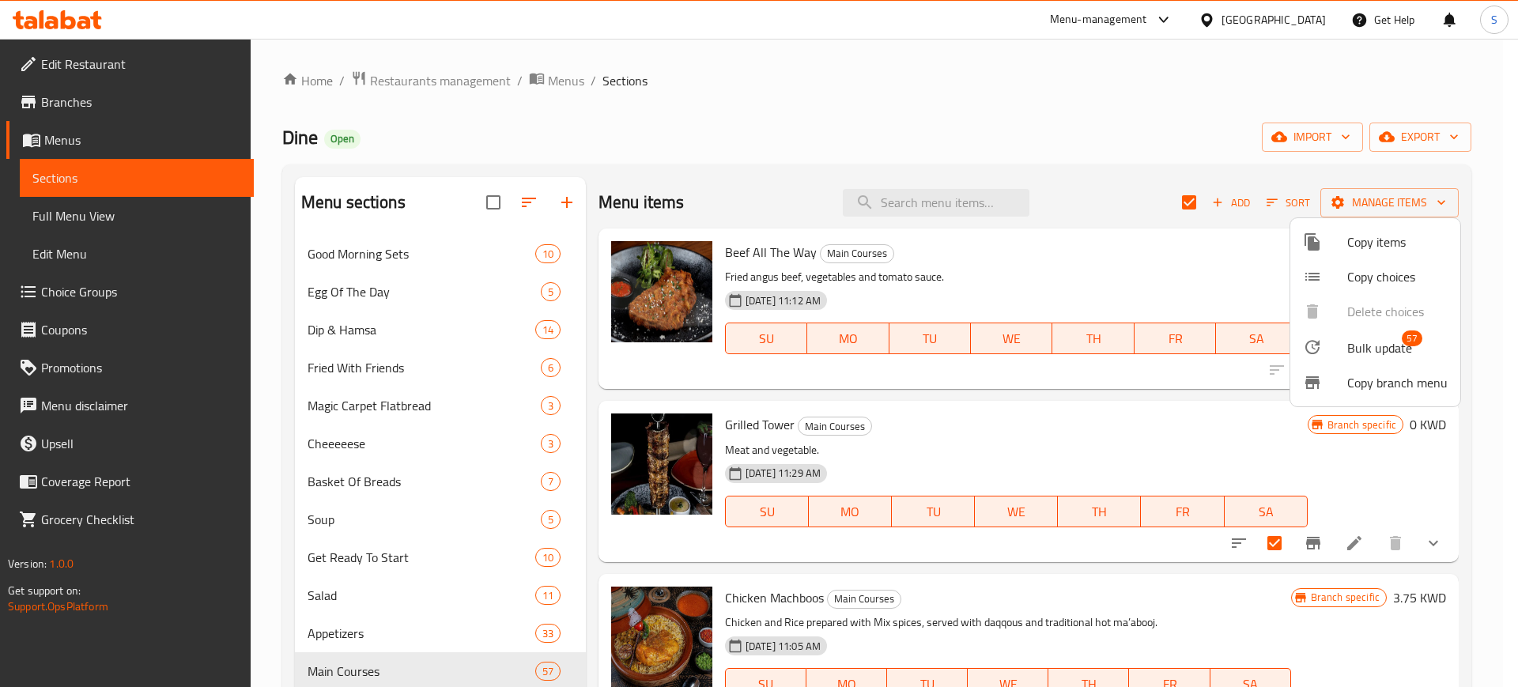
click at [1404, 349] on span "Bulk update" at bounding box center [1379, 347] width 65 height 19
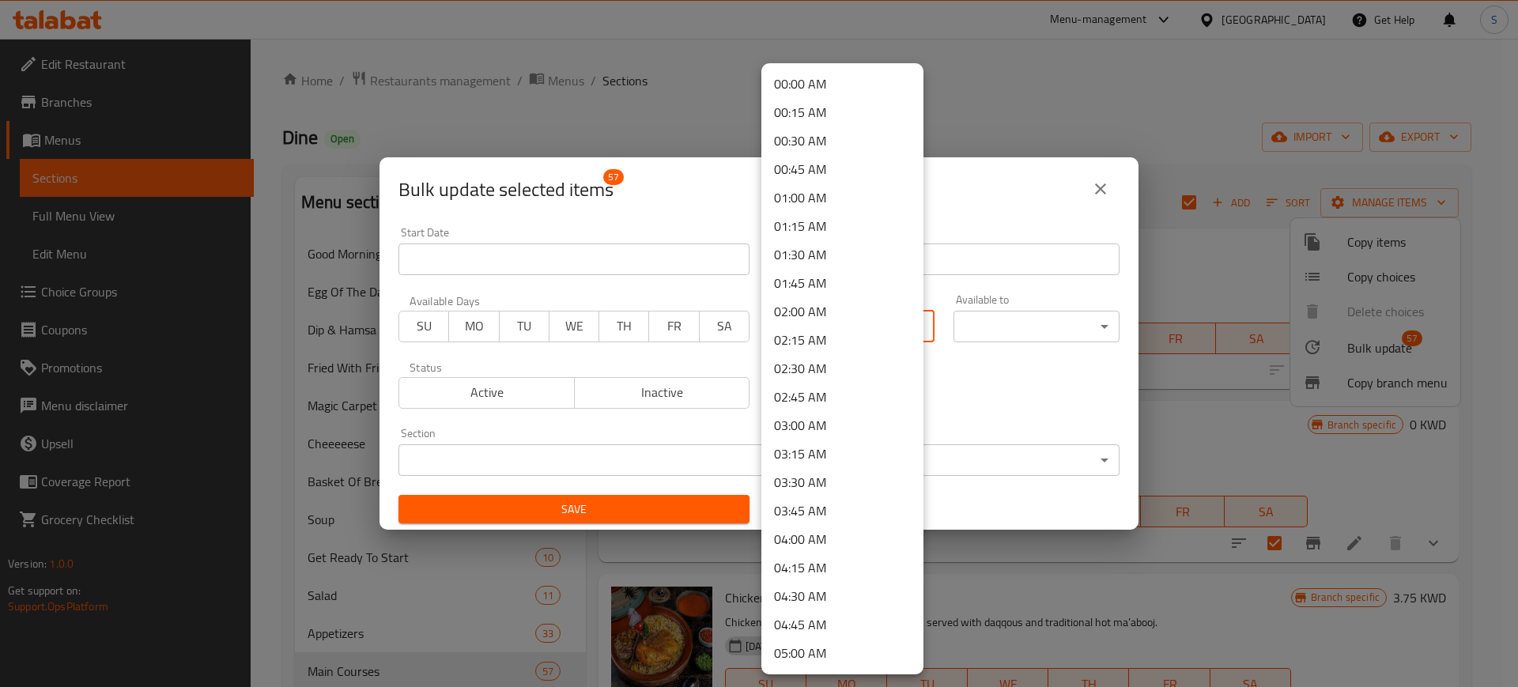
click at [907, 312] on body "​ Menu-management [GEOGRAPHIC_DATA] Get Help S Edit Restaurant Branches Menus S…" at bounding box center [759, 363] width 1518 height 648
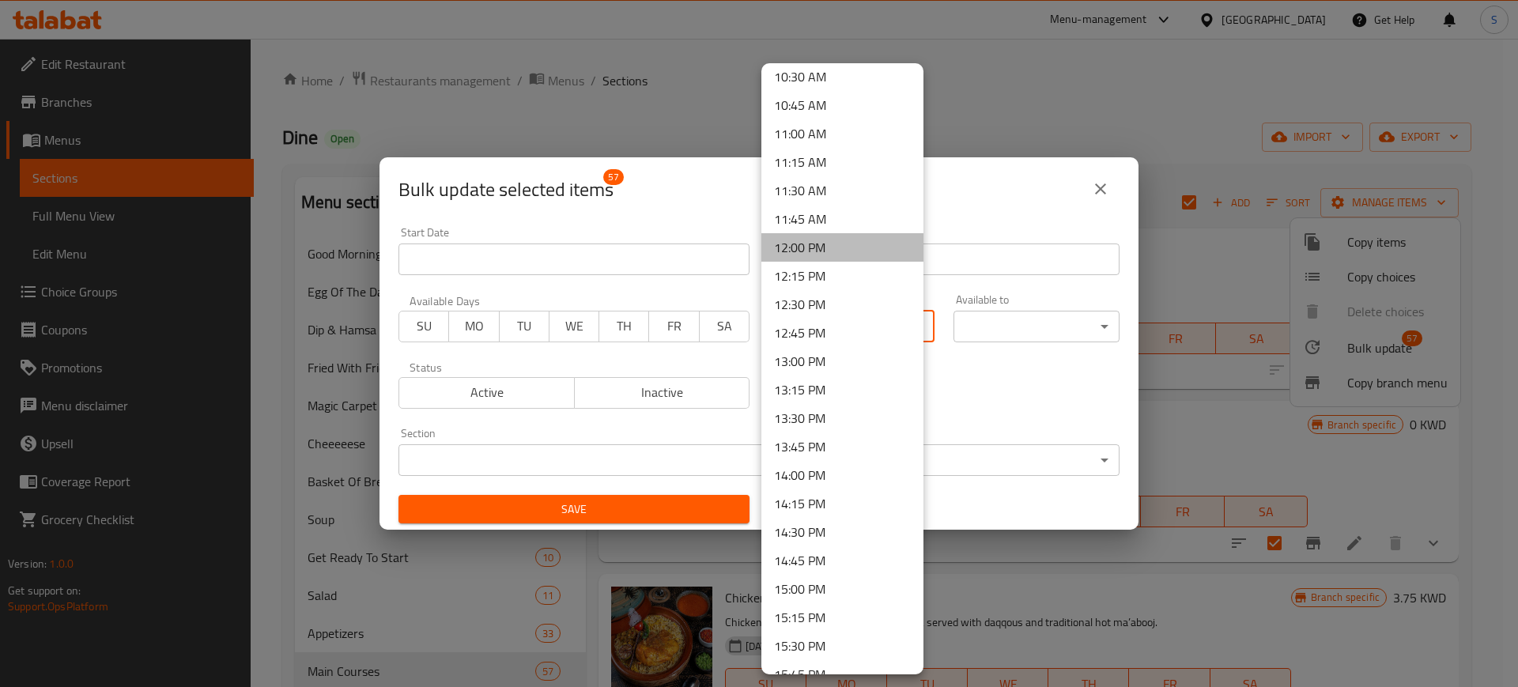
click at [844, 239] on li "12:00 PM" at bounding box center [842, 247] width 162 height 28
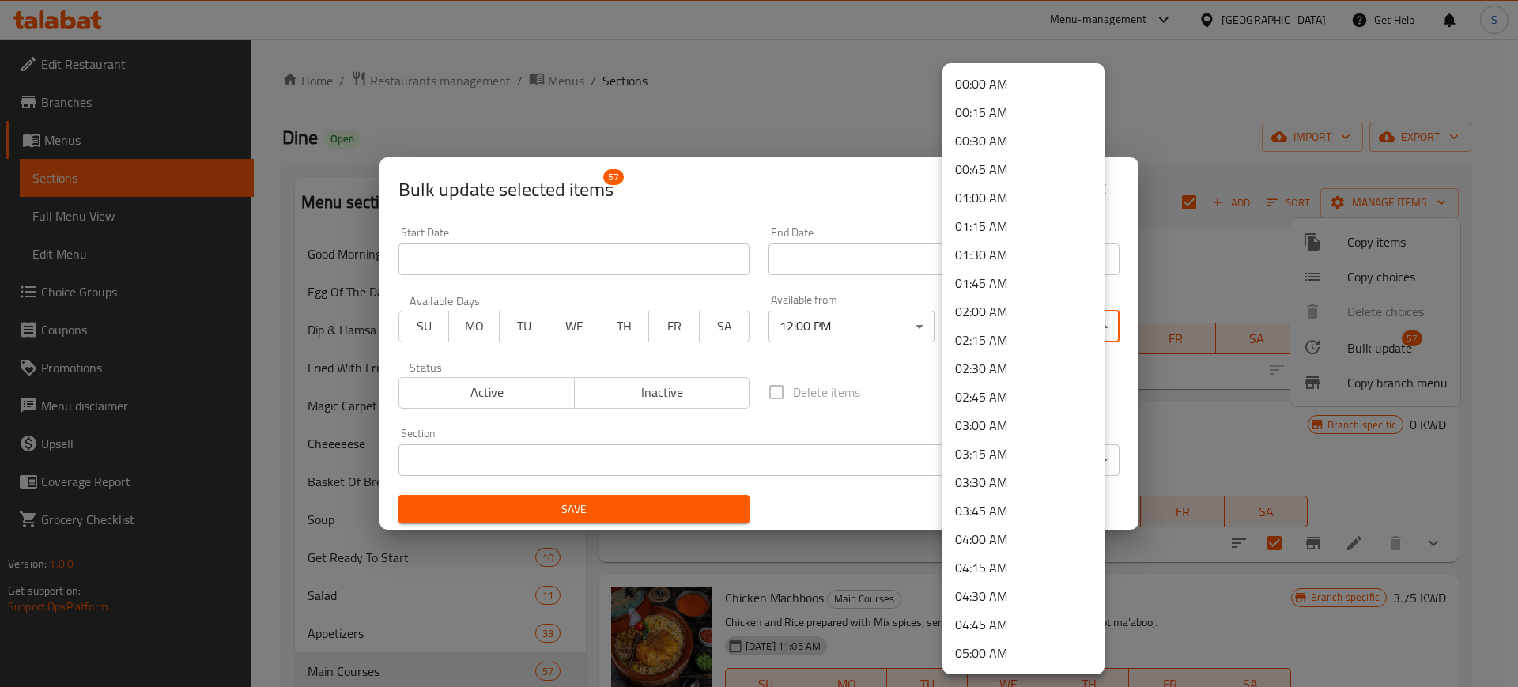
click at [1075, 334] on body "​ Menu-management [GEOGRAPHIC_DATA] Get Help S Edit Restaurant Branches Menus S…" at bounding box center [759, 363] width 1518 height 648
click at [1024, 537] on li "23:00 PM" at bounding box center [1023, 540] width 162 height 28
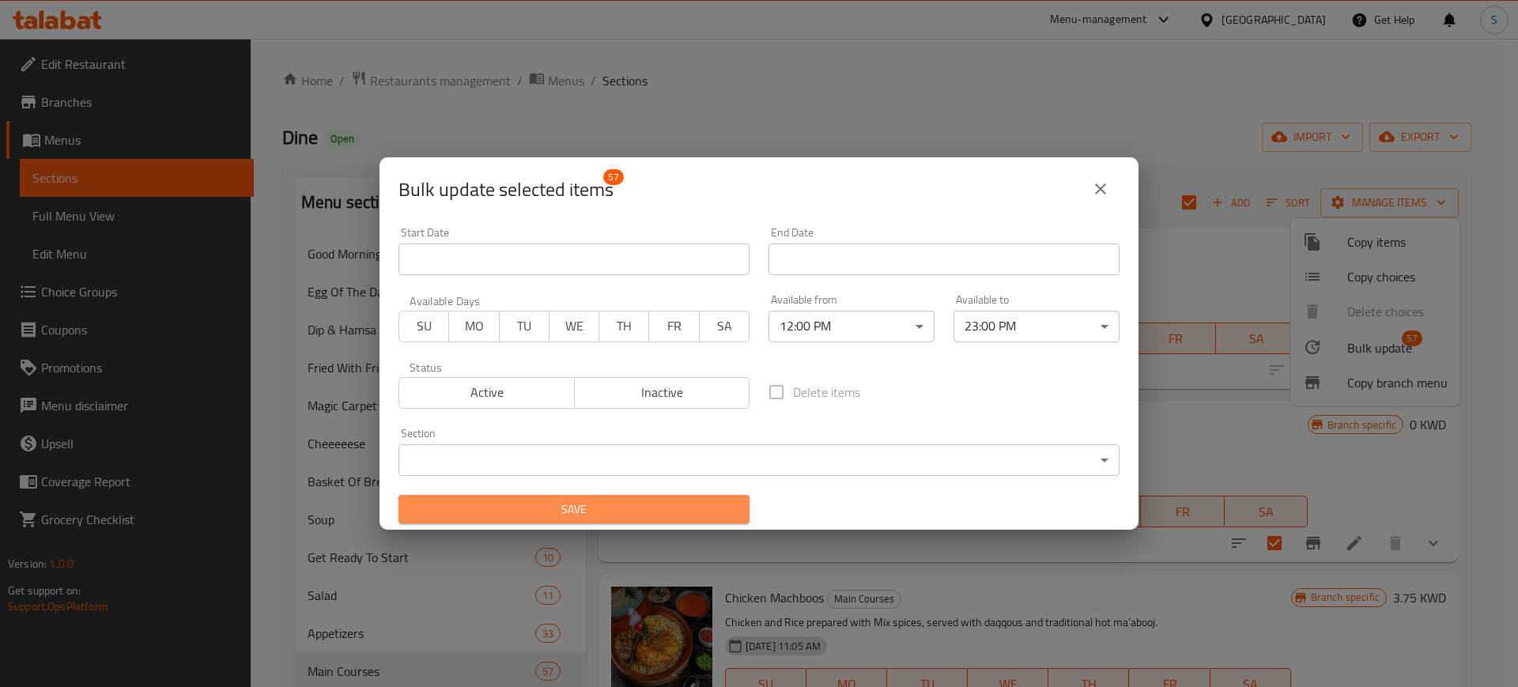
click at [699, 513] on span "Save" at bounding box center [574, 510] width 326 height 20
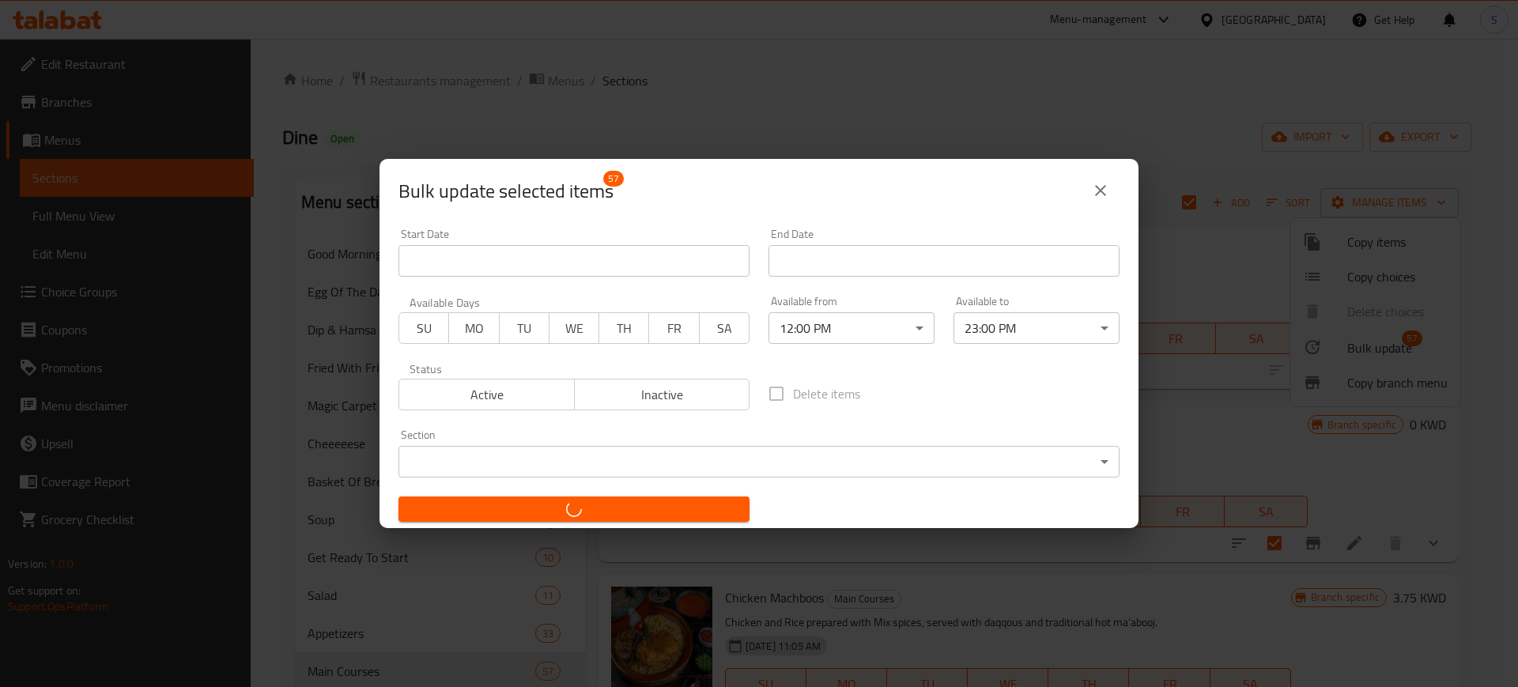
checkbox input "false"
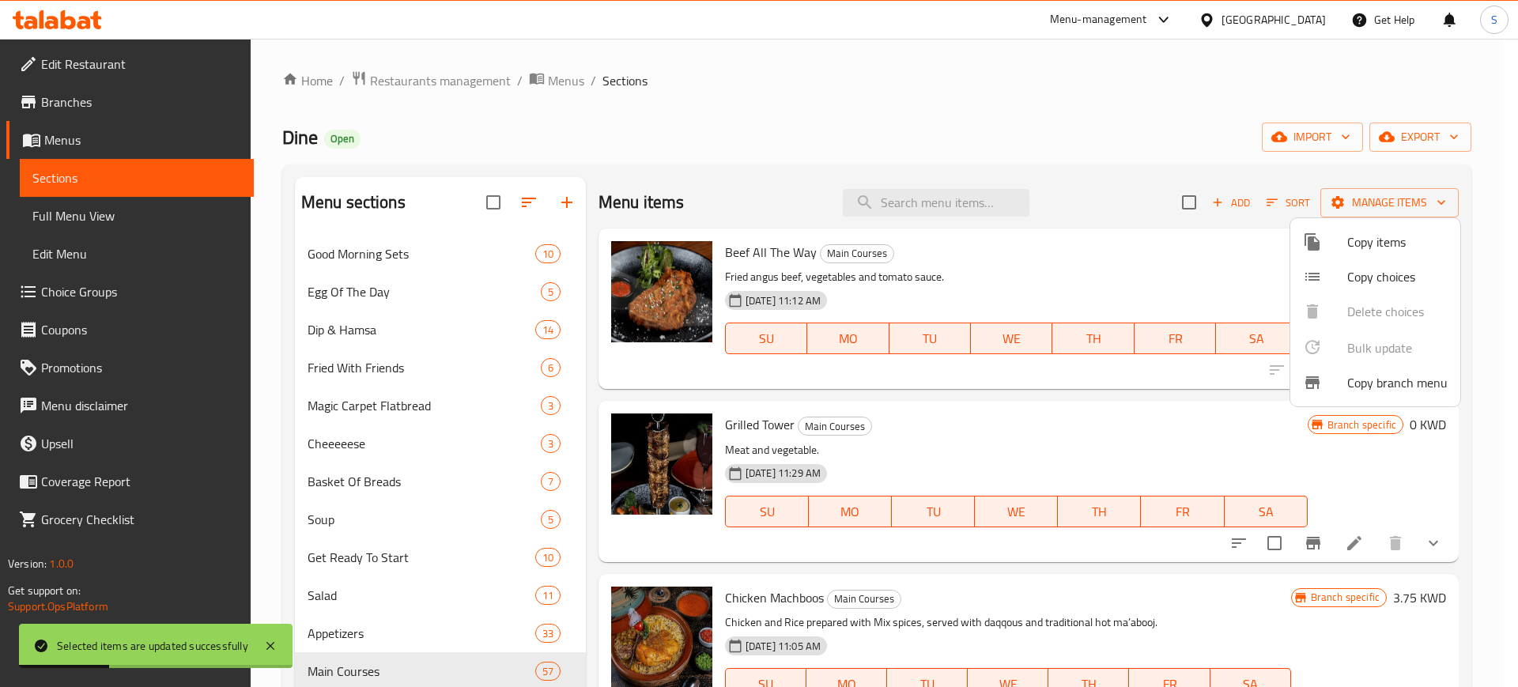
click at [1114, 126] on div at bounding box center [759, 343] width 1518 height 687
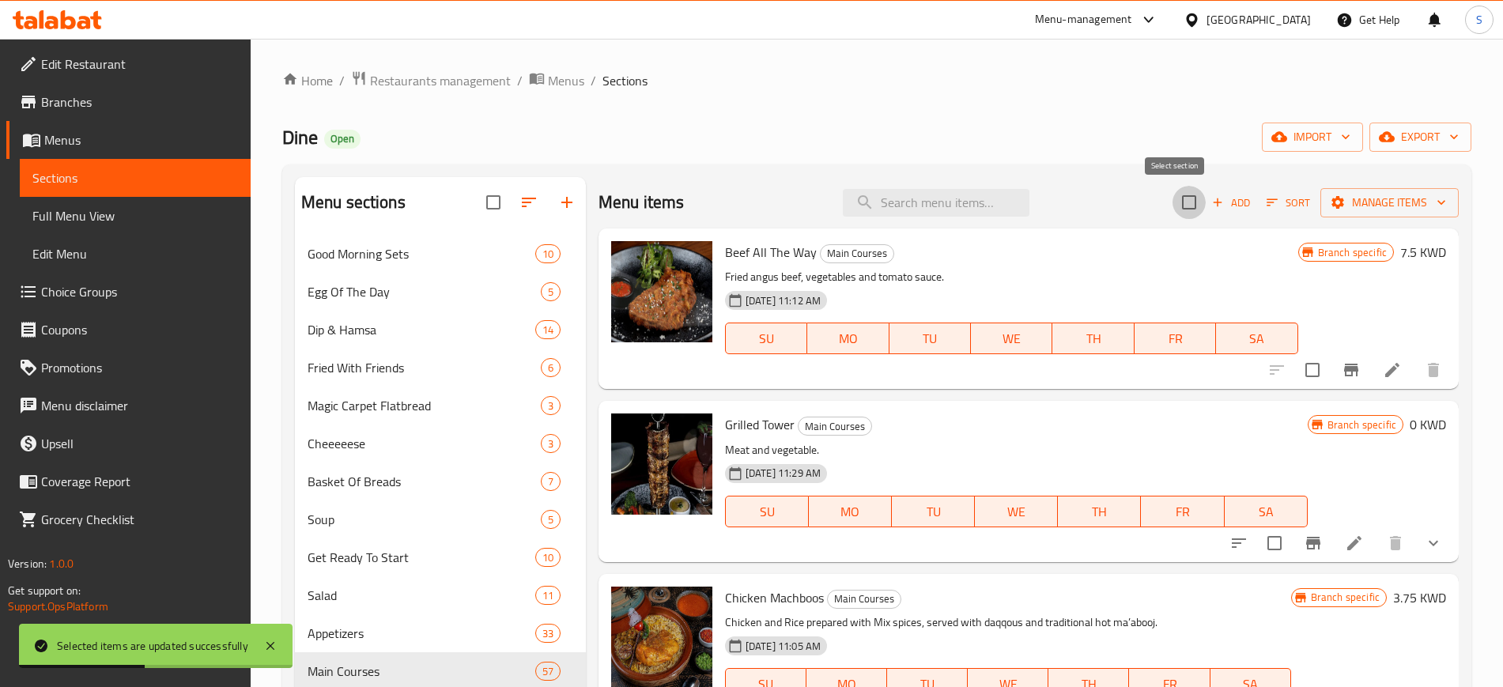
click at [1172, 198] on input "checkbox" at bounding box center [1188, 202] width 33 height 33
click at [1433, 195] on icon "button" at bounding box center [1441, 202] width 16 height 16
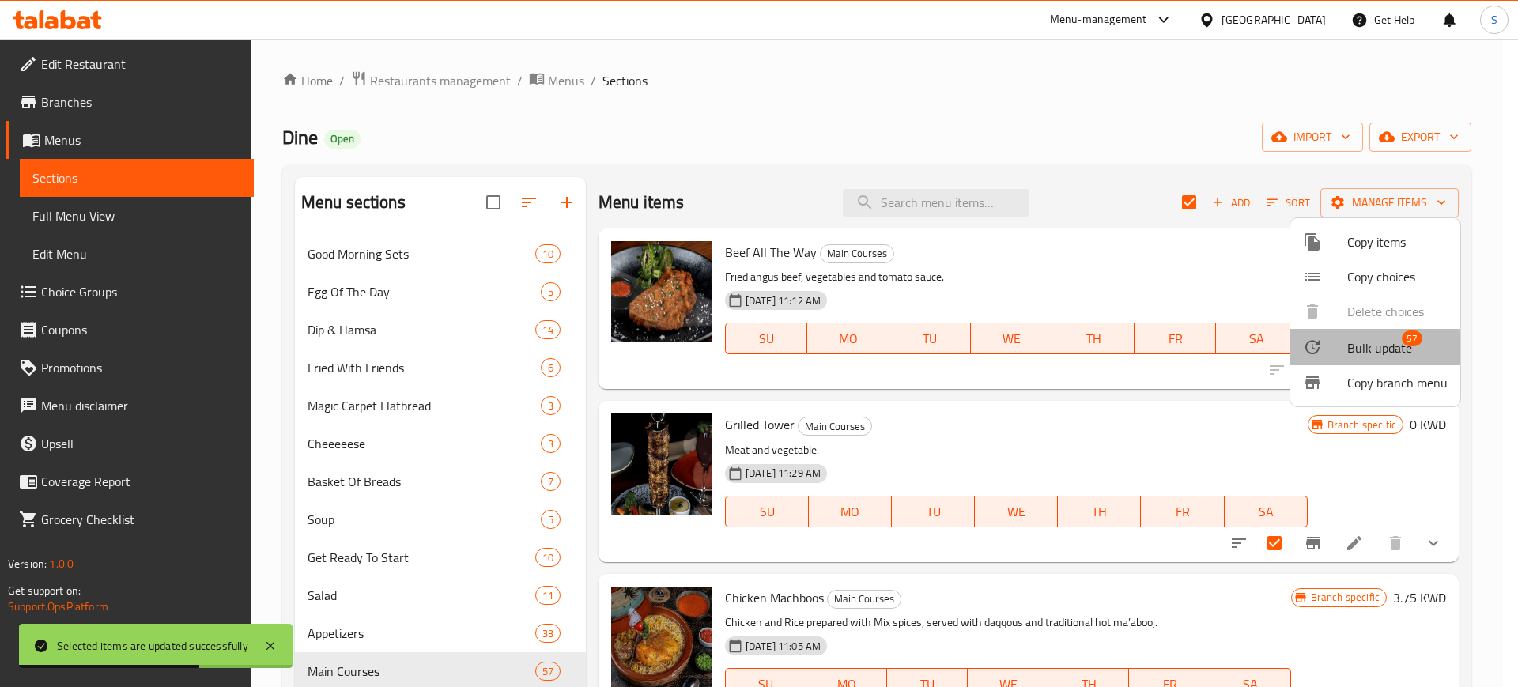
click at [1371, 351] on span "Bulk update" at bounding box center [1379, 347] width 65 height 19
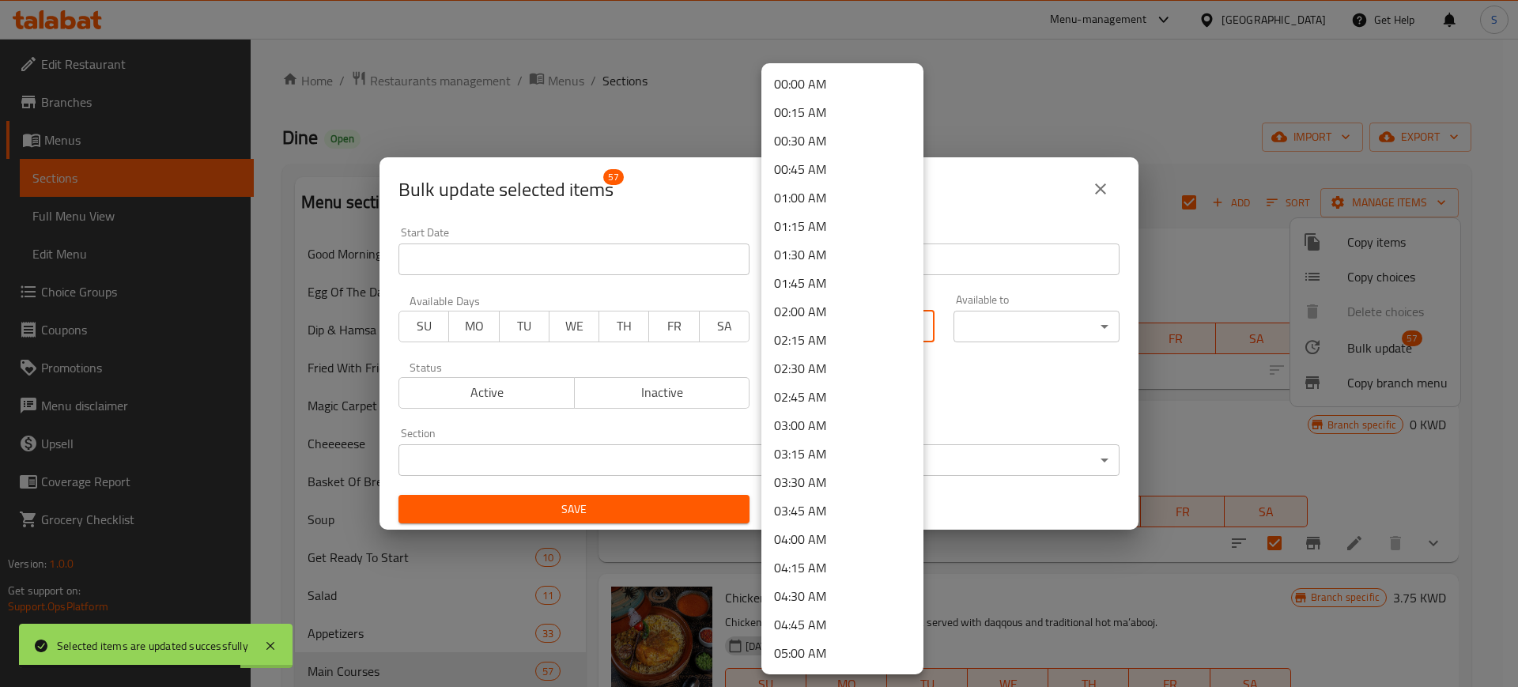
click at [901, 333] on body "Selected items are updated successfully ​ Menu-management [GEOGRAPHIC_DATA] Get…" at bounding box center [759, 363] width 1518 height 648
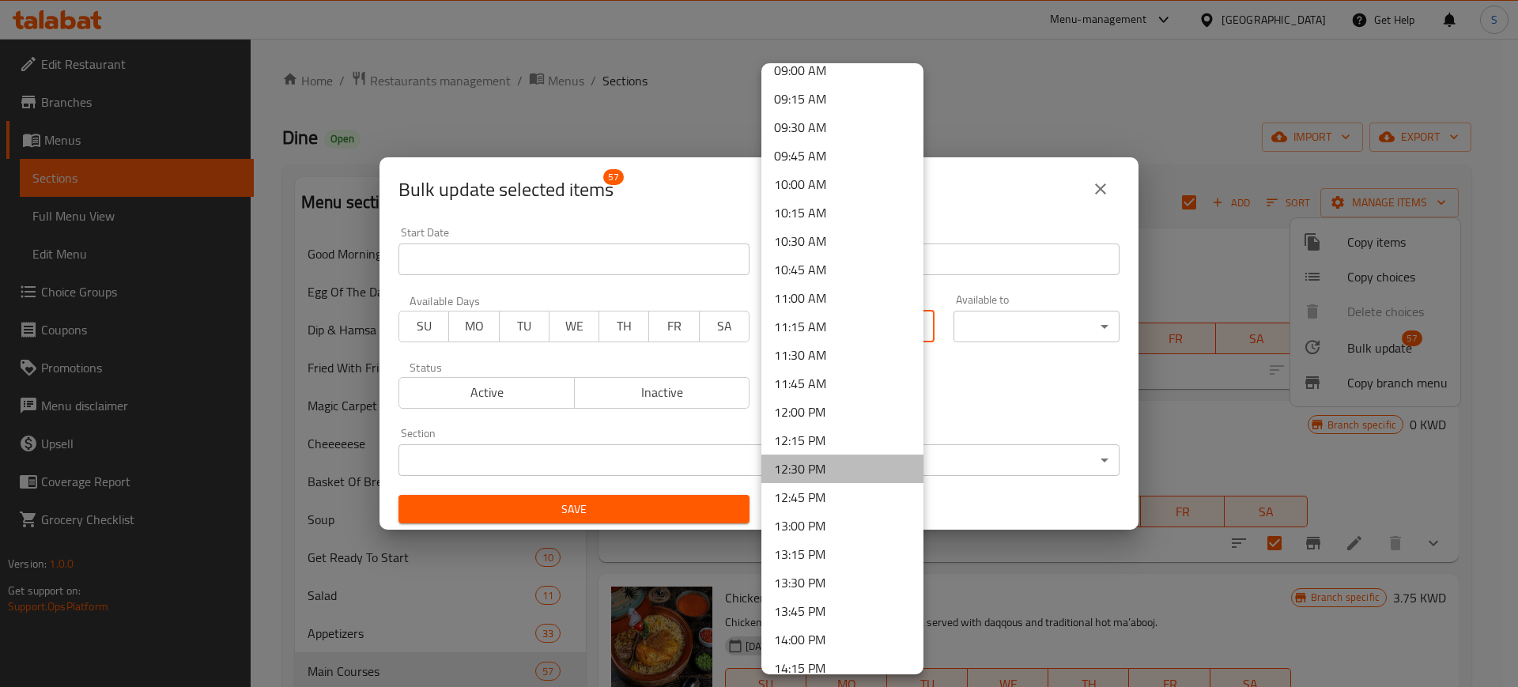
drag, startPoint x: 871, startPoint y: 461, endPoint x: 869, endPoint y: 453, distance: 8.1
click at [869, 454] on li "12:30 PM" at bounding box center [842, 468] width 162 height 28
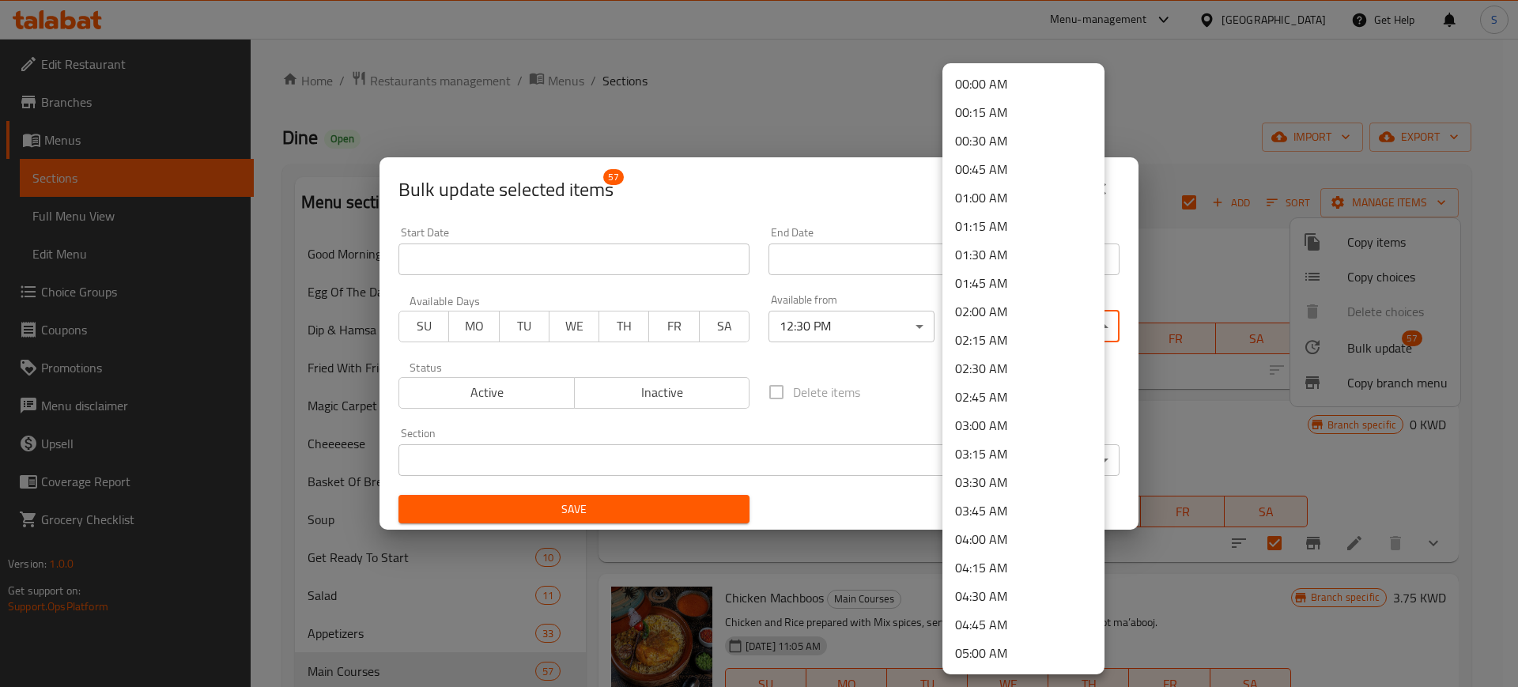
click at [1080, 324] on body "​ Menu-management [GEOGRAPHIC_DATA] Get Help S Edit Restaurant Branches Menus S…" at bounding box center [759, 363] width 1518 height 648
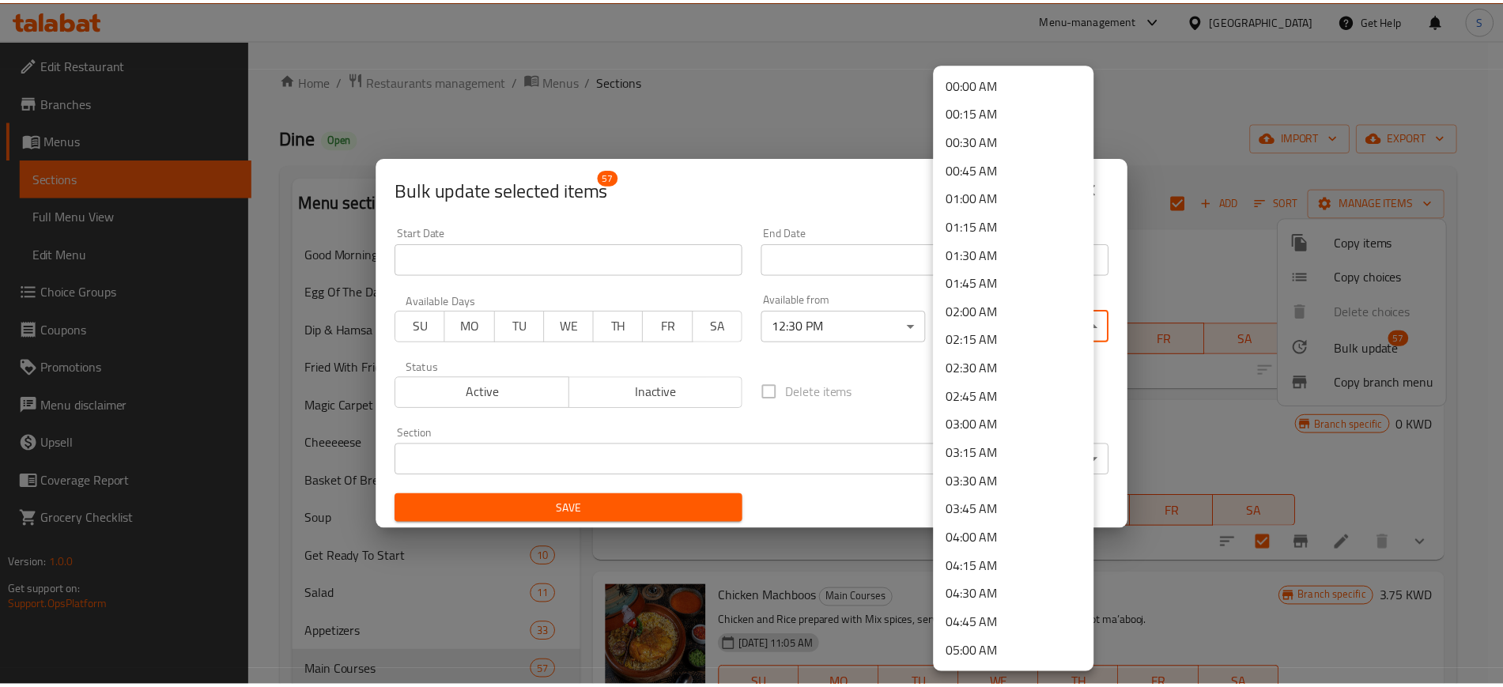
scroll to position [2162, 0]
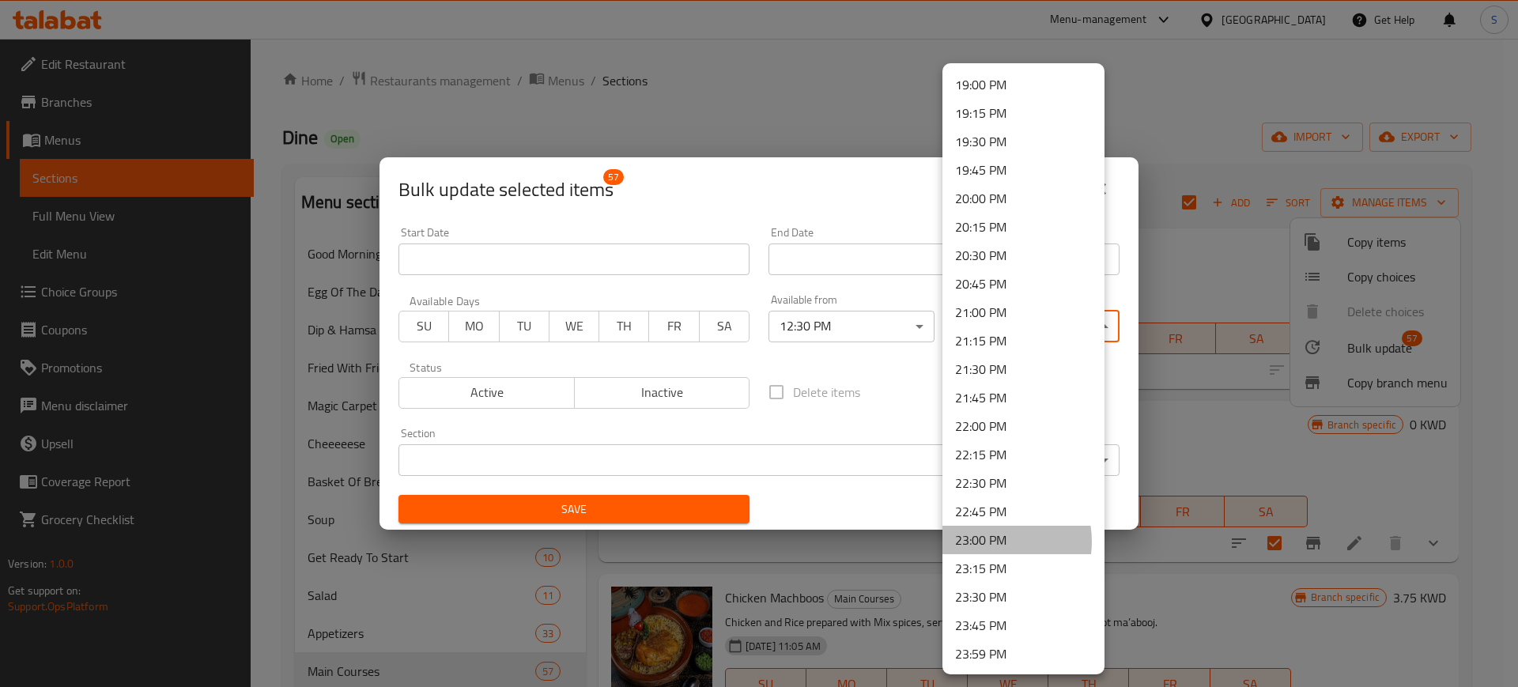
click at [990, 541] on li "23:00 PM" at bounding box center [1023, 540] width 162 height 28
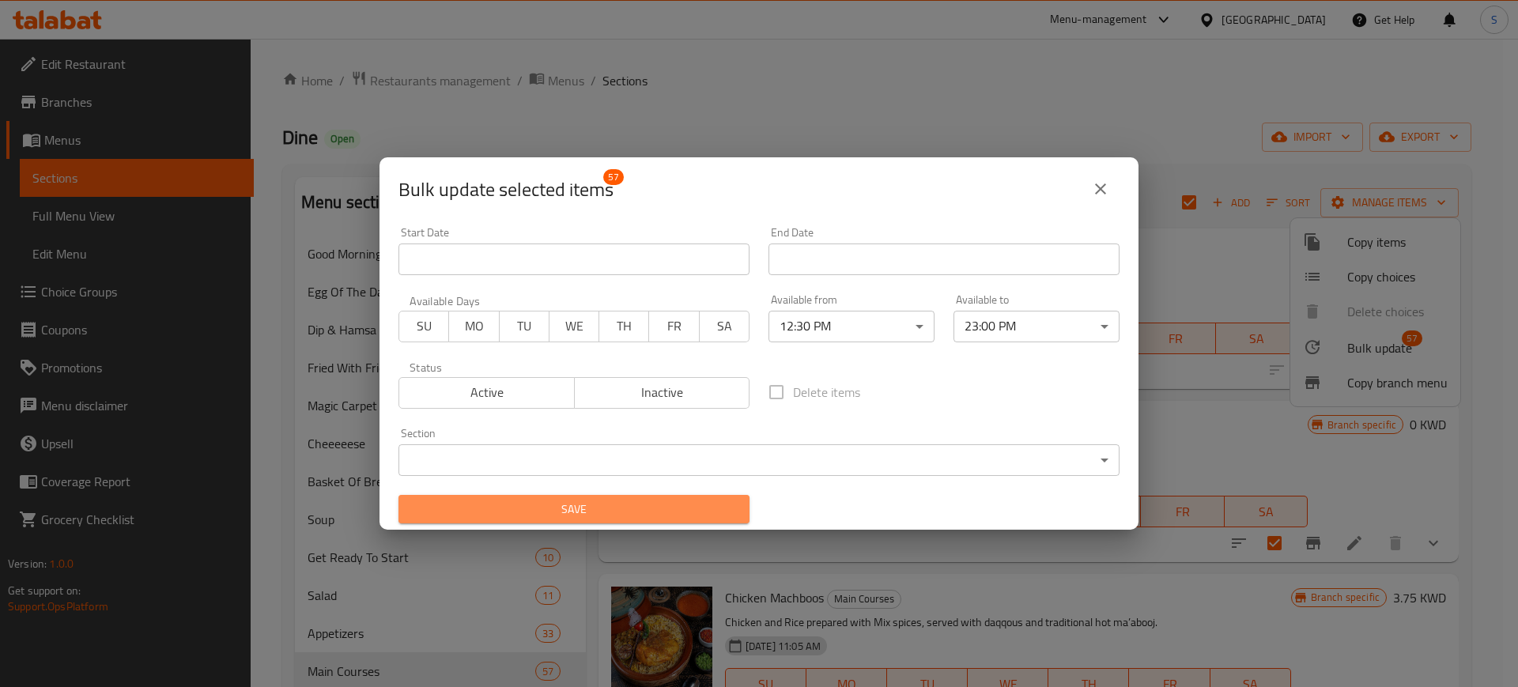
click at [731, 513] on button "Save" at bounding box center [573, 509] width 351 height 29
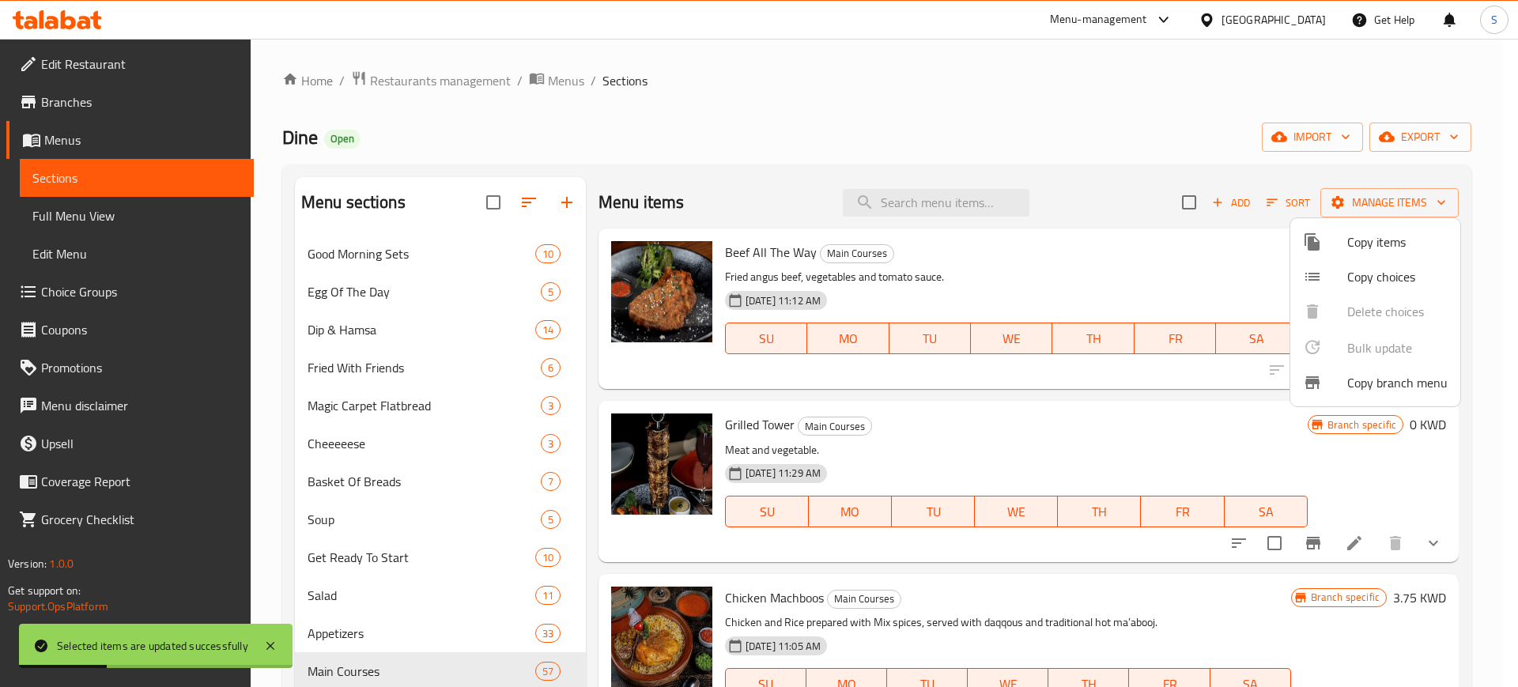
click at [805, 57] on div at bounding box center [759, 343] width 1518 height 687
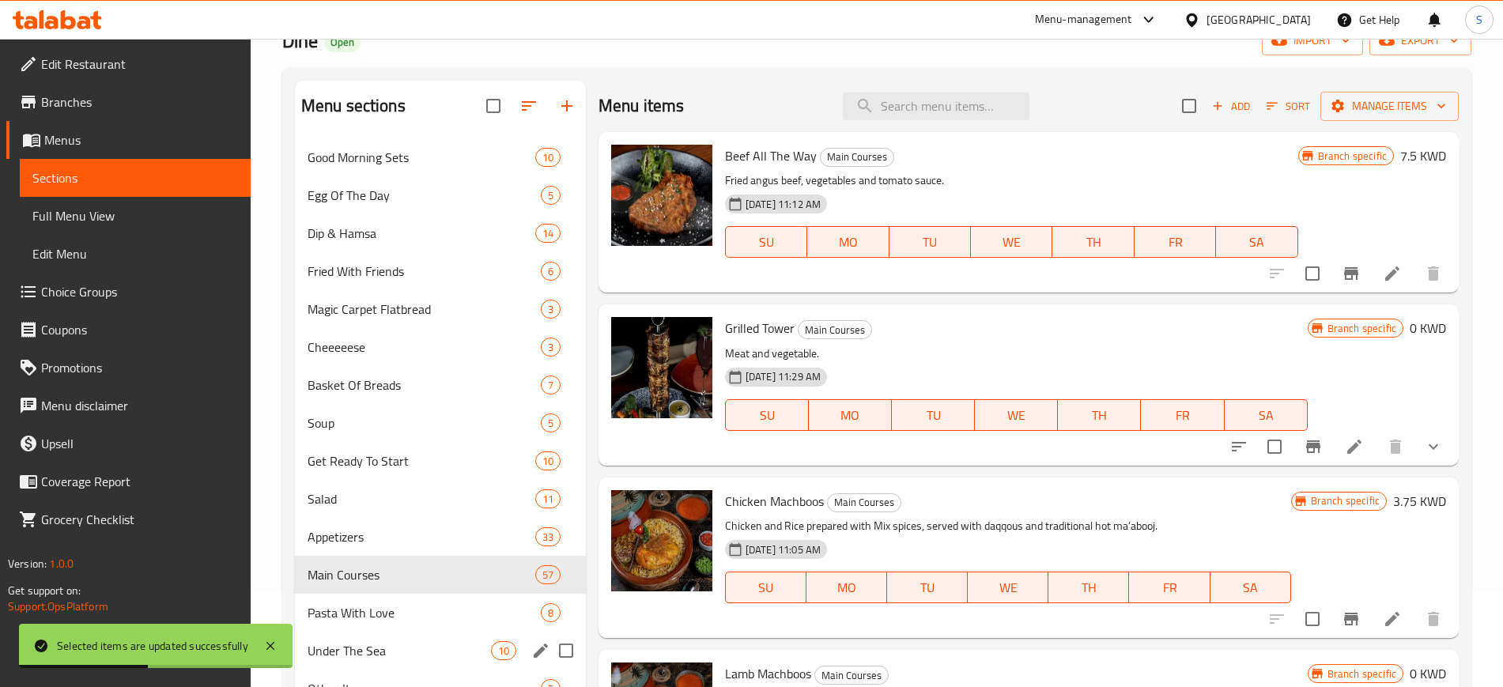
scroll to position [198, 0]
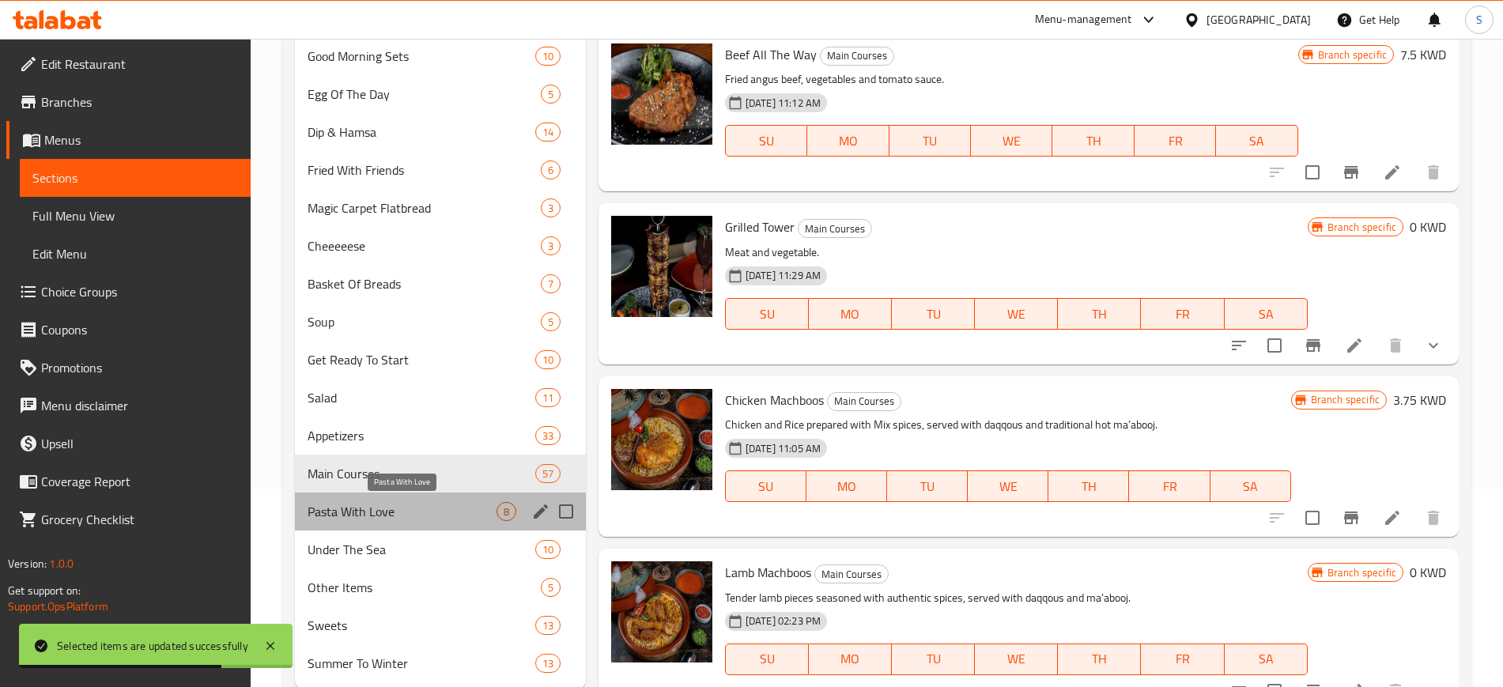
click at [405, 509] on span "Pasta With Love" at bounding box center [401, 511] width 189 height 19
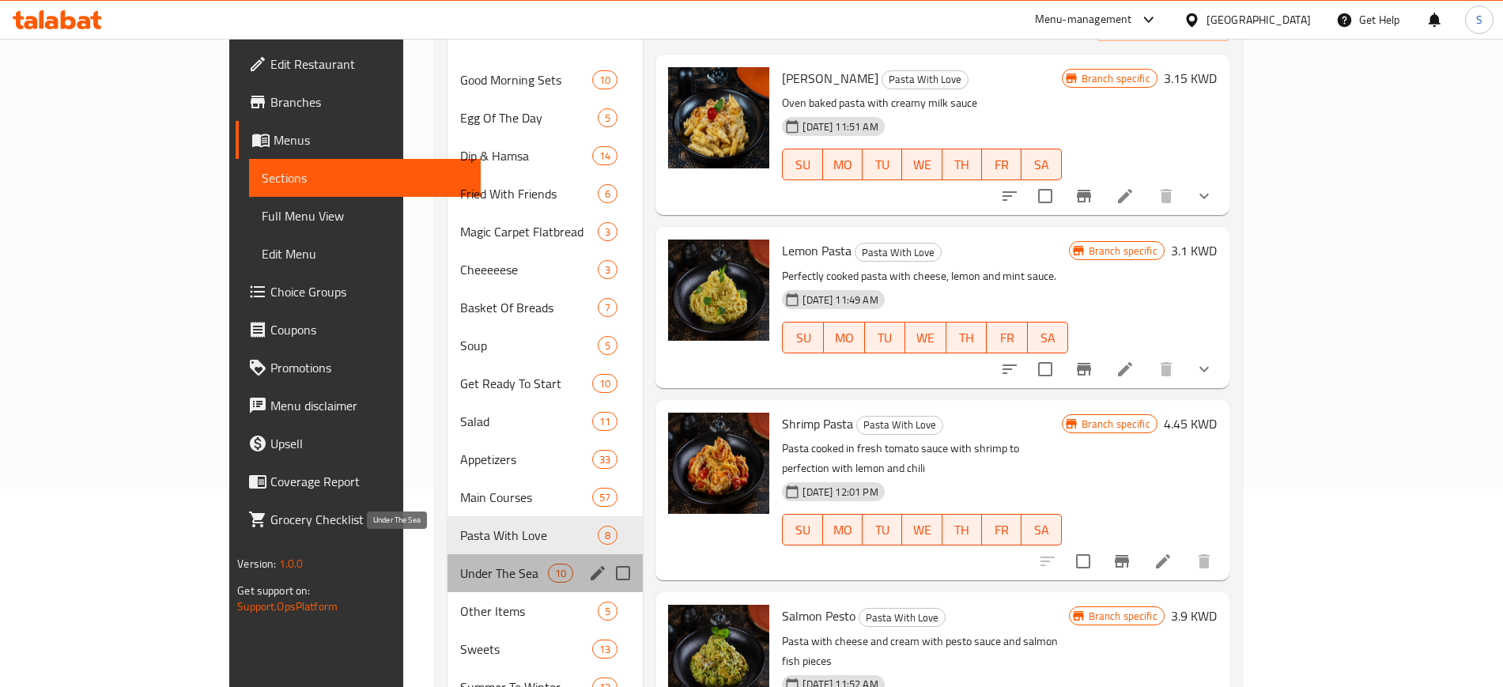
click at [460, 564] on span "Under The Sea" at bounding box center [504, 573] width 88 height 19
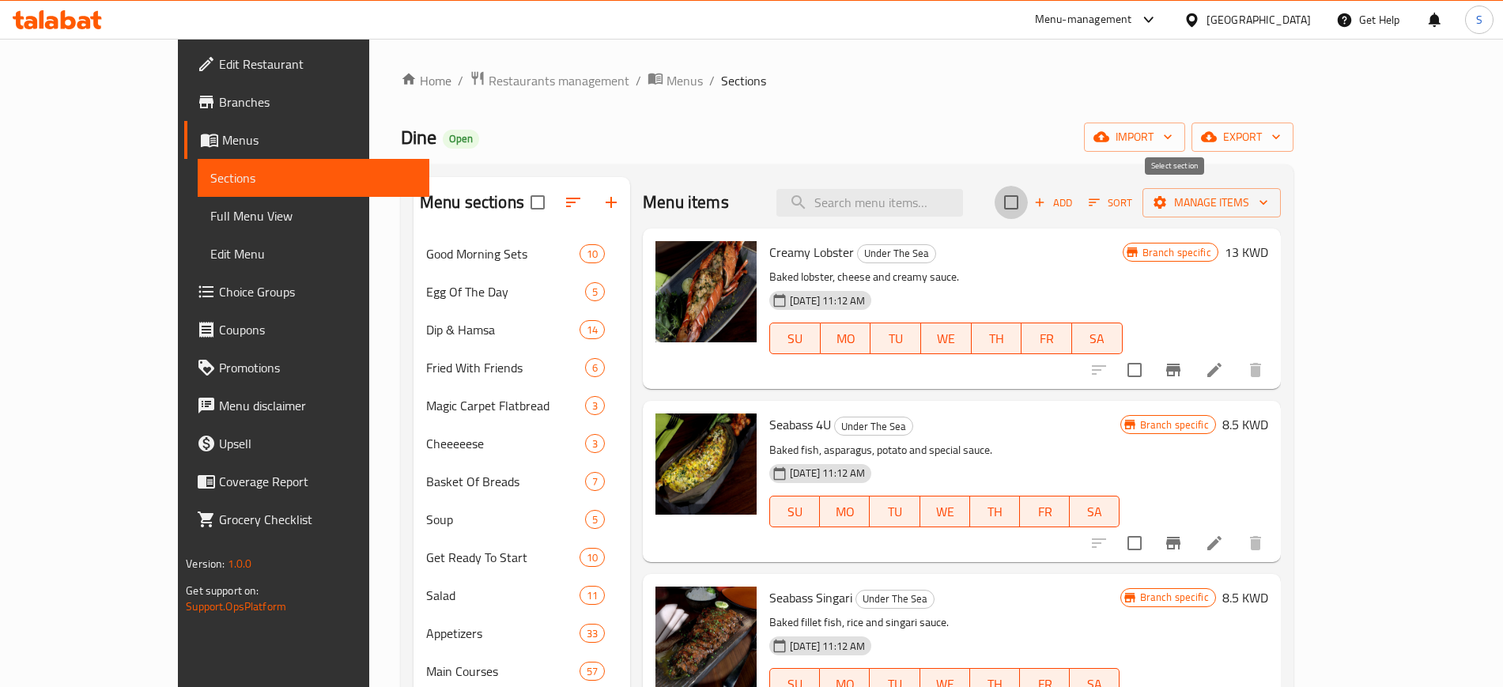
click at [1028, 205] on input "checkbox" at bounding box center [1010, 202] width 33 height 33
click at [1271, 199] on icon "button" at bounding box center [1263, 202] width 16 height 16
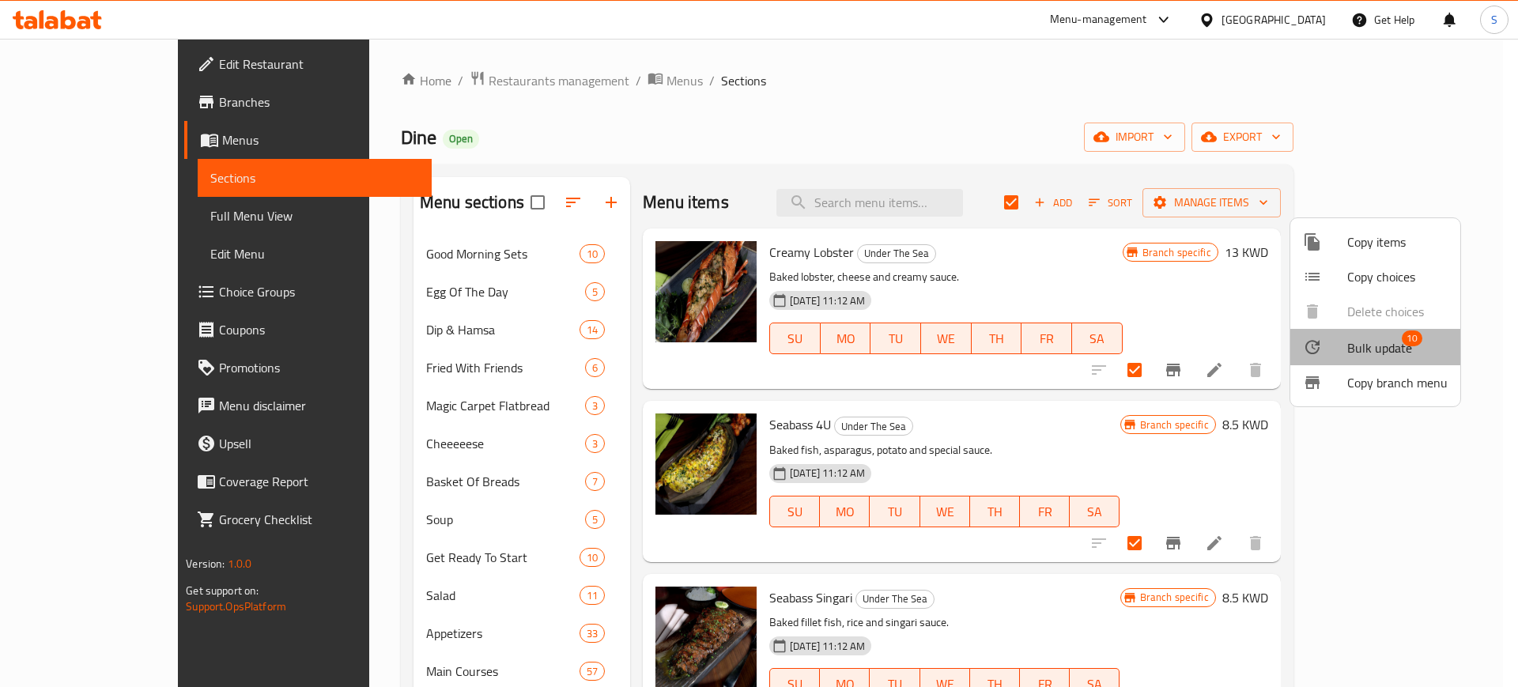
click at [1386, 345] on span "Bulk update" at bounding box center [1379, 347] width 65 height 19
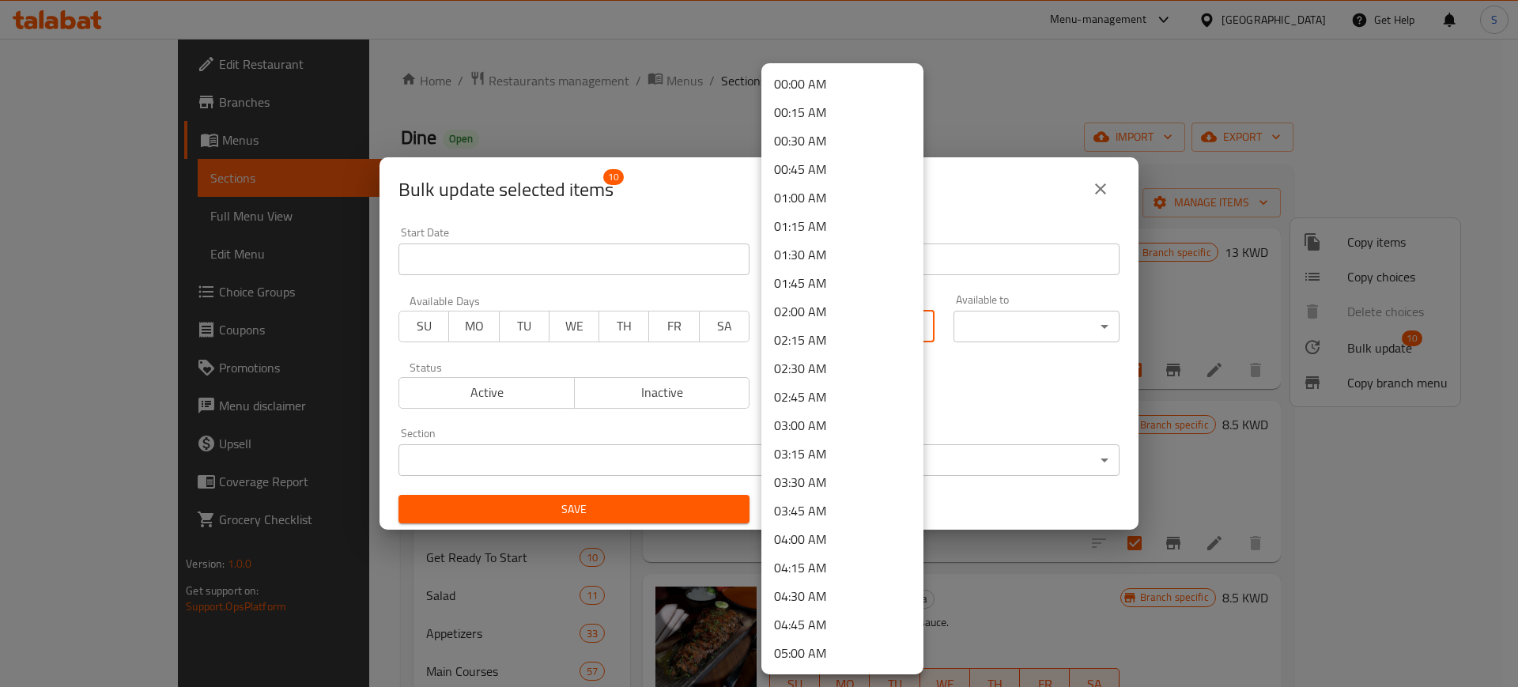
click at [903, 322] on body "​ Menu-management [GEOGRAPHIC_DATA] Get Help S Edit Restaurant Branches Menus S…" at bounding box center [759, 363] width 1518 height 648
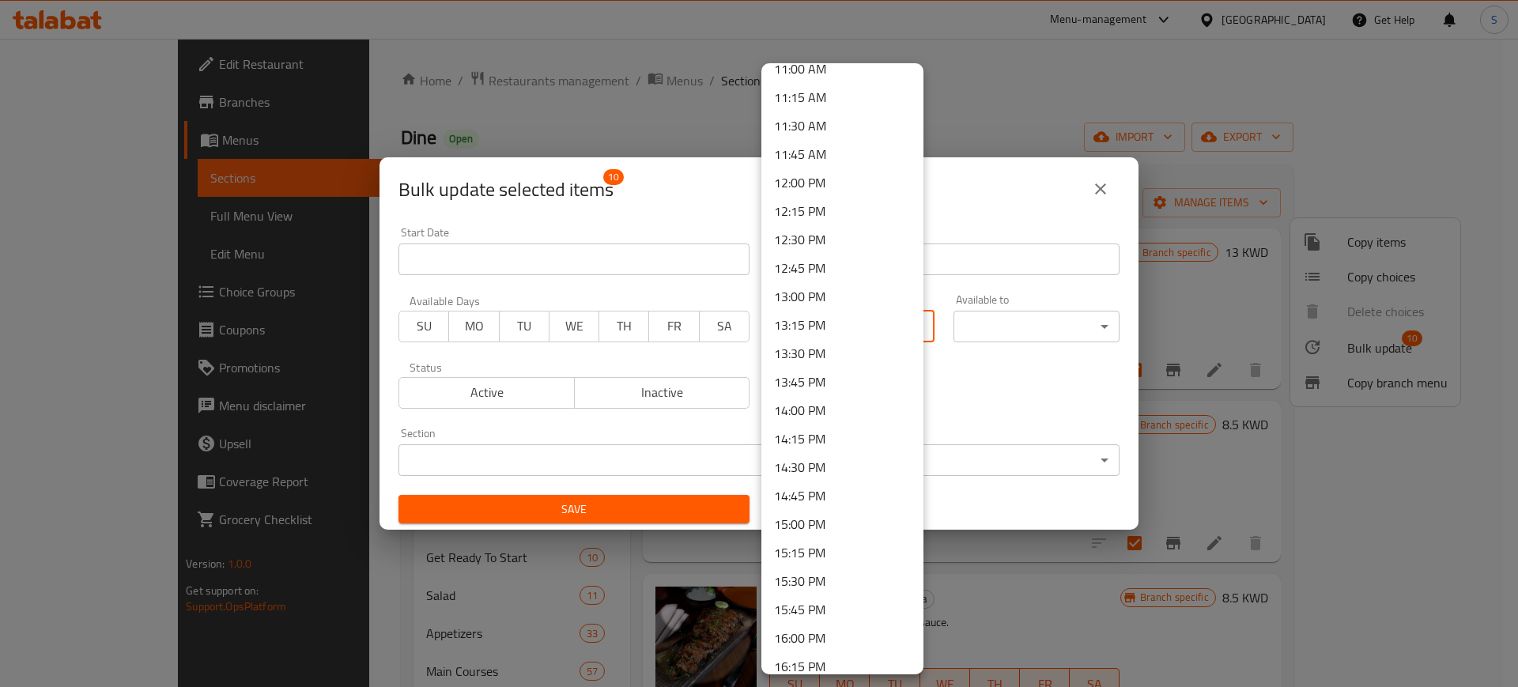
scroll to position [1270, 0]
click at [829, 240] on li "12:30 PM" at bounding box center [842, 236] width 162 height 28
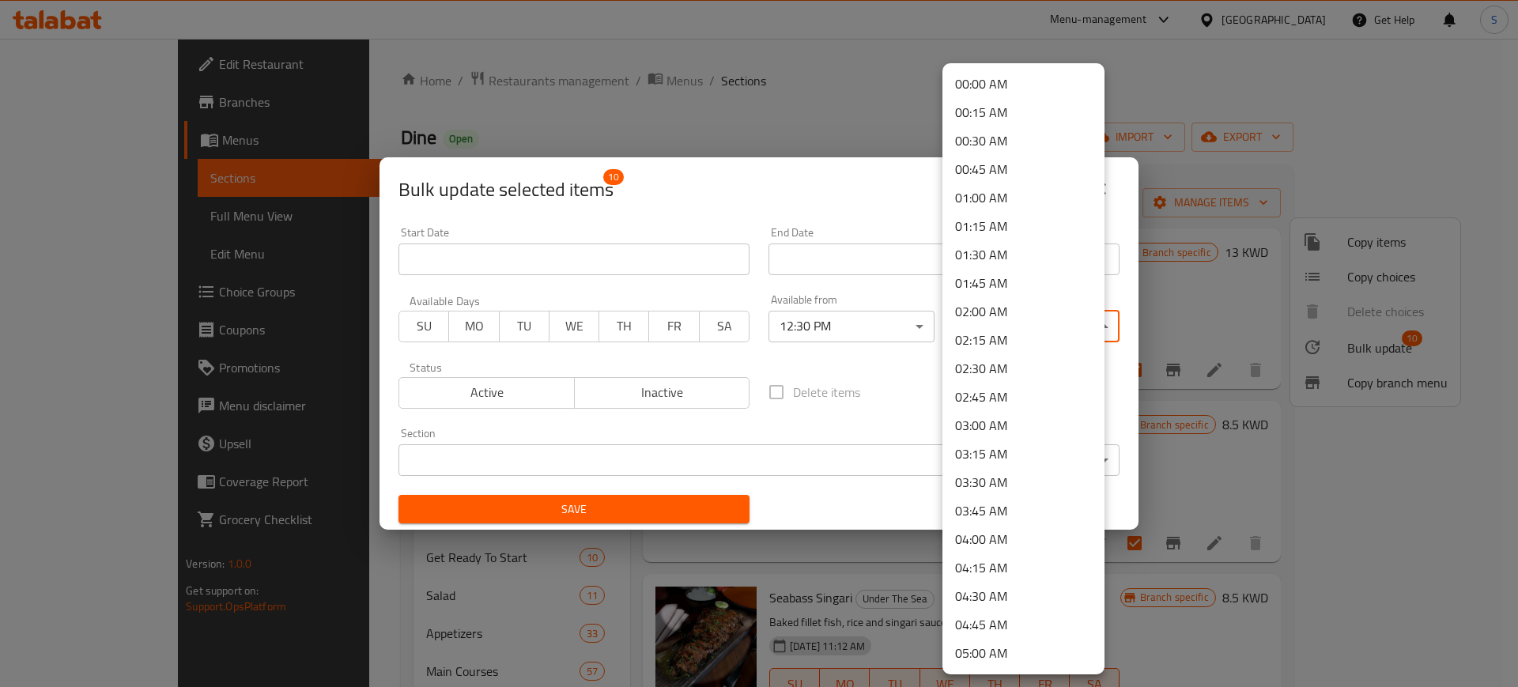
click at [1073, 327] on body "​ Menu-management [GEOGRAPHIC_DATA] Get Help S Edit Restaurant Branches Menus S…" at bounding box center [759, 363] width 1518 height 648
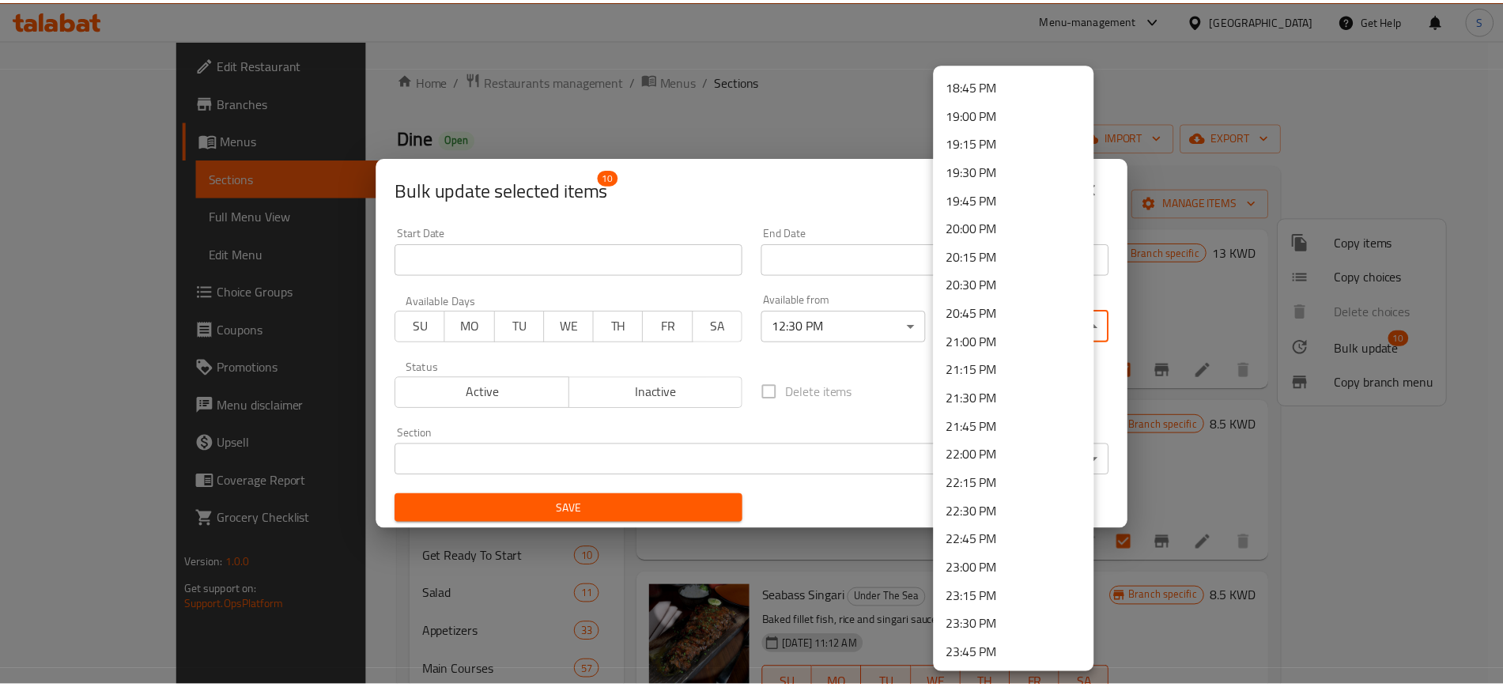
scroll to position [2162, 0]
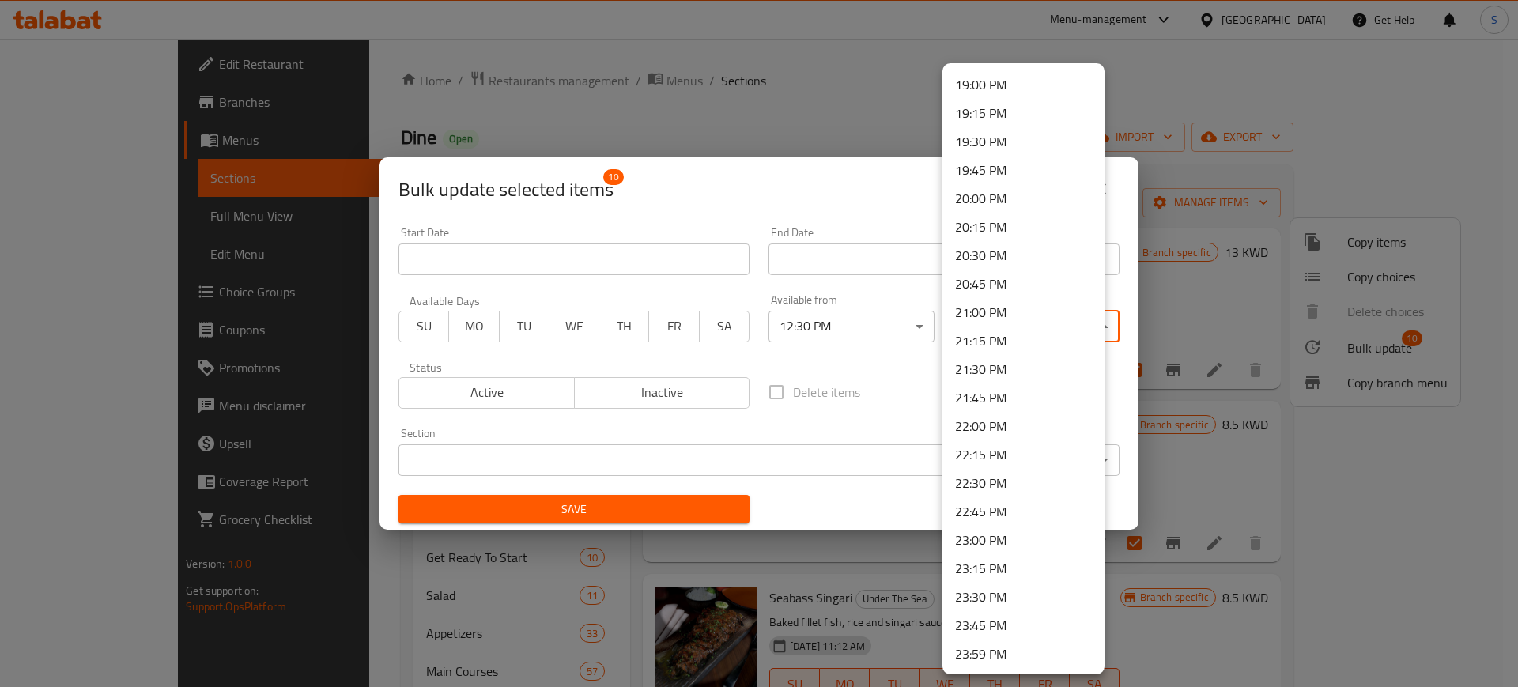
click at [1003, 540] on li "23:00 PM" at bounding box center [1023, 540] width 162 height 28
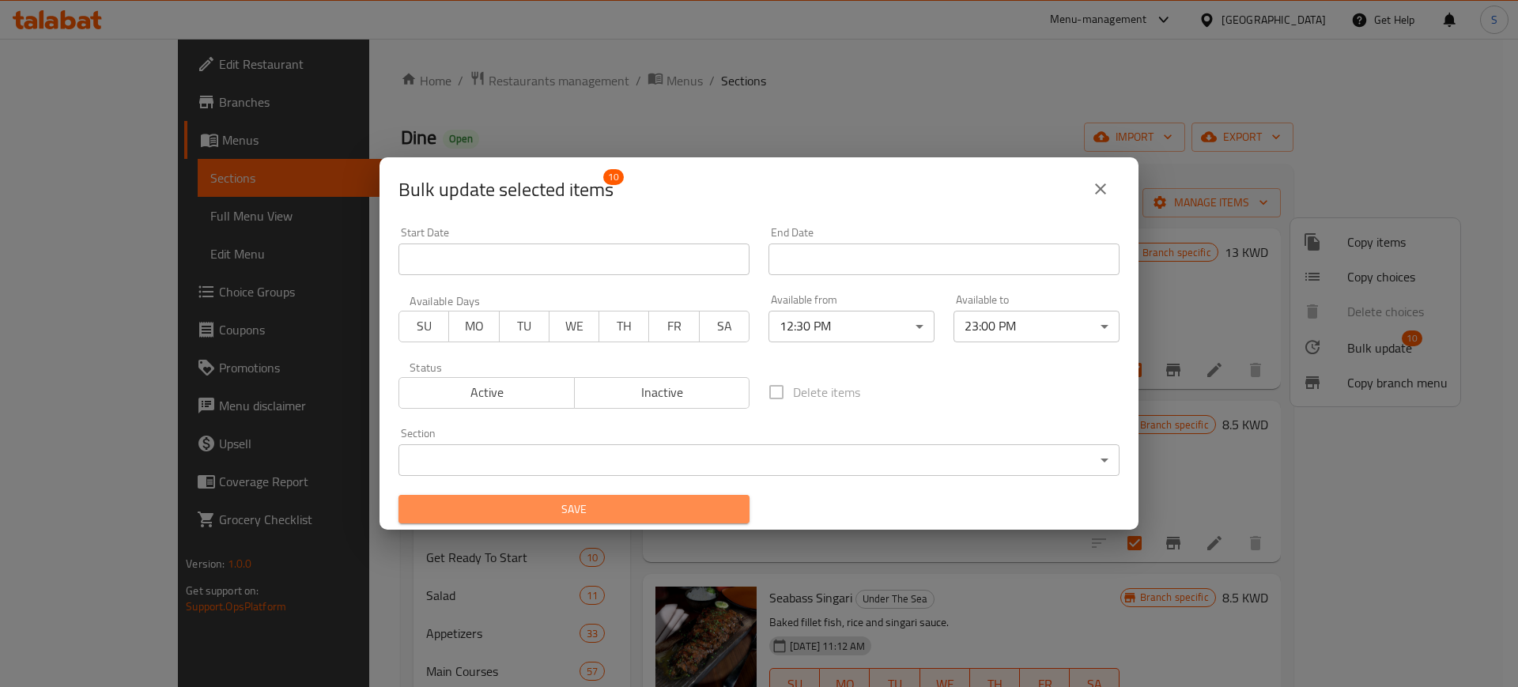
click at [716, 514] on span "Save" at bounding box center [574, 510] width 326 height 20
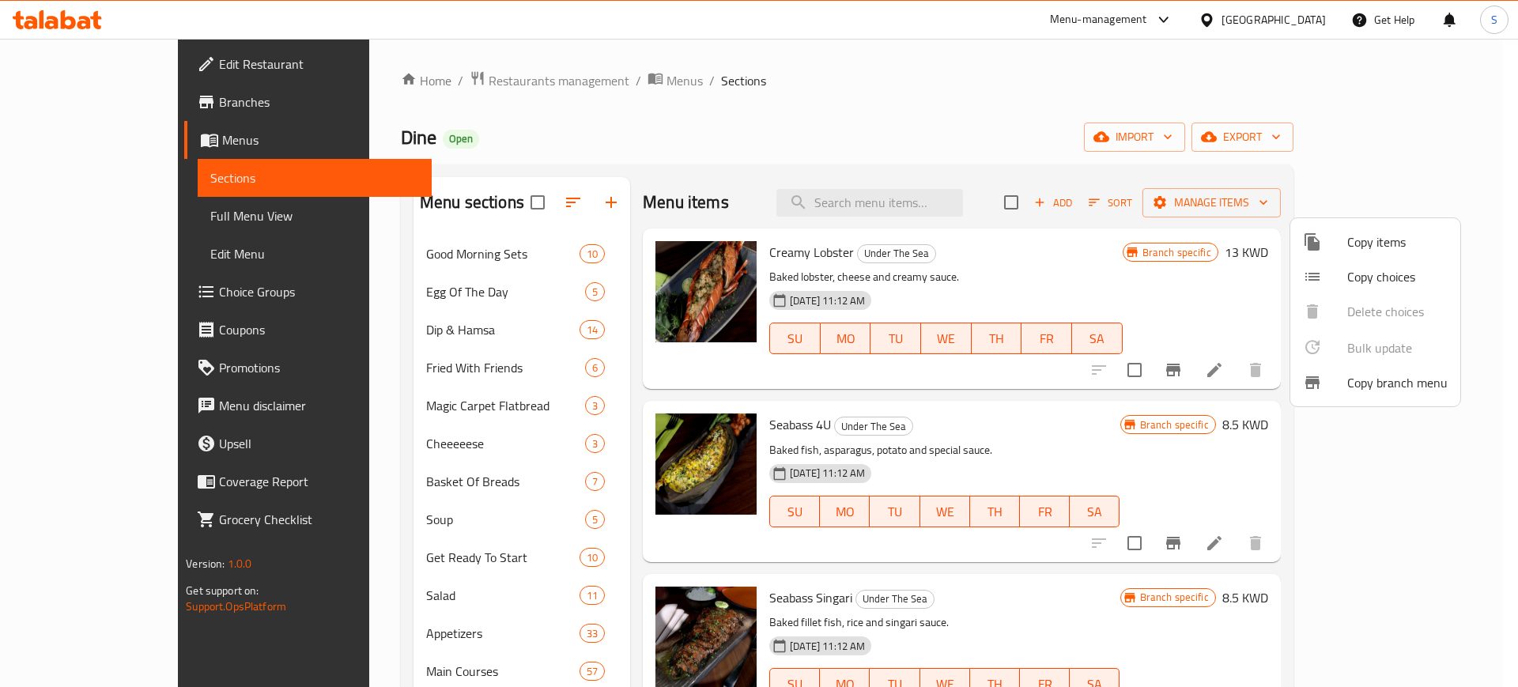
click at [858, 74] on div at bounding box center [759, 343] width 1518 height 687
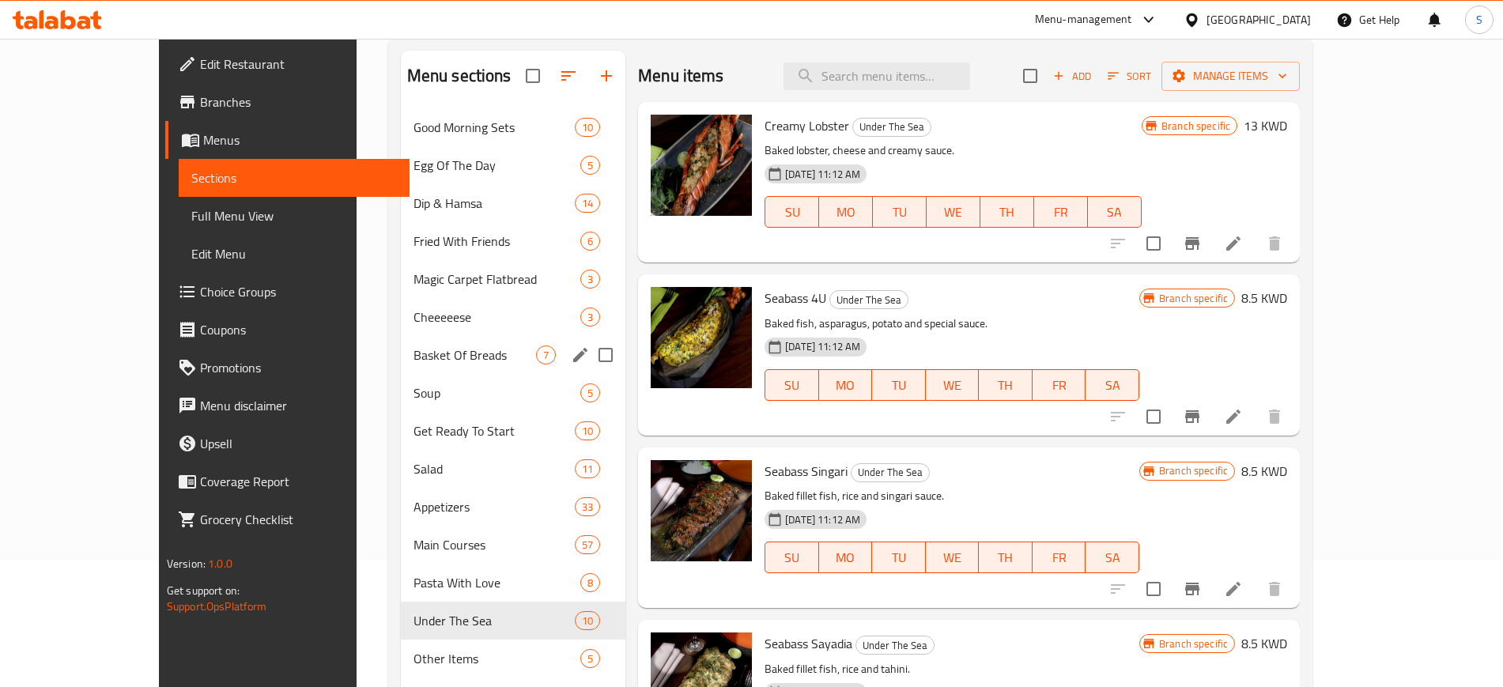
scroll to position [243, 0]
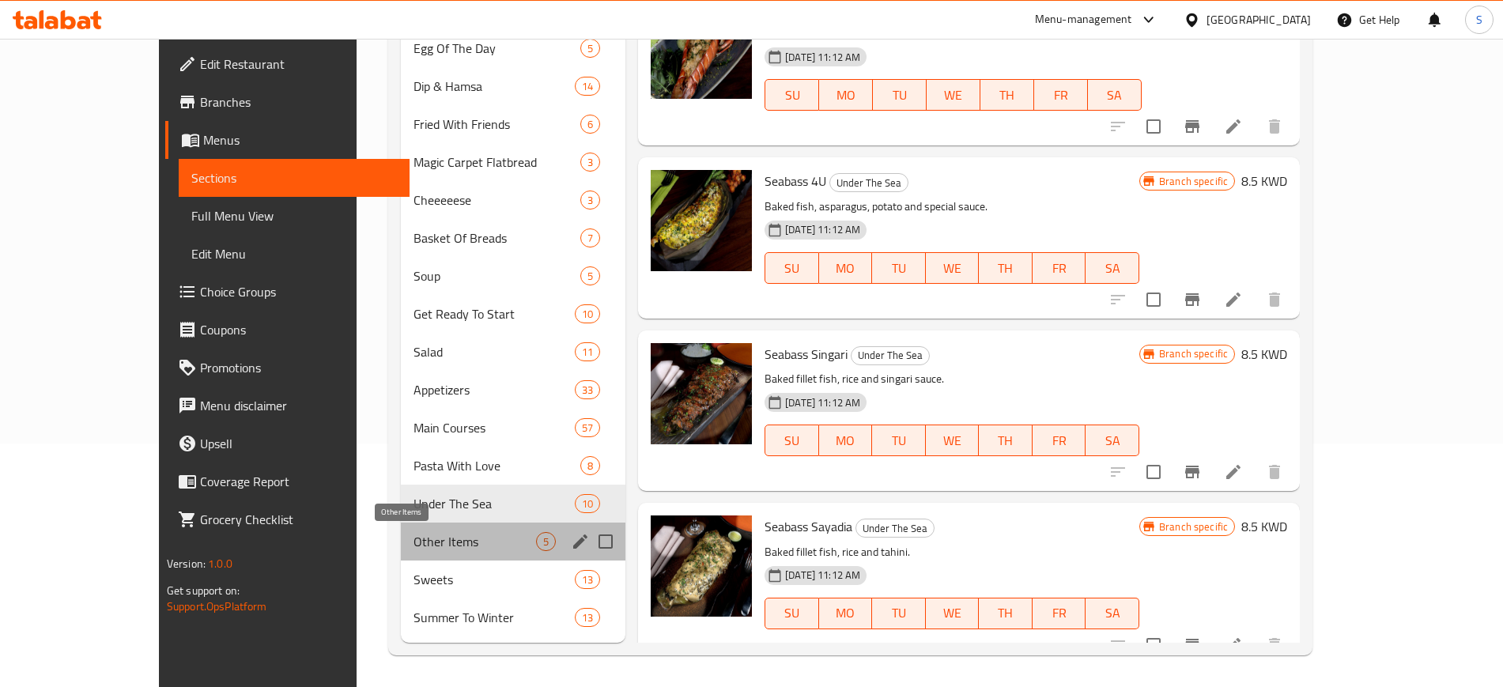
click at [418, 542] on span "Other Items" at bounding box center [474, 541] width 123 height 19
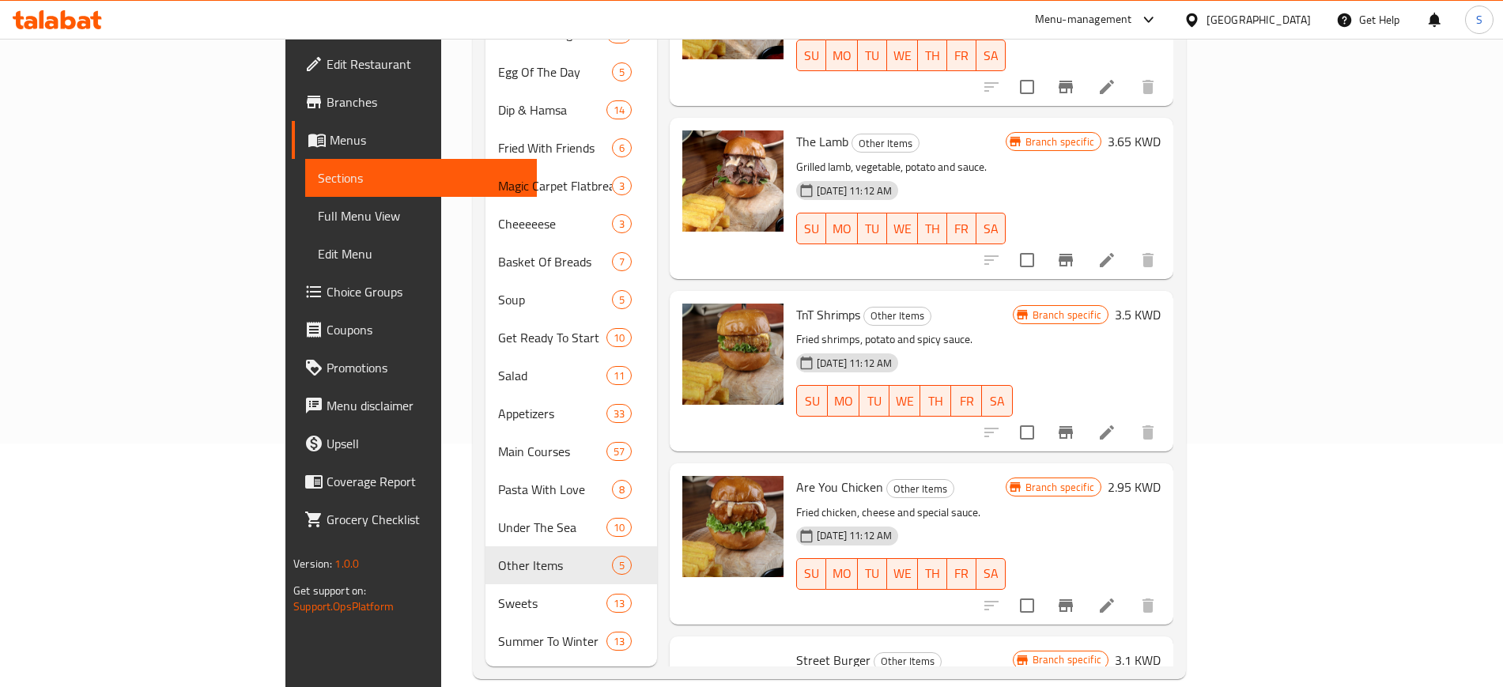
scroll to position [194, 0]
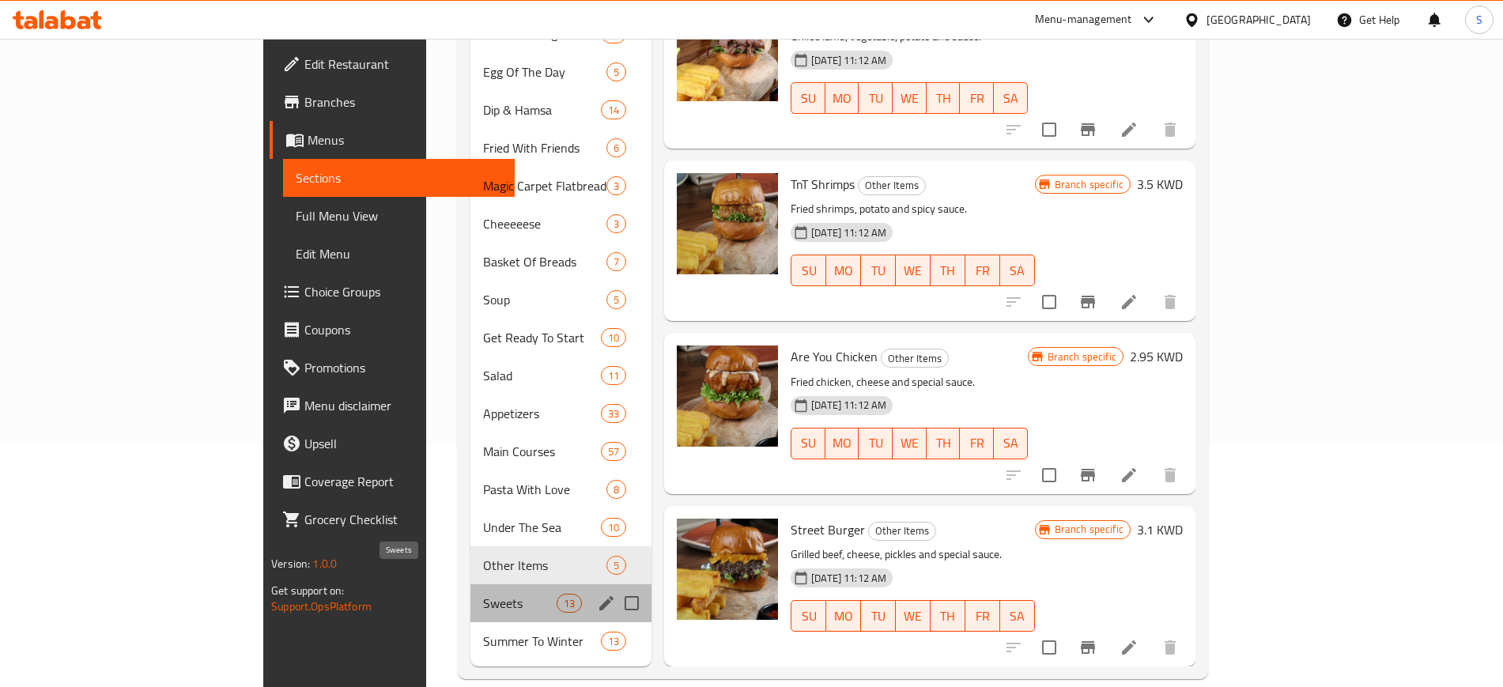
click at [483, 594] on span "Sweets" at bounding box center [520, 603] width 74 height 19
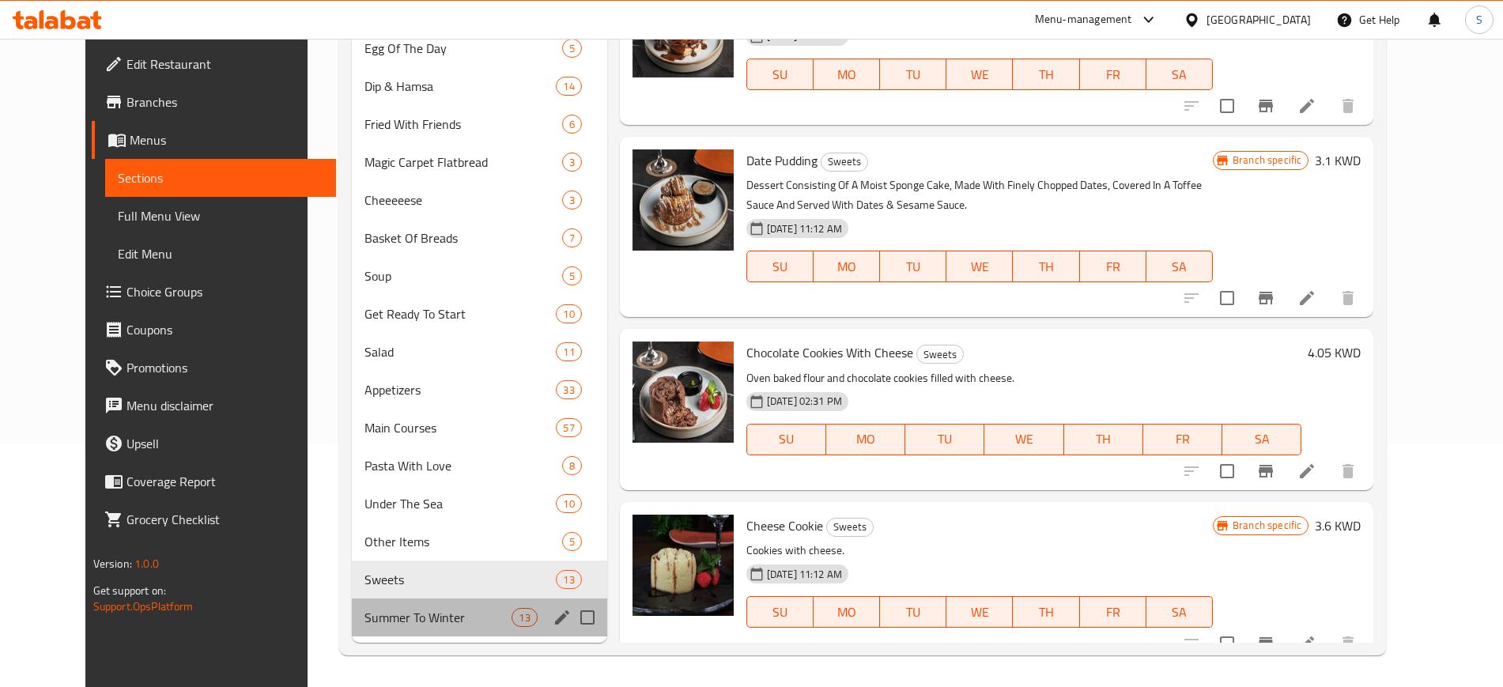
click at [411, 629] on div "Summer To Winter 13" at bounding box center [479, 617] width 255 height 38
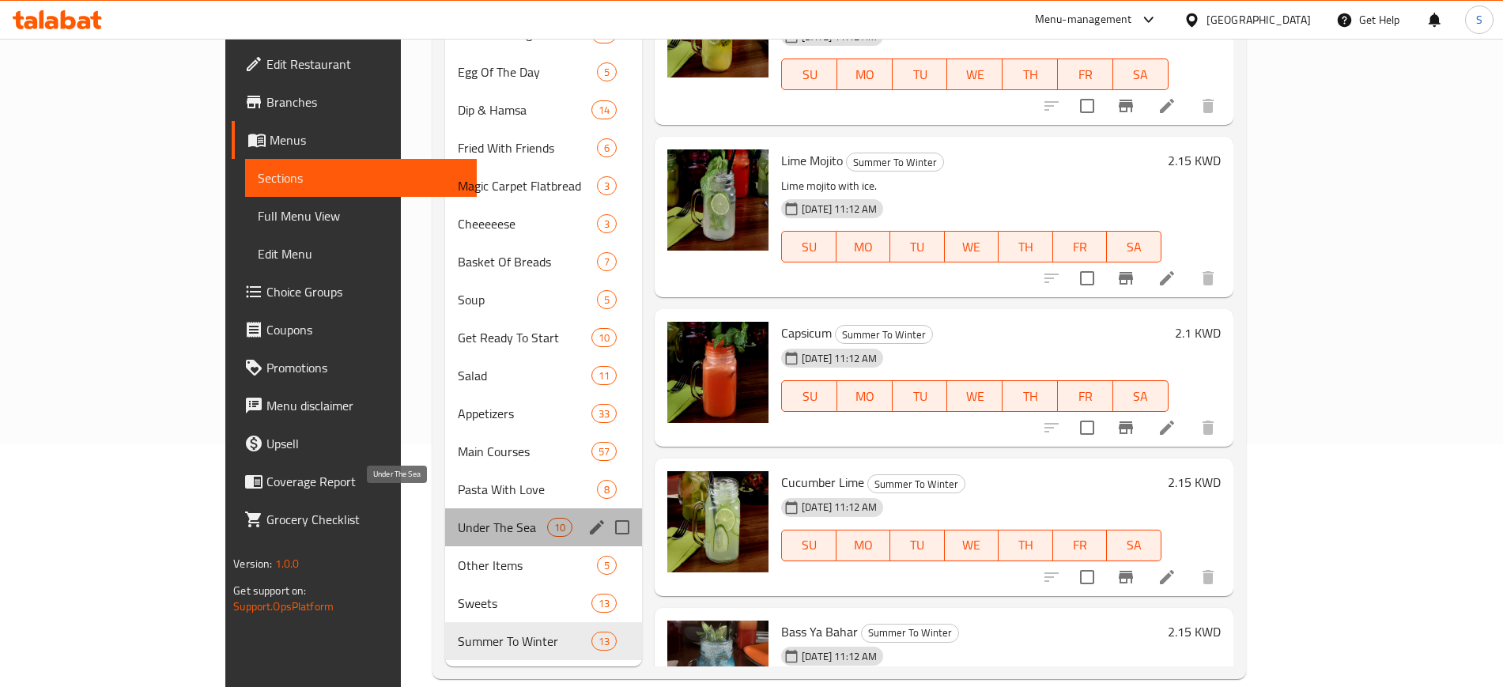
click at [458, 518] on span "Under The Sea" at bounding box center [502, 527] width 89 height 19
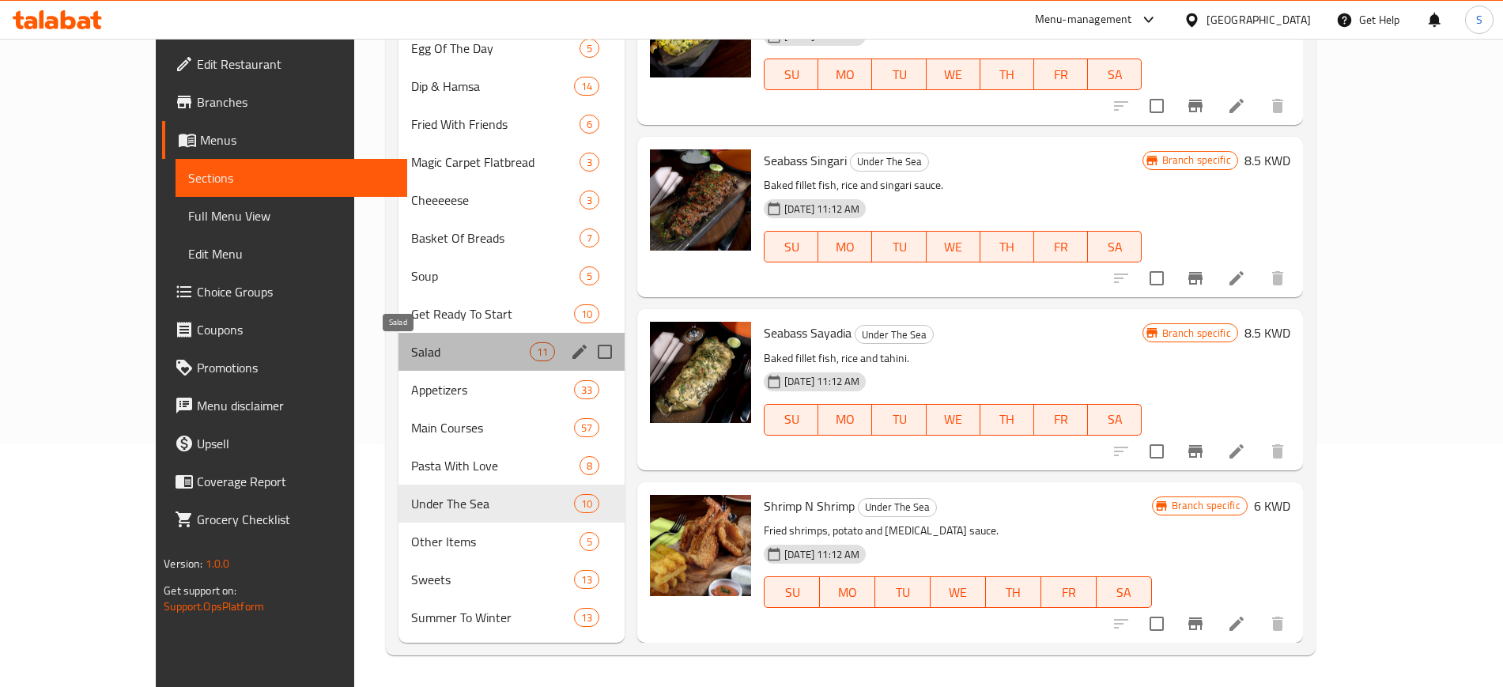
click at [411, 350] on span "Salad" at bounding box center [470, 351] width 119 height 19
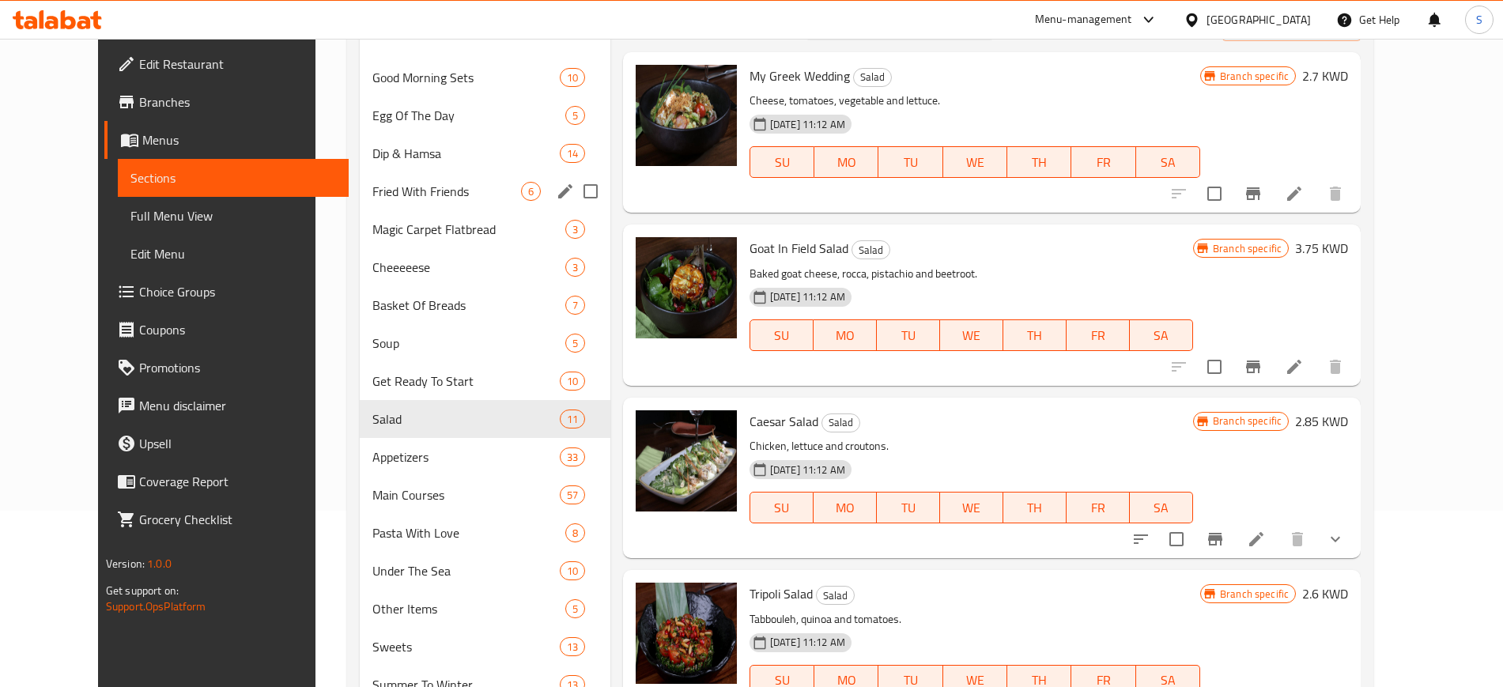
scroll to position [243, 0]
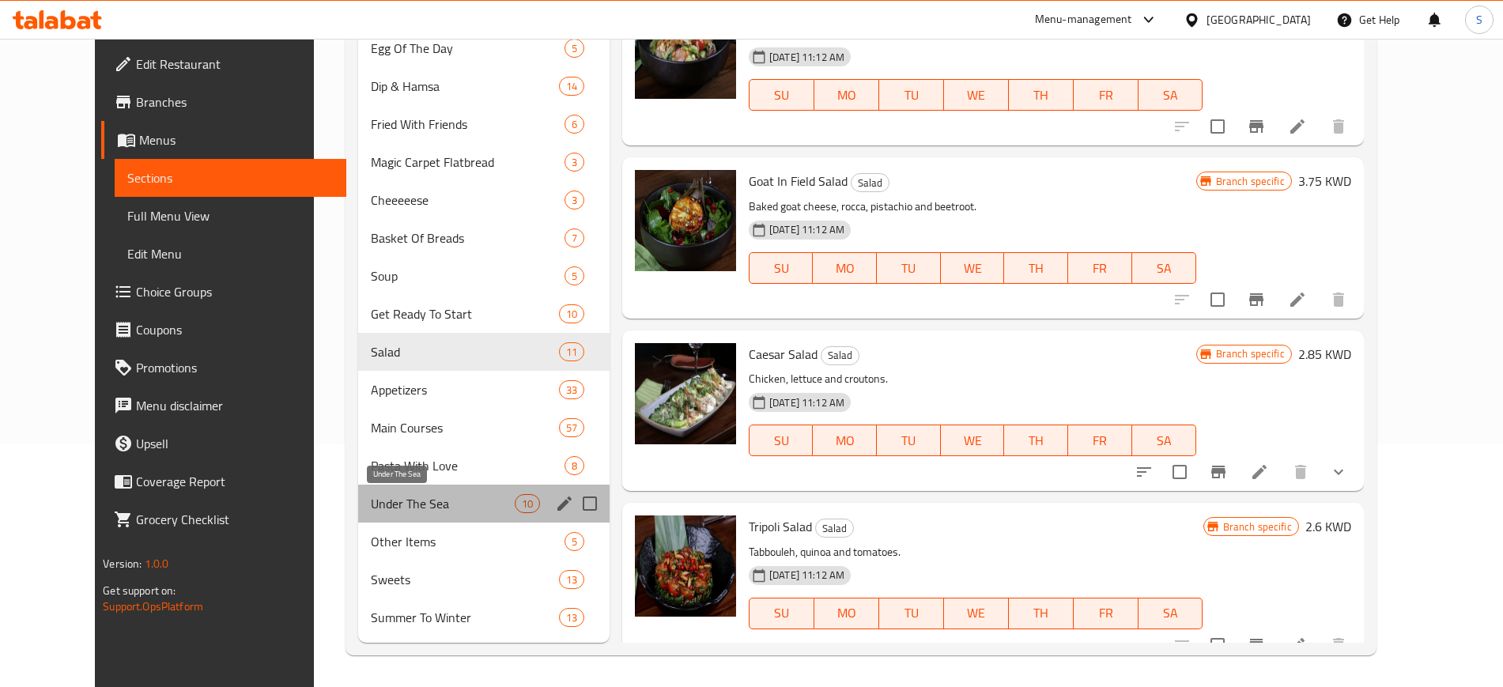
click at [434, 501] on span "Under The Sea" at bounding box center [443, 503] width 144 height 19
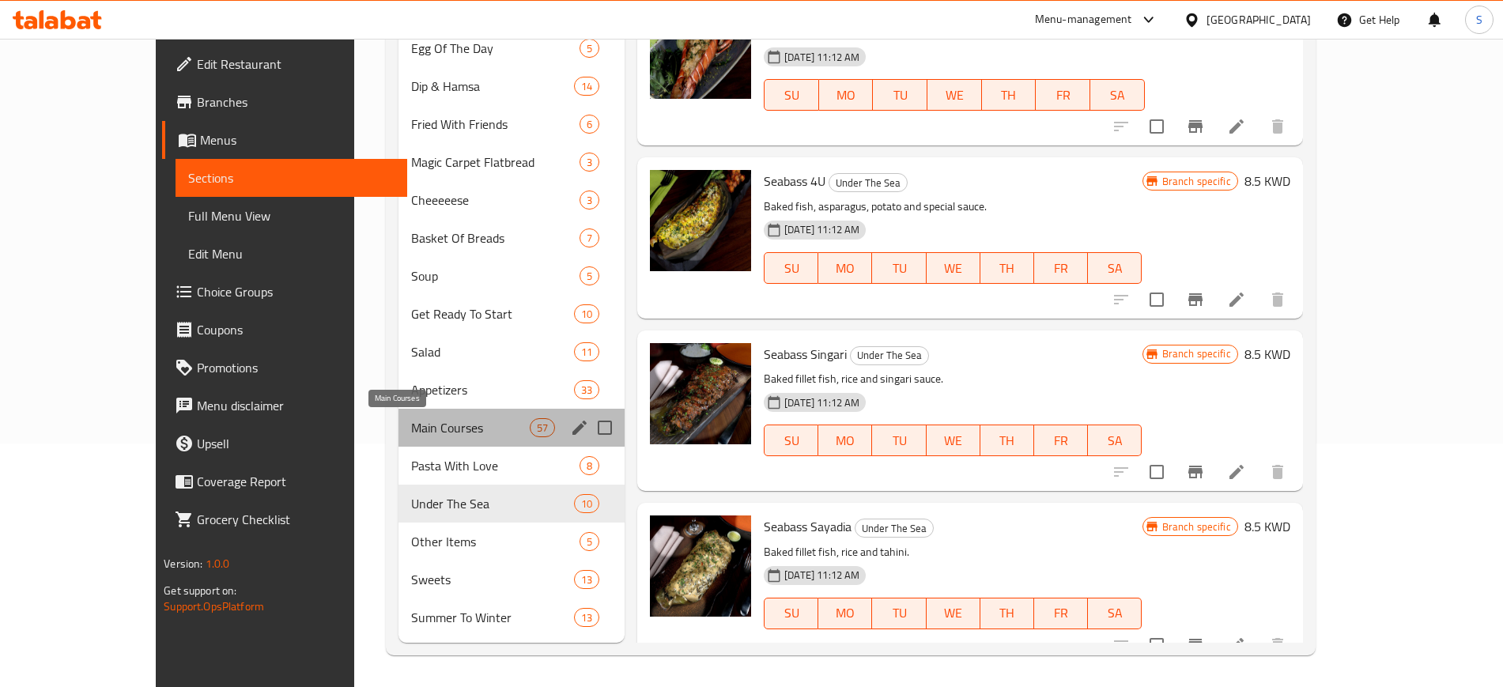
click at [413, 423] on span "Main Courses" at bounding box center [470, 427] width 119 height 19
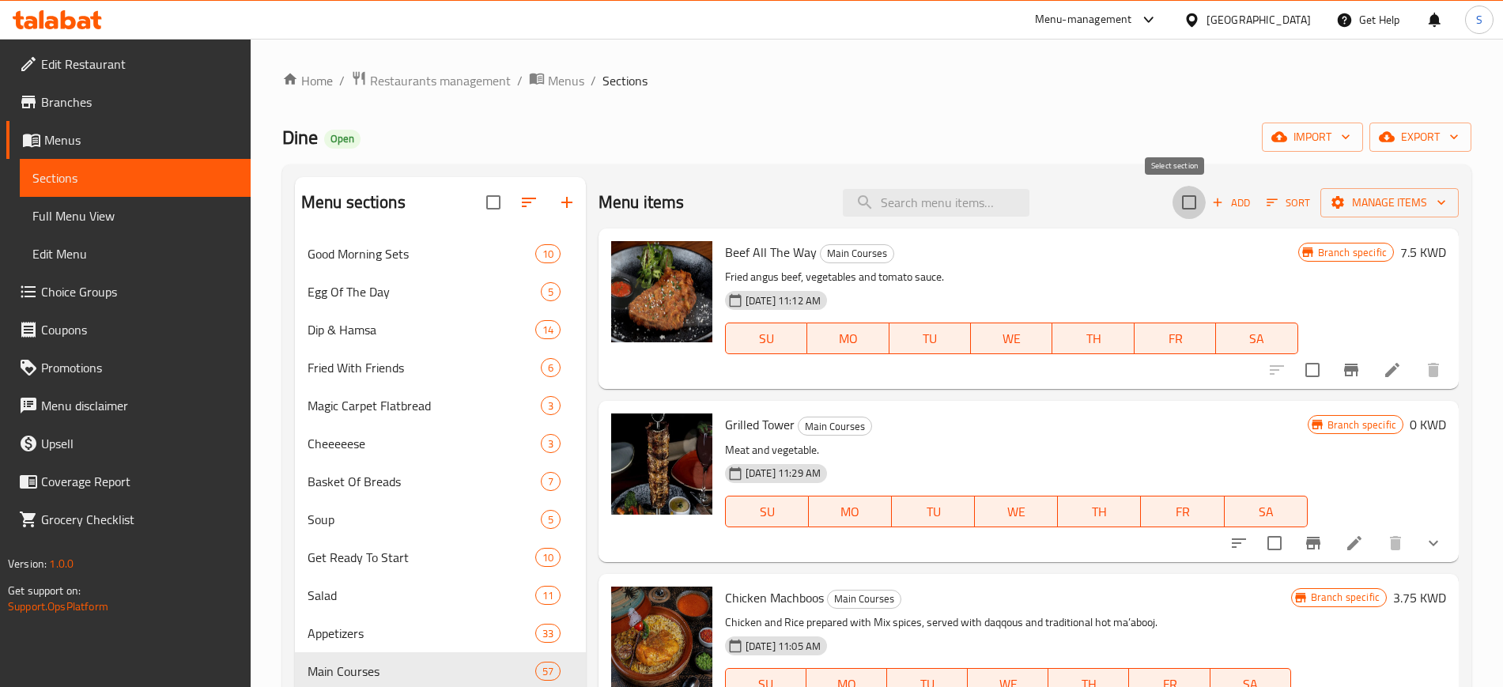
click at [1178, 202] on input "checkbox" at bounding box center [1188, 202] width 33 height 33
click at [1433, 197] on icon "button" at bounding box center [1441, 202] width 16 height 16
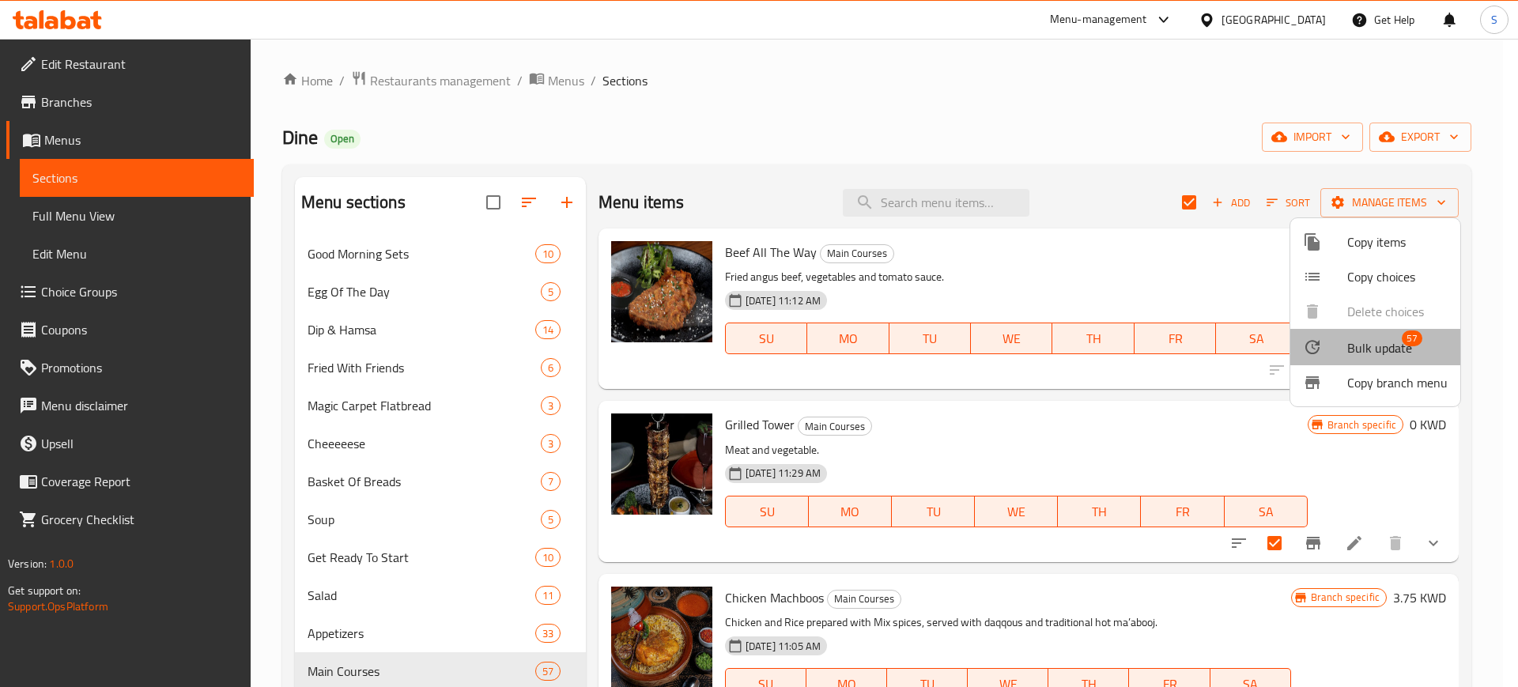
click at [1407, 353] on span "Bulk update" at bounding box center [1379, 347] width 65 height 19
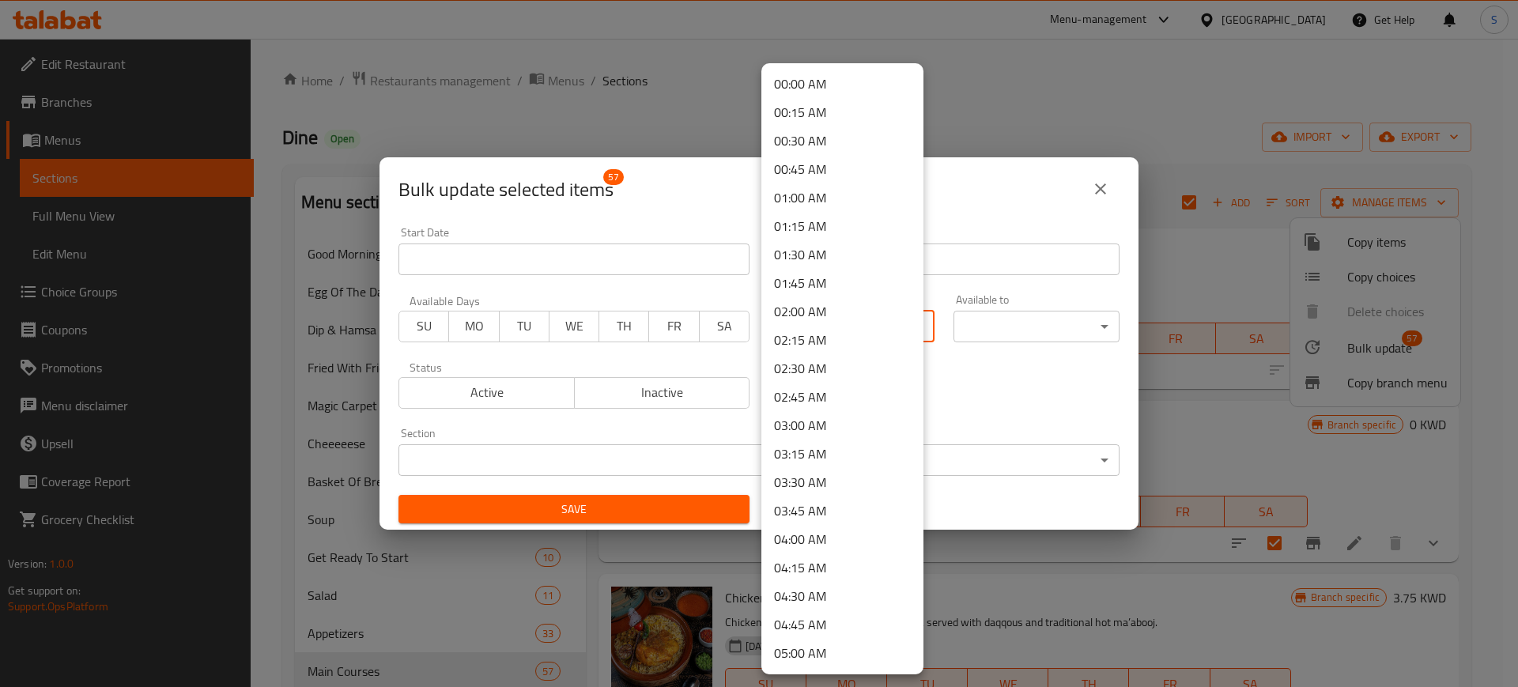
click at [896, 322] on body "​ Menu-management [GEOGRAPHIC_DATA] Get Help S Edit Restaurant Branches Menus S…" at bounding box center [759, 363] width 1518 height 648
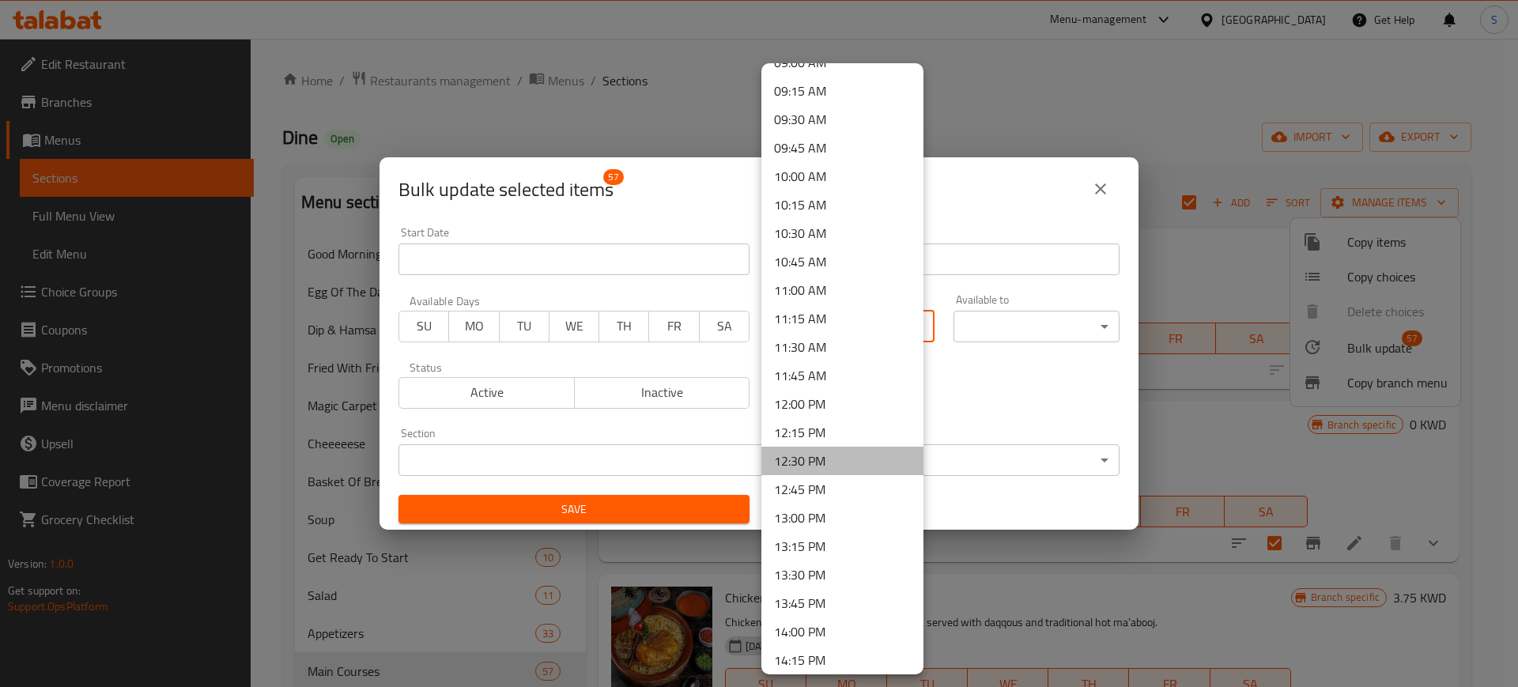
drag, startPoint x: 850, startPoint y: 462, endPoint x: 862, endPoint y: 447, distance: 18.7
click at [849, 461] on li "12:30 PM" at bounding box center [842, 461] width 162 height 28
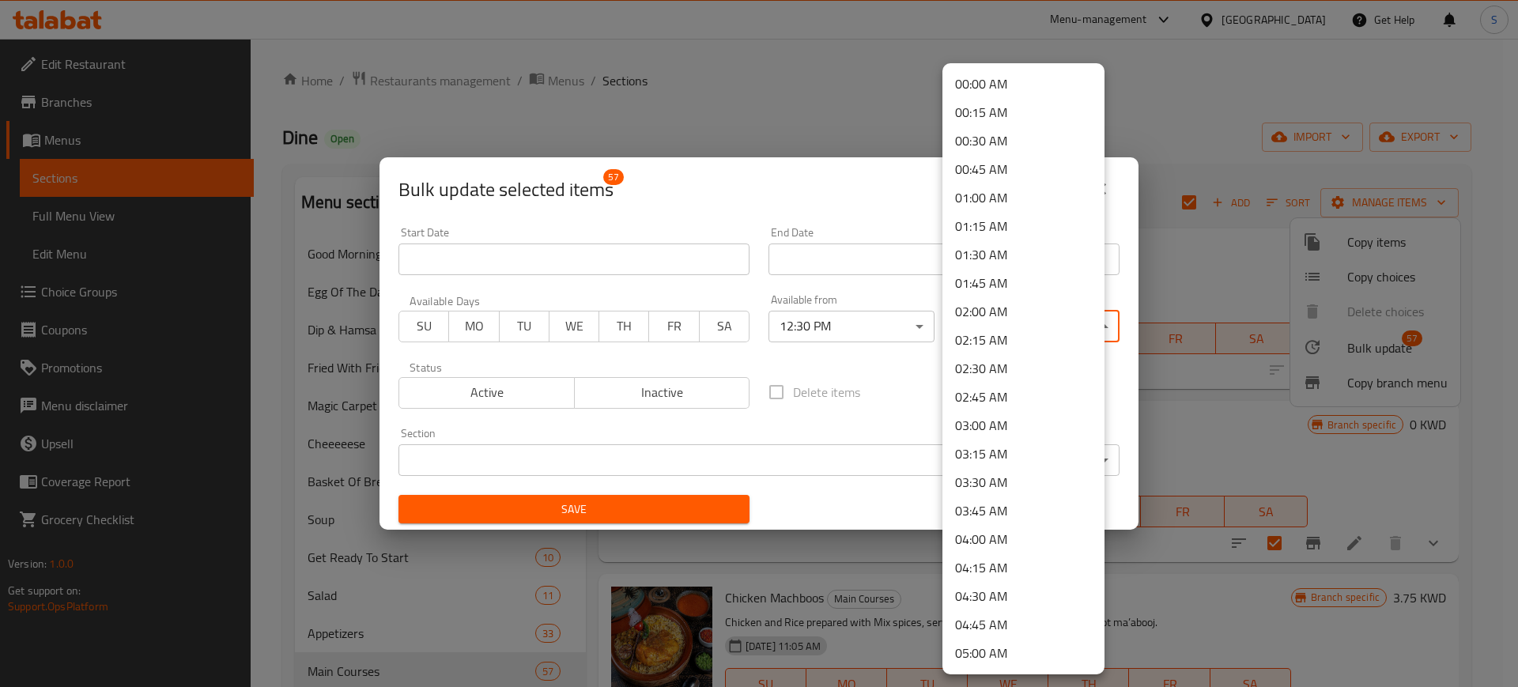
click at [1081, 326] on body "​ Menu-management [GEOGRAPHIC_DATA] Get Help S Edit Restaurant Branches Menus S…" at bounding box center [759, 363] width 1518 height 648
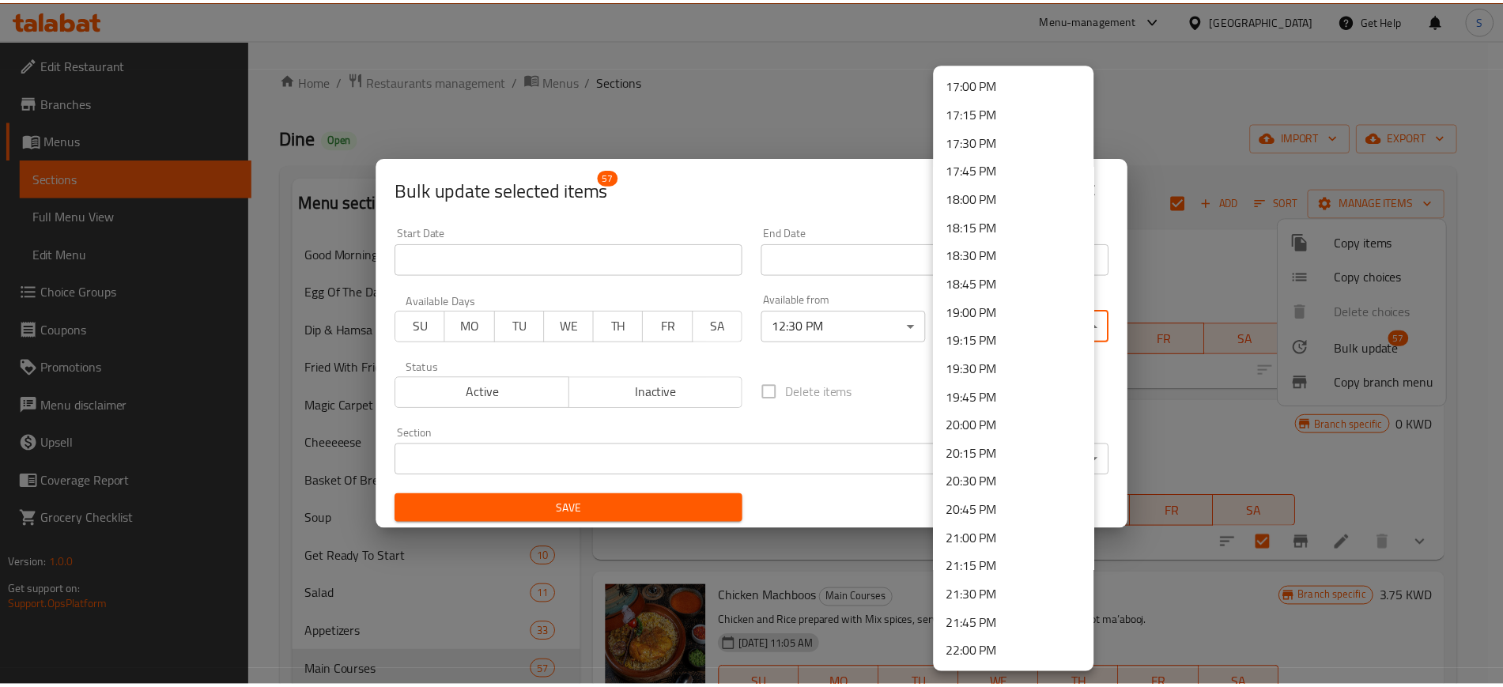
scroll to position [2162, 0]
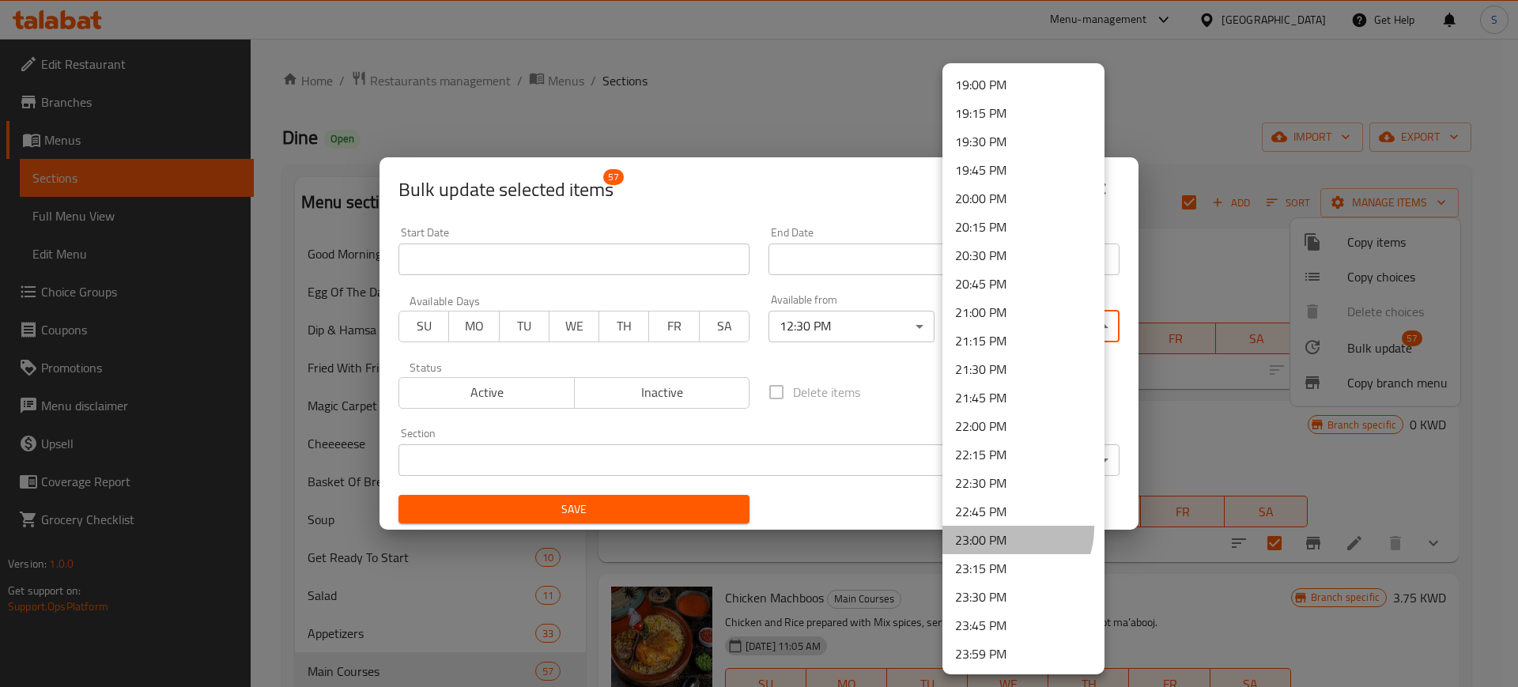
click at [1009, 529] on li "23:00 PM" at bounding box center [1023, 540] width 162 height 28
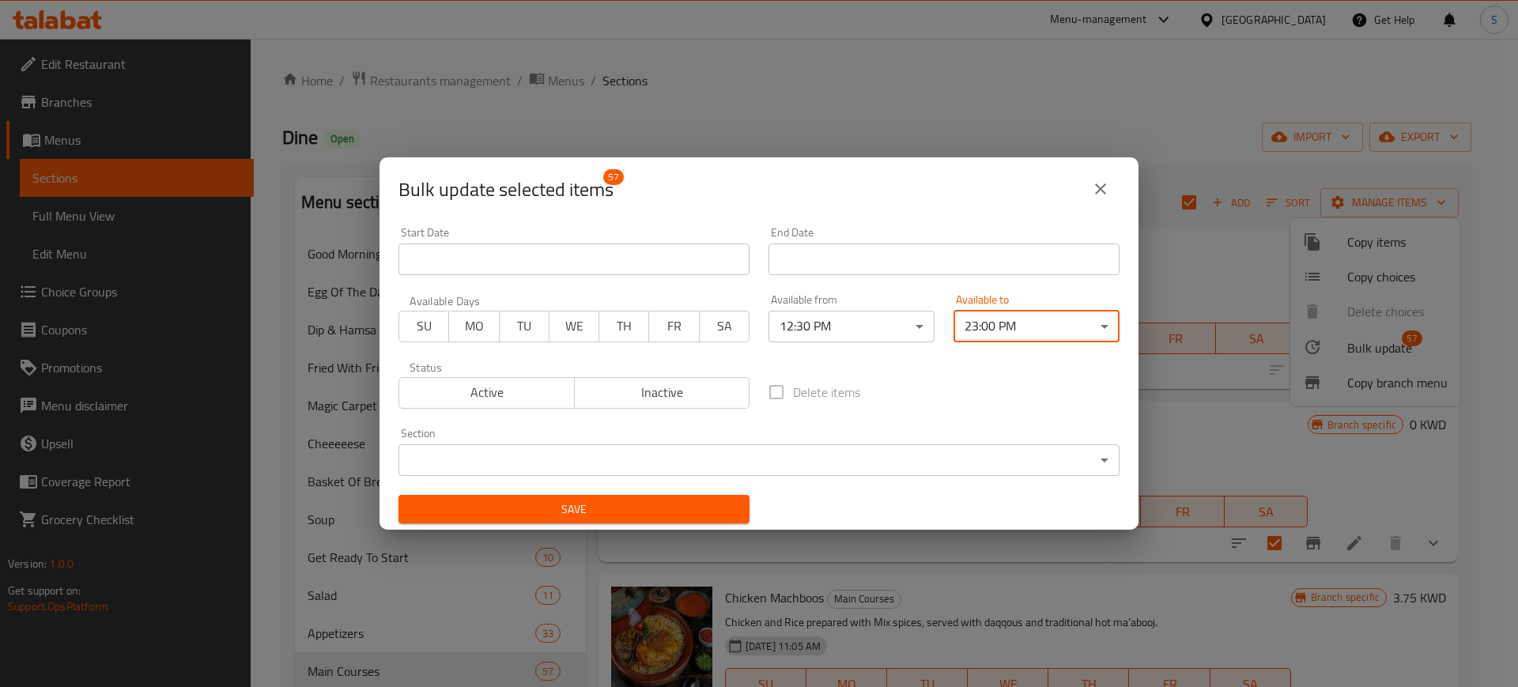
click at [703, 507] on span "Save" at bounding box center [574, 510] width 326 height 20
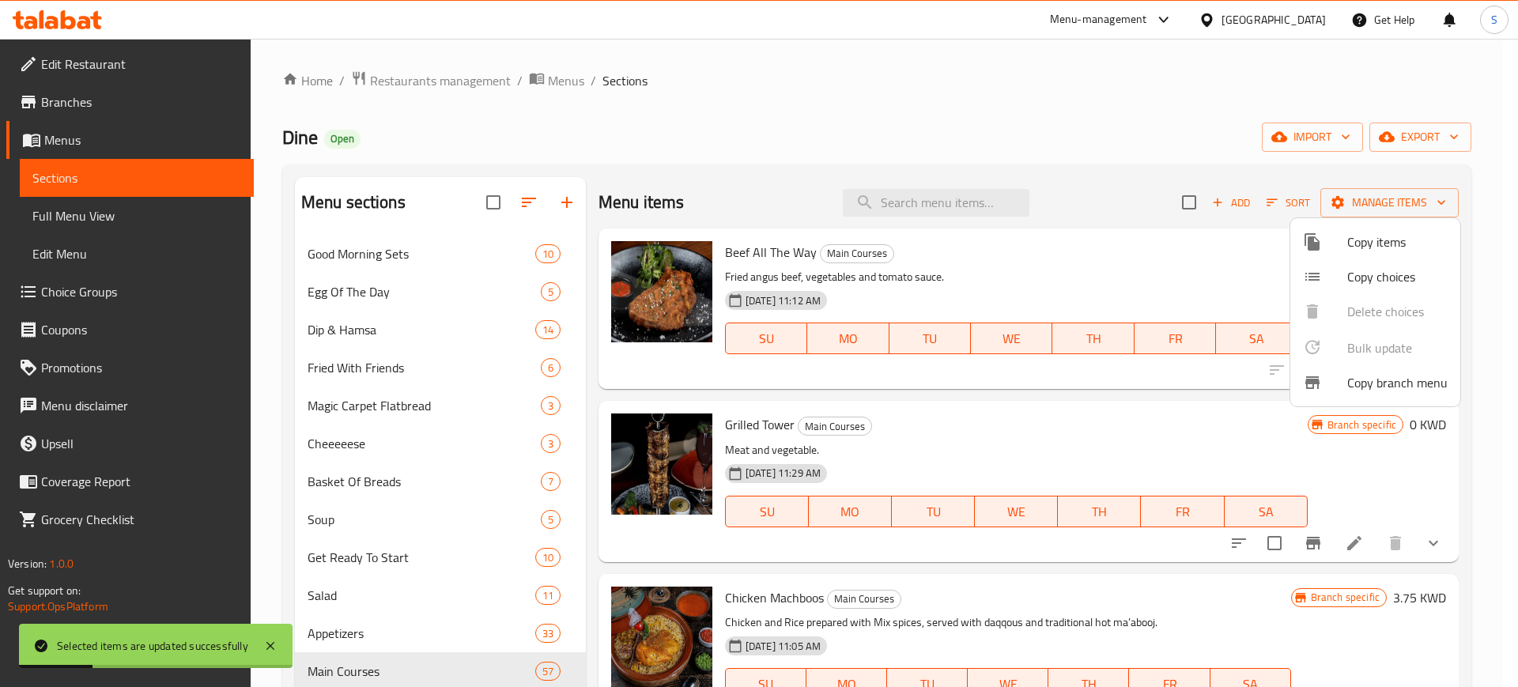
click at [877, 90] on div at bounding box center [759, 343] width 1518 height 687
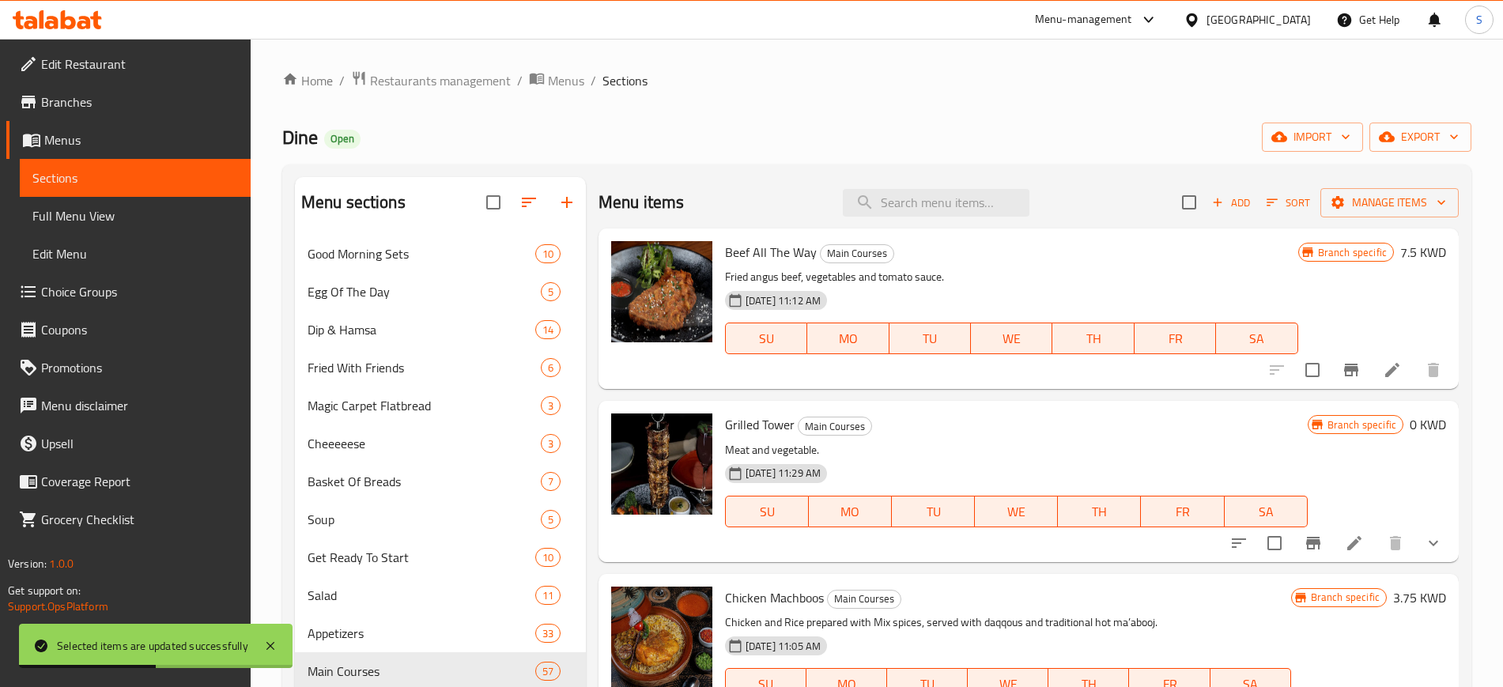
click at [801, 81] on ol "Home / Restaurants management / Menus / Sections" at bounding box center [876, 80] width 1189 height 21
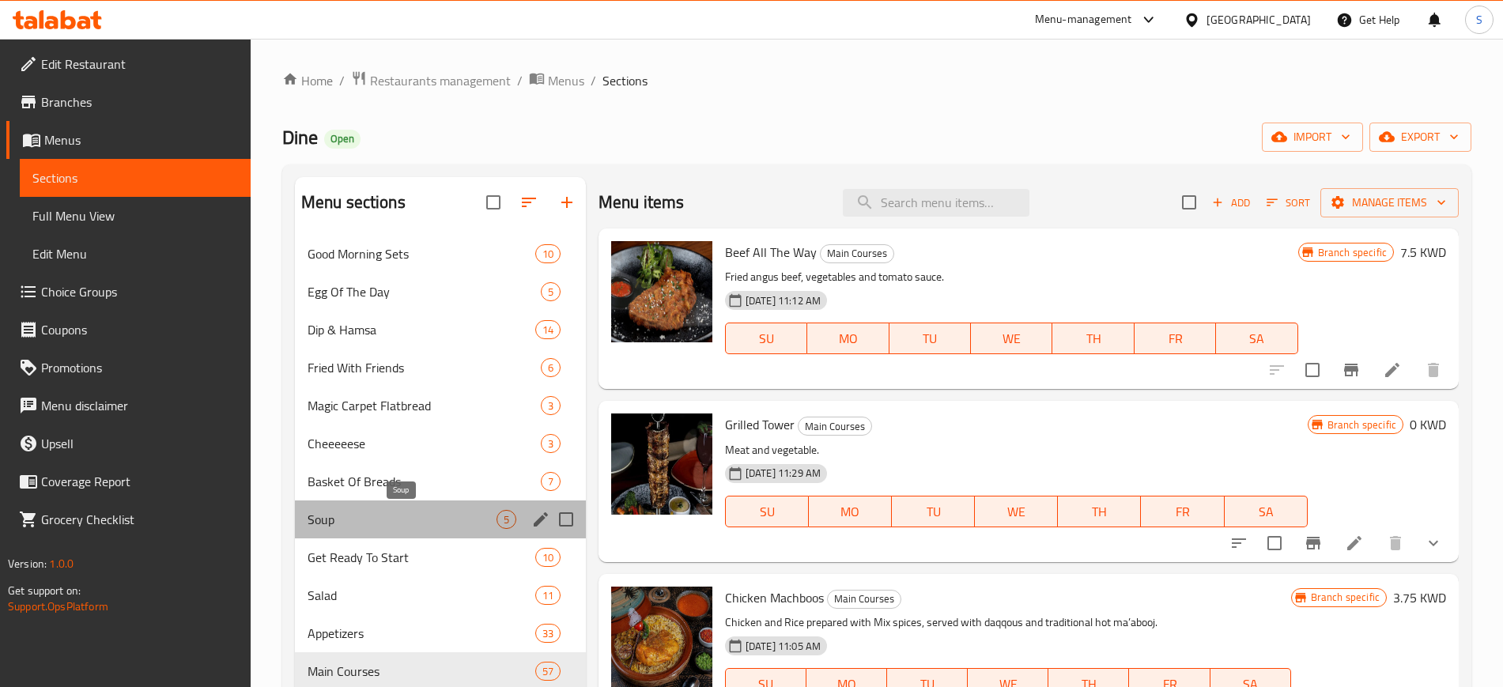
click at [413, 517] on span "Soup" at bounding box center [401, 519] width 189 height 19
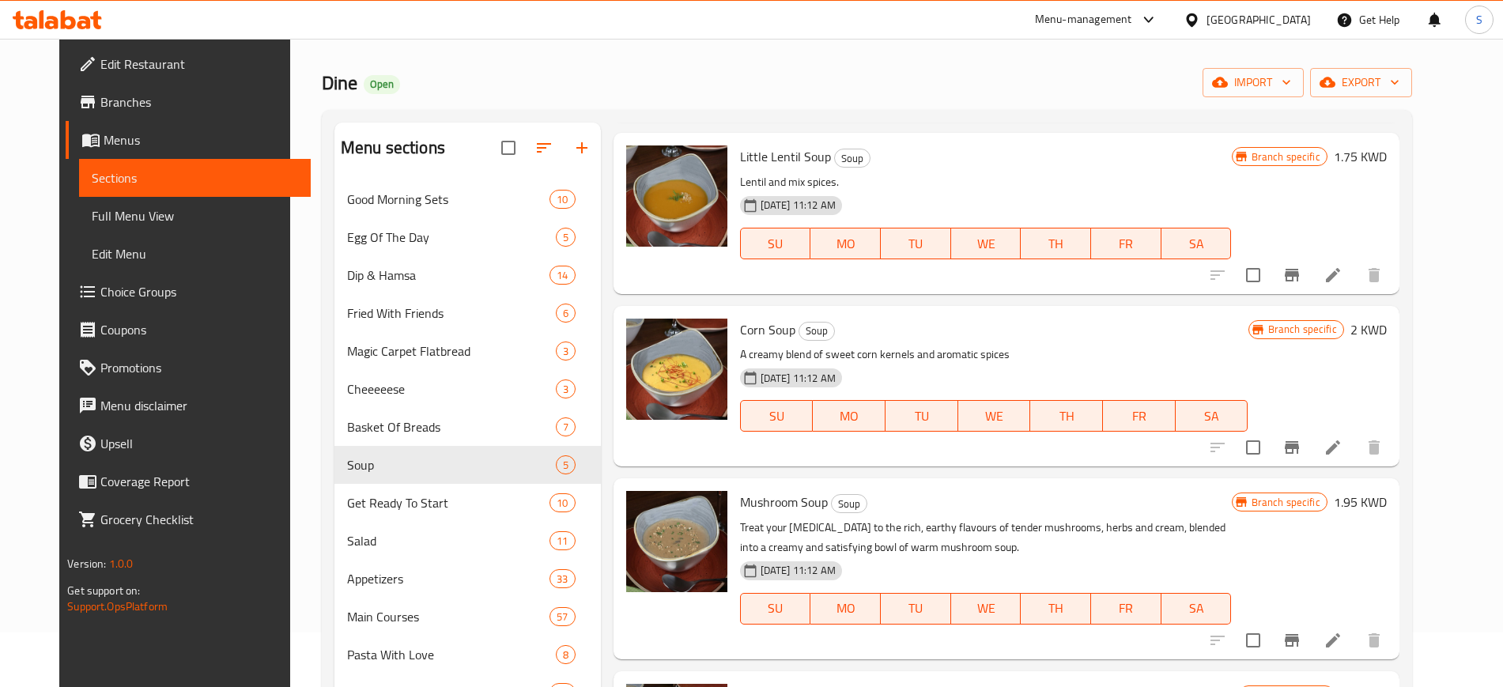
scroll to position [99, 0]
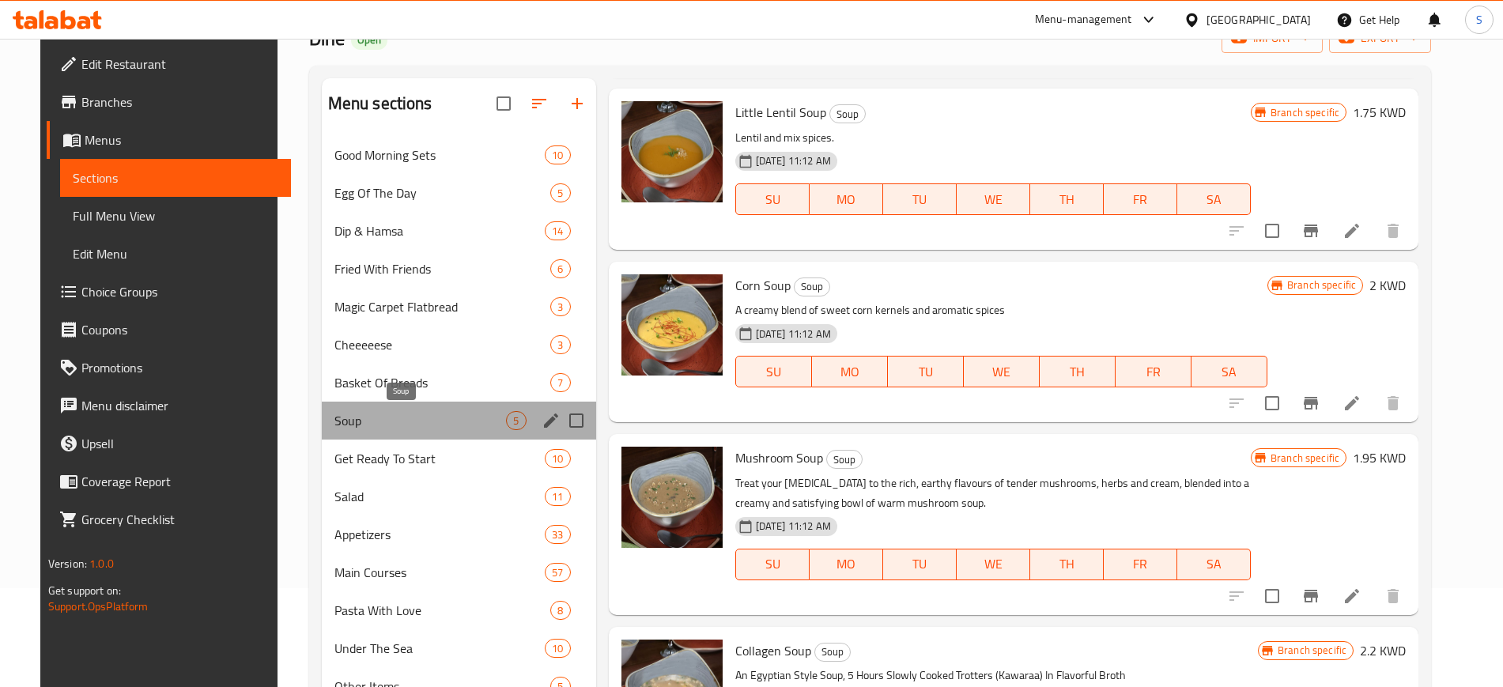
click at [451, 420] on span "Soup" at bounding box center [420, 420] width 172 height 19
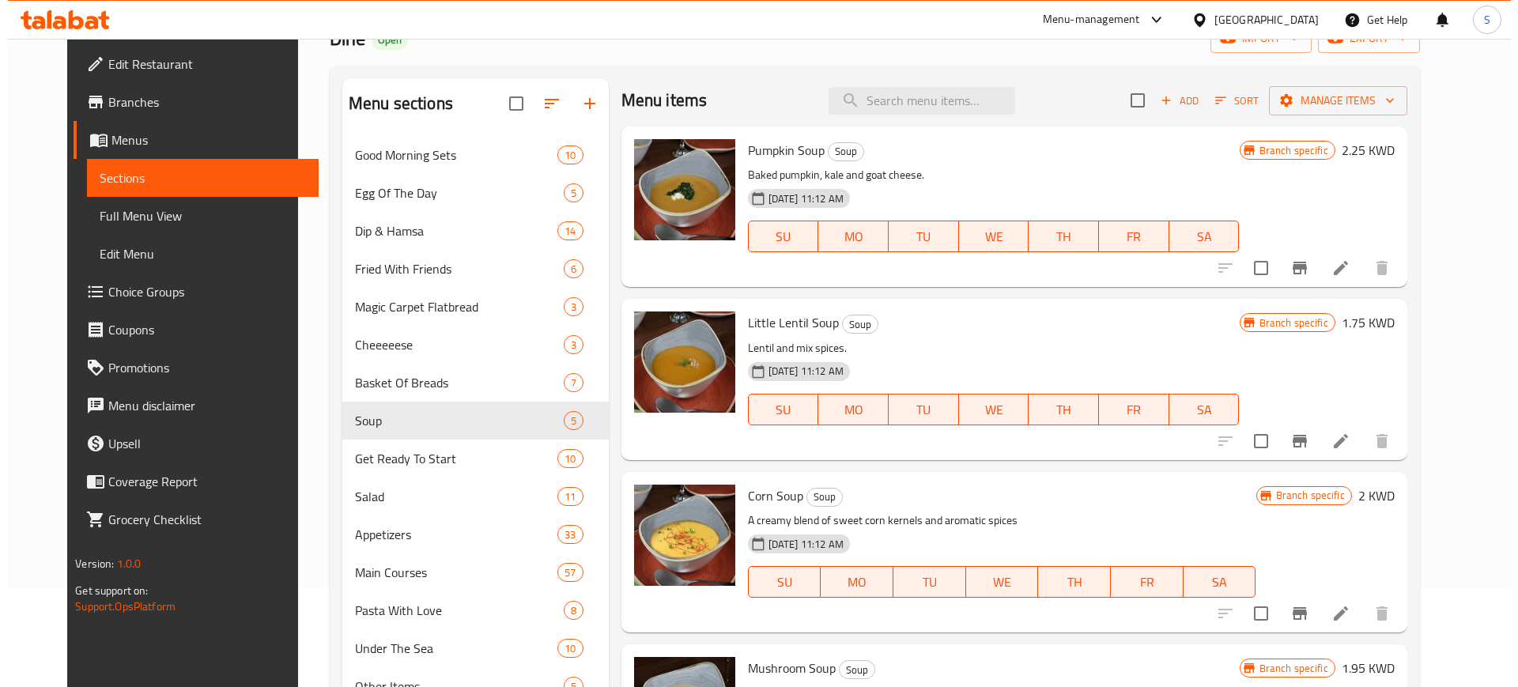
scroll to position [0, 0]
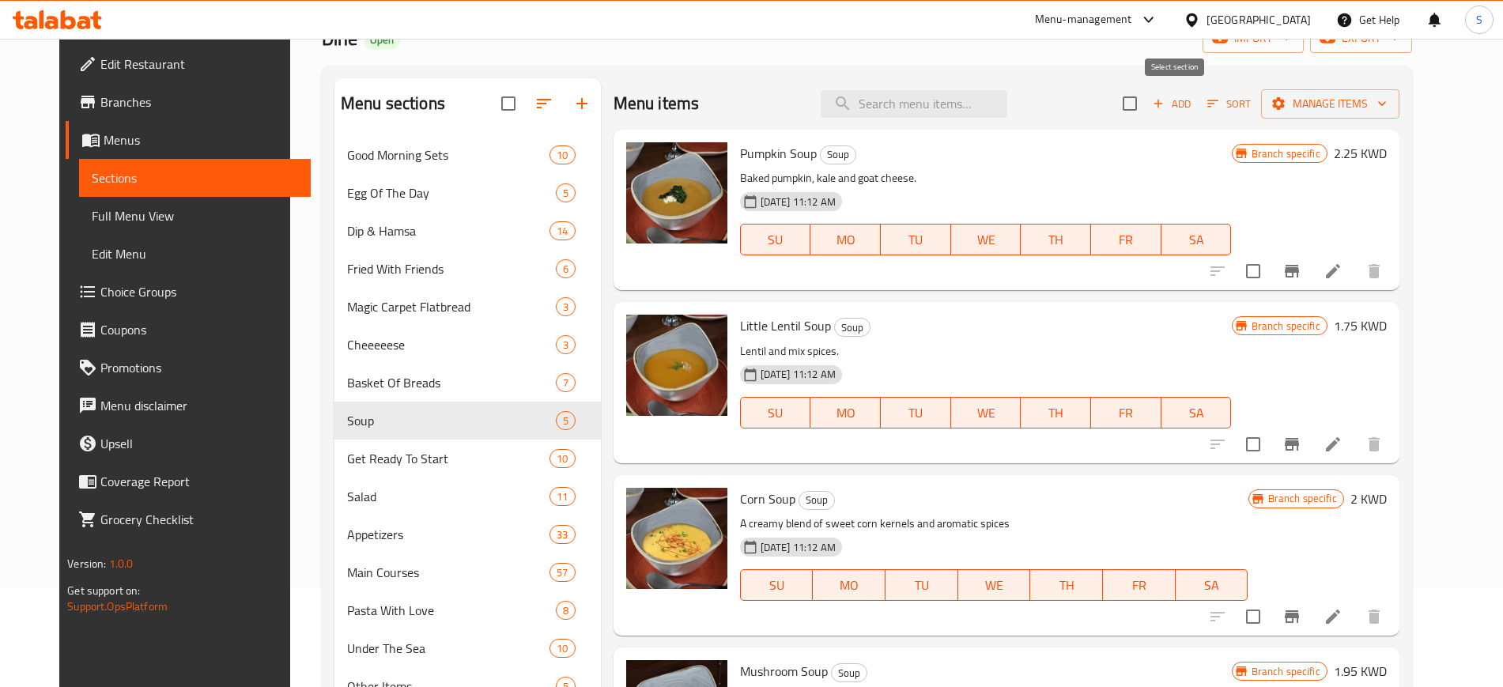
click at [1146, 103] on input "checkbox" at bounding box center [1129, 103] width 33 height 33
click at [1390, 105] on icon "button" at bounding box center [1382, 104] width 16 height 16
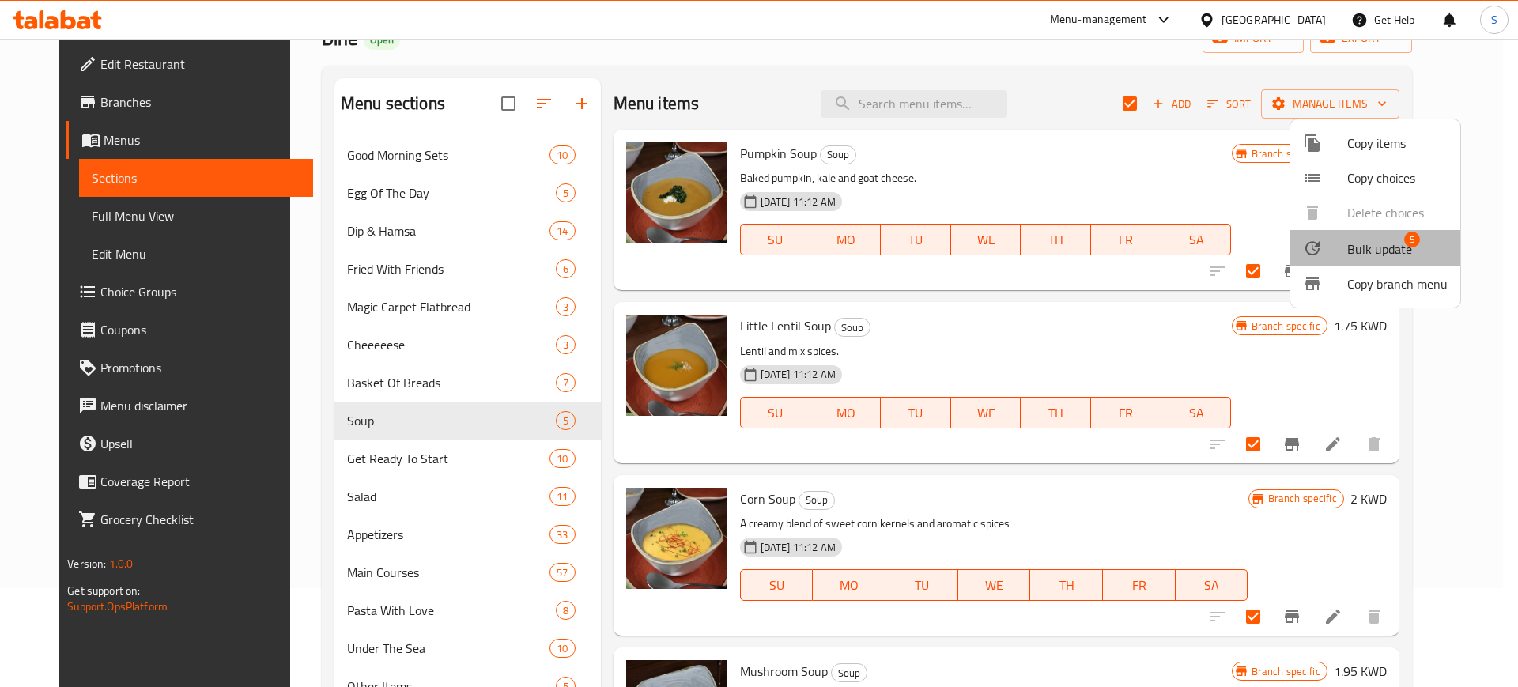
click at [1390, 258] on span "Bulk update" at bounding box center [1379, 248] width 65 height 19
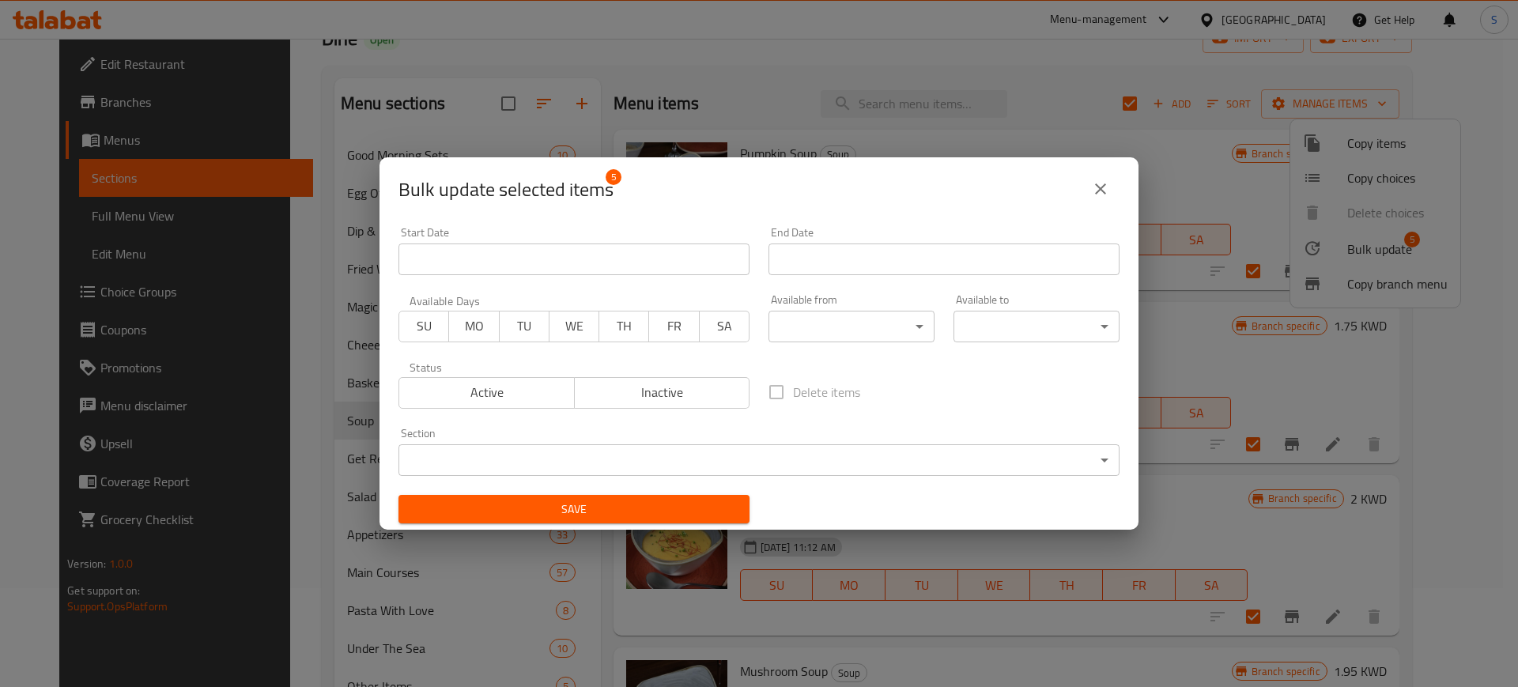
click at [915, 325] on body "​ Menu-management [GEOGRAPHIC_DATA] Get Help S Edit Restaurant Branches Menus S…" at bounding box center [759, 264] width 1518 height 648
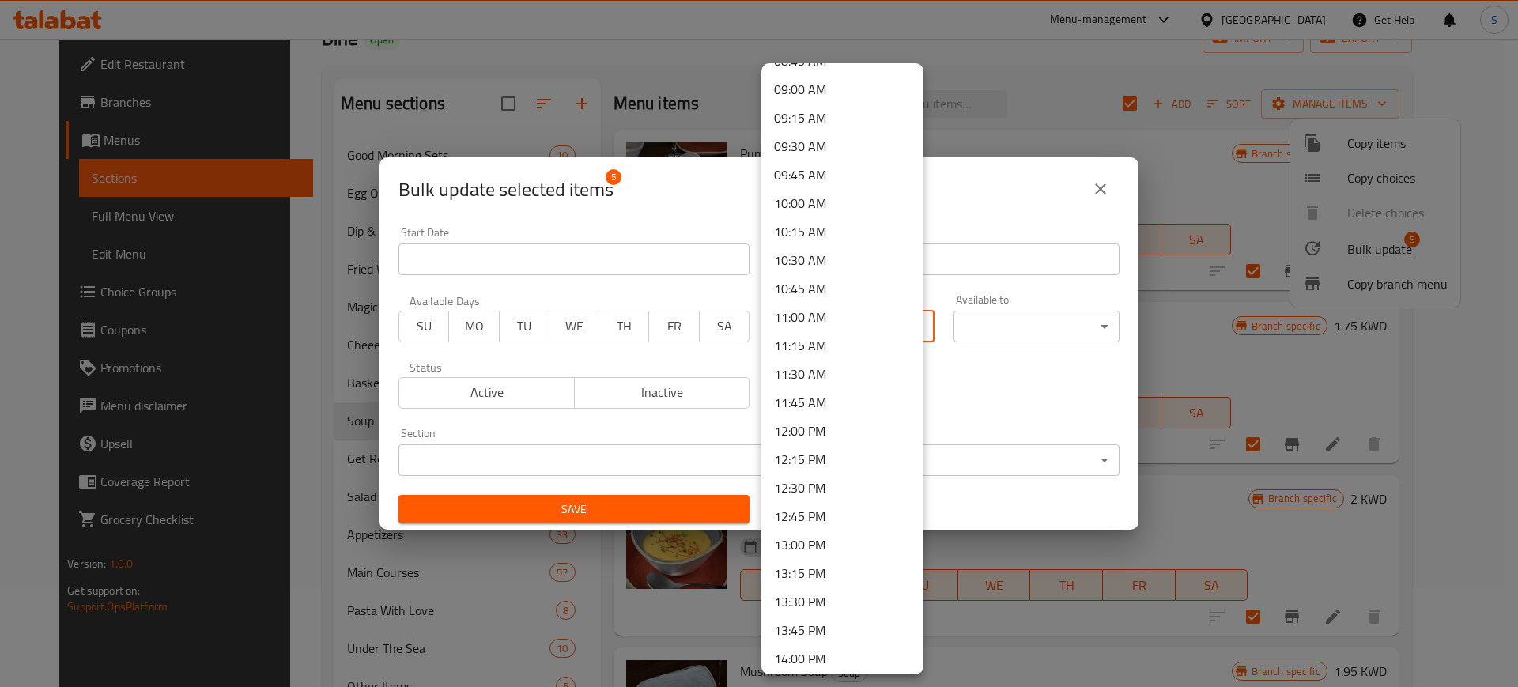
scroll to position [1015, 0]
click at [813, 495] on li "12:30 PM" at bounding box center [842, 491] width 162 height 28
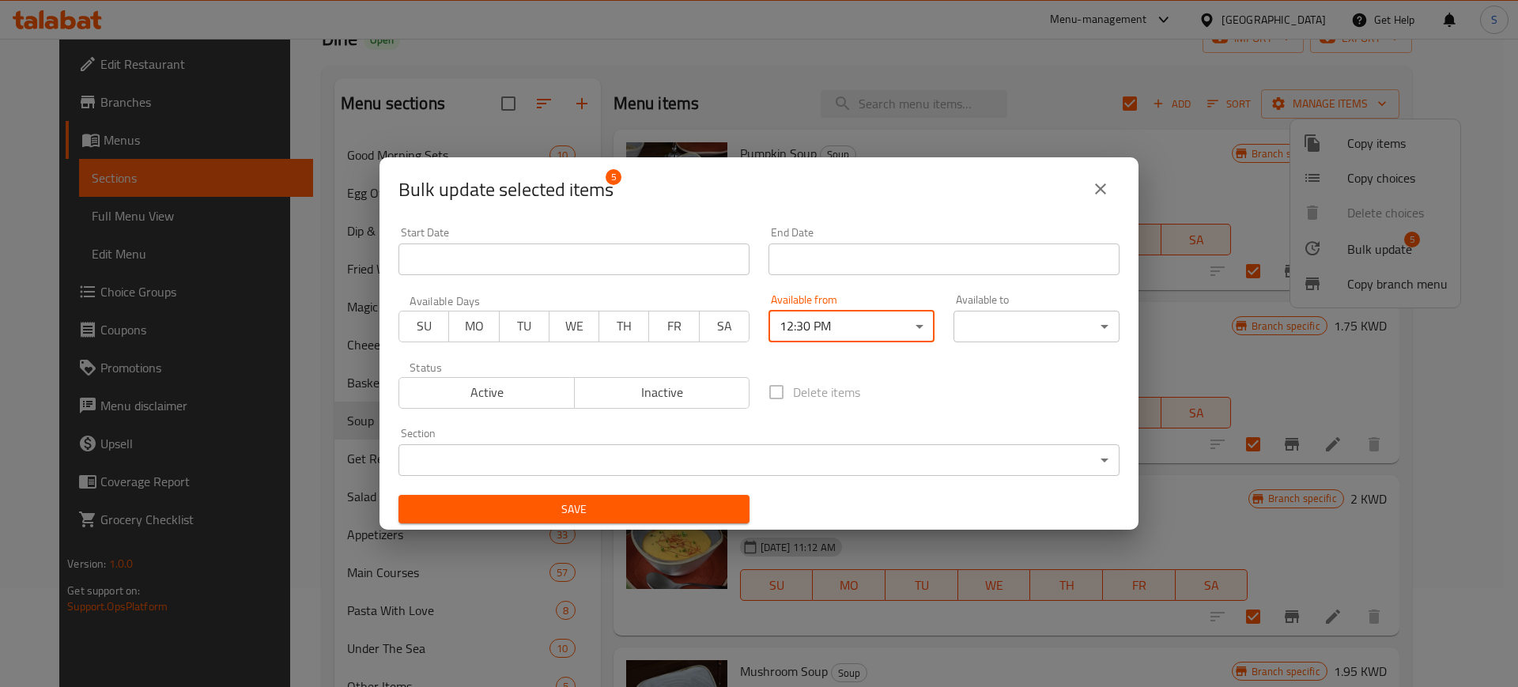
click at [1081, 324] on body "​ Menu-management [GEOGRAPHIC_DATA] Get Help S Edit Restaurant Branches Menus S…" at bounding box center [759, 264] width 1518 height 648
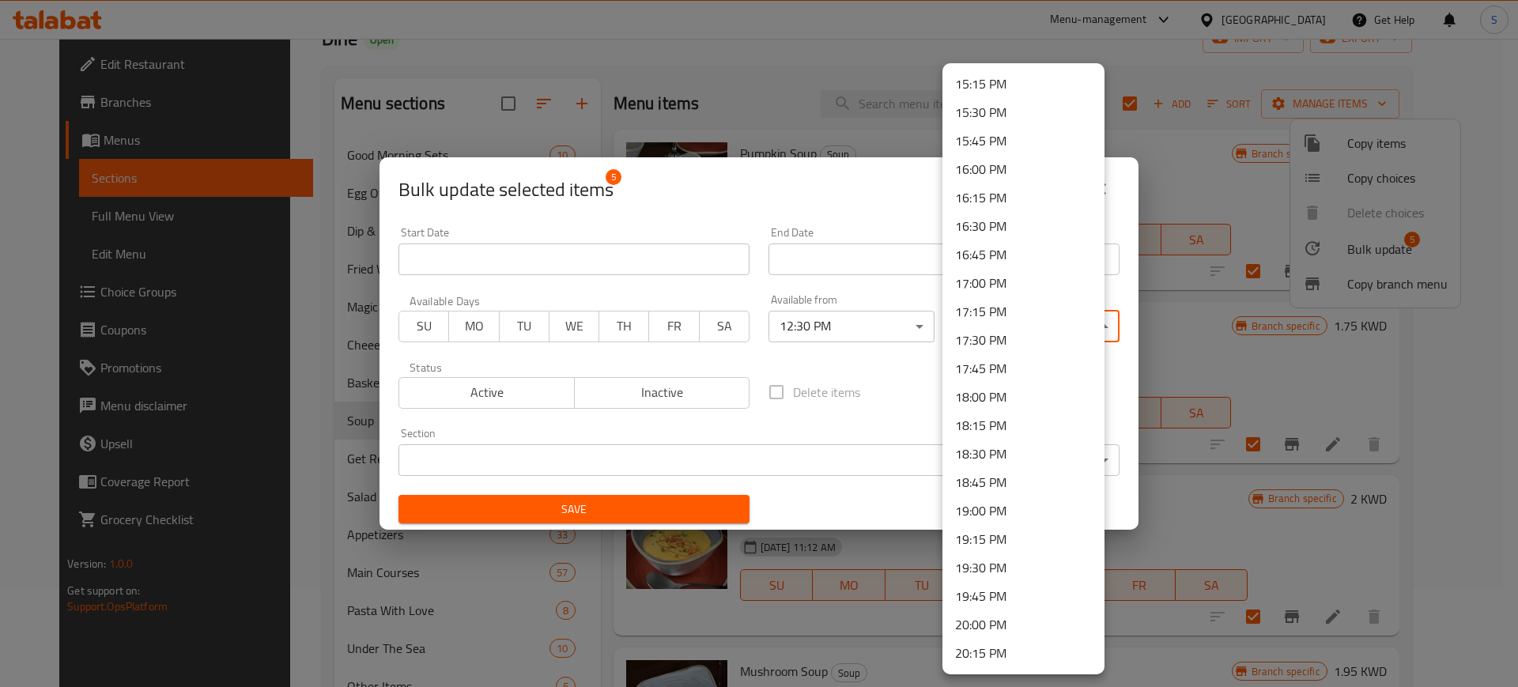
scroll to position [2162, 0]
click at [1003, 535] on li "23:00 PM" at bounding box center [1023, 540] width 162 height 28
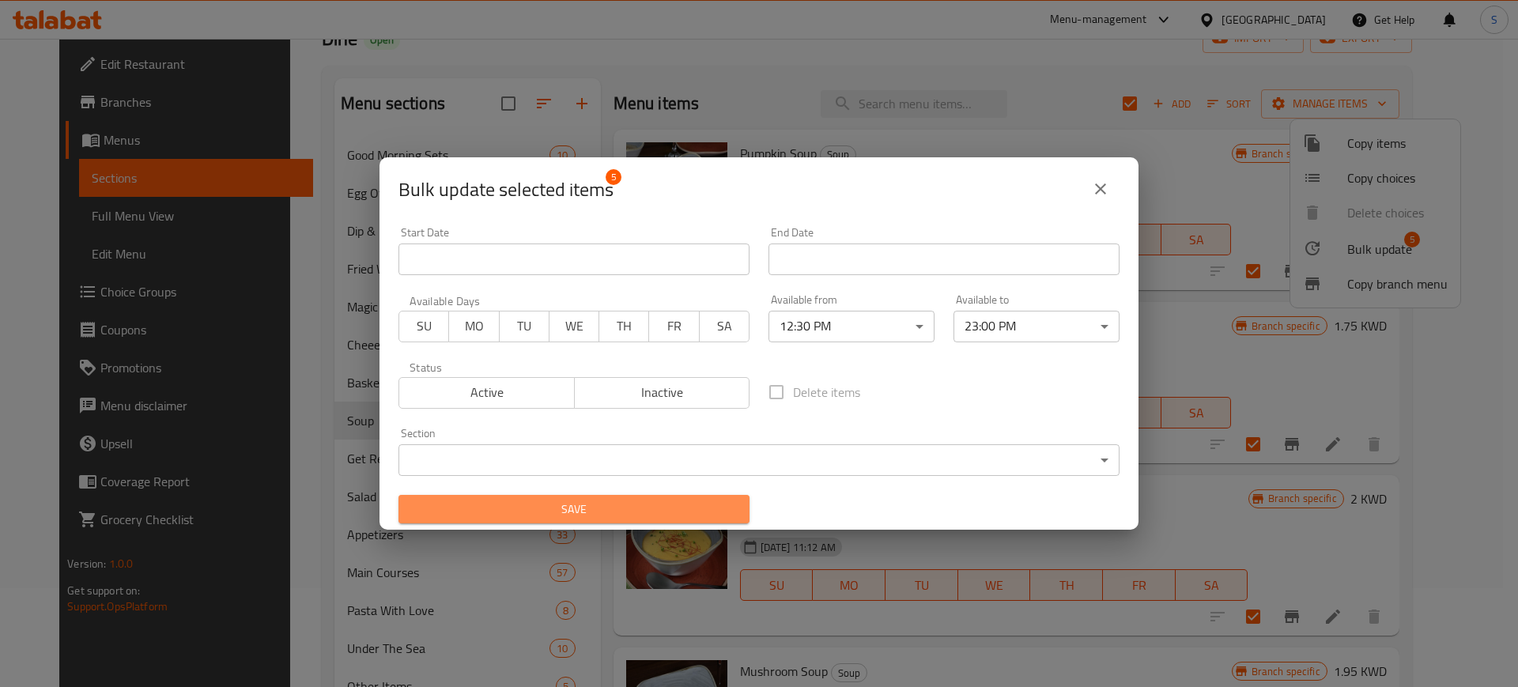
click at [705, 512] on span "Save" at bounding box center [574, 510] width 326 height 20
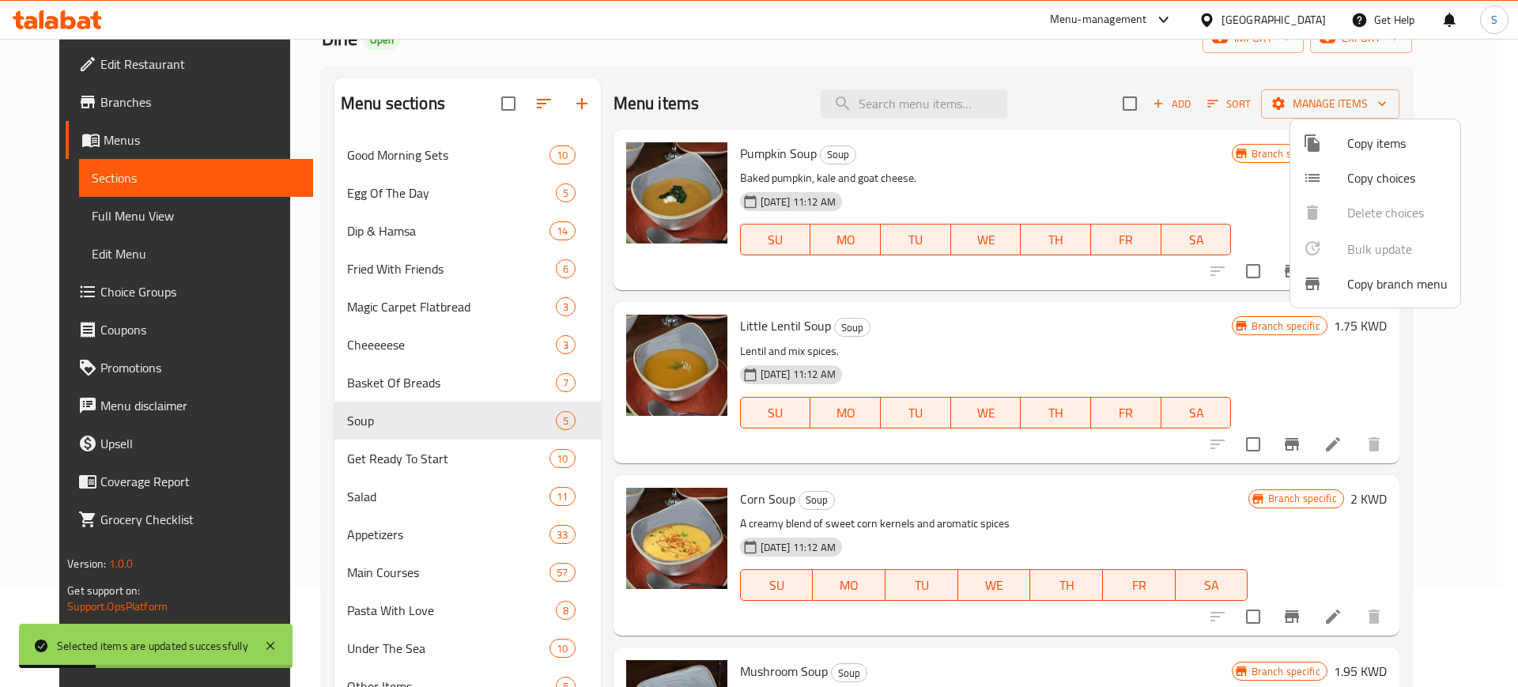
click at [376, 492] on div at bounding box center [759, 343] width 1518 height 687
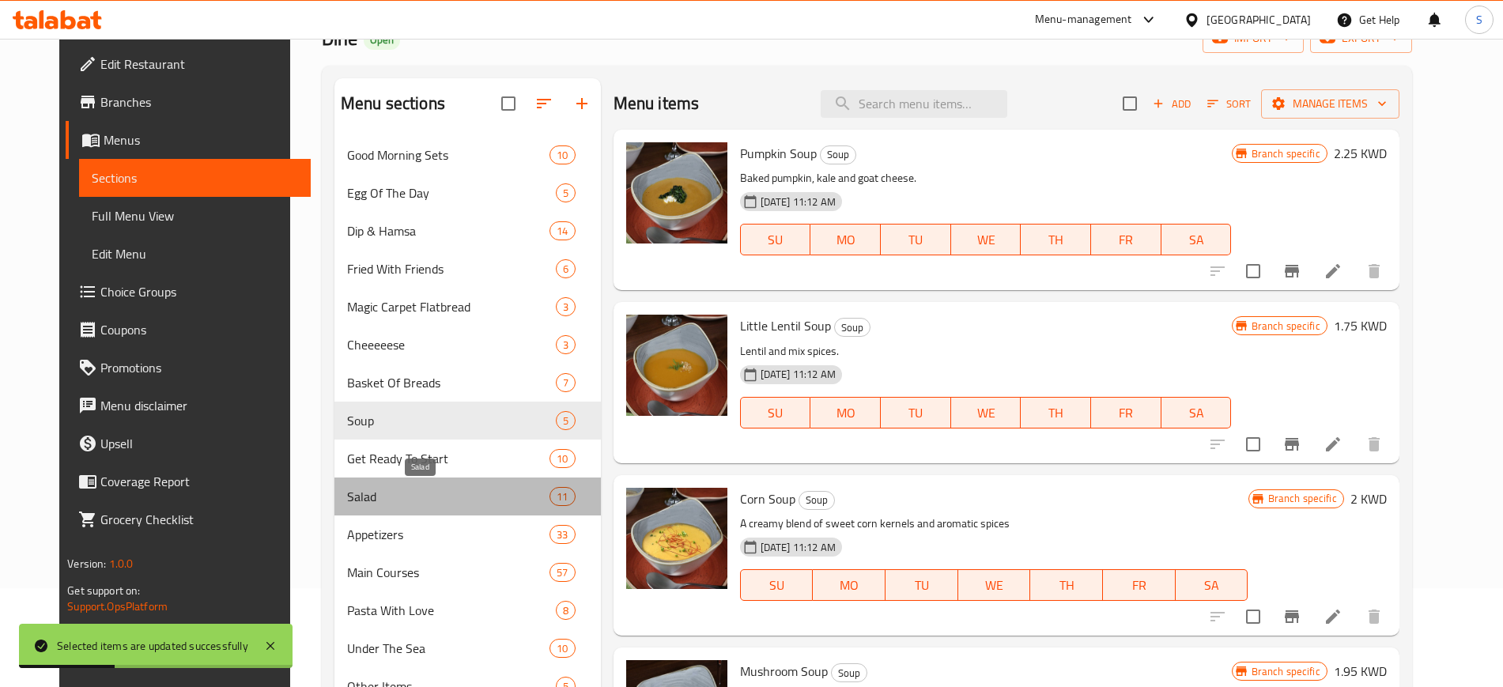
click at [376, 492] on span "Salad" at bounding box center [448, 496] width 202 height 19
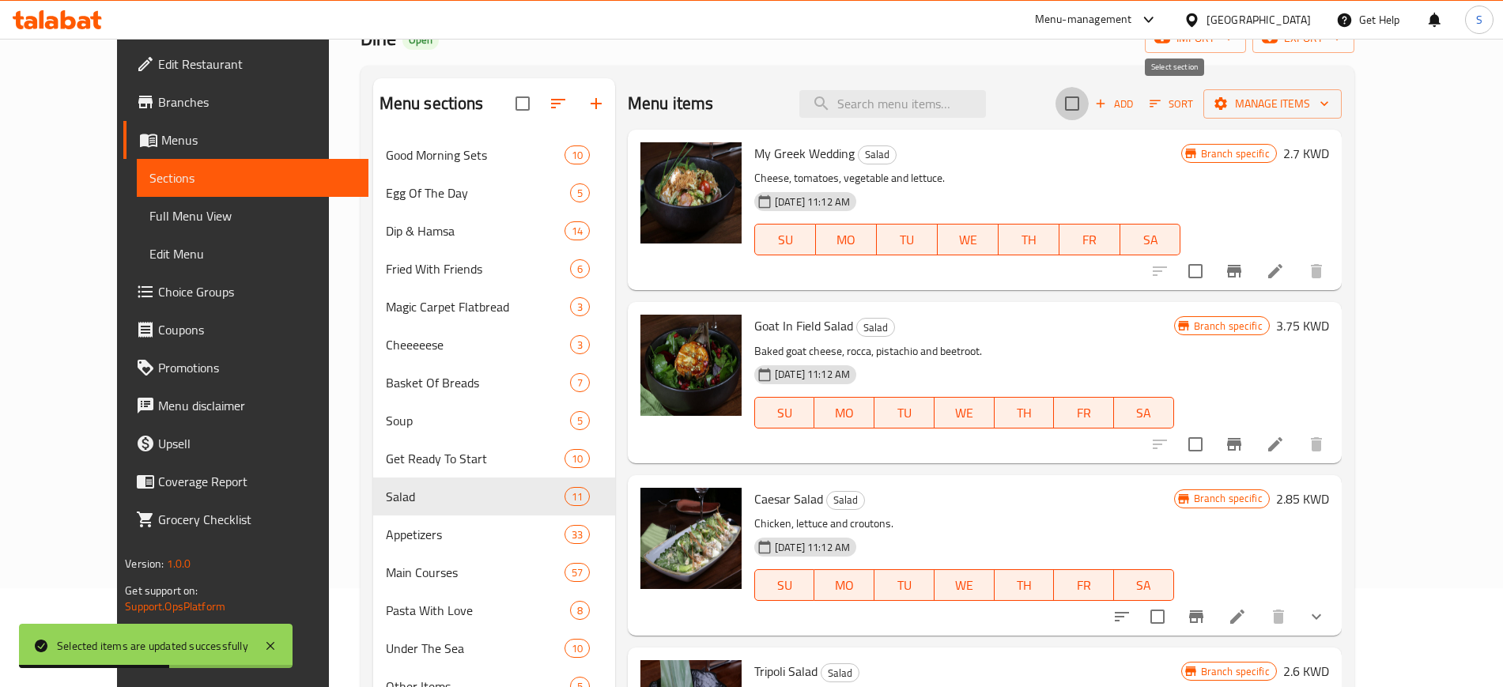
click at [1088, 107] on input "checkbox" at bounding box center [1071, 103] width 33 height 33
click at [1332, 105] on icon "button" at bounding box center [1324, 104] width 16 height 16
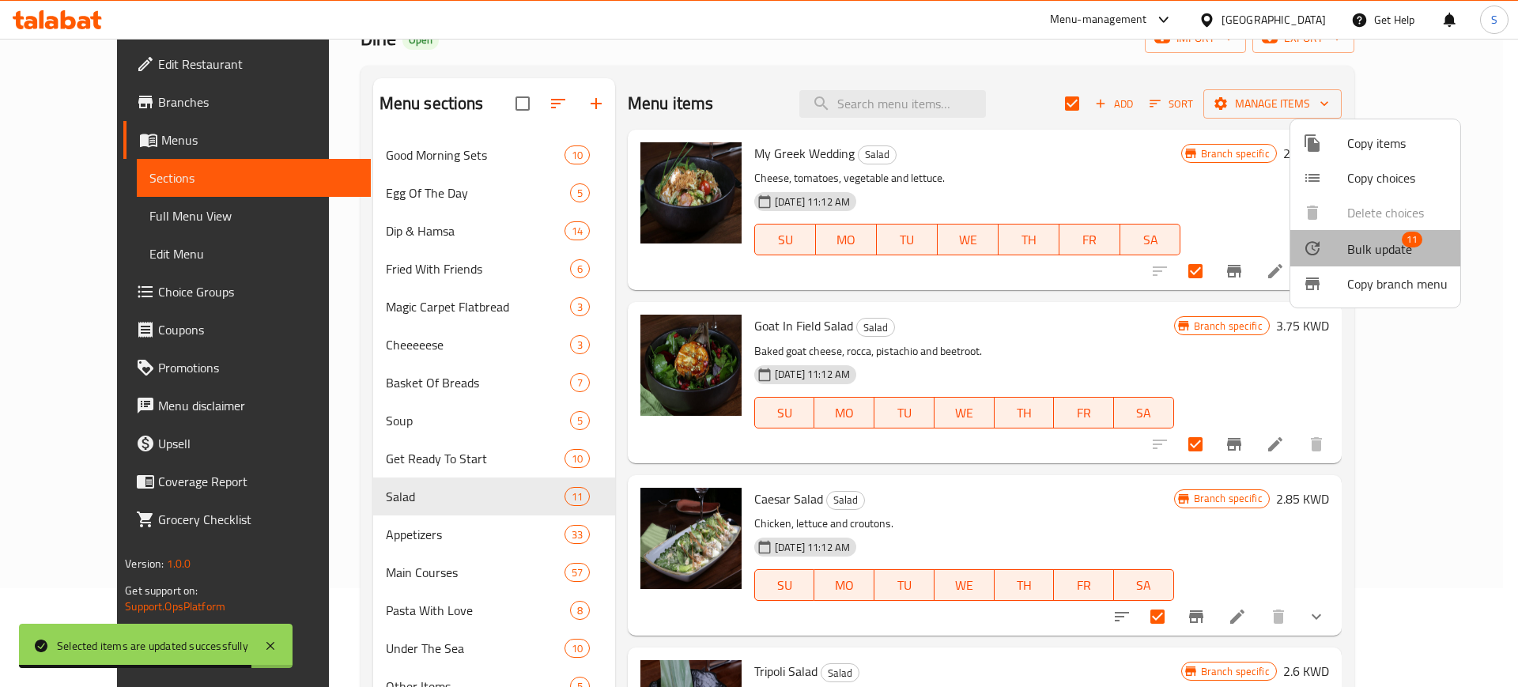
click at [1390, 253] on span "Bulk update" at bounding box center [1379, 248] width 65 height 19
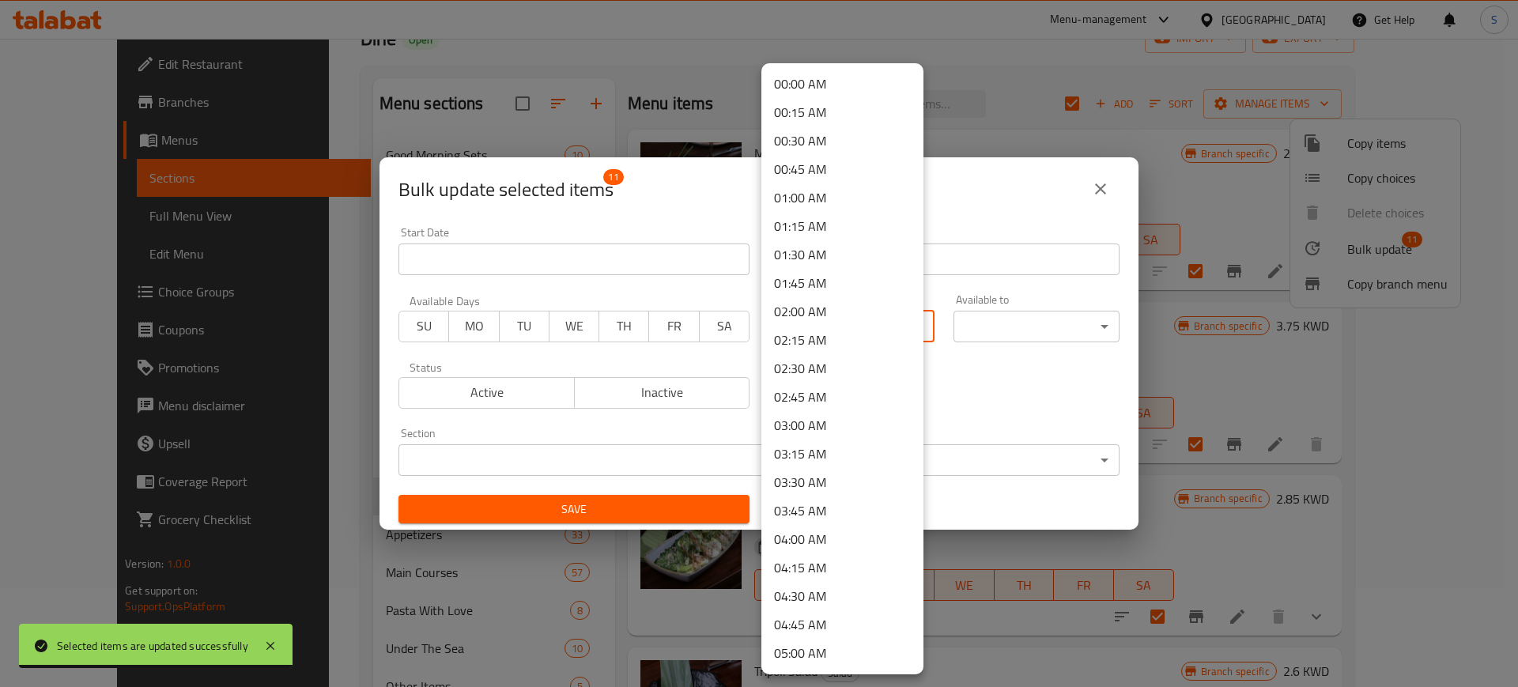
click at [916, 341] on body "Selected items are updated successfully ​ Menu-management [GEOGRAPHIC_DATA] Get…" at bounding box center [759, 264] width 1518 height 648
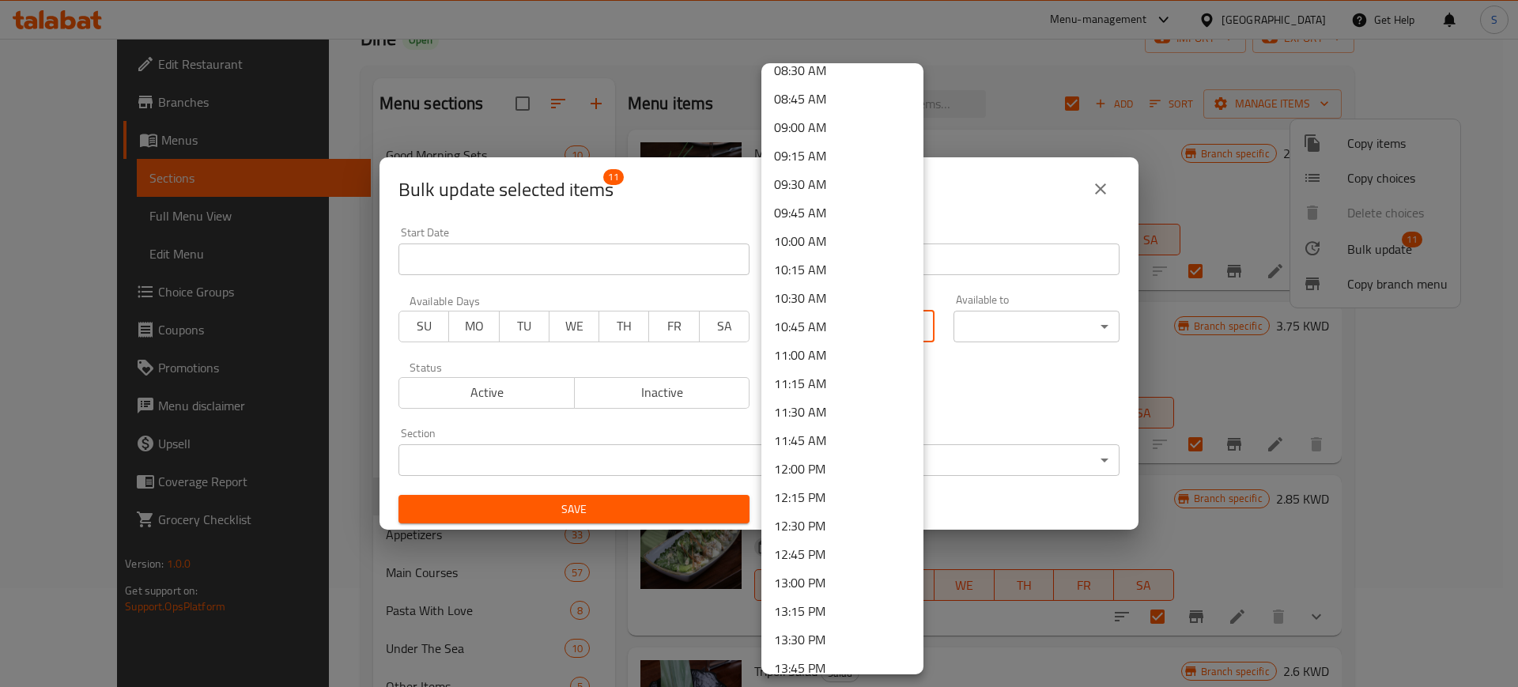
scroll to position [992, 0]
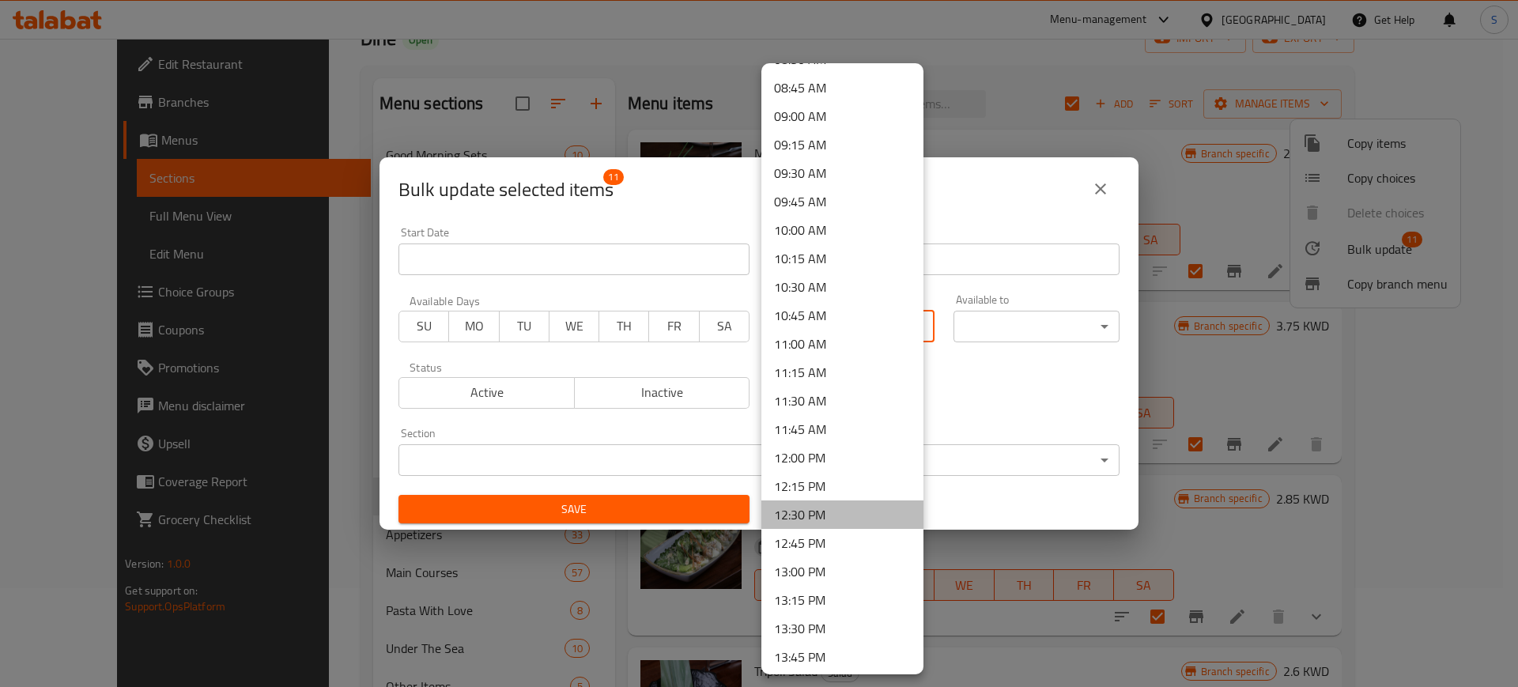
click at [858, 508] on li "12:30 PM" at bounding box center [842, 514] width 162 height 28
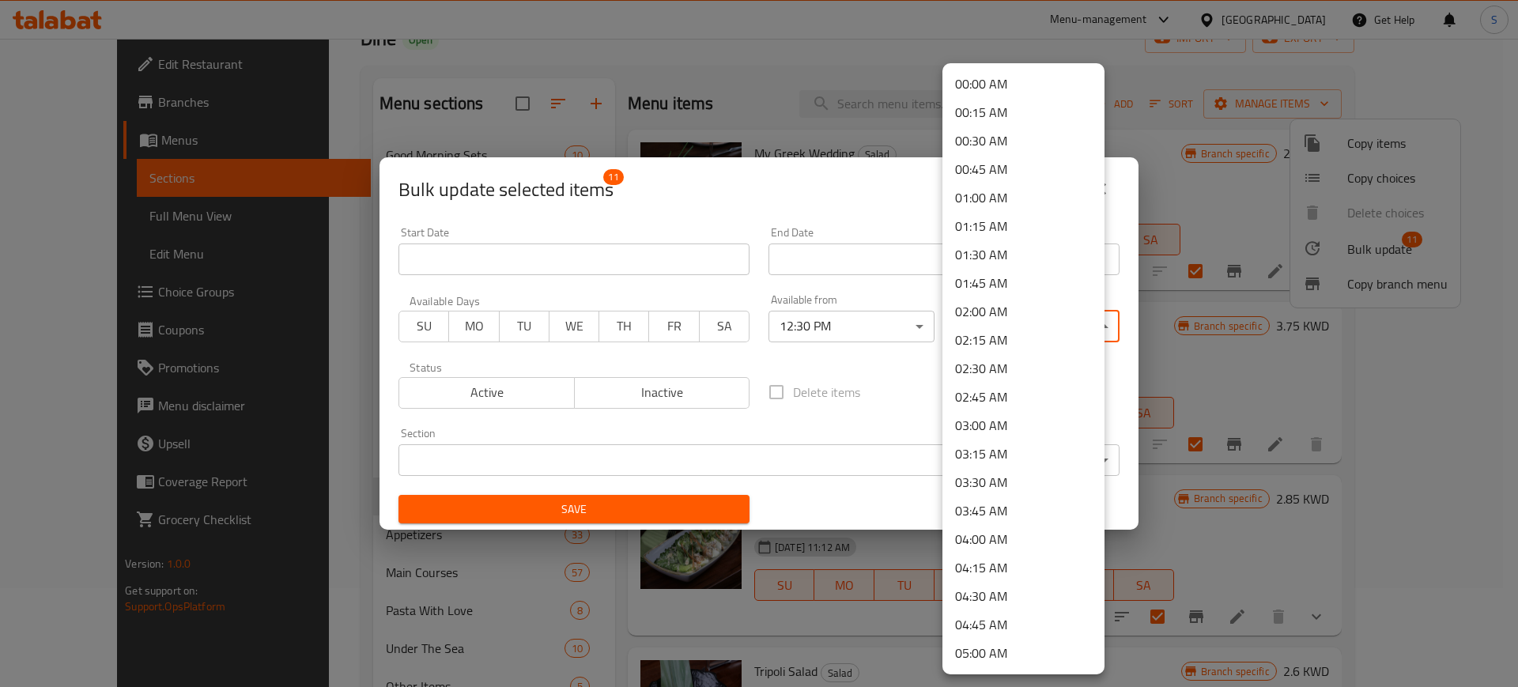
click at [1080, 328] on body "​ Menu-management [GEOGRAPHIC_DATA] Get Help S Edit Restaurant Branches Menus S…" at bounding box center [759, 264] width 1518 height 648
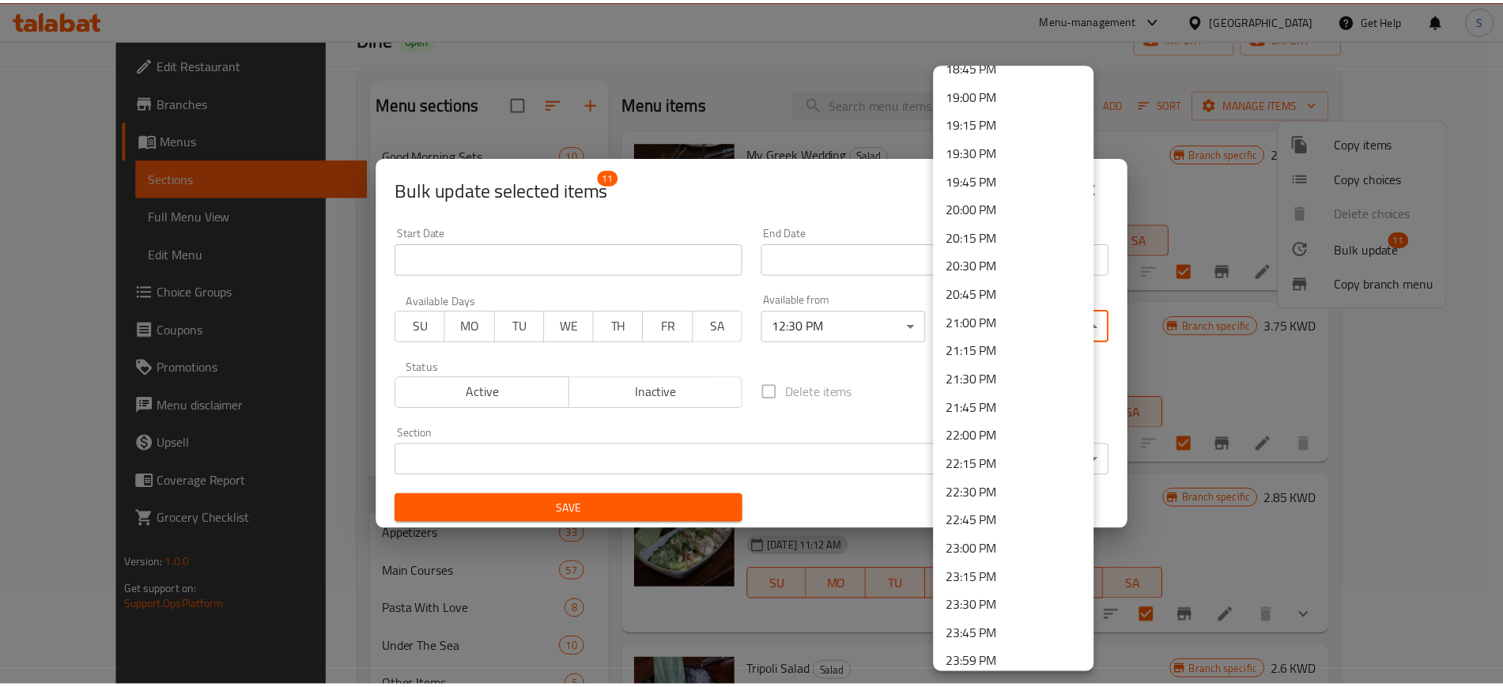
scroll to position [2162, 0]
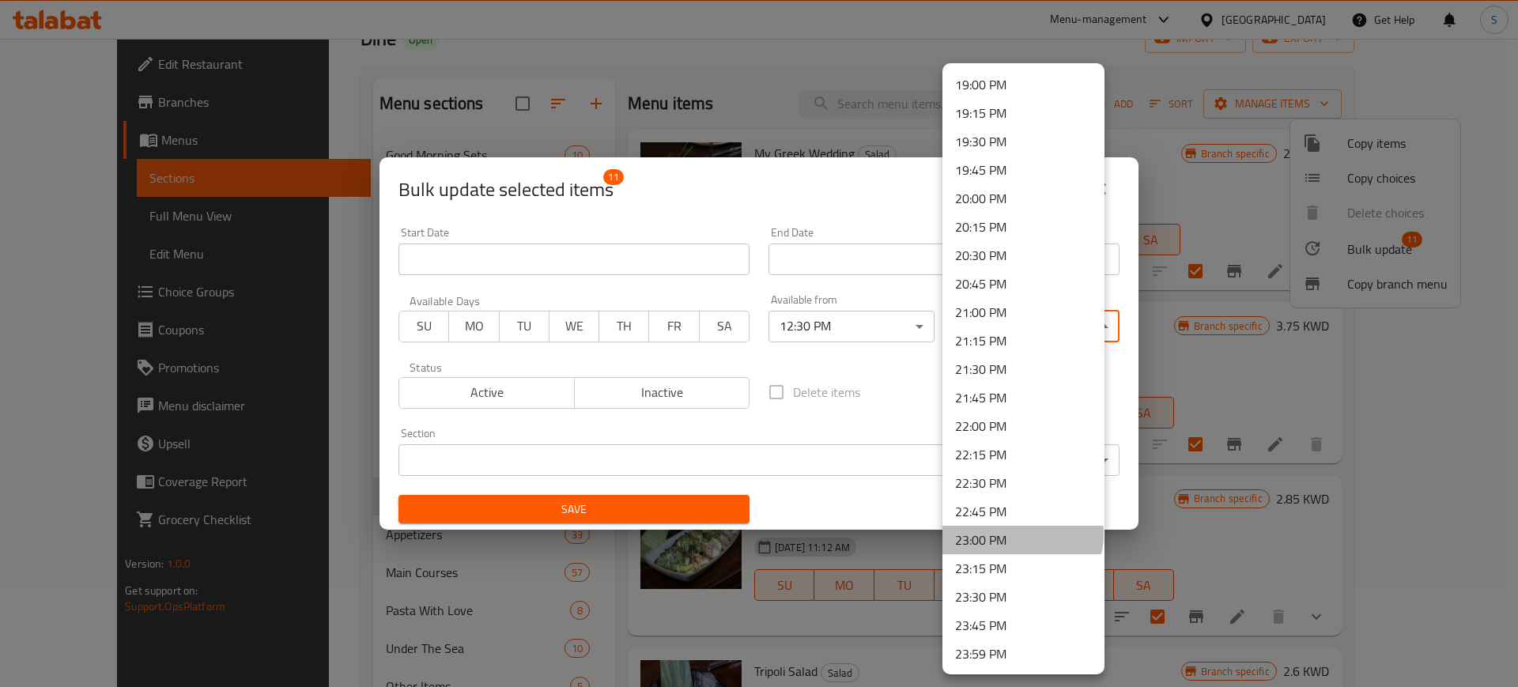
click at [1021, 534] on li "23:00 PM" at bounding box center [1023, 540] width 162 height 28
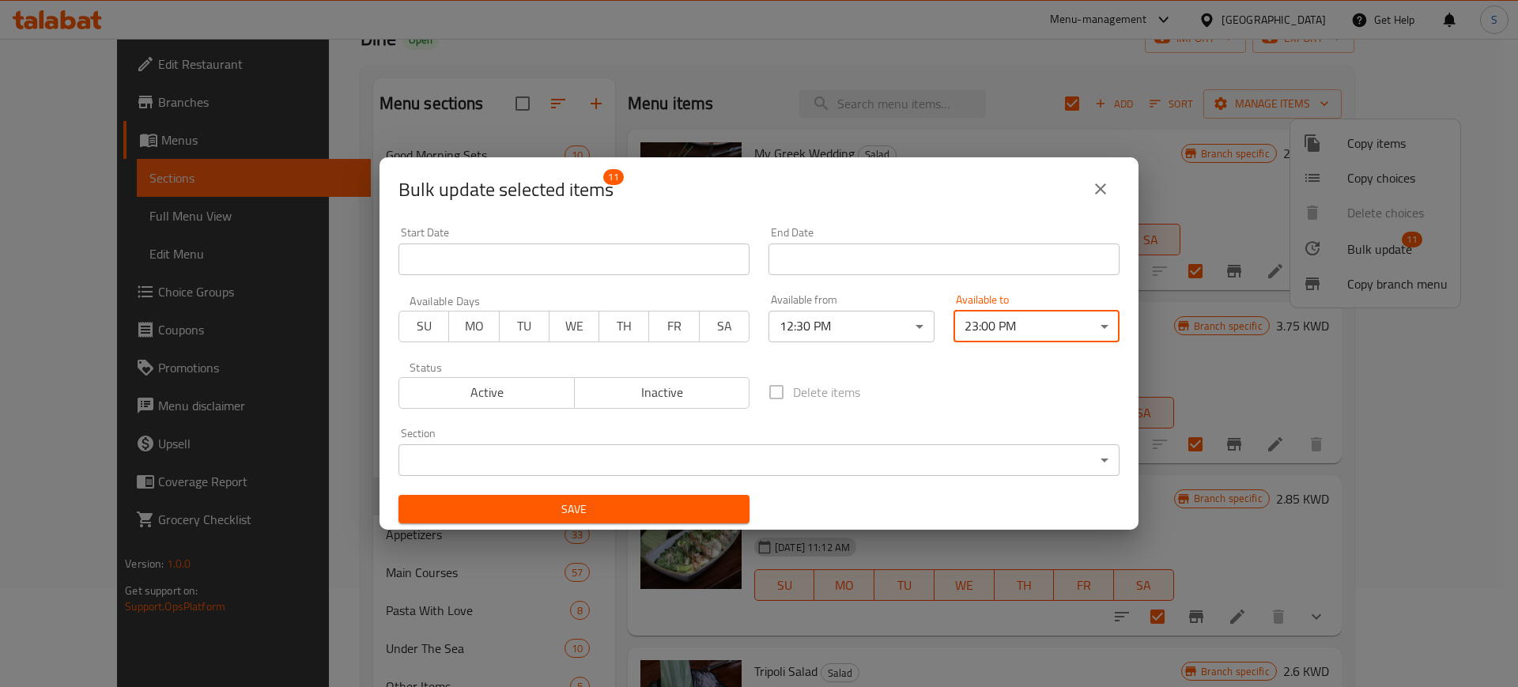
click at [703, 511] on span "Save" at bounding box center [574, 510] width 326 height 20
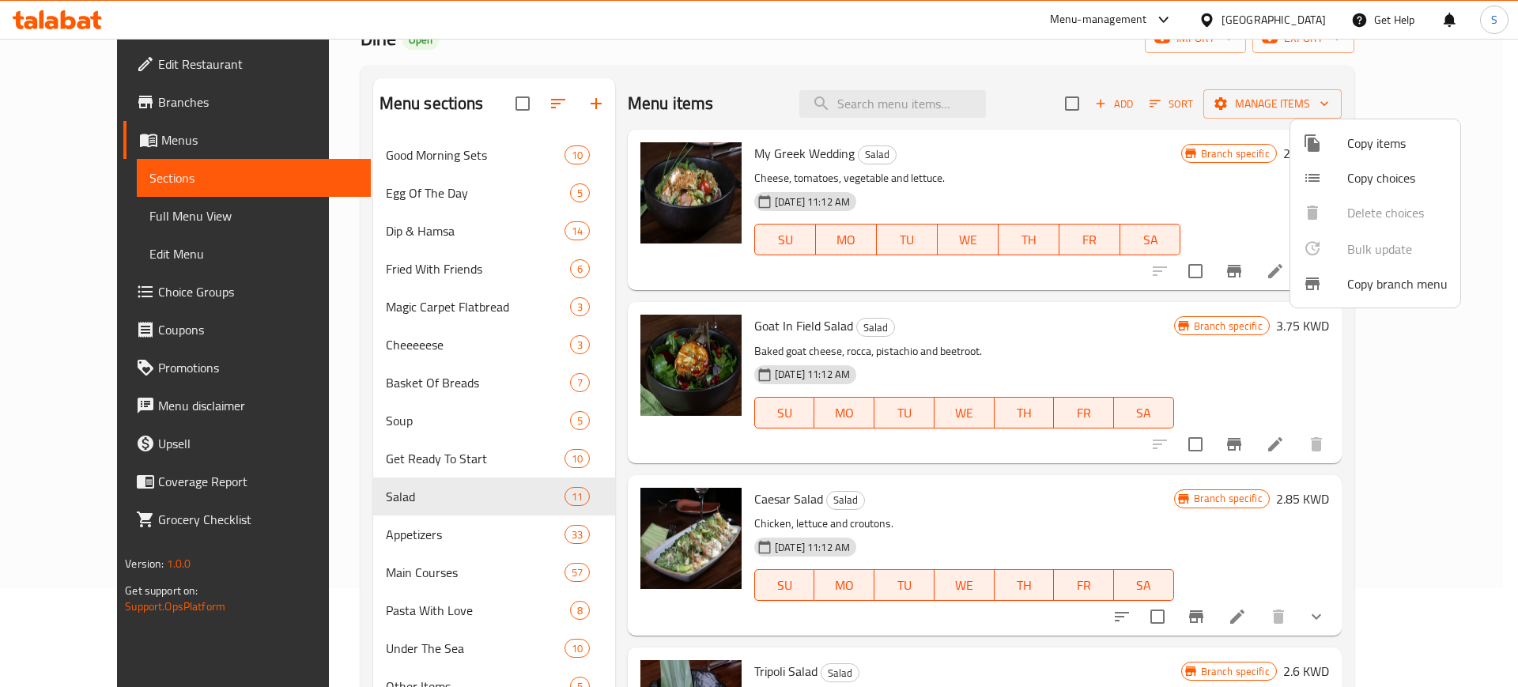
click at [419, 528] on div at bounding box center [759, 343] width 1518 height 687
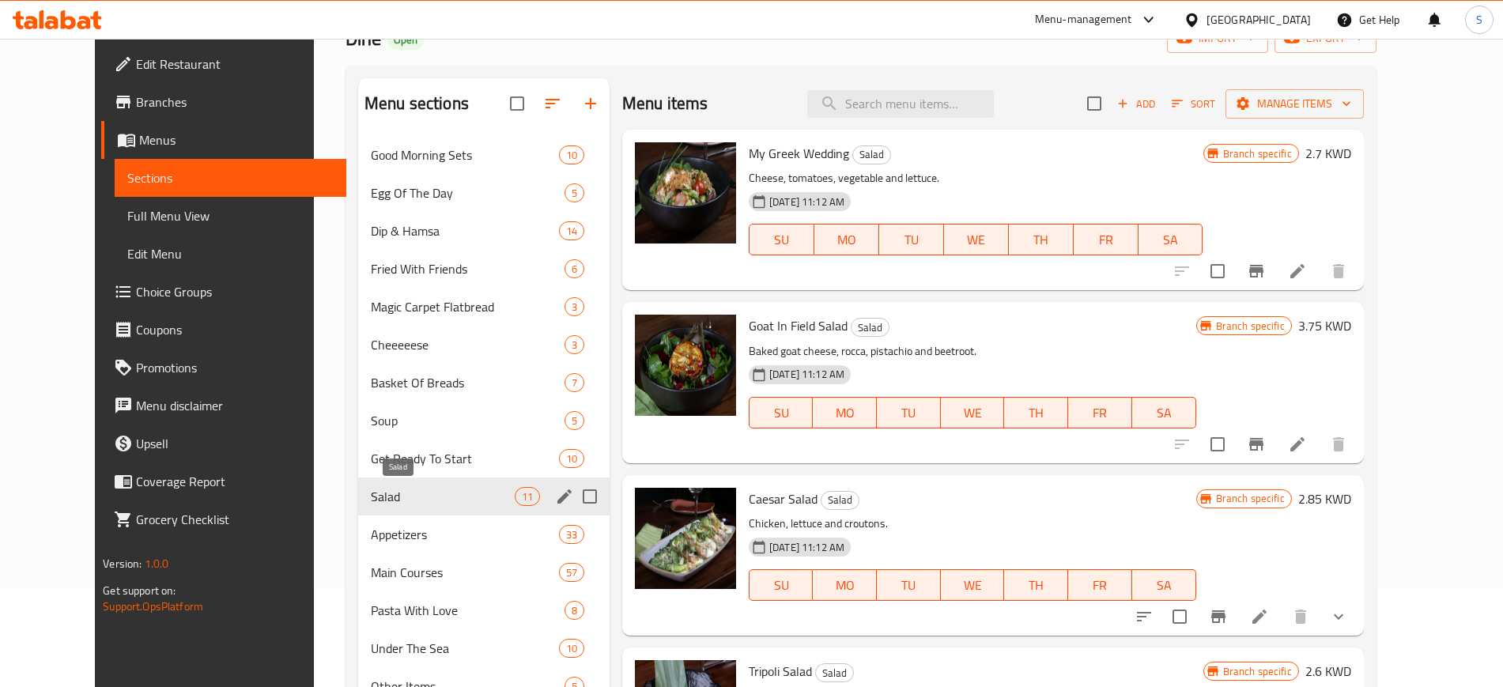
click at [374, 494] on span "Salad" at bounding box center [443, 496] width 144 height 19
click at [402, 495] on span "Salad" at bounding box center [443, 496] width 144 height 19
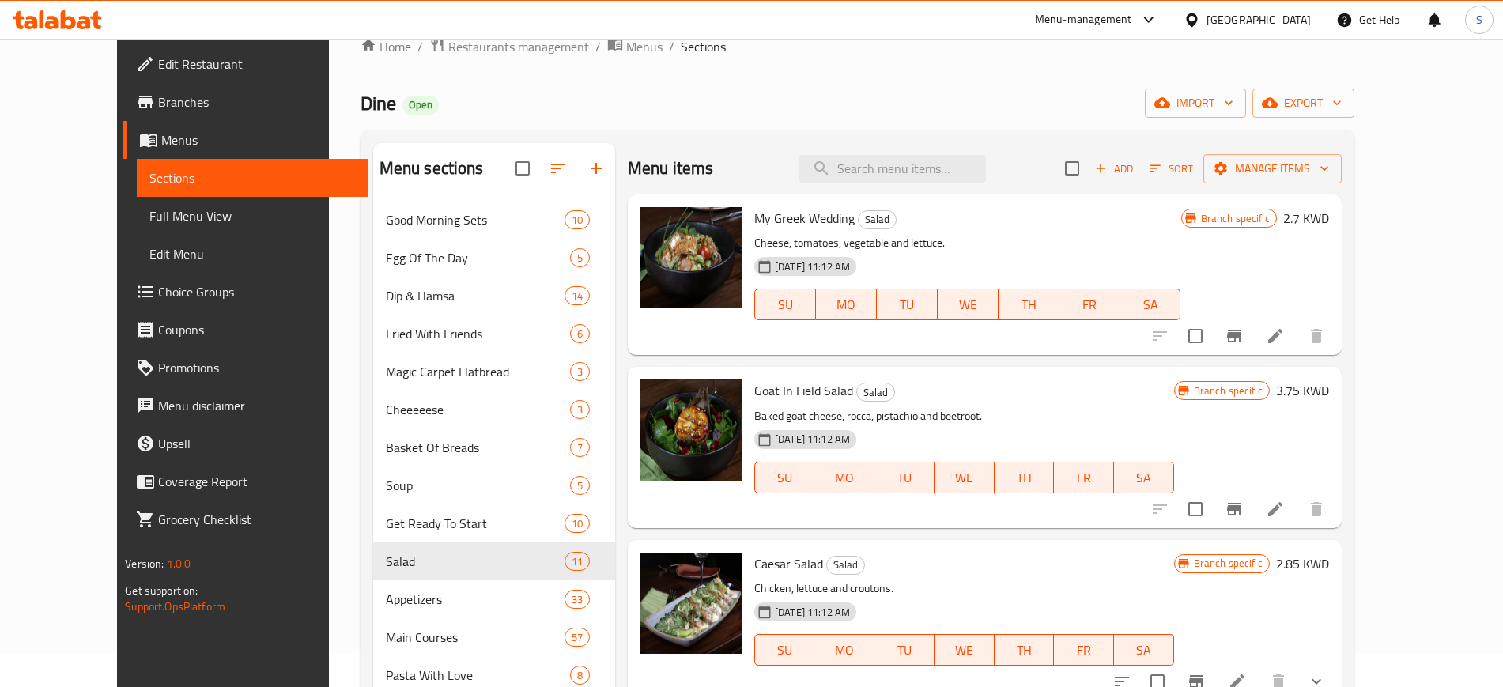
scroll to position [0, 0]
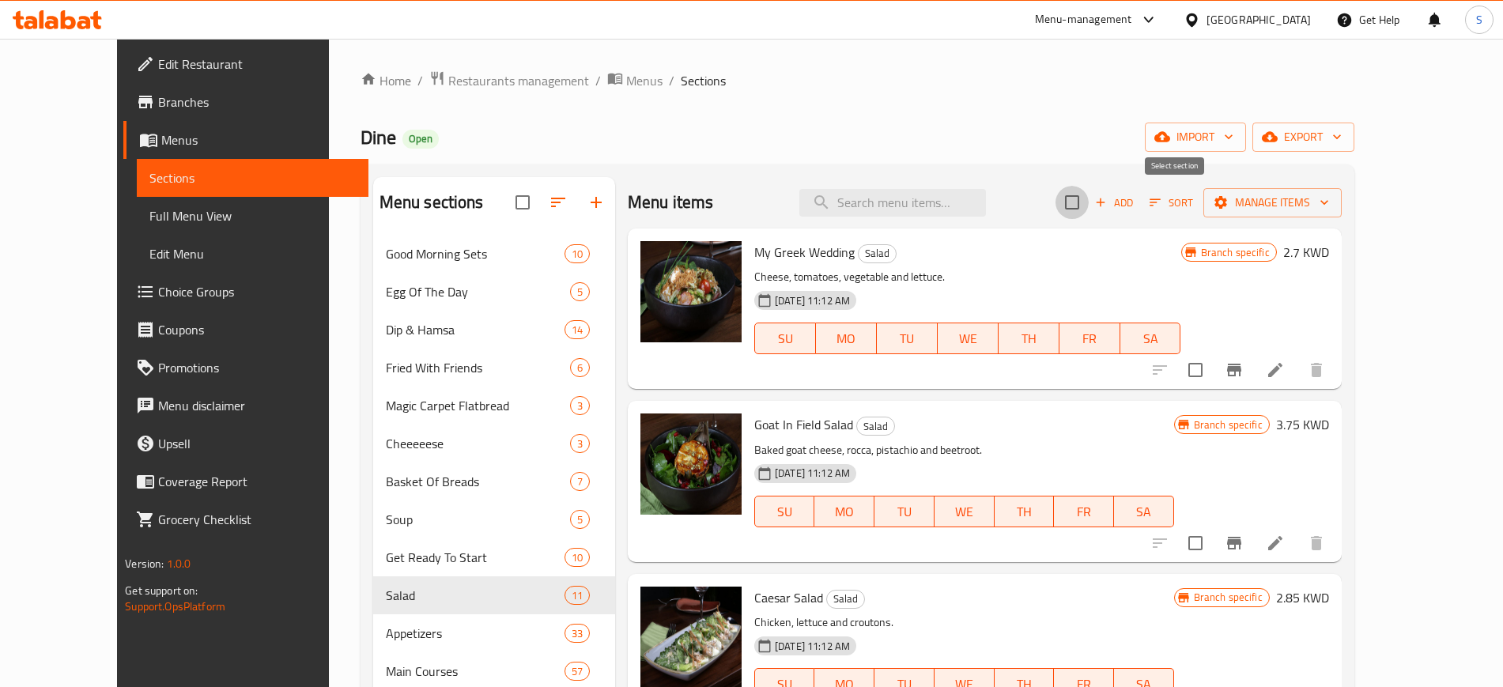
click at [1088, 203] on input "checkbox" at bounding box center [1071, 202] width 33 height 33
click at [1332, 207] on icon "button" at bounding box center [1324, 202] width 16 height 16
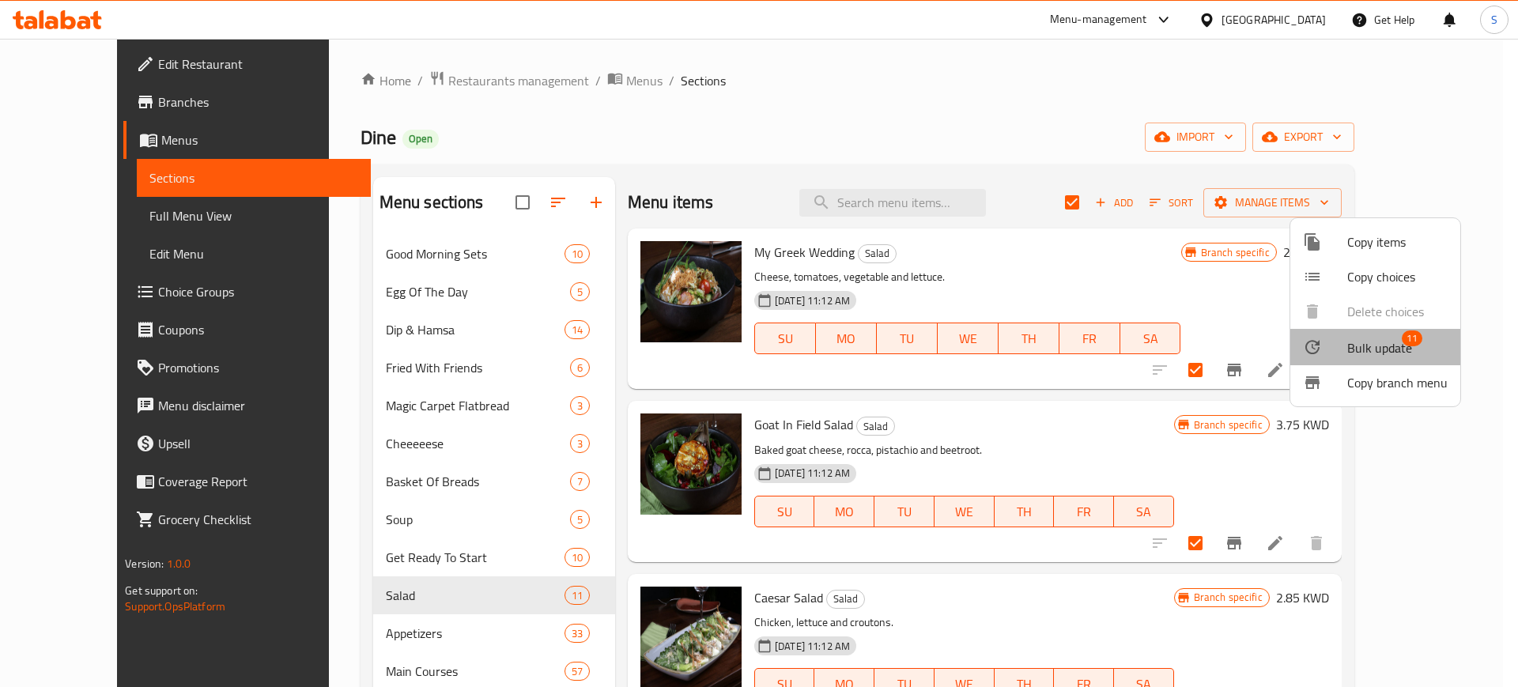
click at [1414, 354] on span "Bulk update 11" at bounding box center [1397, 347] width 100 height 21
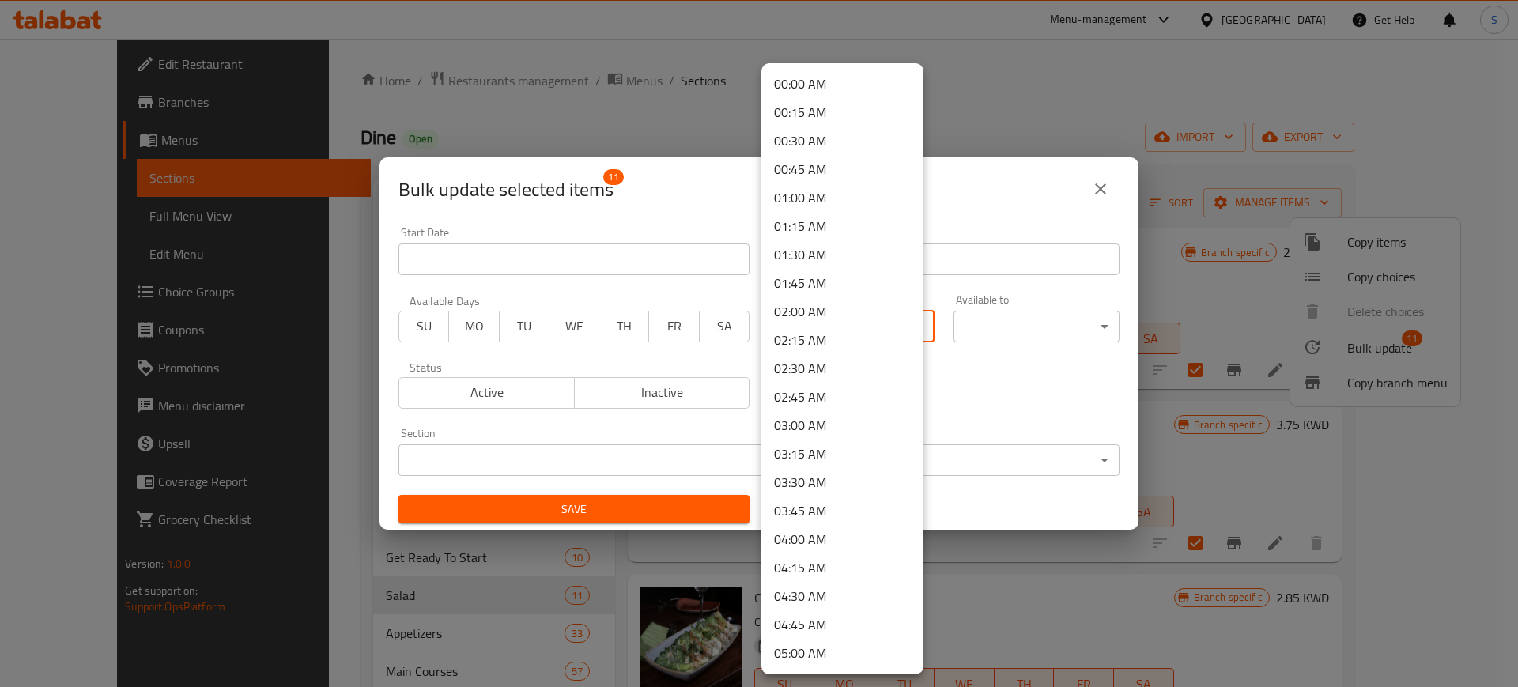
click at [911, 327] on body "​ Menu-management [GEOGRAPHIC_DATA] Get Help S Edit Restaurant Branches Menus S…" at bounding box center [759, 363] width 1518 height 648
click at [839, 79] on li "00:00 AM" at bounding box center [842, 84] width 162 height 28
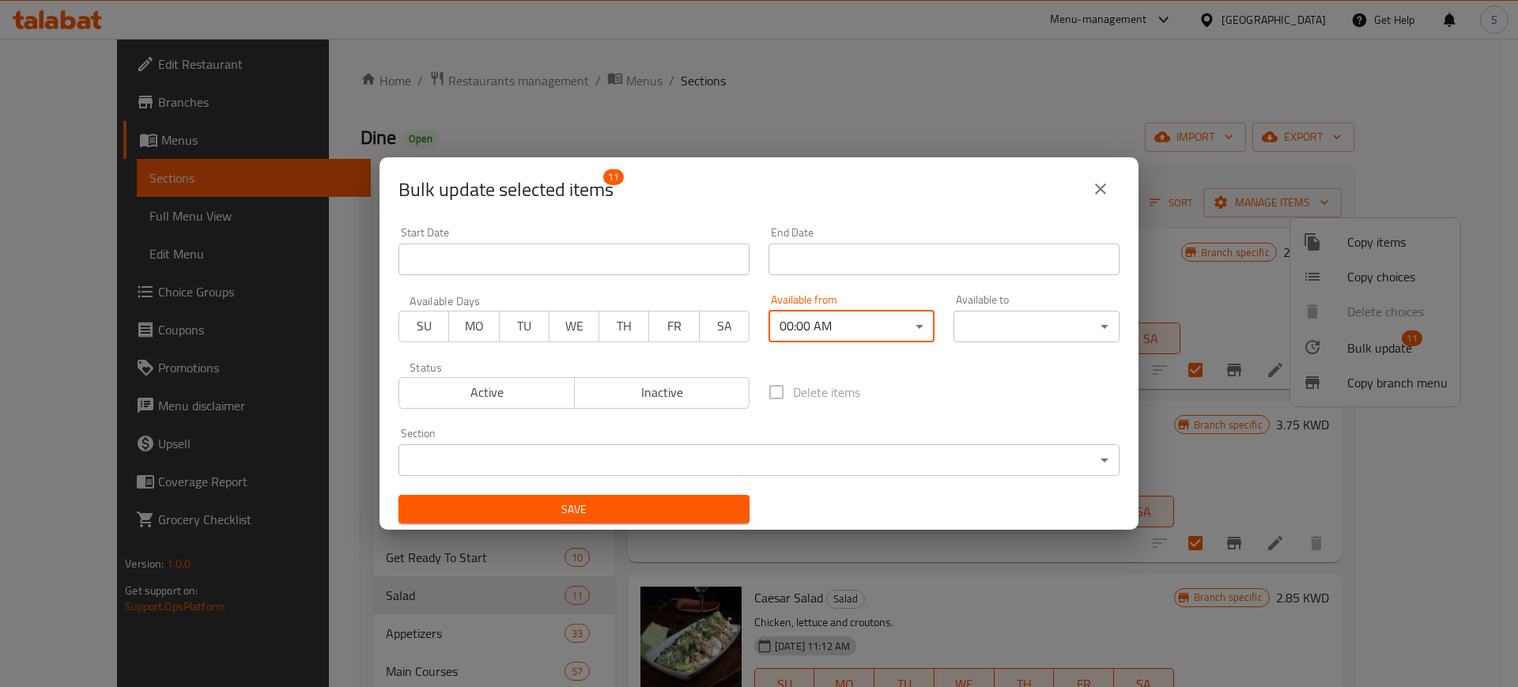
click at [1098, 324] on body "​ Menu-management [GEOGRAPHIC_DATA] Get Help S Edit Restaurant Branches Menus S…" at bounding box center [759, 363] width 1518 height 648
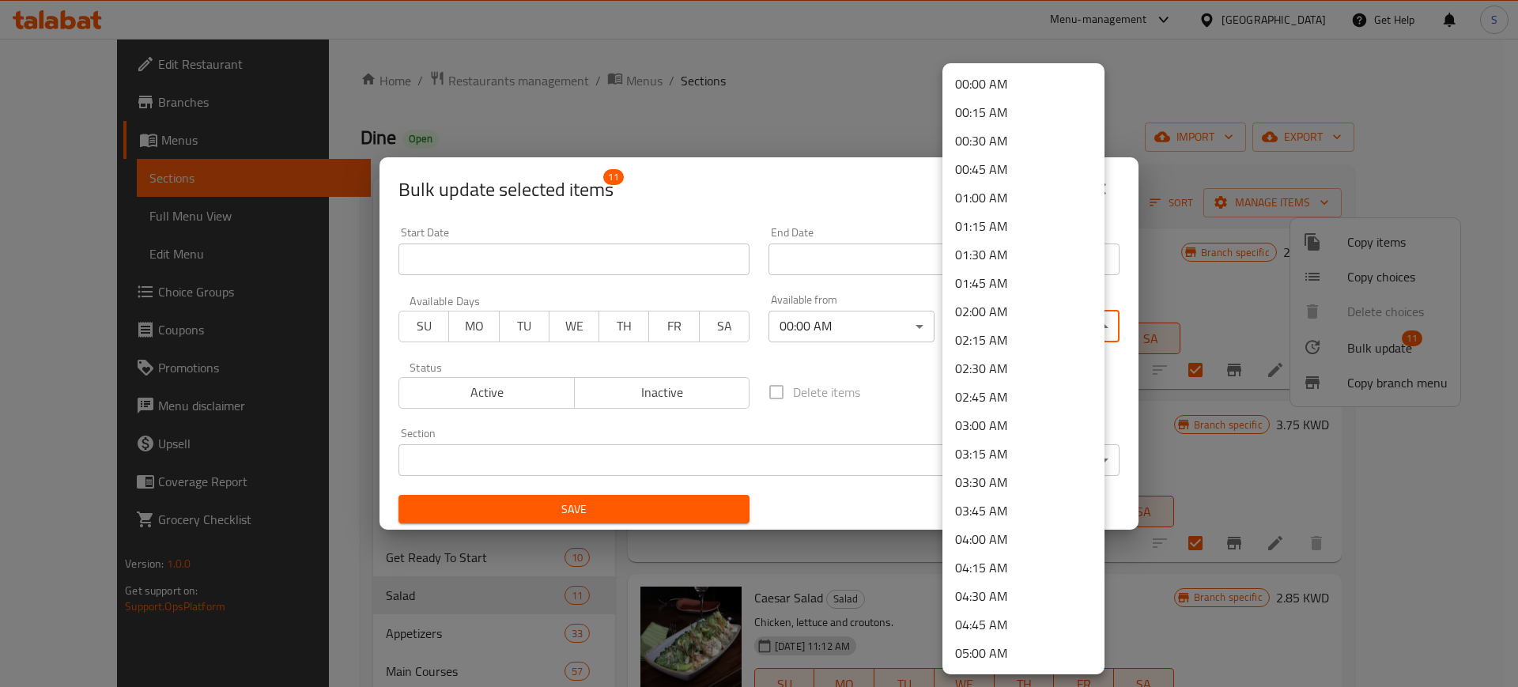
click at [1014, 75] on li "00:00 AM" at bounding box center [1023, 84] width 162 height 28
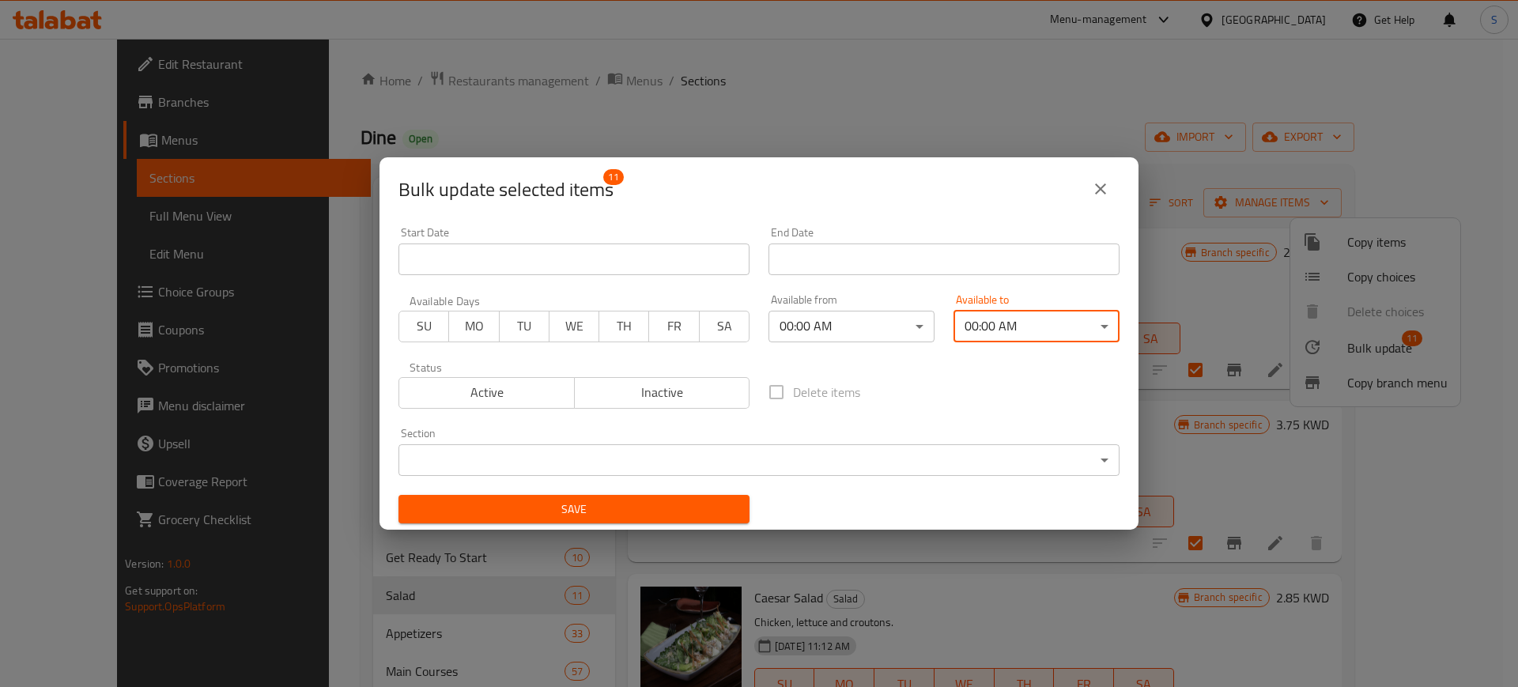
click at [699, 506] on span "Save" at bounding box center [574, 510] width 326 height 20
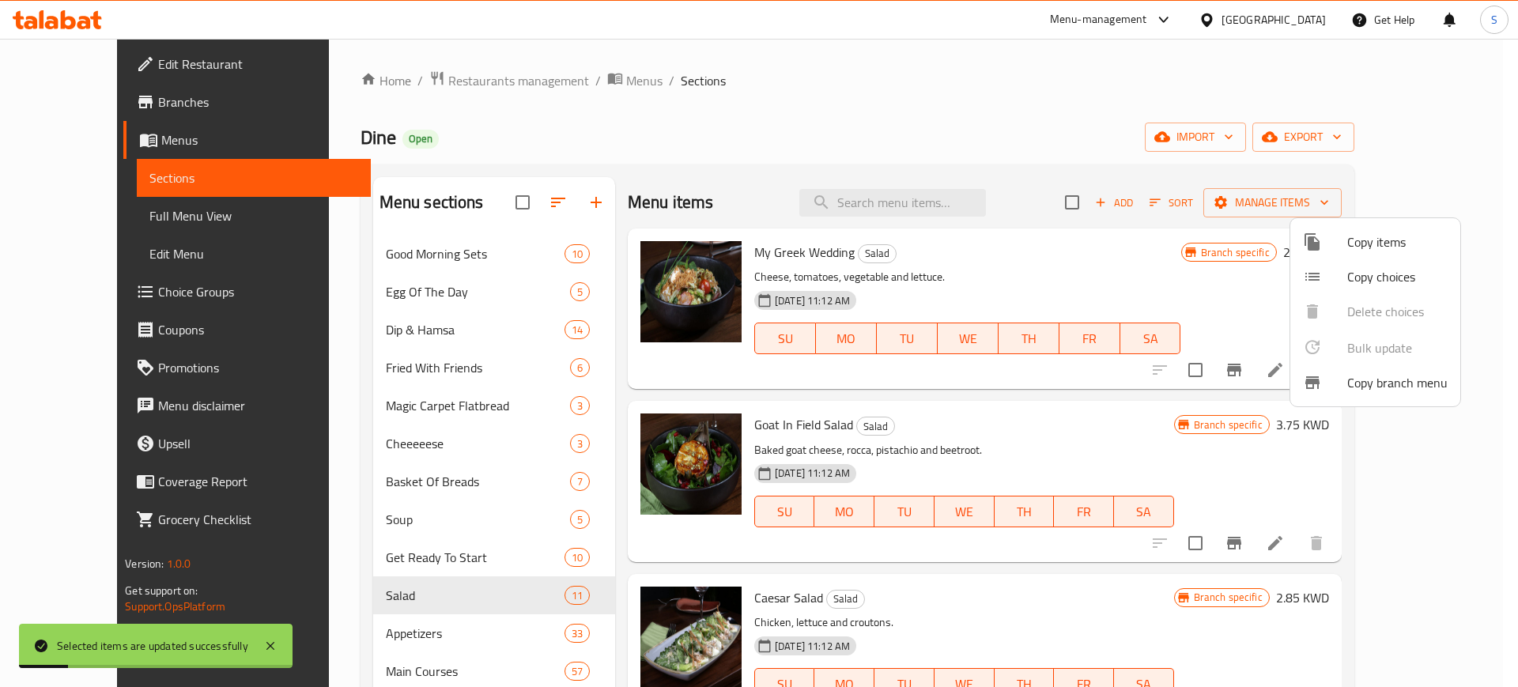
click at [454, 635] on div at bounding box center [759, 343] width 1518 height 687
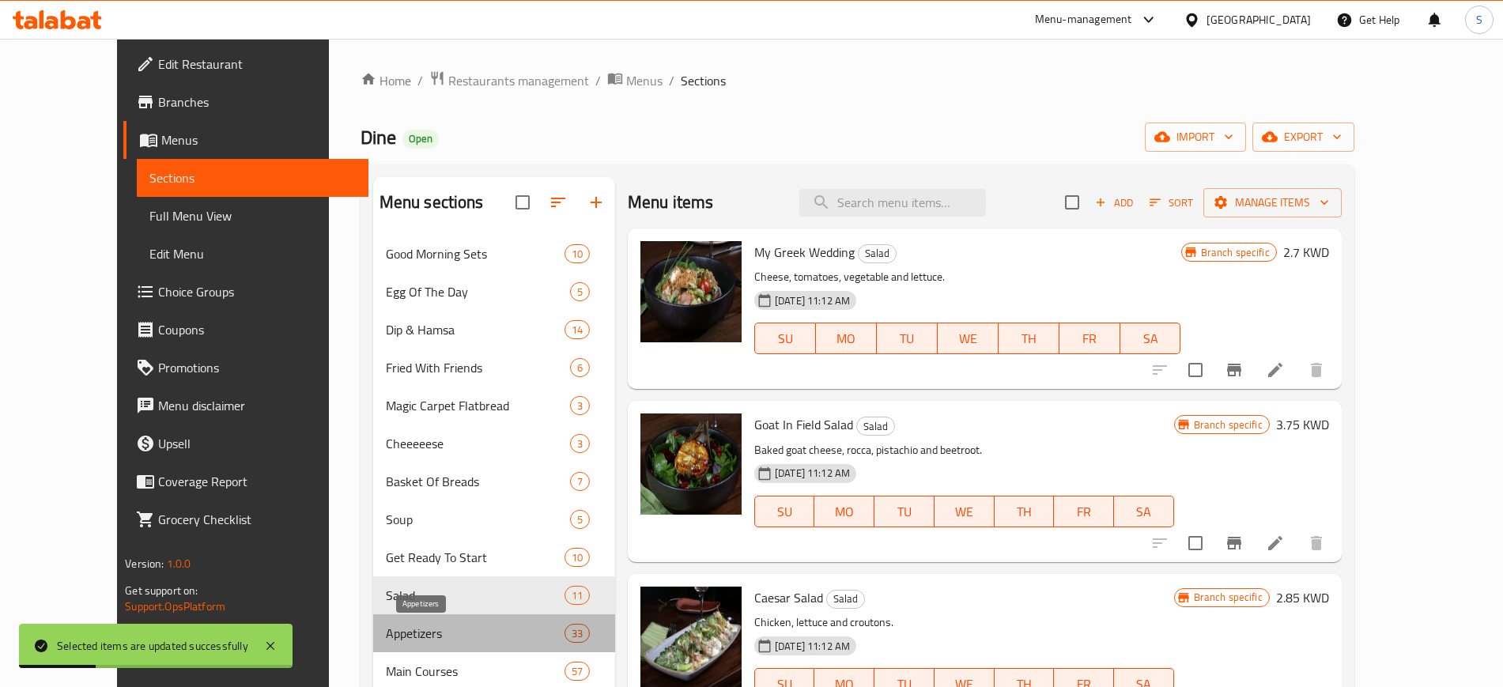
click at [454, 635] on span "Appetizers" at bounding box center [475, 633] width 179 height 19
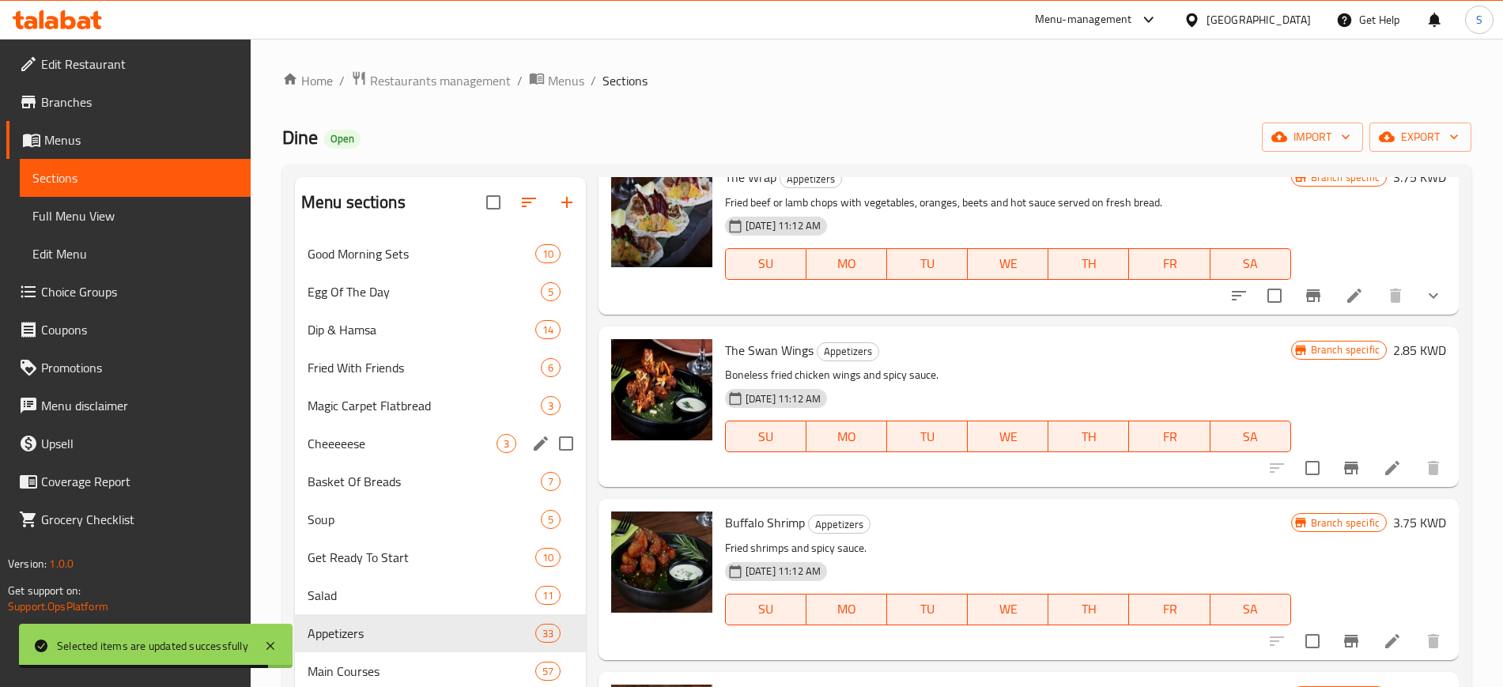
scroll to position [243, 0]
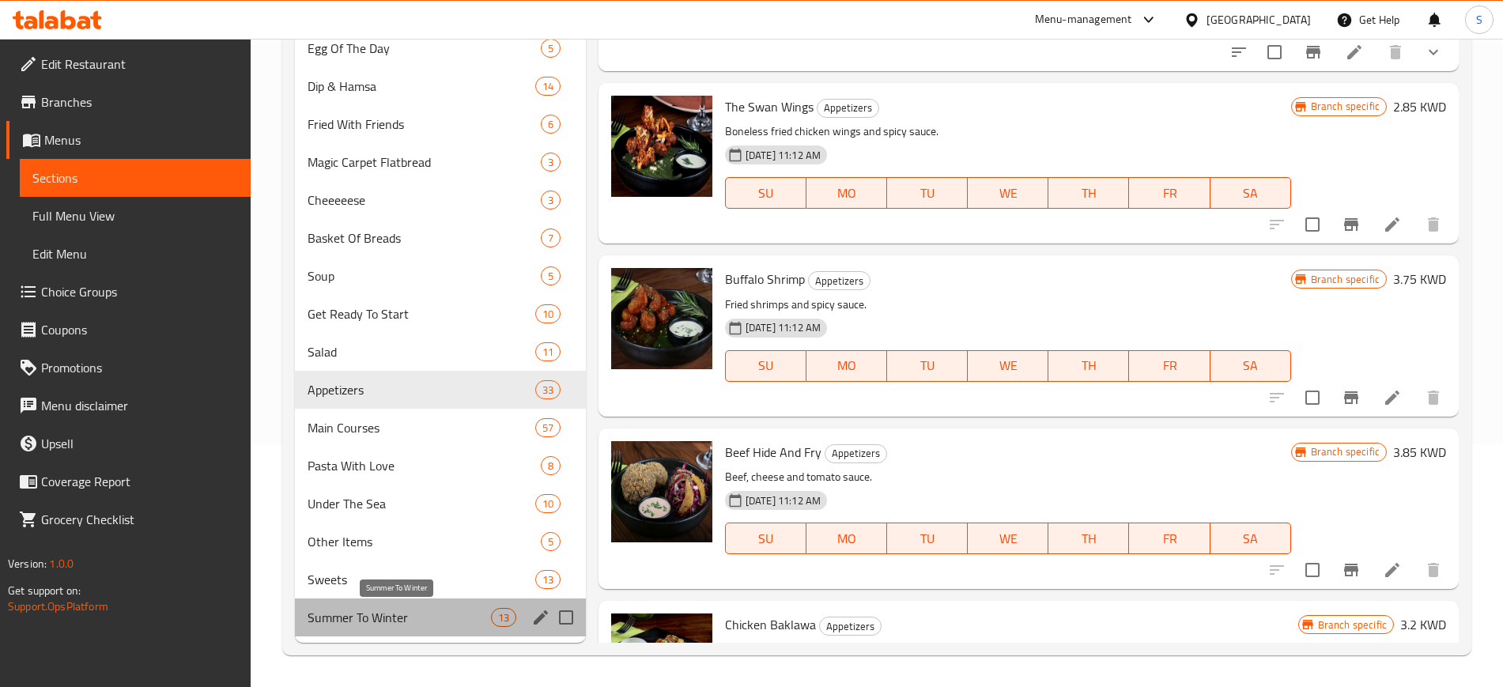
click at [433, 617] on span "Summer To Winter" at bounding box center [398, 617] width 183 height 19
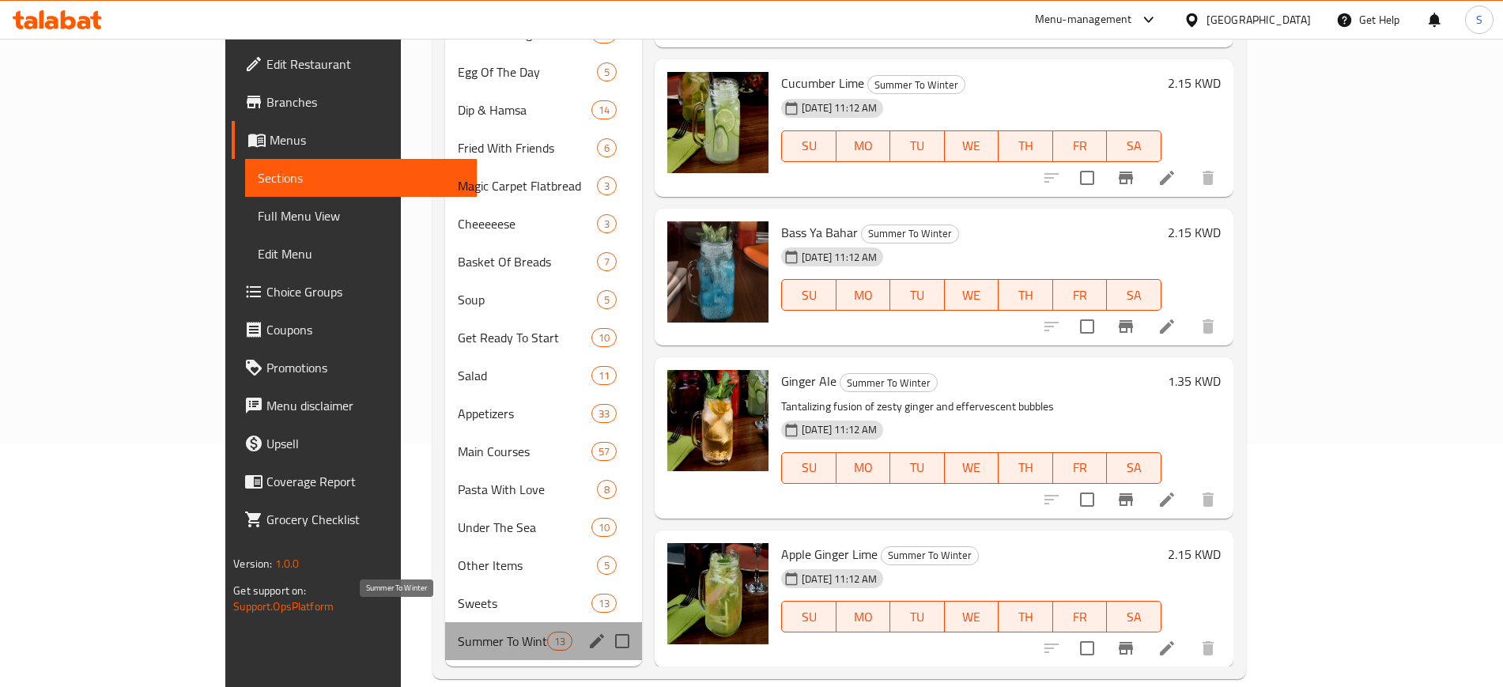
click at [458, 632] on span "Summer To Winter" at bounding box center [502, 641] width 89 height 19
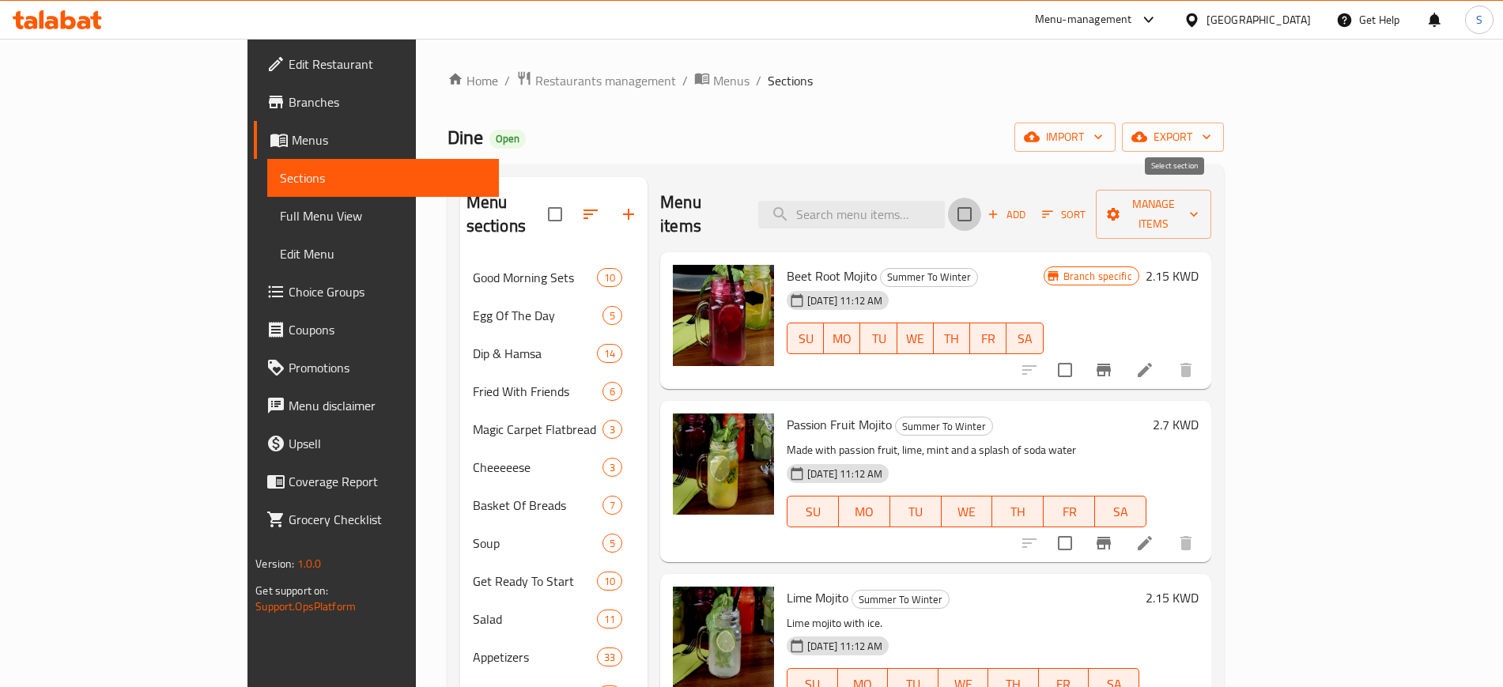
click at [981, 202] on input "checkbox" at bounding box center [964, 214] width 33 height 33
click at [1201, 206] on icon "button" at bounding box center [1194, 214] width 16 height 16
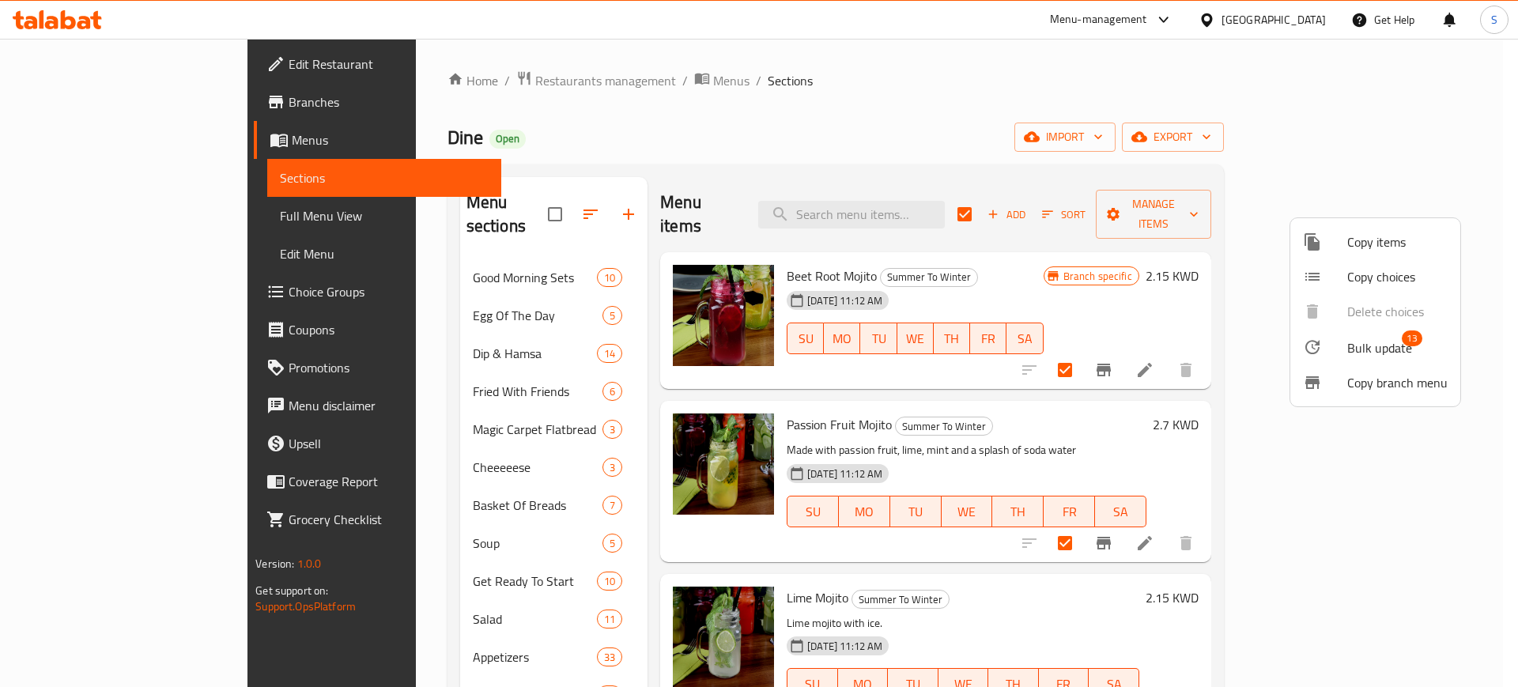
drag, startPoint x: 1366, startPoint y: 383, endPoint x: 1387, endPoint y: 428, distance: 49.9
click at [1387, 428] on div "Copy items Copy choices Delete choices Bulk update 13 Copy branch menu" at bounding box center [759, 343] width 1518 height 687
click at [1379, 353] on span "Bulk update" at bounding box center [1379, 347] width 65 height 19
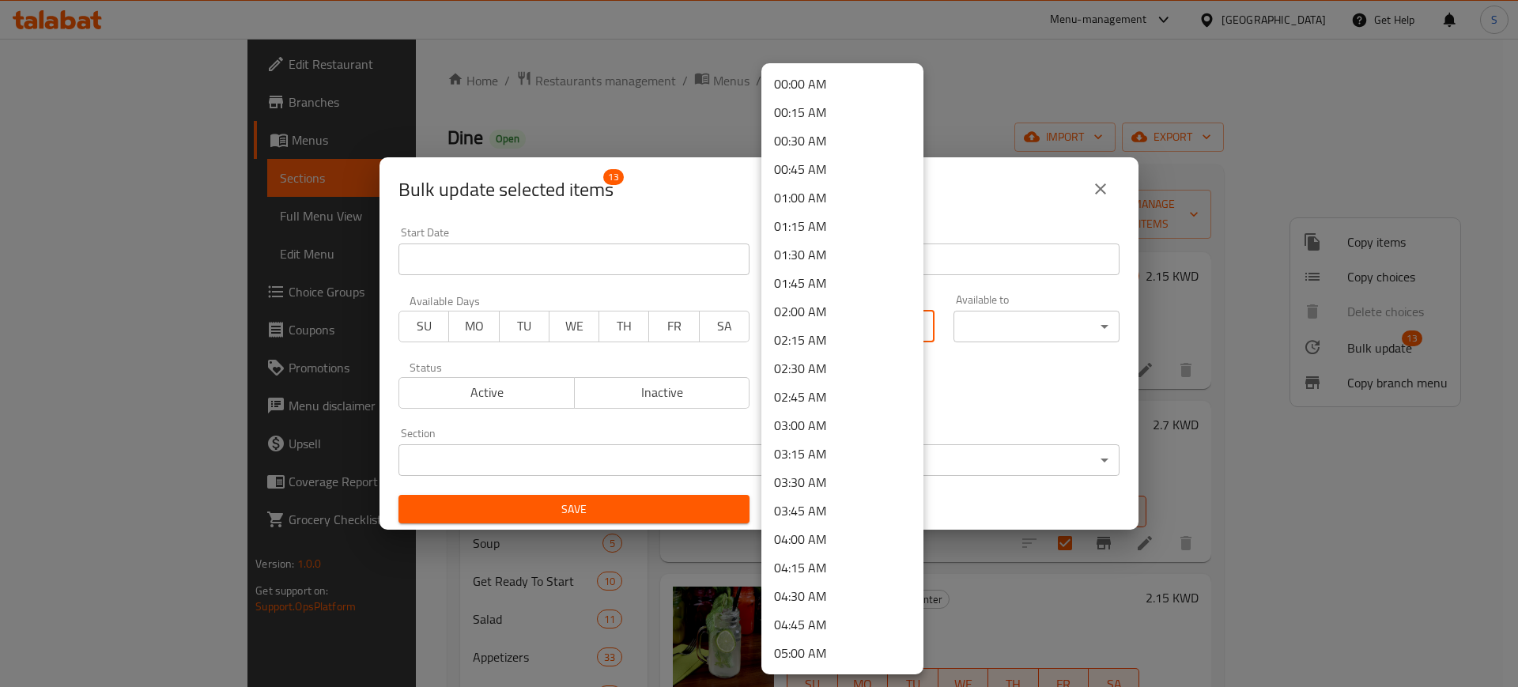
click at [900, 323] on body "​ Menu-management [GEOGRAPHIC_DATA] Get Help S Edit Restaurant Branches Menus S…" at bounding box center [759, 363] width 1518 height 648
drag, startPoint x: 871, startPoint y: 63, endPoint x: 870, endPoint y: 73, distance: 9.5
click at [869, 73] on li "00:00 AM" at bounding box center [842, 84] width 162 height 28
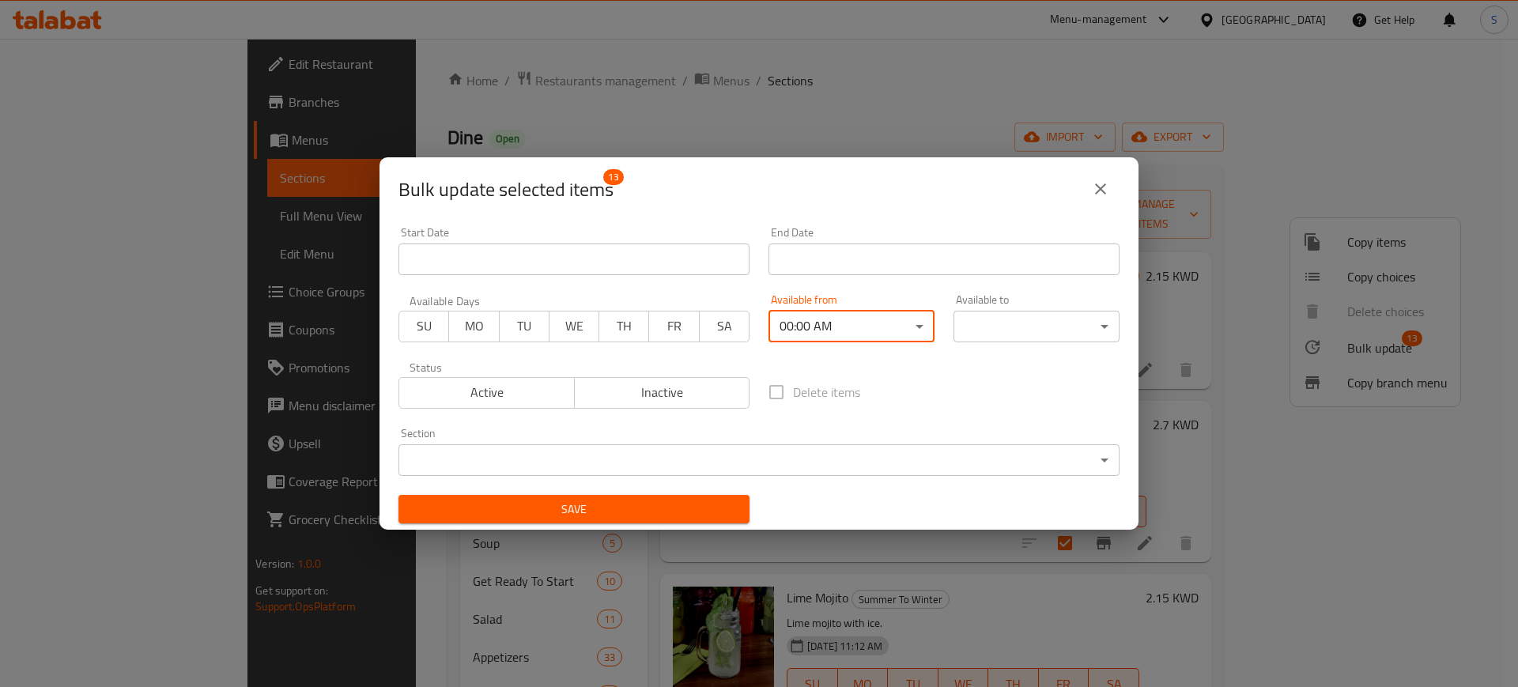
click at [1098, 329] on body "​ Menu-management [GEOGRAPHIC_DATA] Get Help S Edit Restaurant Branches Menus S…" at bounding box center [759, 363] width 1518 height 648
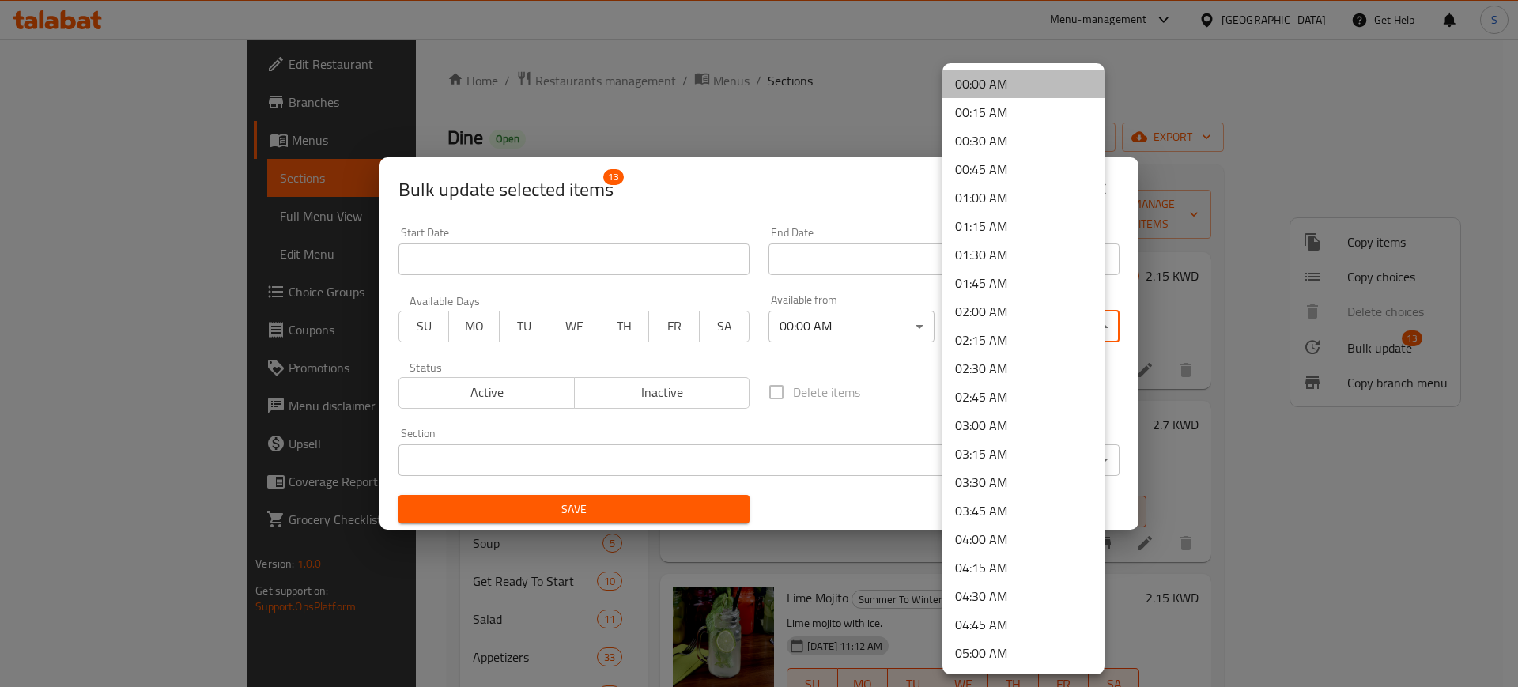
click at [1048, 91] on li "00:00 AM" at bounding box center [1023, 84] width 162 height 28
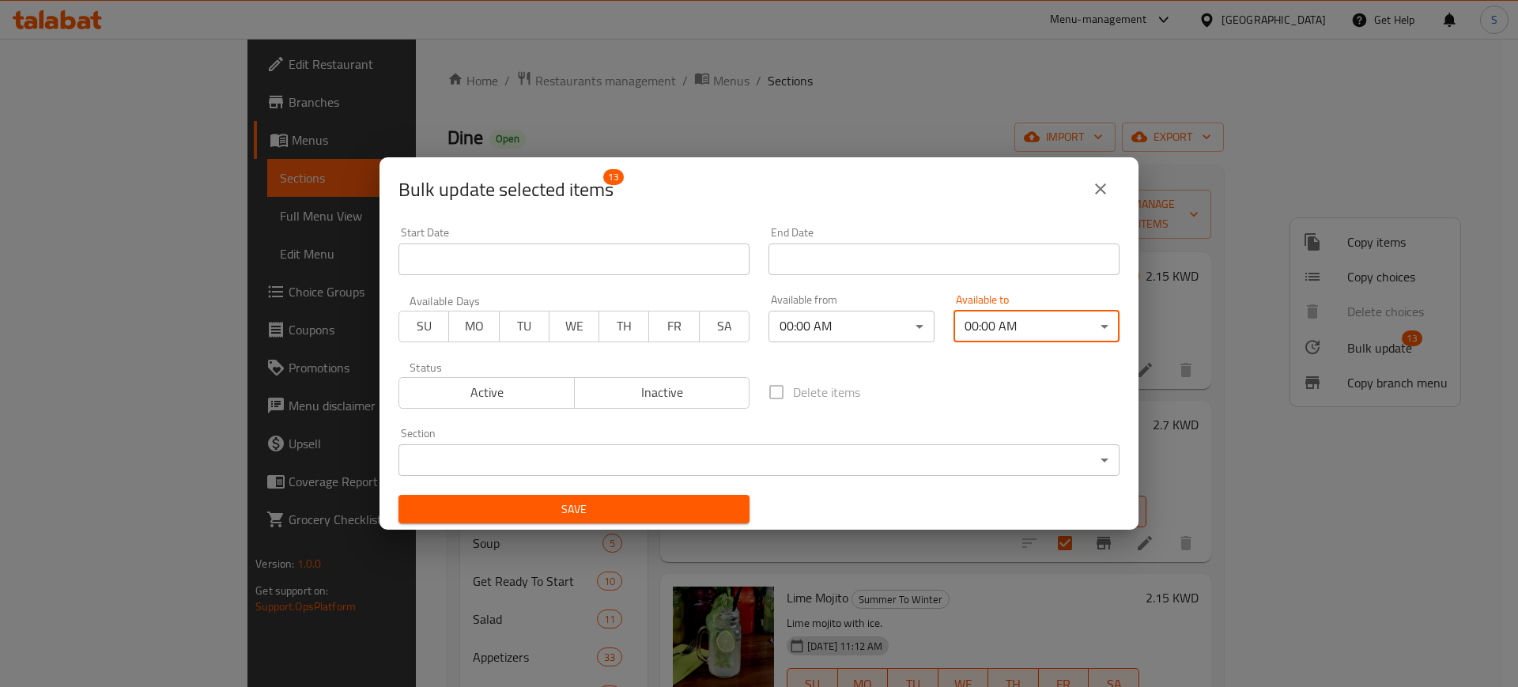
click at [709, 504] on span "Save" at bounding box center [574, 510] width 326 height 20
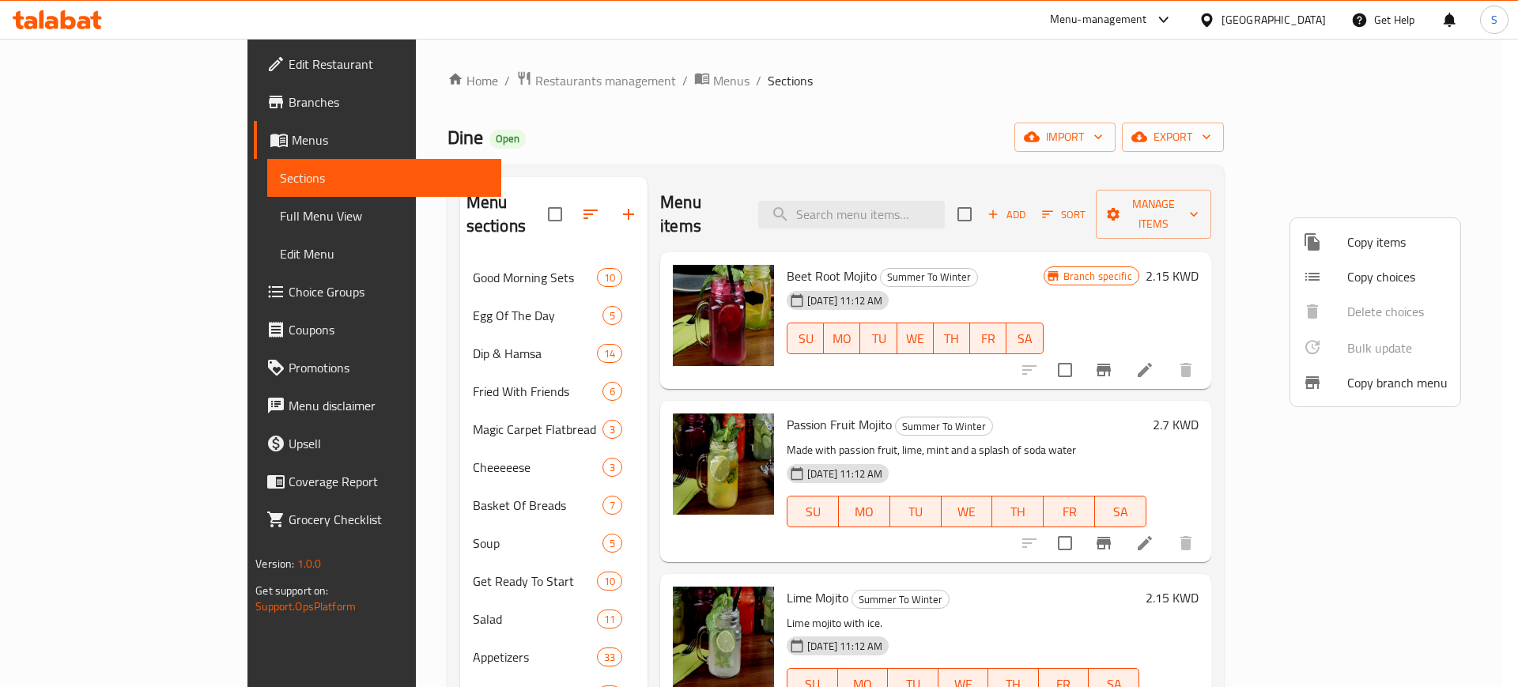
click at [454, 81] on div at bounding box center [759, 343] width 1518 height 687
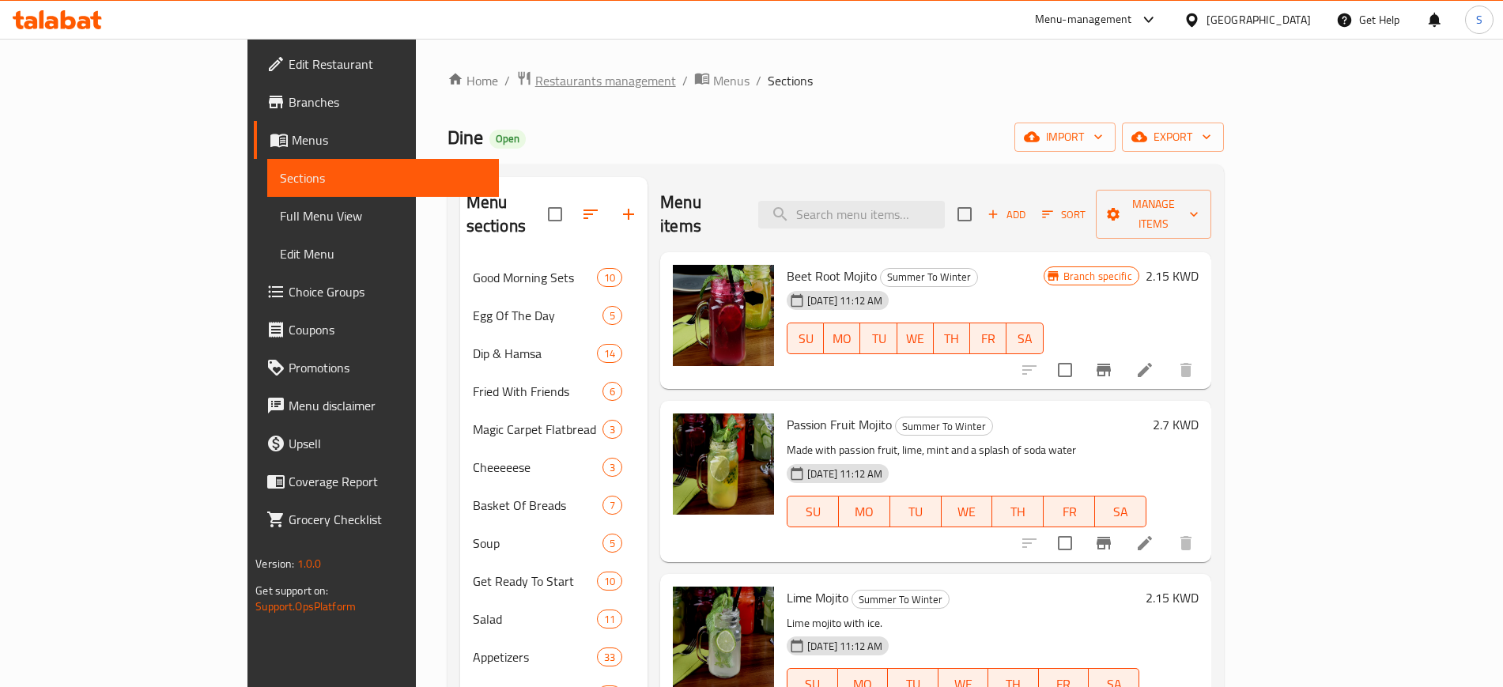
click at [535, 81] on span "Restaurants management" at bounding box center [605, 80] width 141 height 19
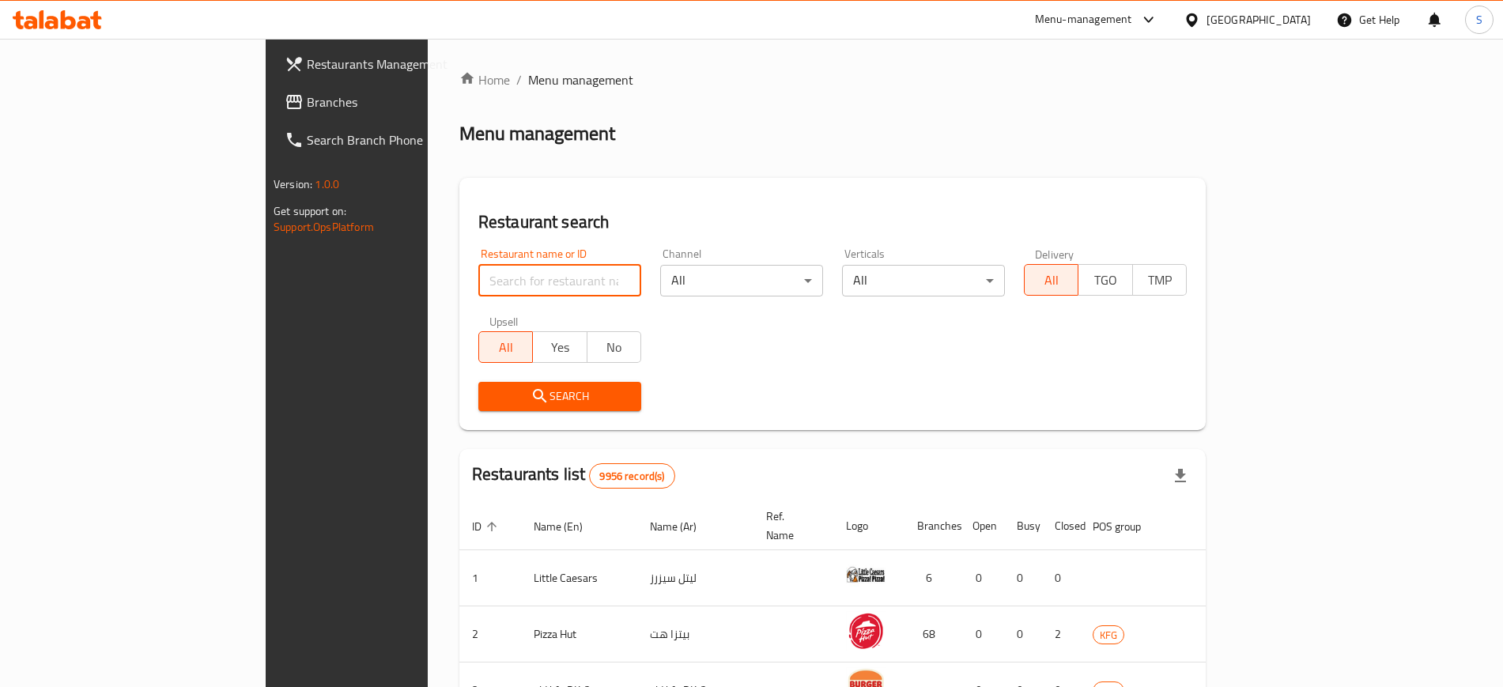
drag, startPoint x: 387, startPoint y: 273, endPoint x: 590, endPoint y: 263, distance: 204.2
click at [478, 273] on input "search" at bounding box center [559, 281] width 163 height 32
paste input "7669"
click button "Search" at bounding box center [559, 396] width 163 height 29
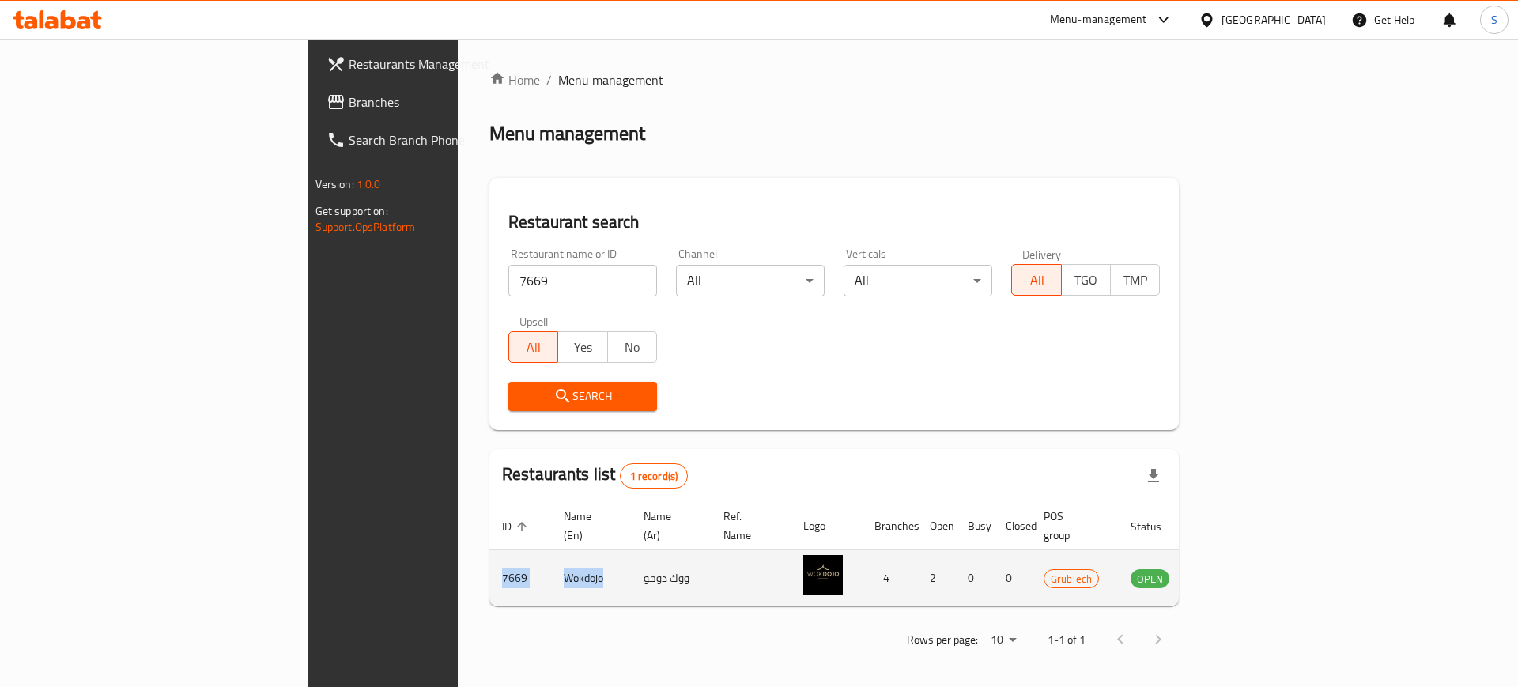
drag, startPoint x: 405, startPoint y: 560, endPoint x: 293, endPoint y: 564, distance: 111.5
click at [489, 564] on tr "7669 Wokdojo ووك دوجو 4 2 0 0 GrubTech OPEN" at bounding box center [872, 578] width 766 height 56
copy tr "7669 Wokdojo"
click at [1229, 575] on icon "enhanced table" at bounding box center [1227, 578] width 6 height 6
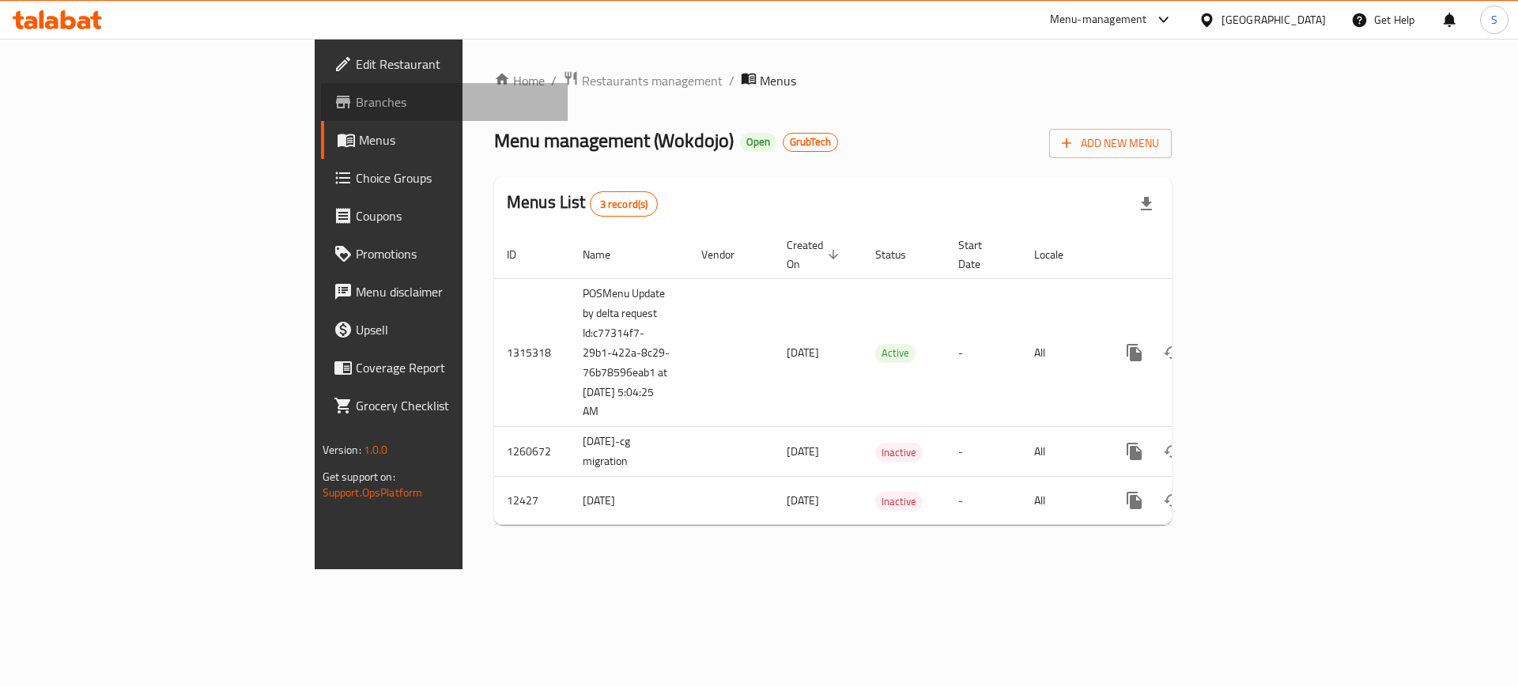
click at [356, 104] on span "Branches" at bounding box center [456, 101] width 200 height 19
